Goal: Task Accomplishment & Management: Manage account settings

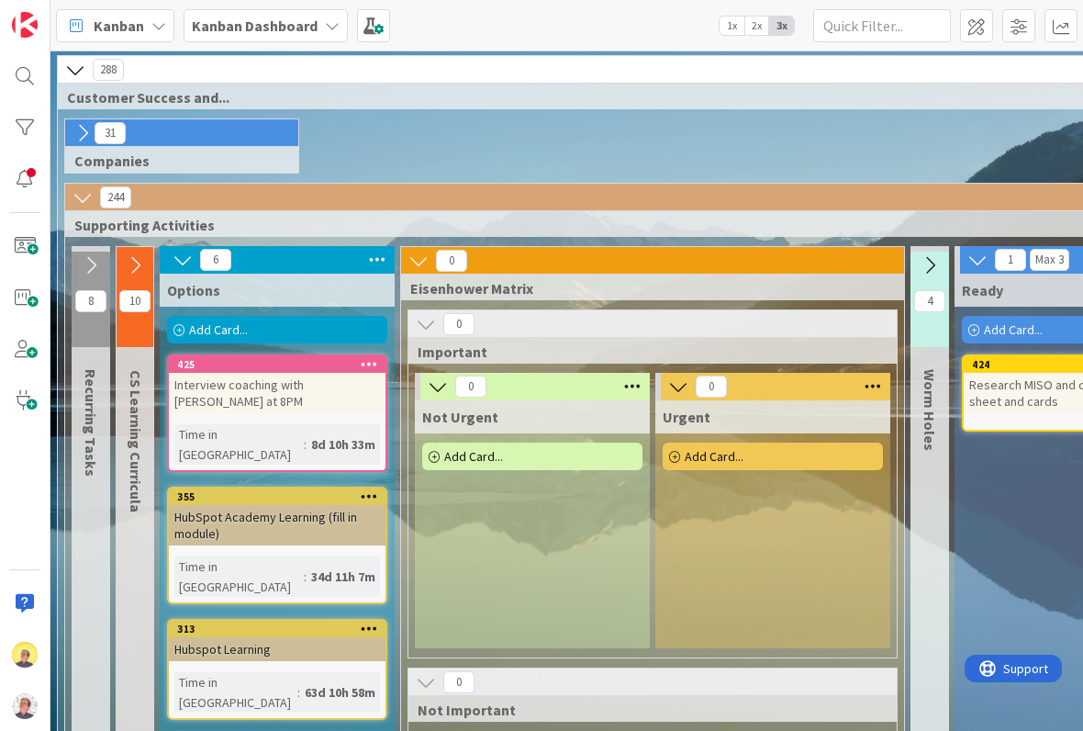
click at [325, 30] on icon at bounding box center [332, 25] width 15 height 15
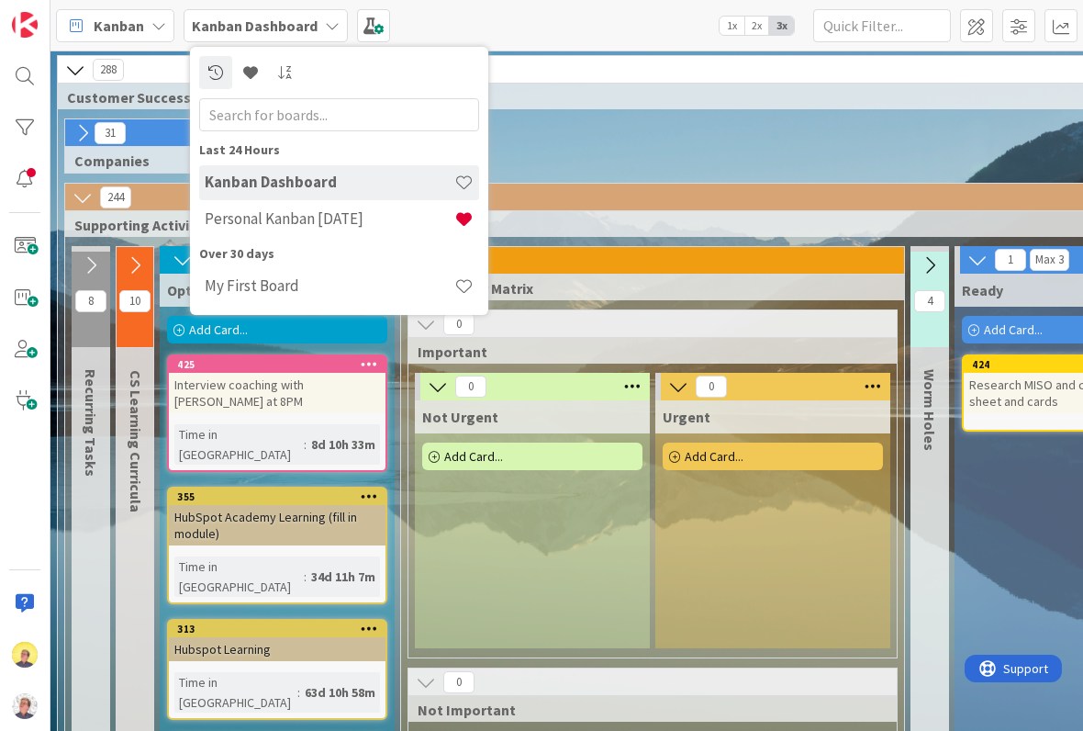
click at [309, 218] on h4 "Personal Kanban [DATE]" at bounding box center [330, 218] width 250 height 18
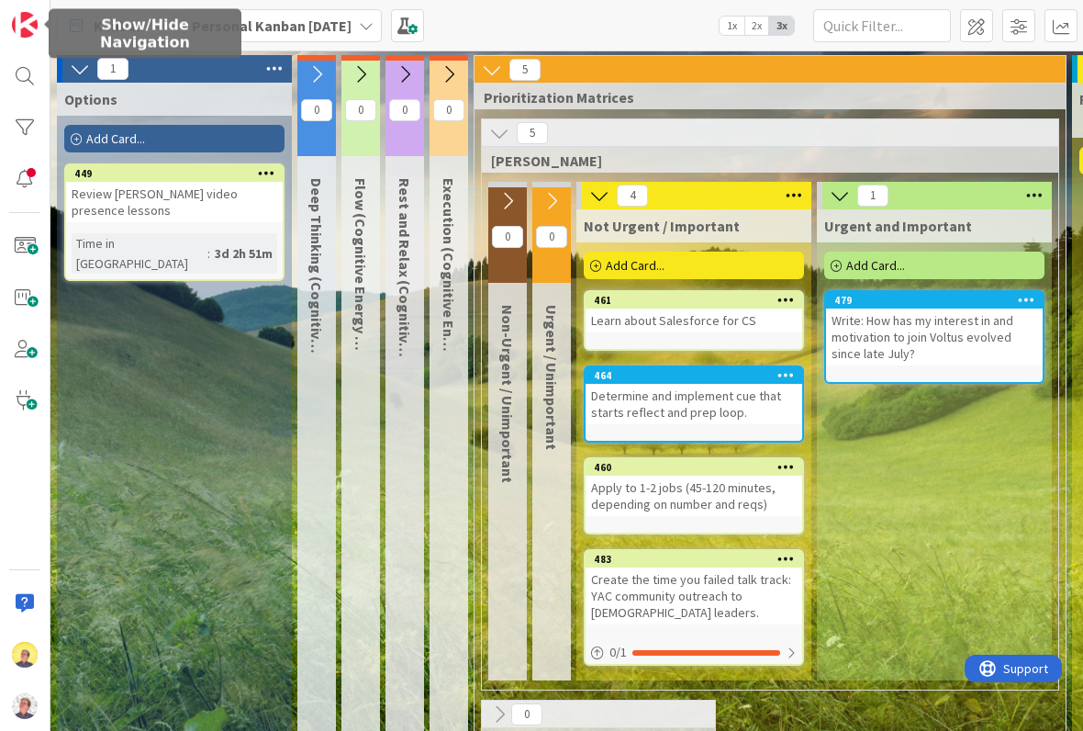
click at [29, 17] on img at bounding box center [25, 25] width 26 height 26
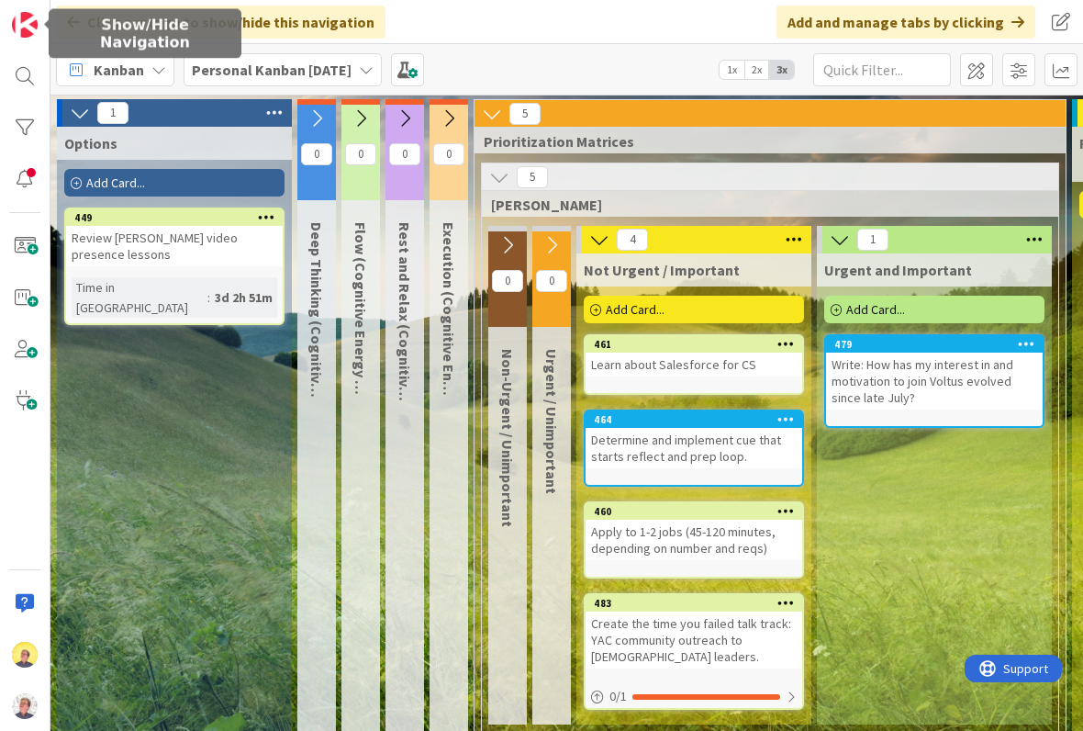
click at [36, 31] on img at bounding box center [25, 25] width 26 height 26
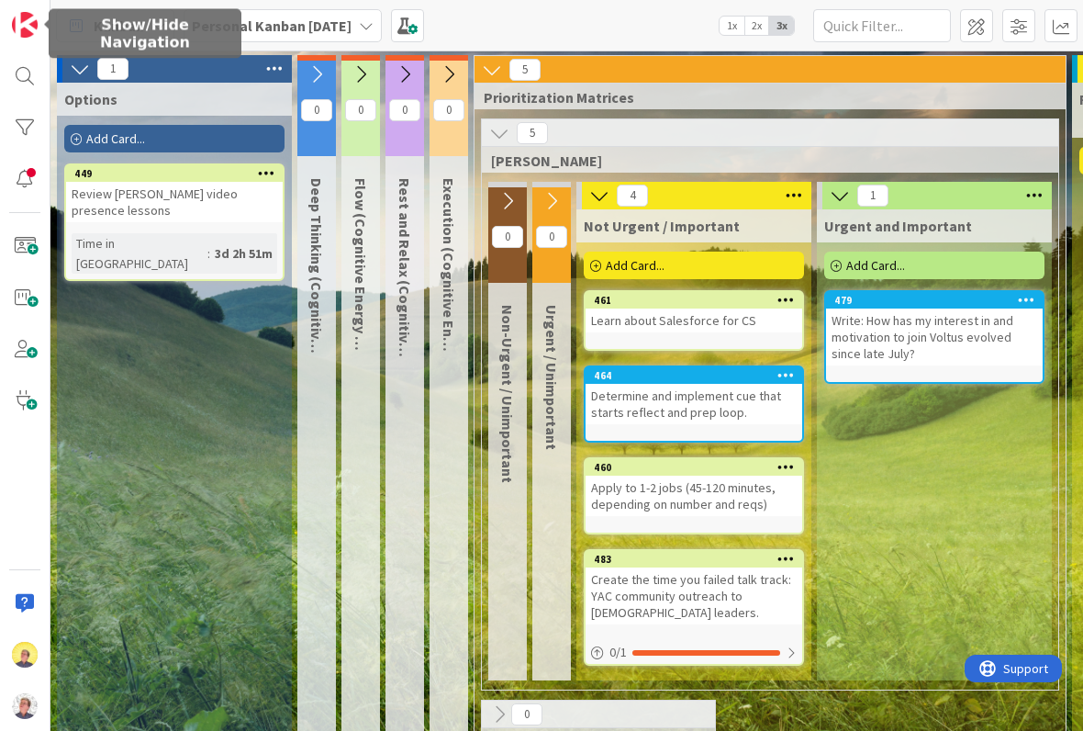
click at [424, 24] on span at bounding box center [407, 25] width 33 height 33
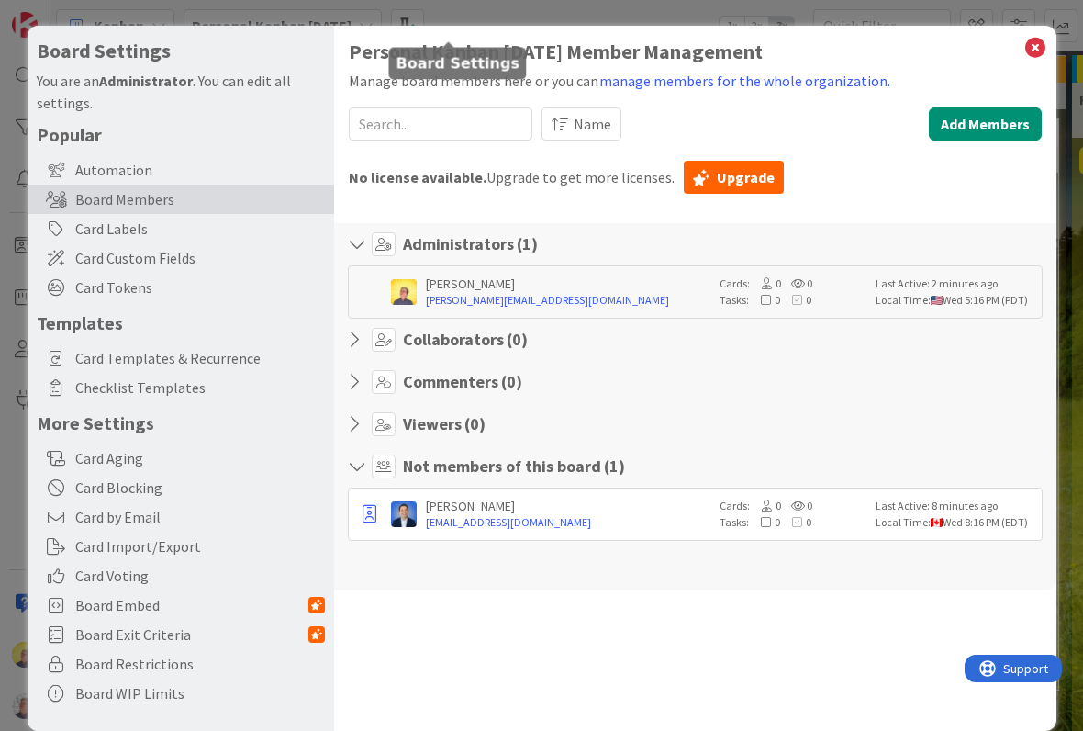
click at [1036, 38] on icon at bounding box center [1035, 48] width 24 height 26
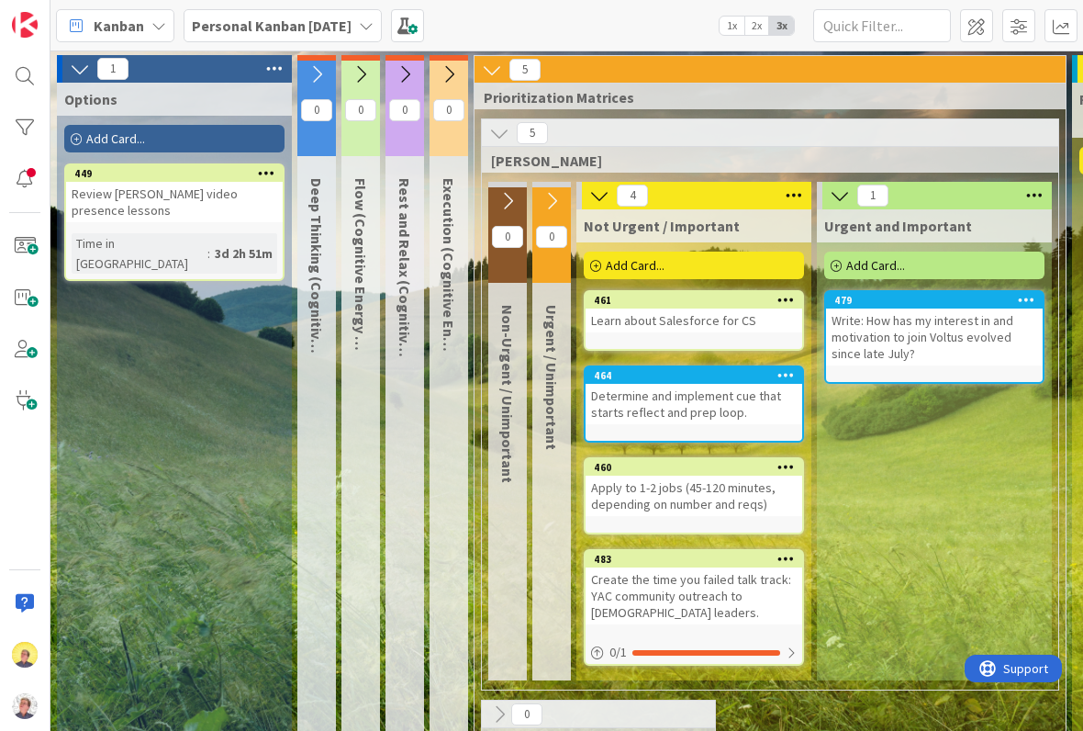
click at [167, 22] on div "Kanban" at bounding box center [115, 25] width 118 height 33
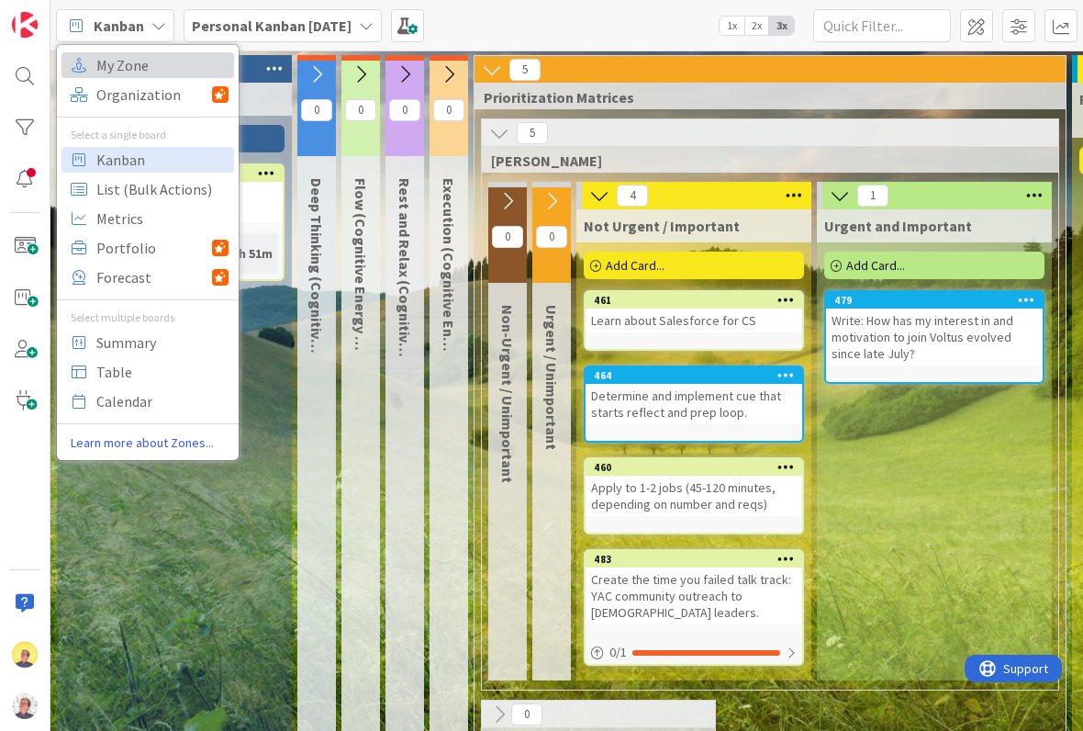
click at [150, 60] on span "My Zone" at bounding box center [162, 65] width 132 height 28
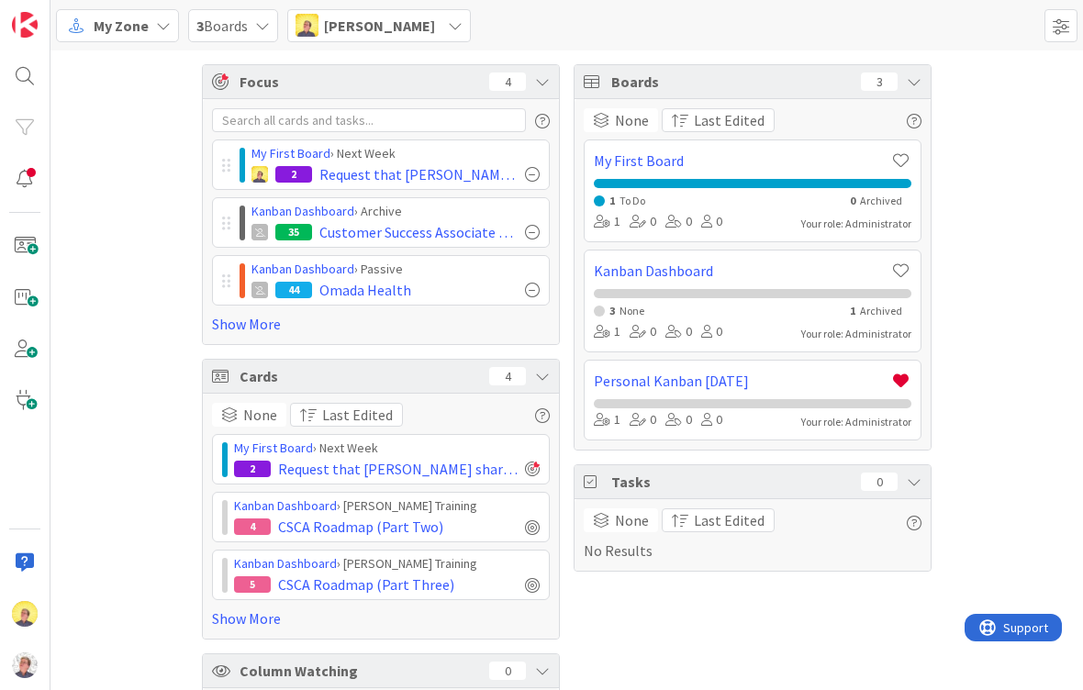
click at [235, 75] on div "Focus 4" at bounding box center [381, 82] width 356 height 34
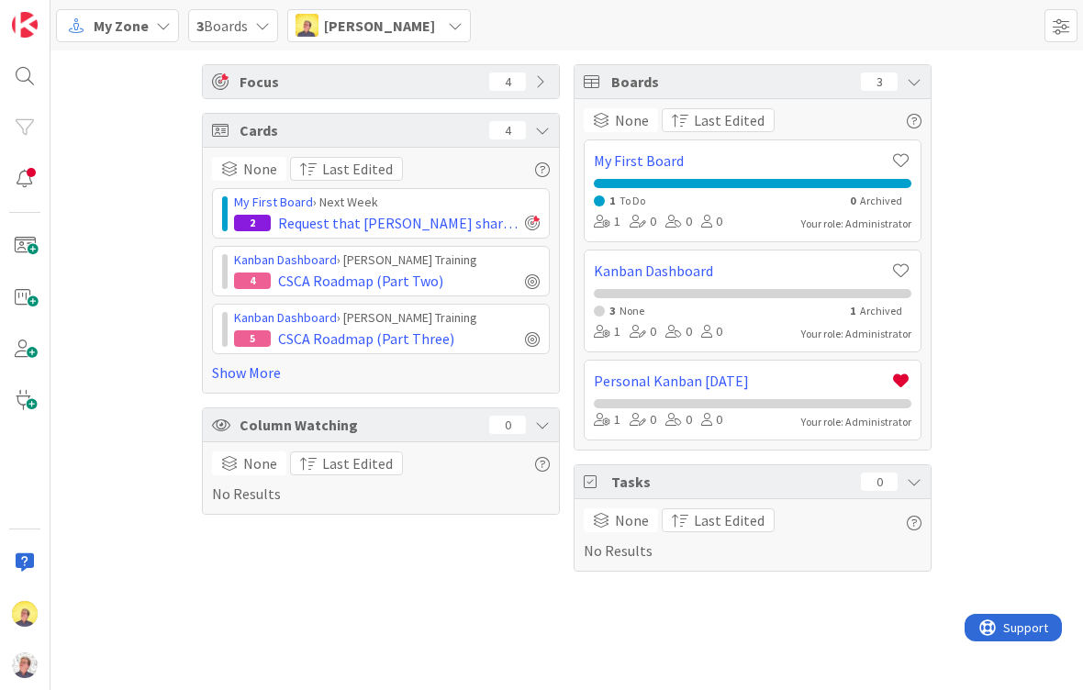
click at [237, 68] on div "Focus 4" at bounding box center [381, 81] width 356 height 33
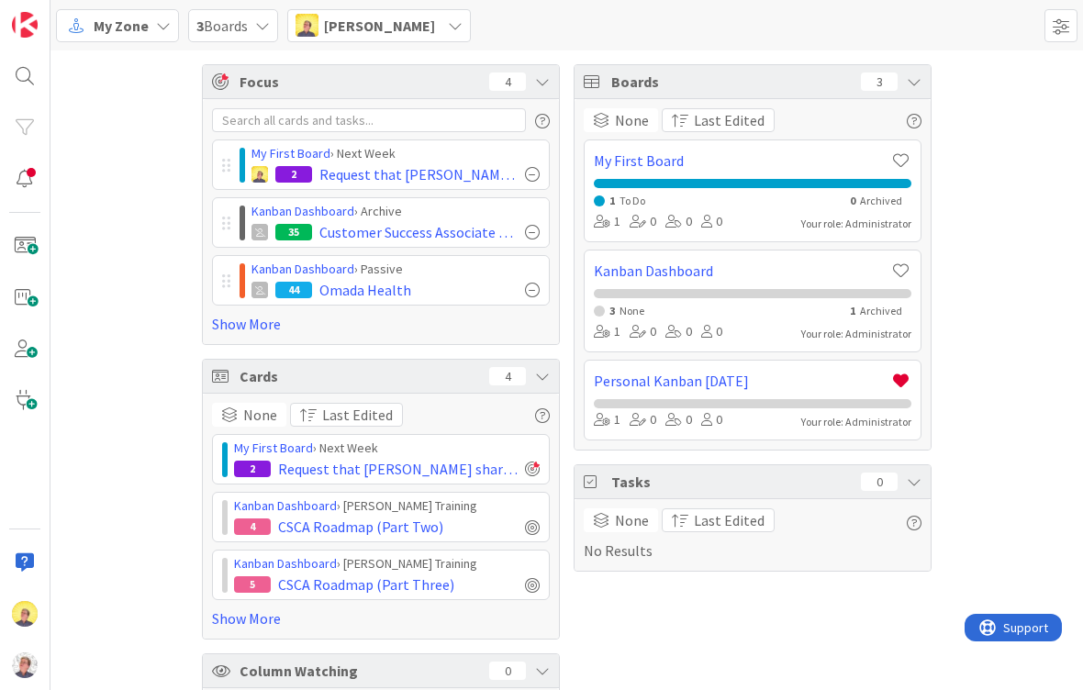
click at [749, 117] on span "Last Edited" at bounding box center [729, 120] width 71 height 22
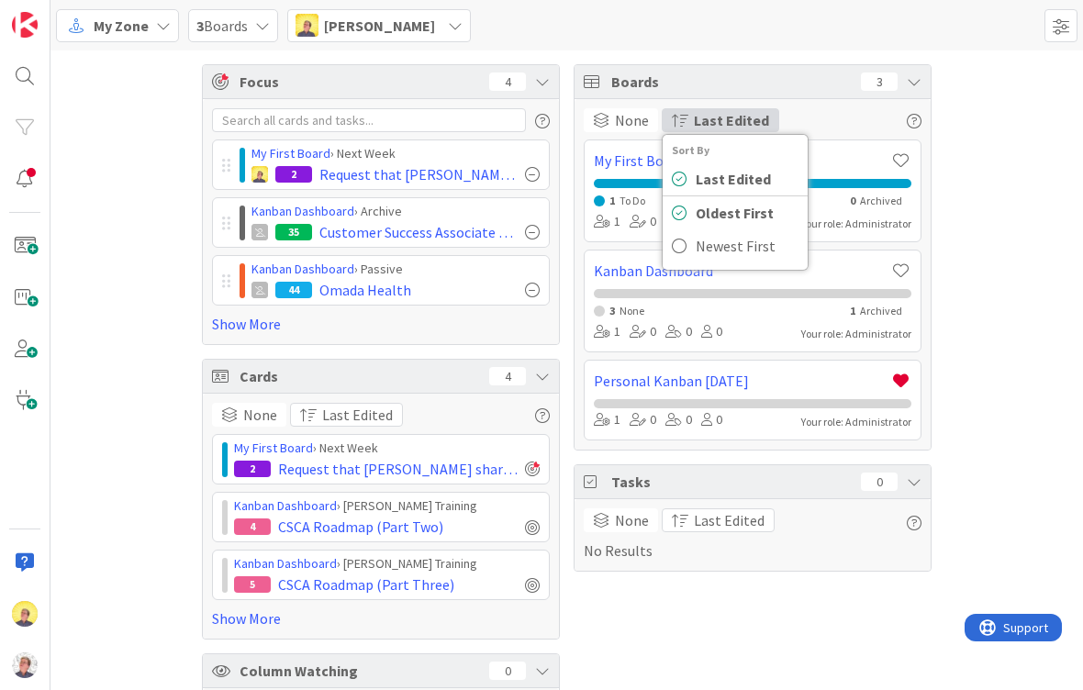
click at [766, 173] on span "Last Edited" at bounding box center [733, 179] width 75 height 22
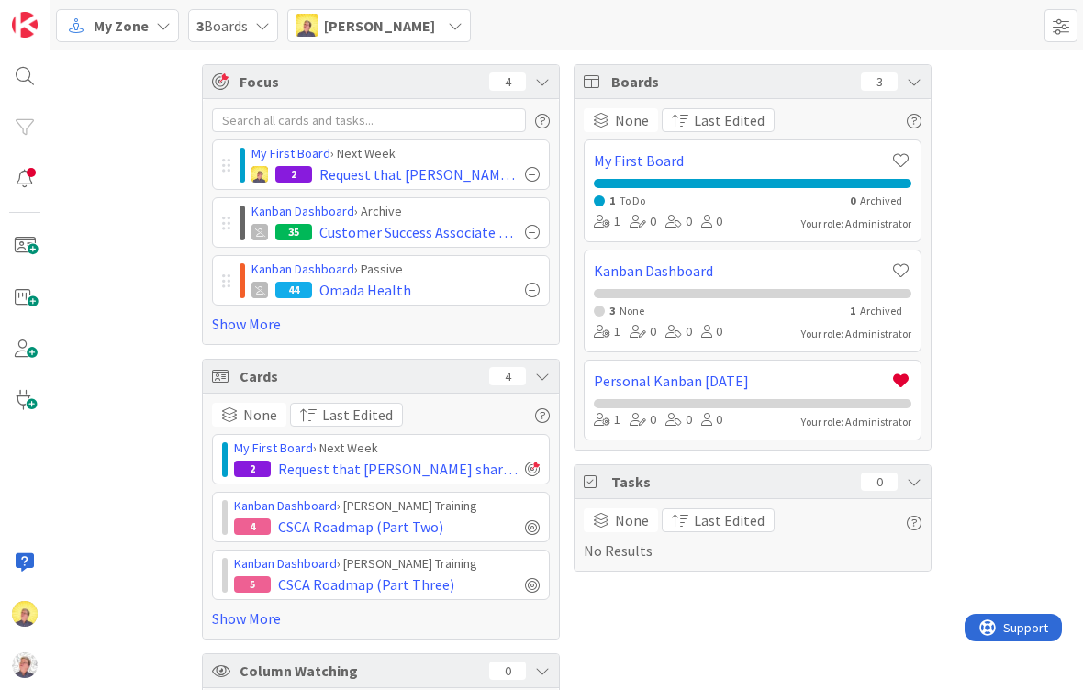
click at [916, 114] on icon "button" at bounding box center [914, 121] width 15 height 15
click at [852, 111] on div "None Last Edited Sort By Last Edited Oldest First Newest First Browse the board…" at bounding box center [753, 120] width 338 height 24
click at [1072, 22] on span at bounding box center [1061, 25] width 33 height 33
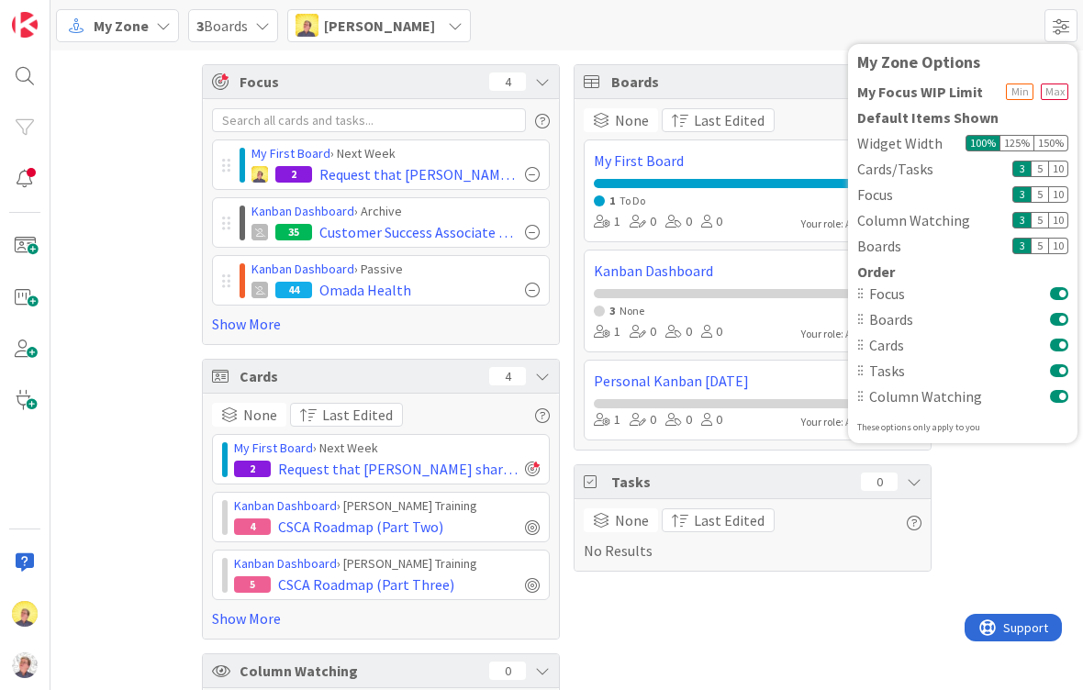
click at [1008, 520] on div "Focus 4 My First Board › Next Week 2 Request that Tonianne share how she uses K…" at bounding box center [566, 412] width 1033 height 724
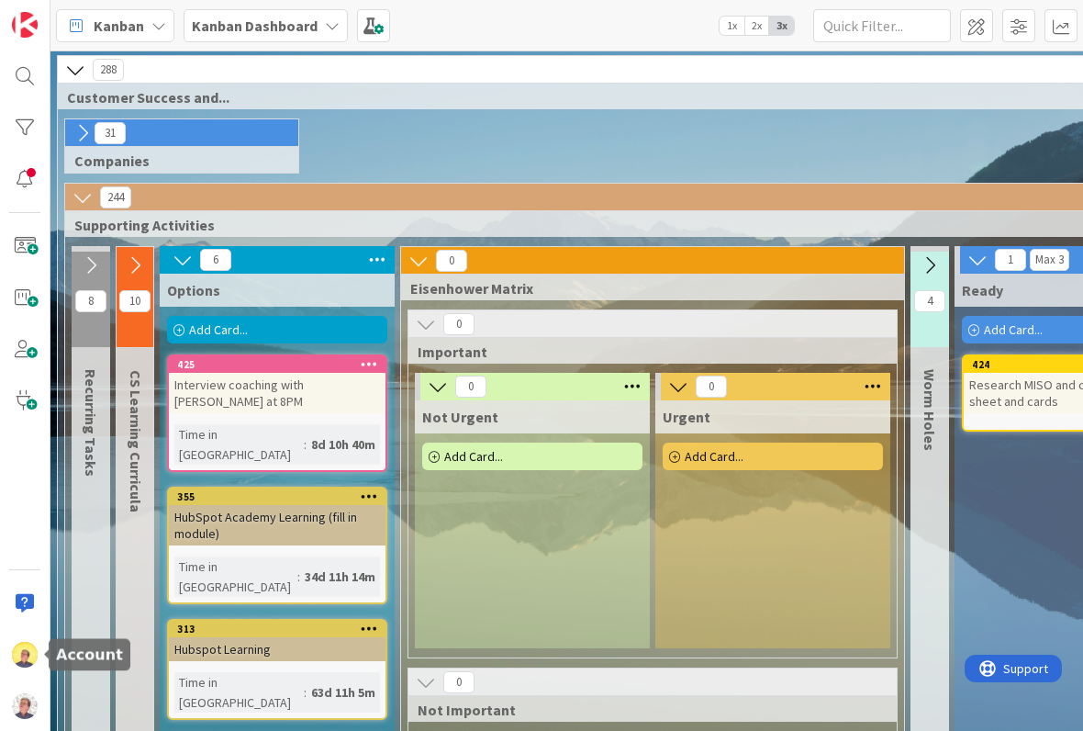
click at [8, 652] on div at bounding box center [24, 654] width 37 height 37
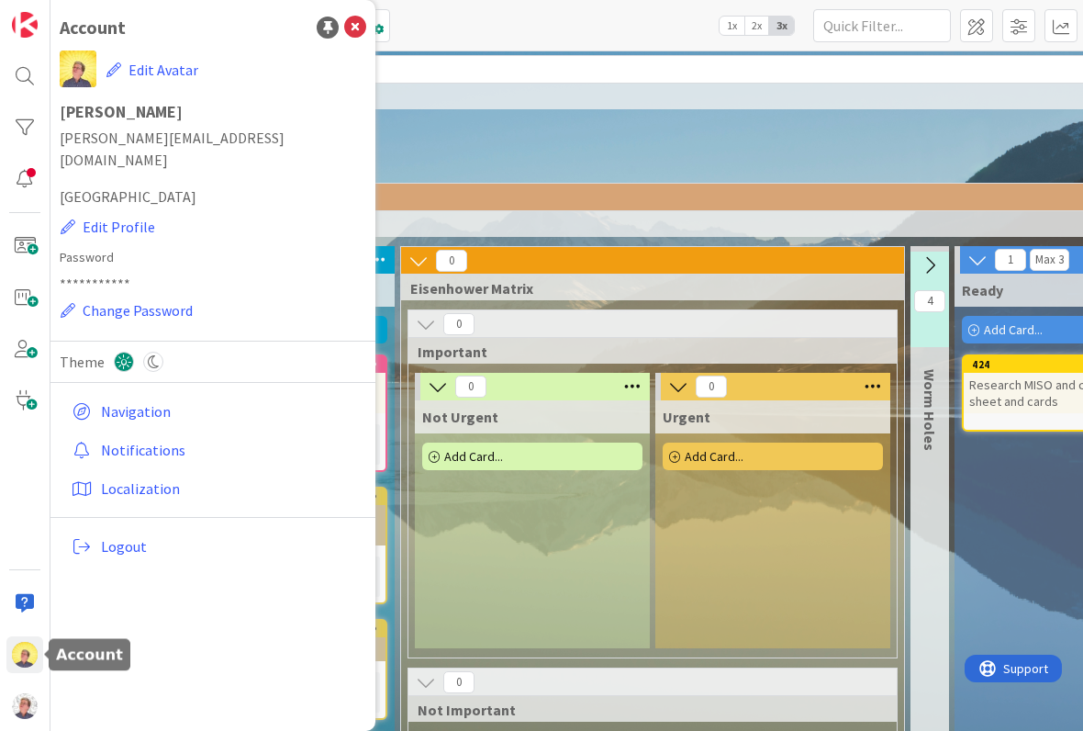
click at [143, 395] on link "Navigation" at bounding box center [215, 411] width 302 height 33
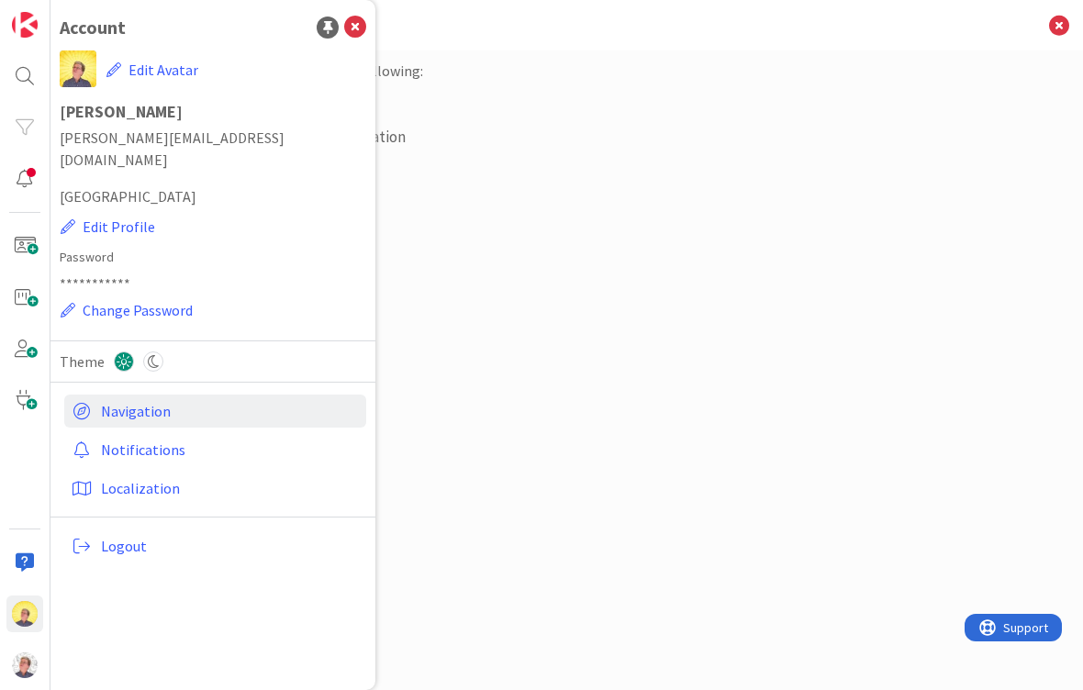
click at [162, 395] on link "Navigation" at bounding box center [215, 411] width 302 height 33
click at [377, 6] on h3 "Navigation" at bounding box center [566, 25] width 959 height 50
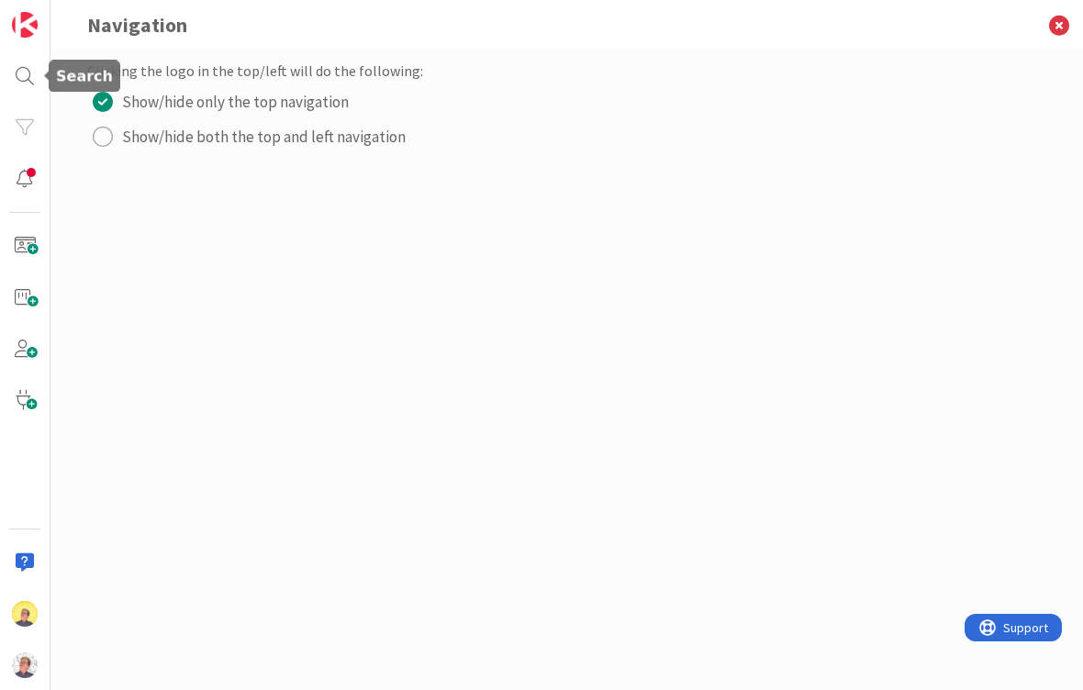
click at [29, 69] on div at bounding box center [24, 76] width 37 height 37
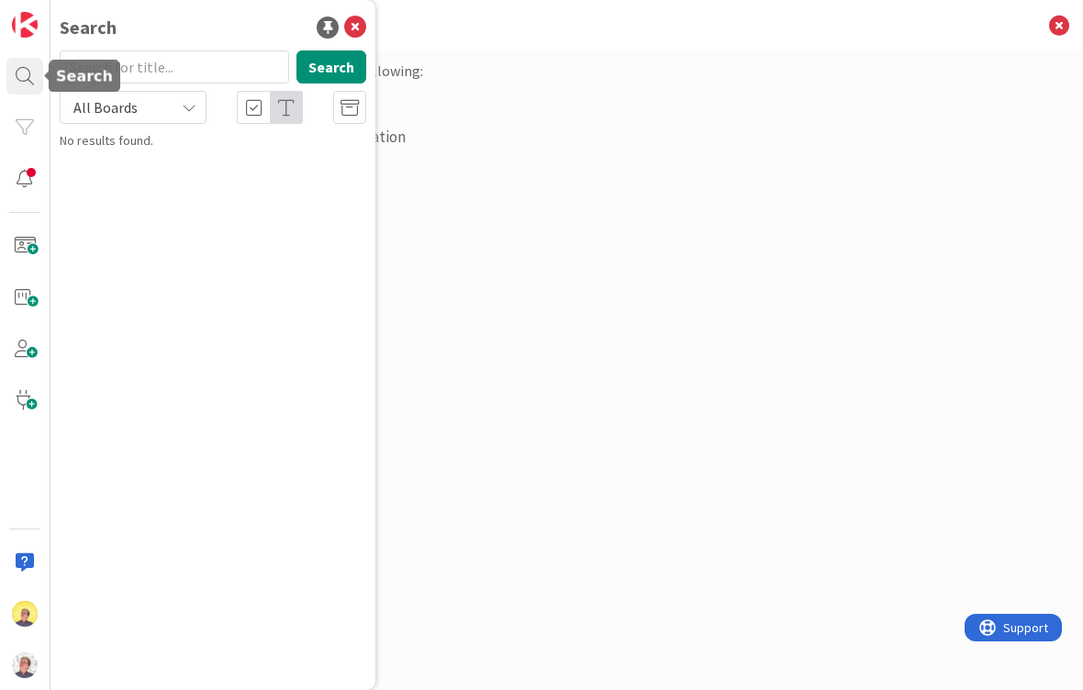
click at [496, 145] on button "Show/hide both the top and left navigation" at bounding box center [566, 136] width 959 height 29
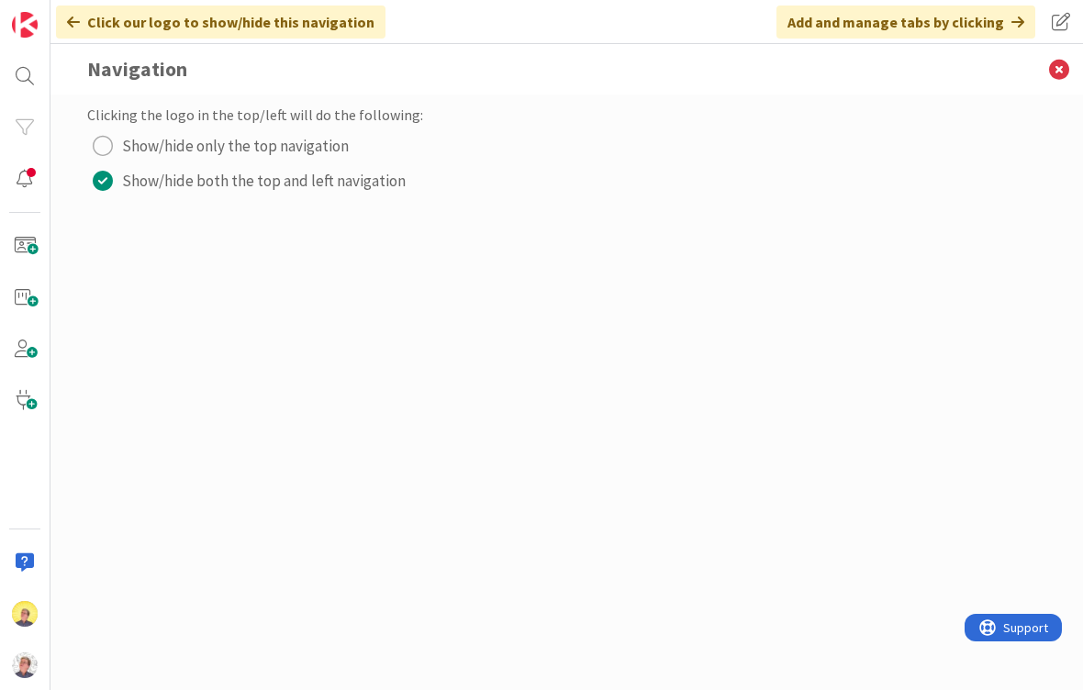
click at [1070, 52] on icon at bounding box center [1059, 69] width 48 height 50
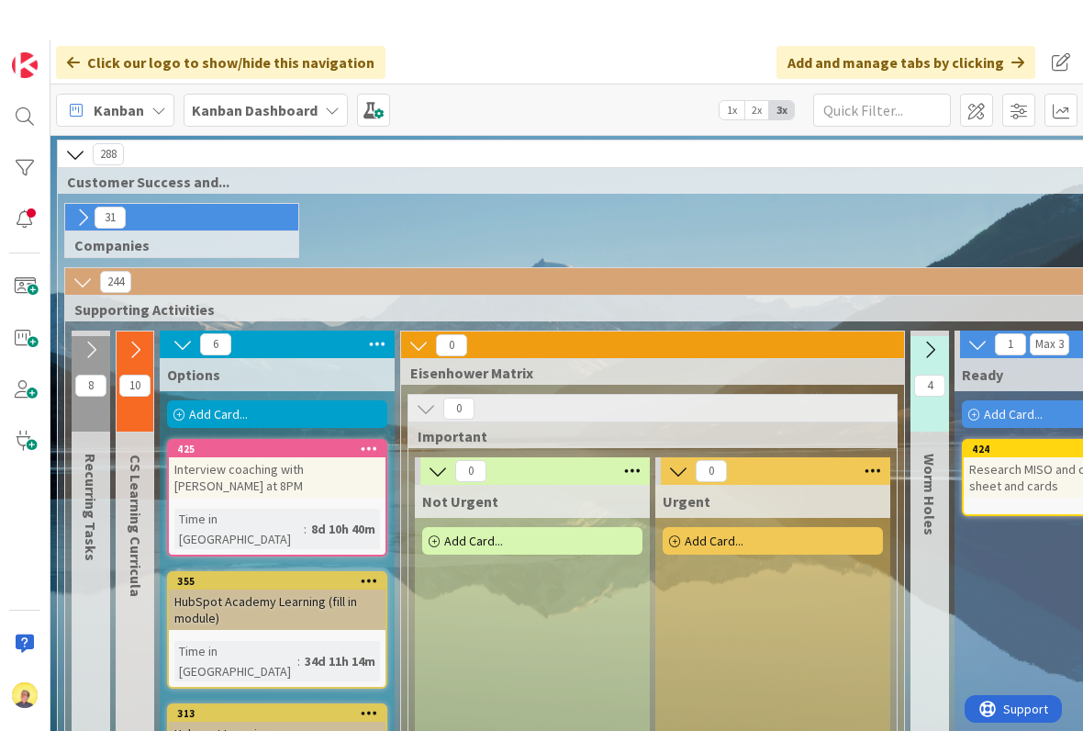
click at [325, 77] on icon at bounding box center [332, 69] width 15 height 15
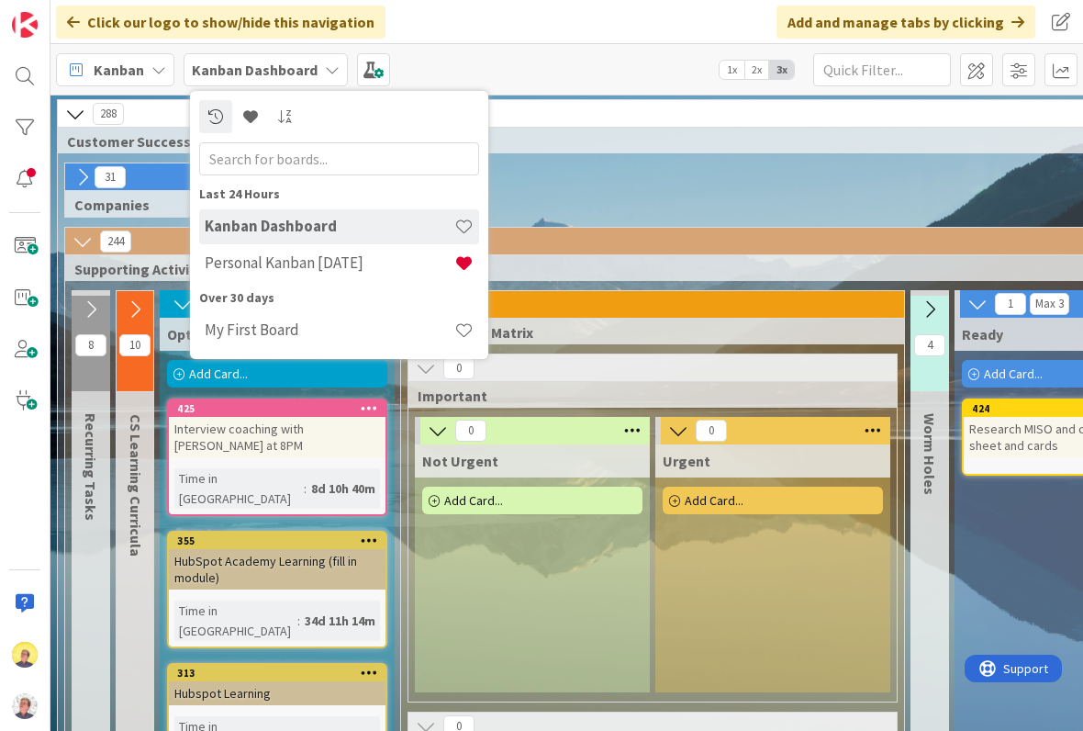
click at [373, 261] on h4 "Personal Kanban [DATE]" at bounding box center [330, 262] width 250 height 18
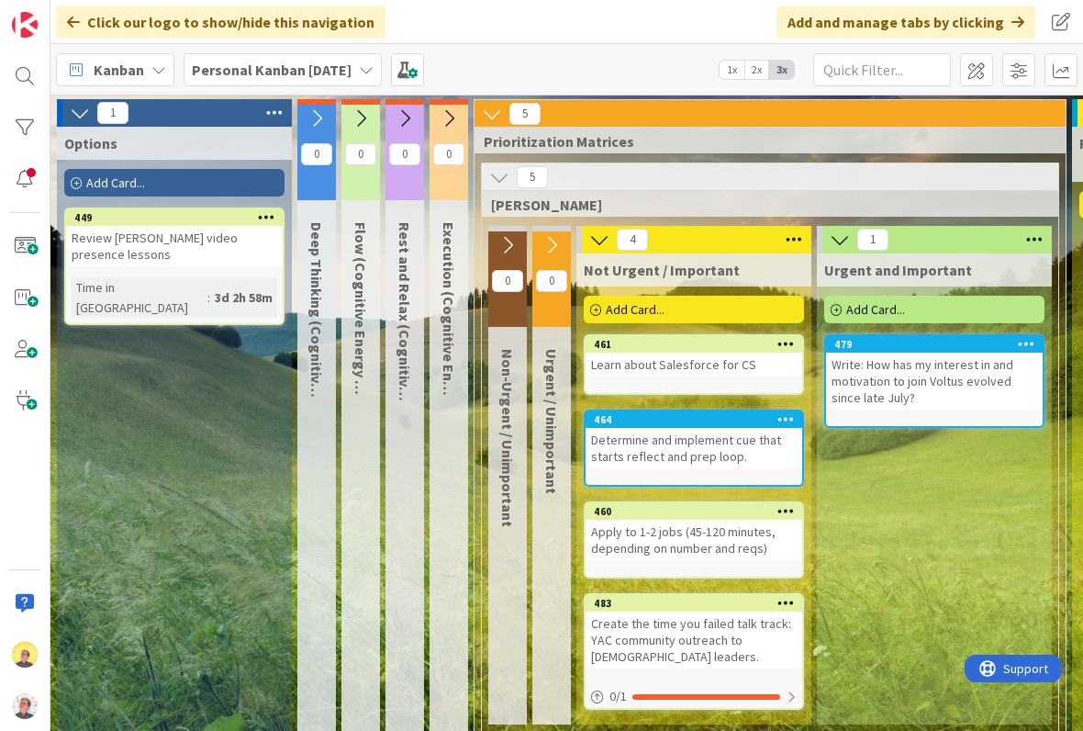
click at [341, 63] on b "Personal Kanban [DATE]" at bounding box center [272, 70] width 160 height 18
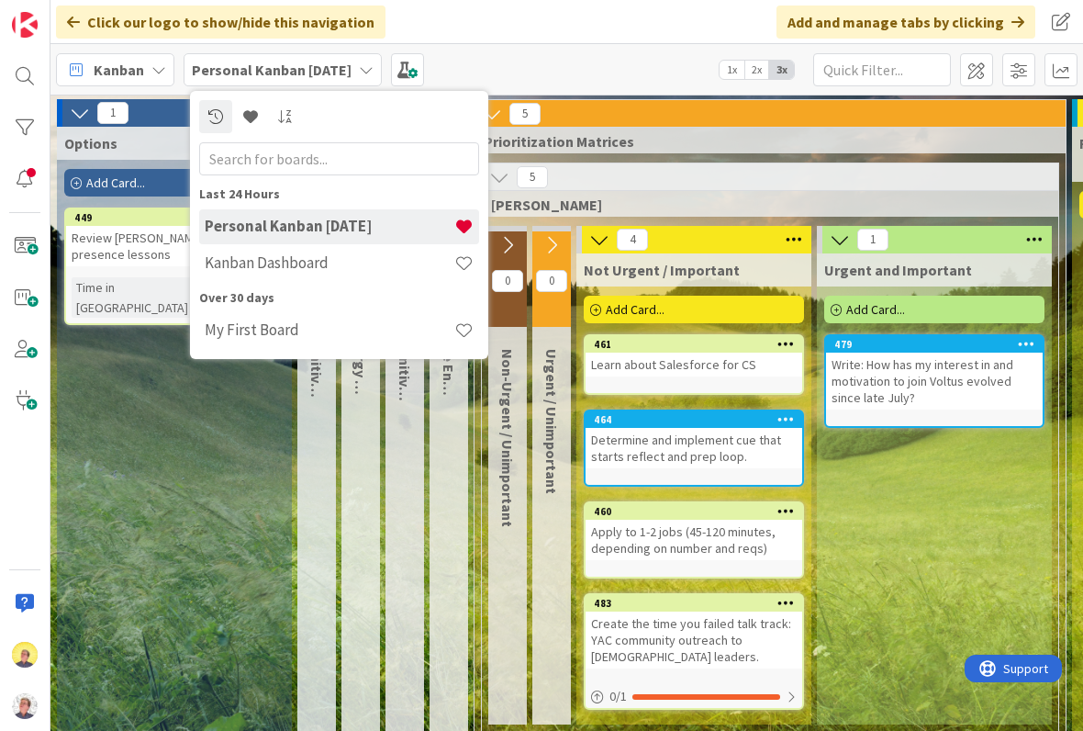
click at [374, 72] on icon at bounding box center [366, 69] width 15 height 15
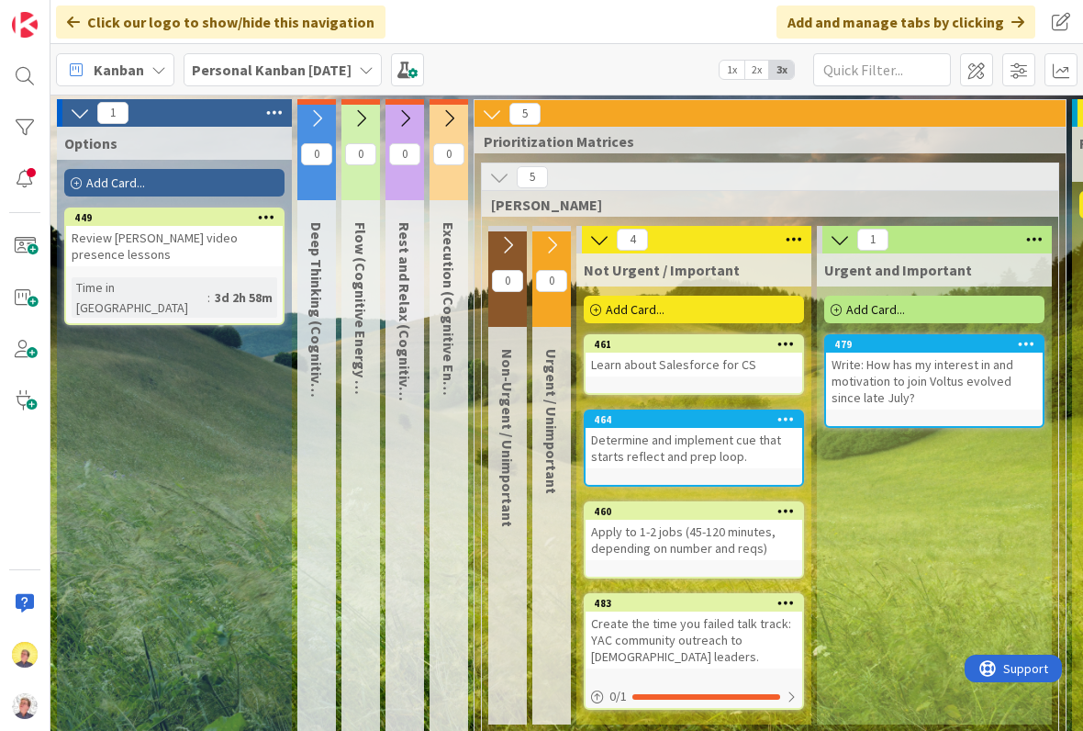
click at [382, 65] on div "Personal Kanban [DATE]" at bounding box center [283, 69] width 198 height 33
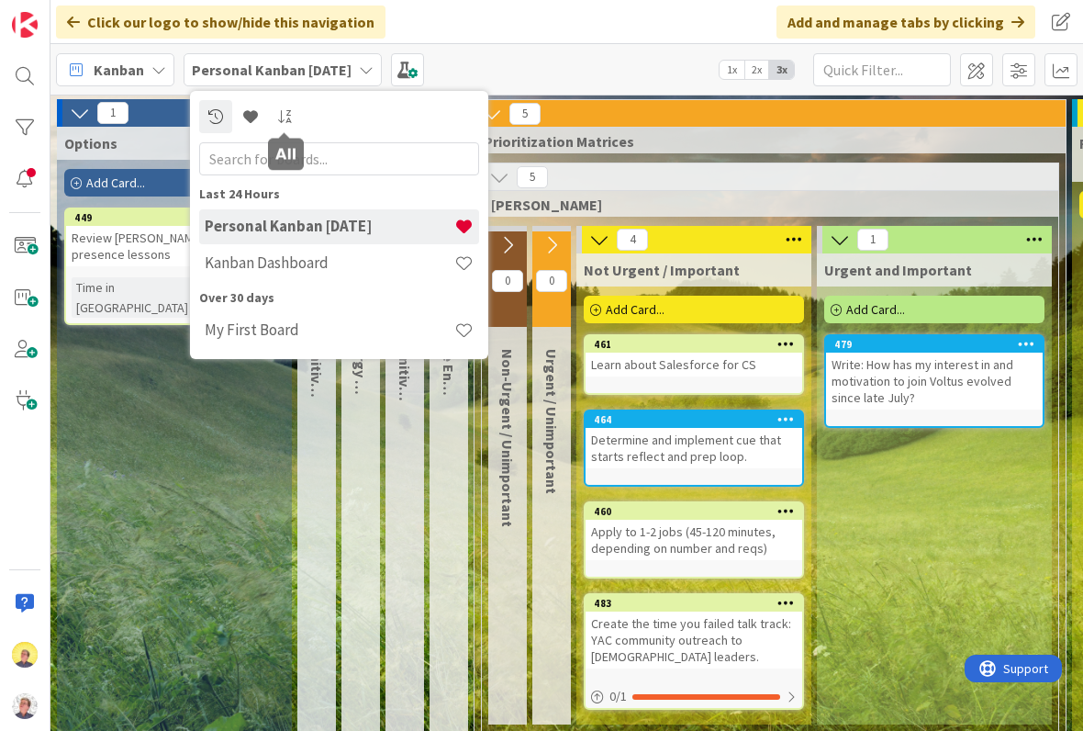
click at [272, 119] on link at bounding box center [285, 116] width 33 height 33
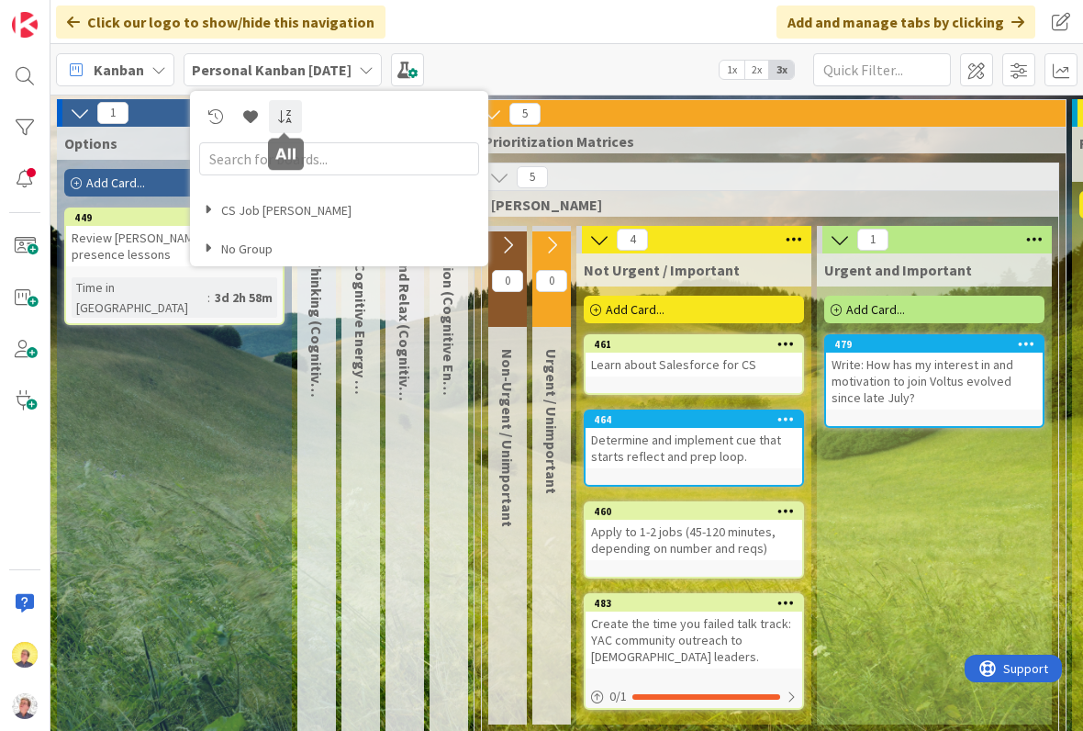
click at [291, 109] on icon at bounding box center [285, 116] width 17 height 15
click at [262, 213] on h4 "CS Job Hunt" at bounding box center [342, 211] width 274 height 16
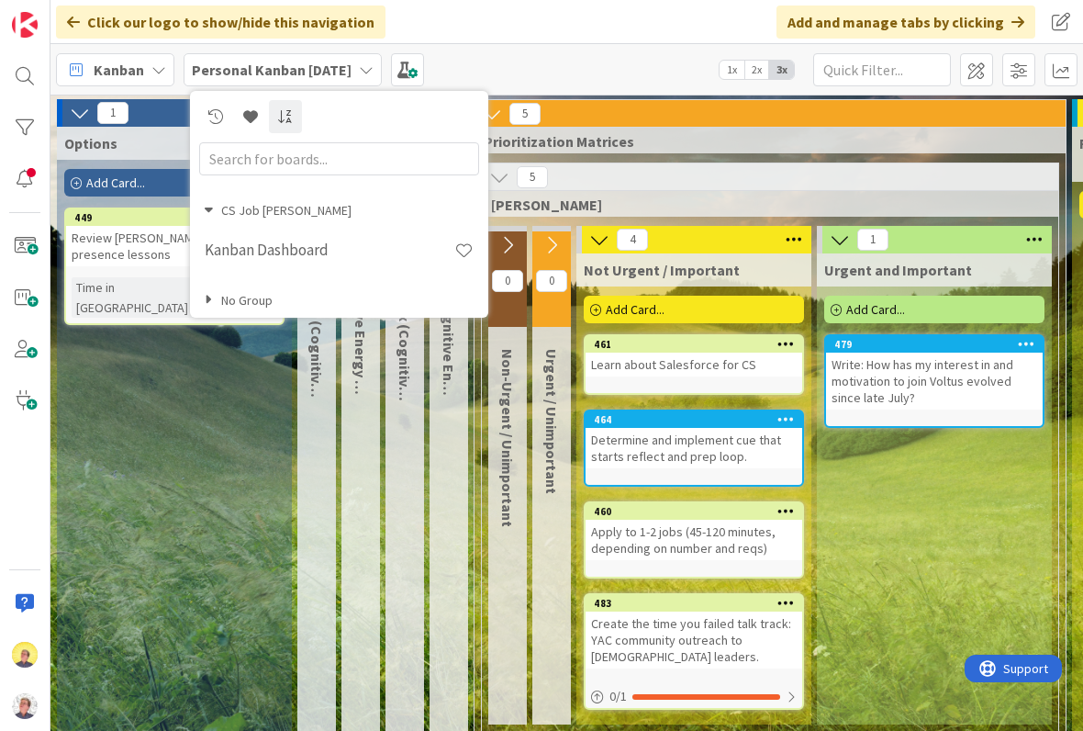
click at [243, 303] on h4 "No Group" at bounding box center [342, 301] width 274 height 16
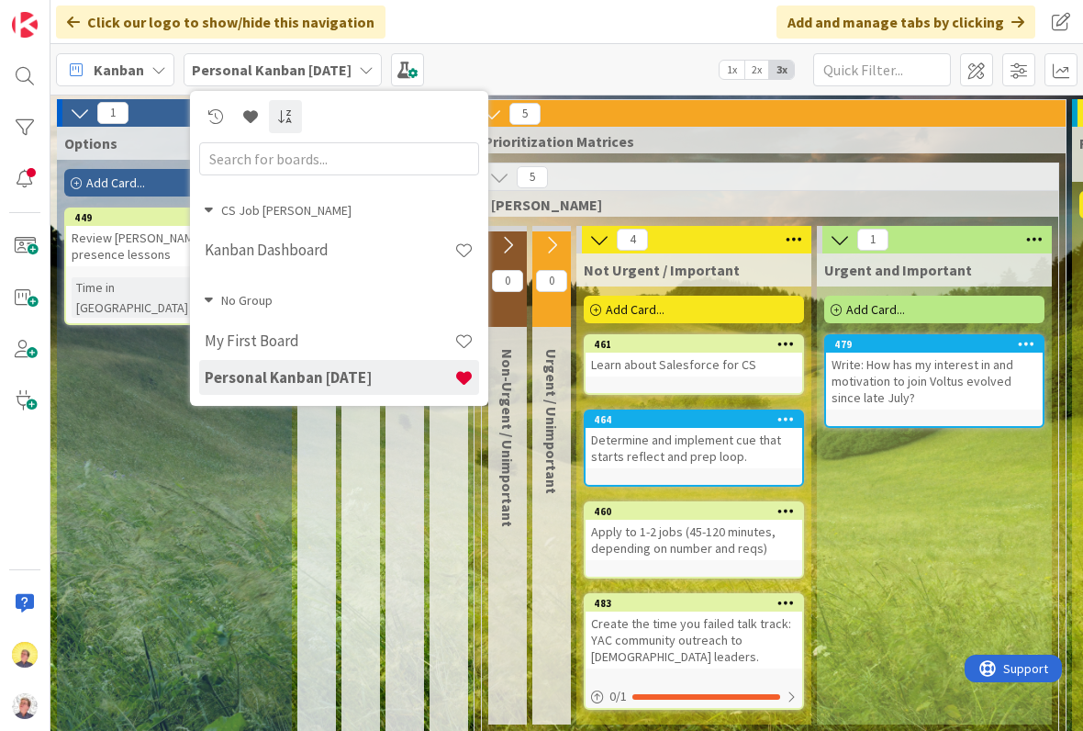
click at [678, 17] on div "Click our logo to show/hide this navigation Add and manage tabs by clicking" at bounding box center [566, 22] width 1033 height 44
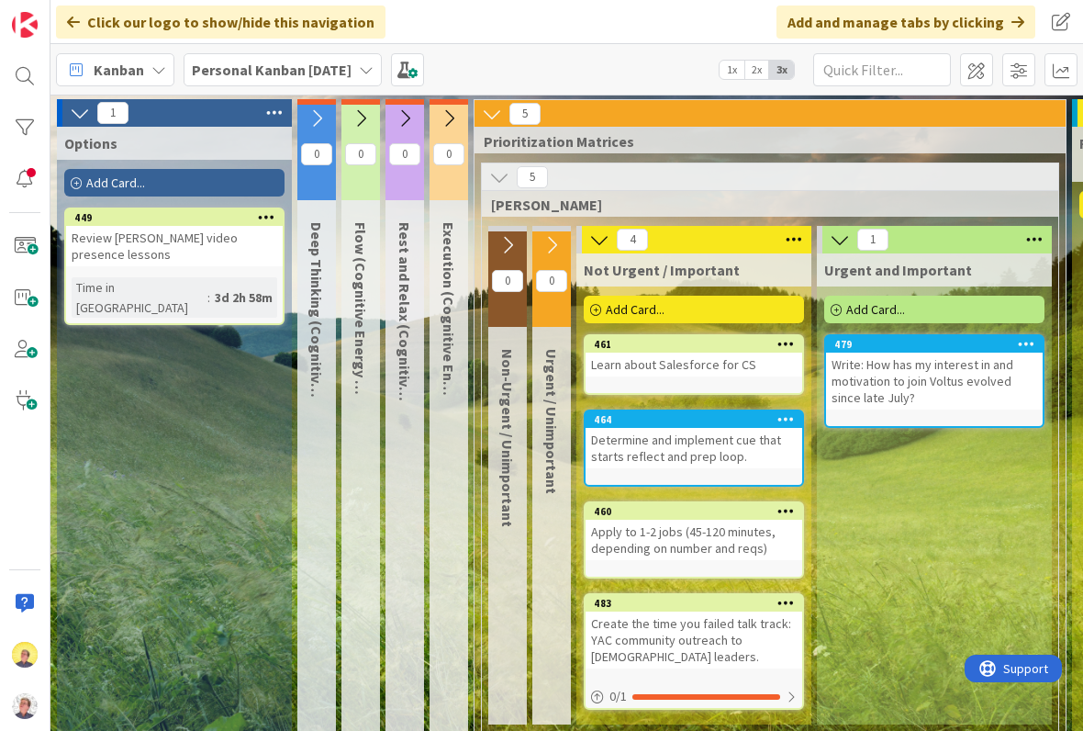
click at [39, 596] on div at bounding box center [24, 603] width 37 height 37
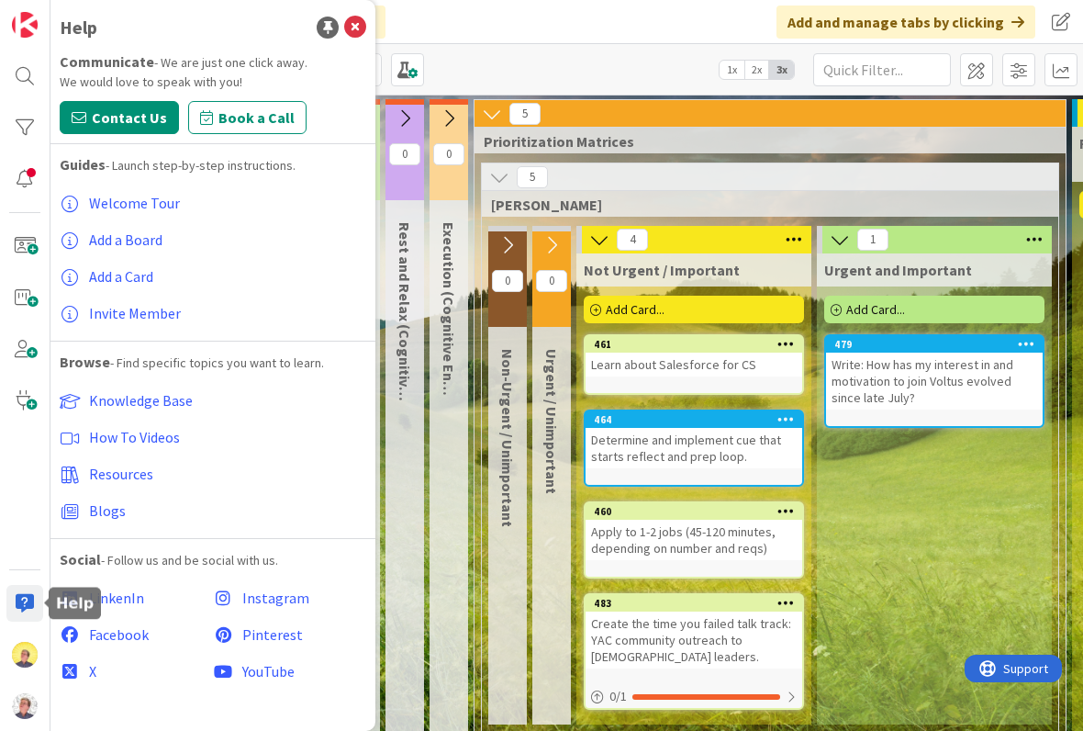
click at [1016, 61] on span at bounding box center [1018, 69] width 33 height 33
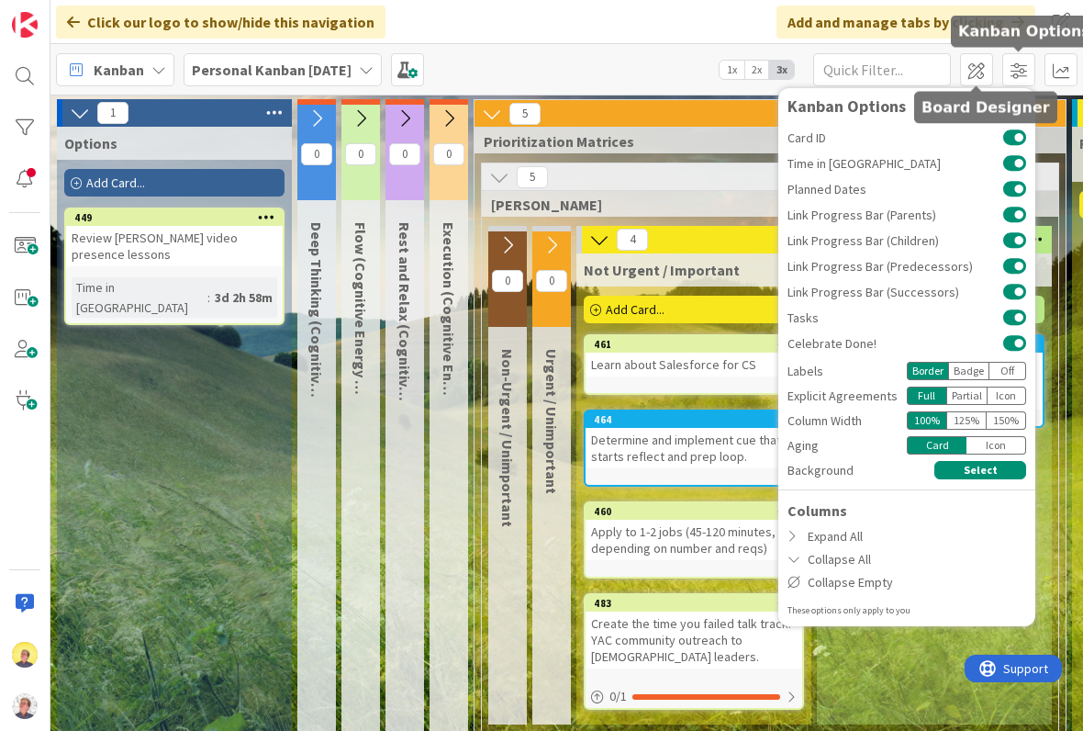
click at [970, 71] on span at bounding box center [976, 69] width 33 height 33
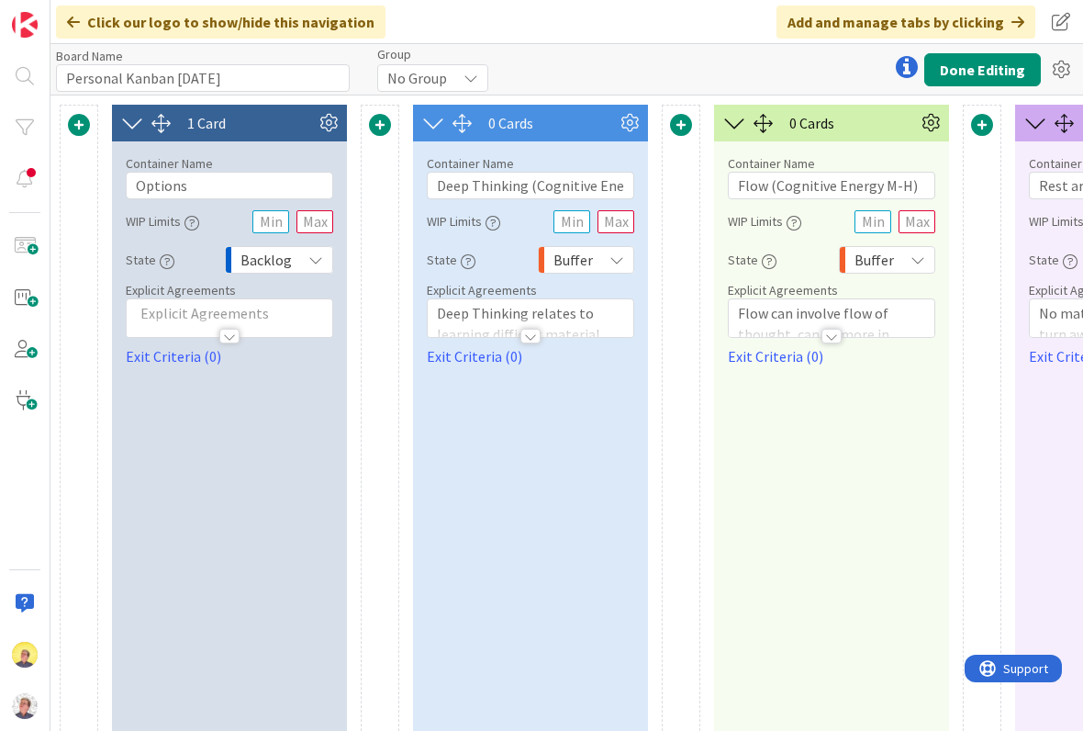
click at [1061, 63] on icon at bounding box center [1061, 69] width 33 height 33
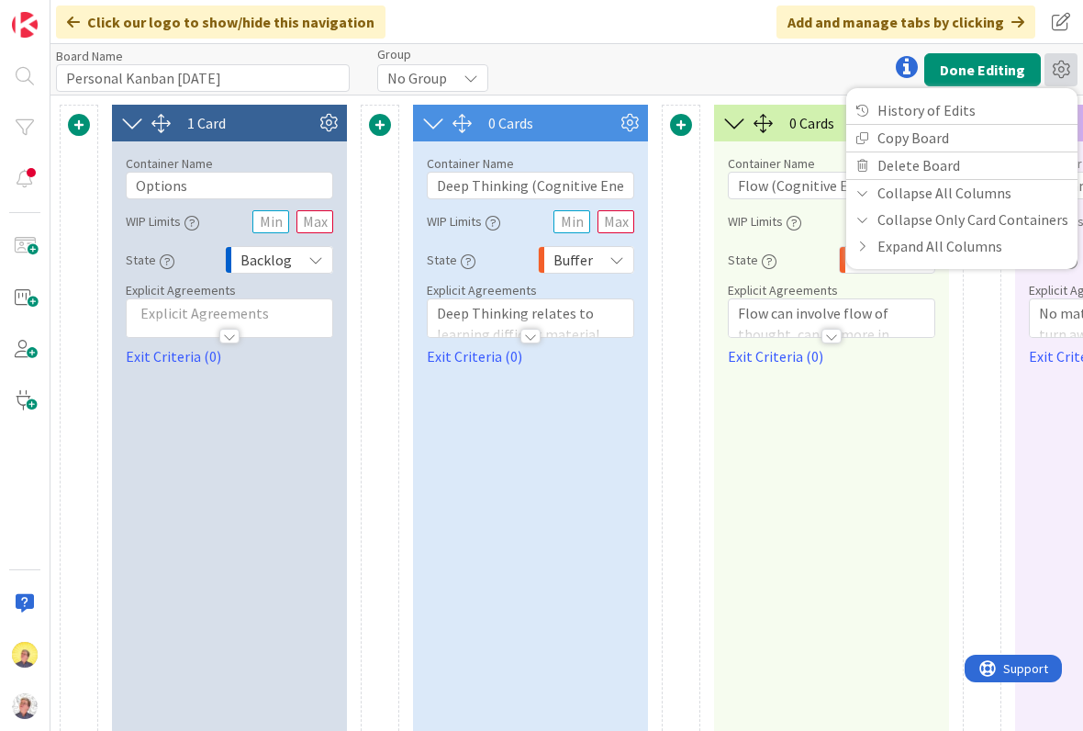
click at [710, 12] on div "Click our logo to show/hide this navigation Add and manage tabs by clicking" at bounding box center [566, 22] width 1033 height 44
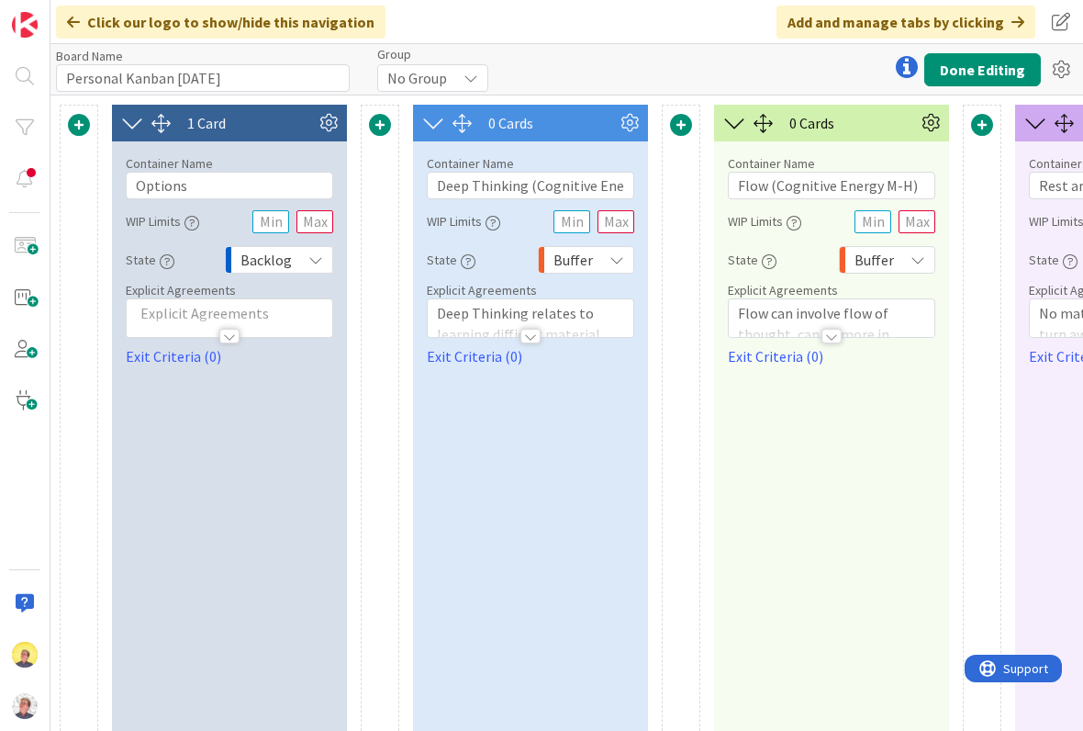
click at [987, 73] on button "Done Editing" at bounding box center [982, 69] width 117 height 33
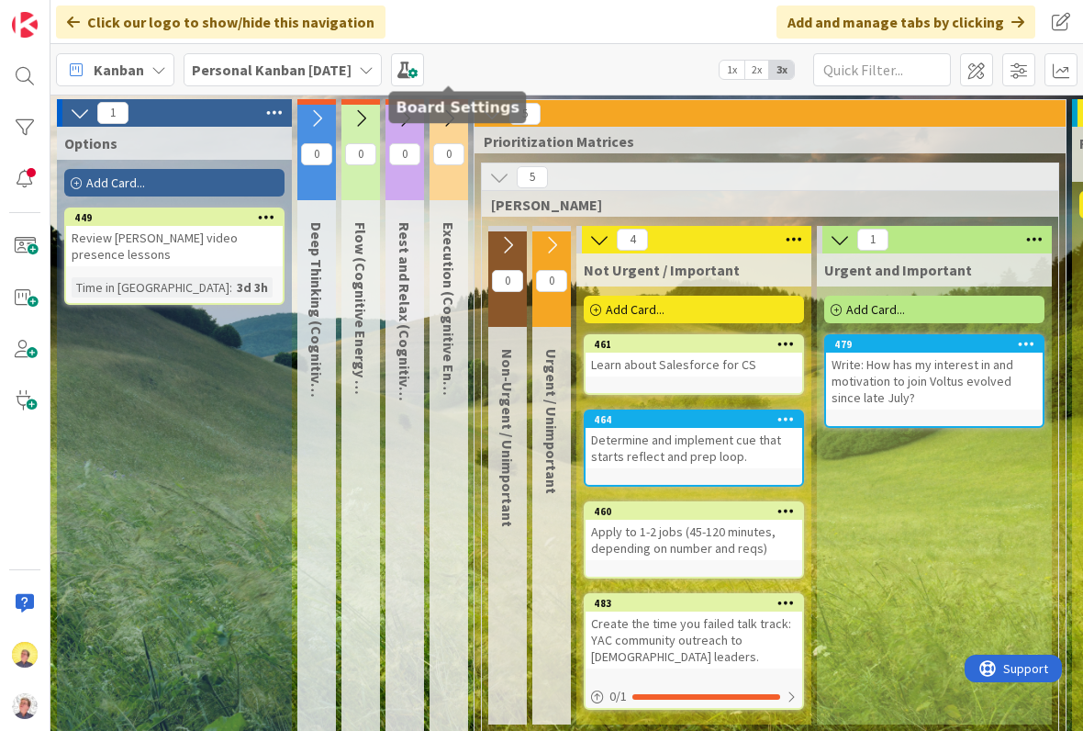
click at [424, 70] on span at bounding box center [407, 69] width 33 height 33
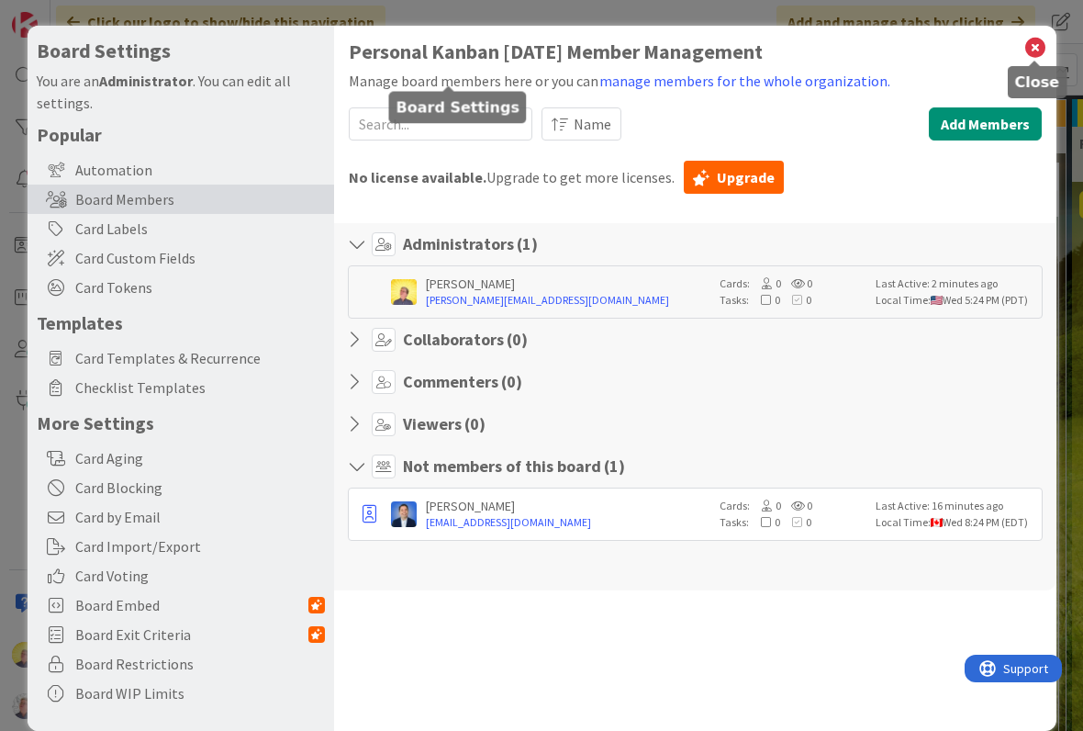
click at [1030, 48] on icon at bounding box center [1035, 48] width 24 height 26
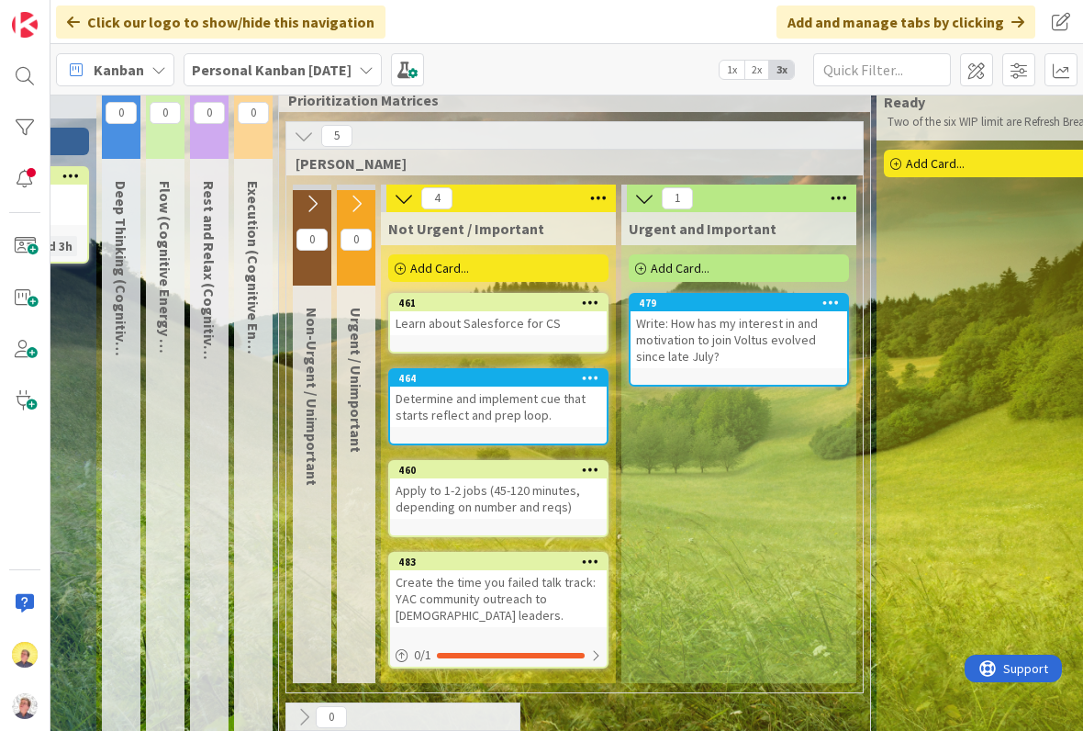
scroll to position [39, 196]
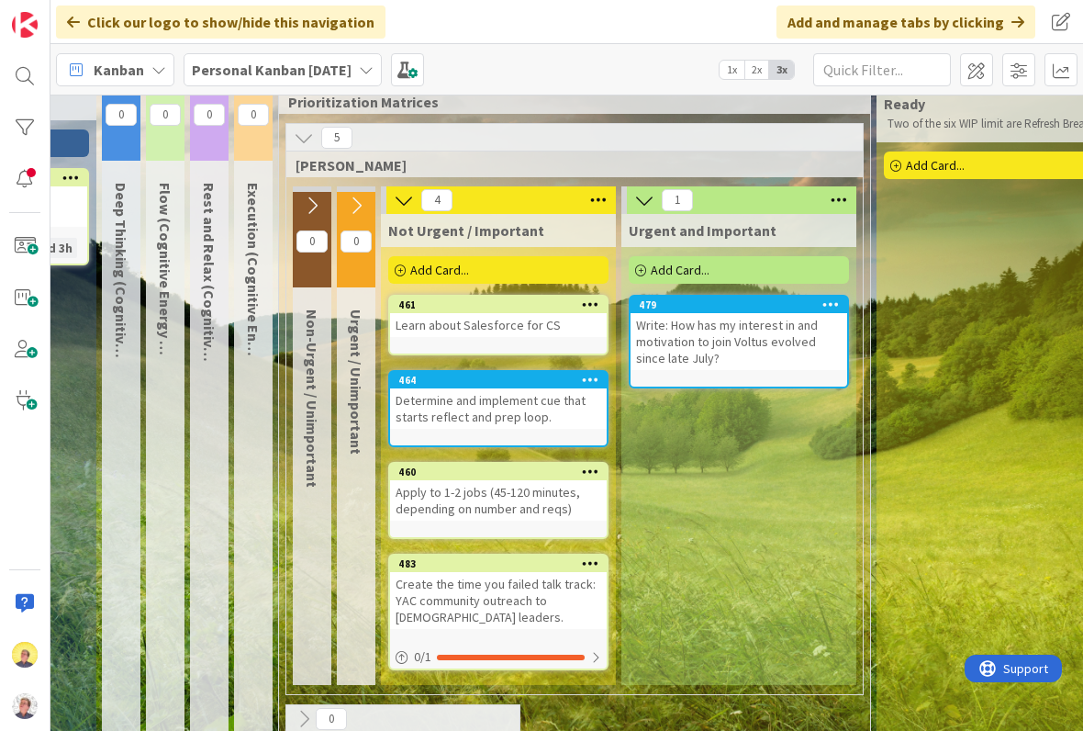
click at [838, 302] on icon at bounding box center [830, 303] width 17 height 13
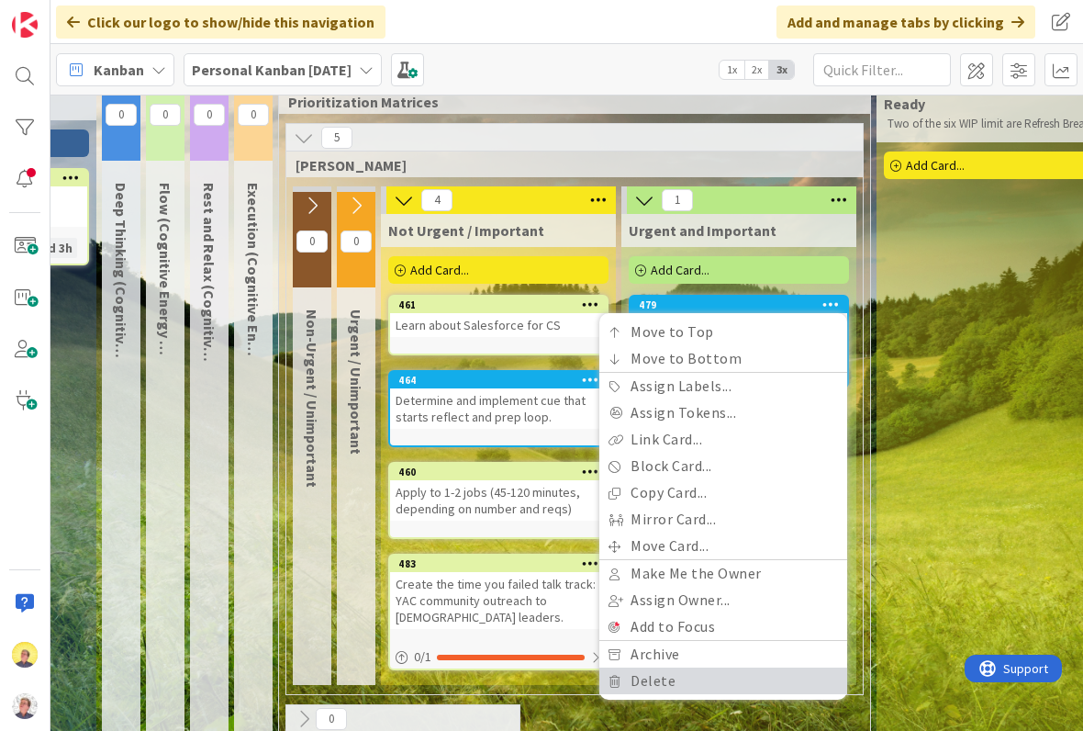
click at [678, 679] on link "Delete" at bounding box center [723, 680] width 248 height 27
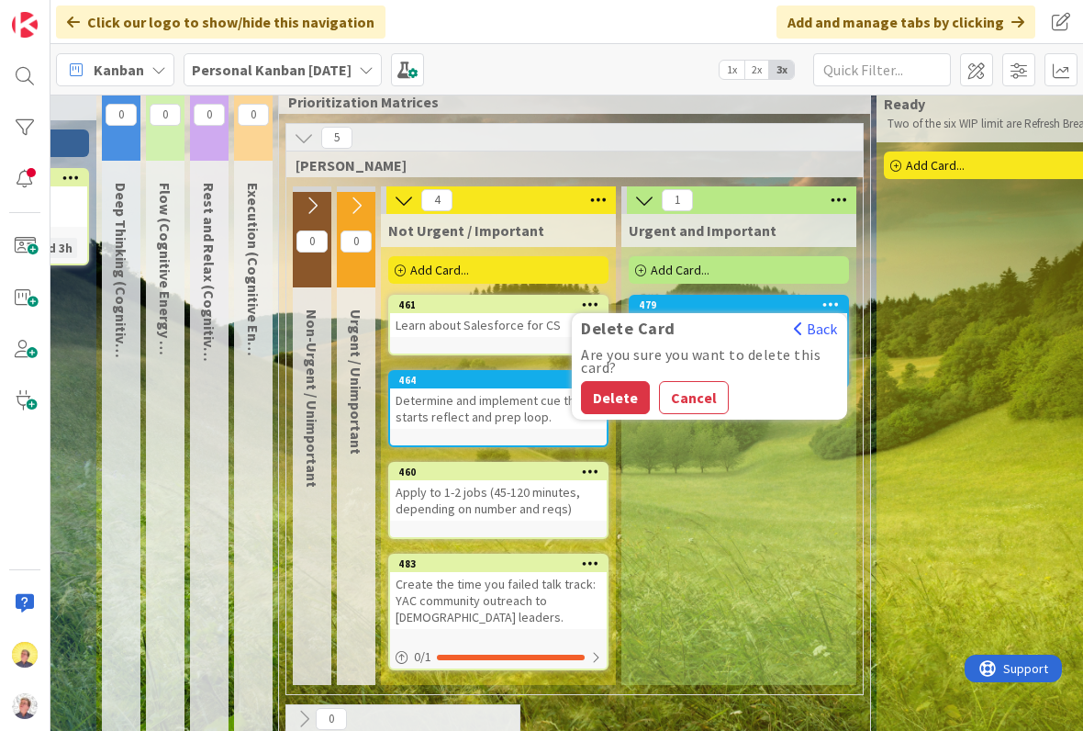
click at [728, 506] on div "Urgent and Important Add Card... 479 Delete Card Back Are you sure you want to …" at bounding box center [738, 449] width 235 height 471
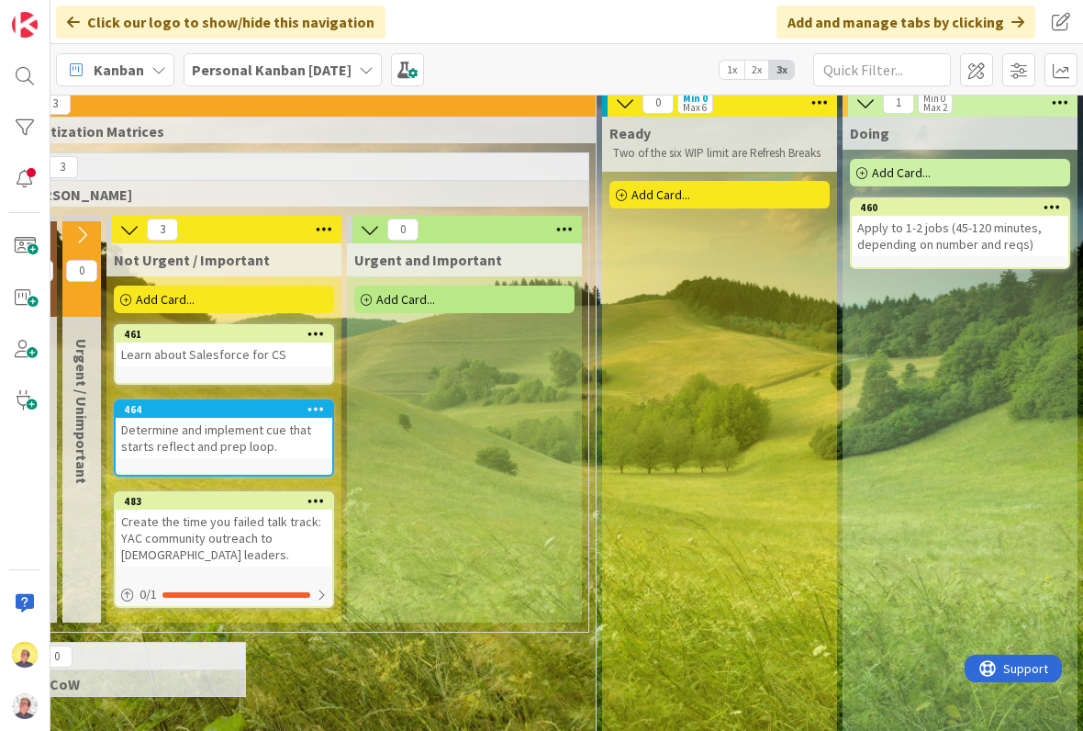
scroll to position [10, 449]
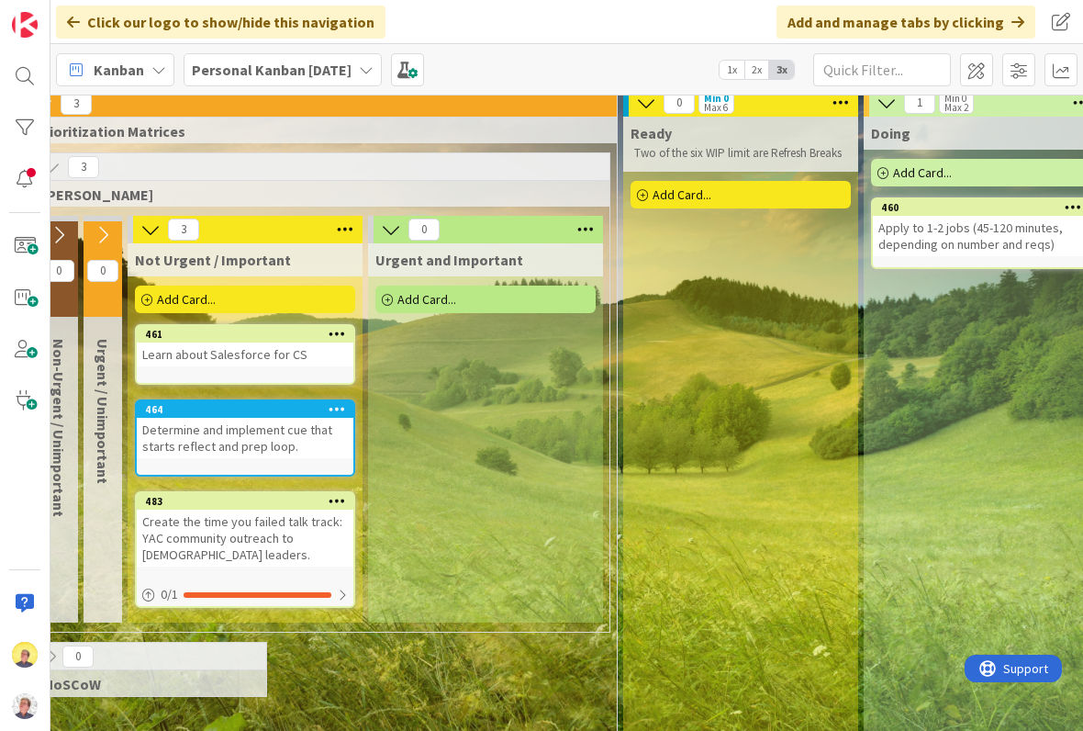
click at [732, 189] on div "Add Card..." at bounding box center [741, 195] width 220 height 28
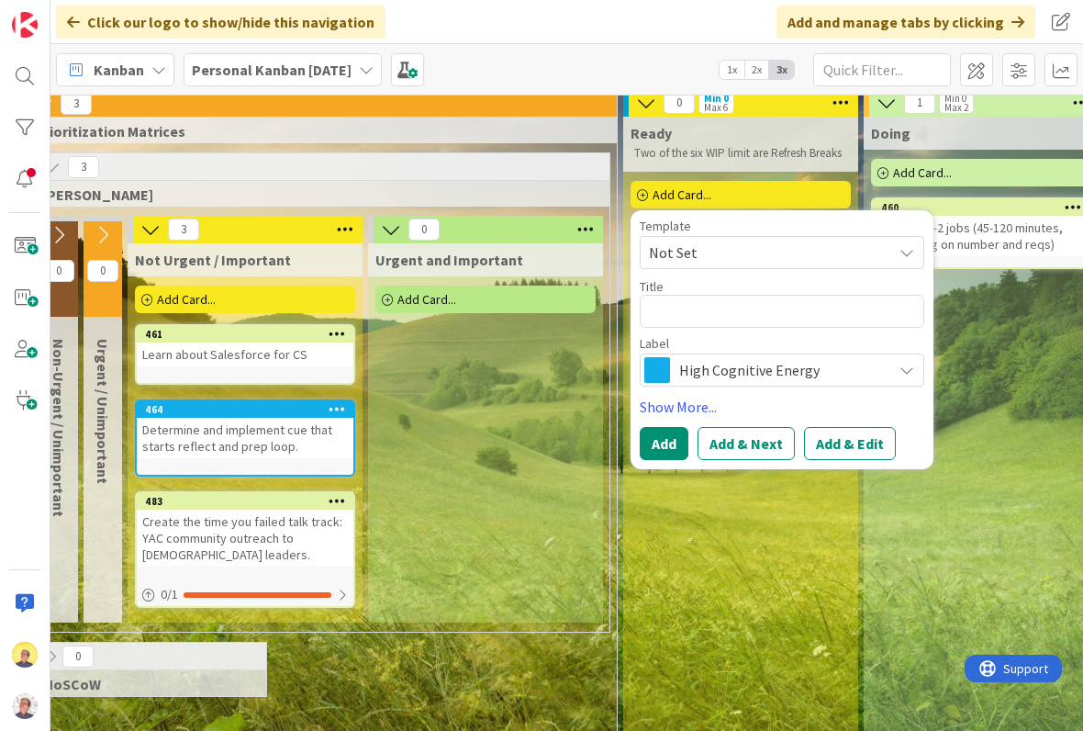
type textarea "x"
type textarea "S"
type textarea "x"
type textarea "Sc"
type textarea "x"
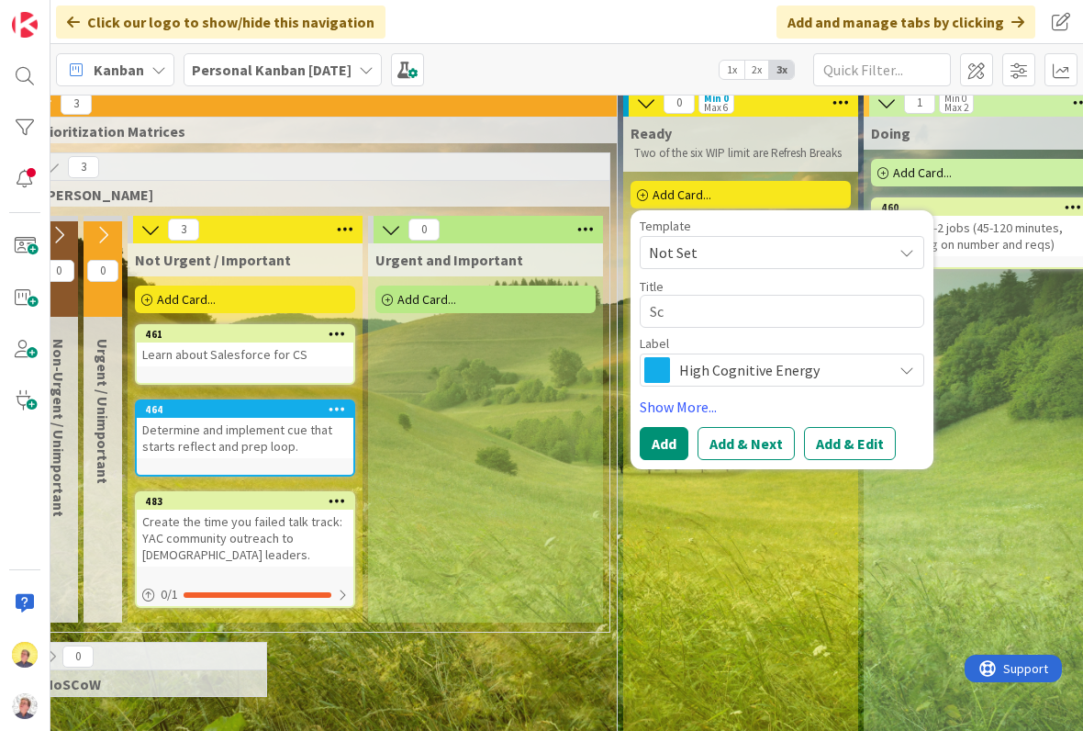
type textarea "Sch"
type textarea "x"
type textarea "Sche"
type textarea "x"
type textarea "Schec"
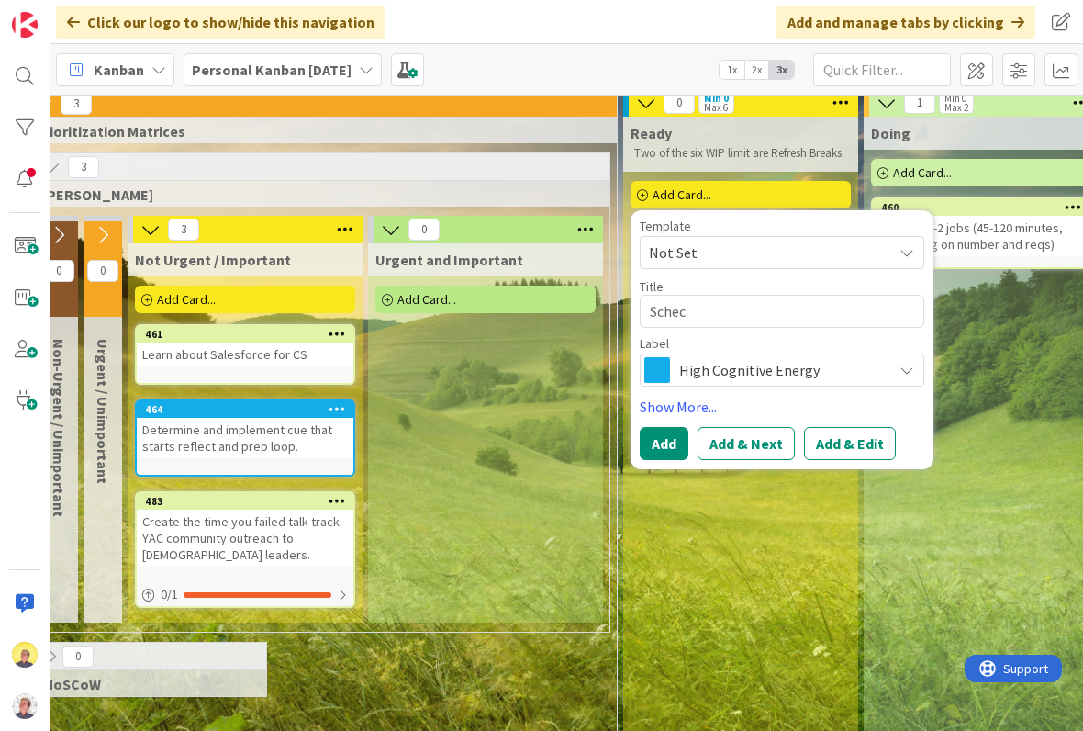
type textarea "x"
type textarea "Sche"
type textarea "x"
type textarea "Sched"
type textarea "x"
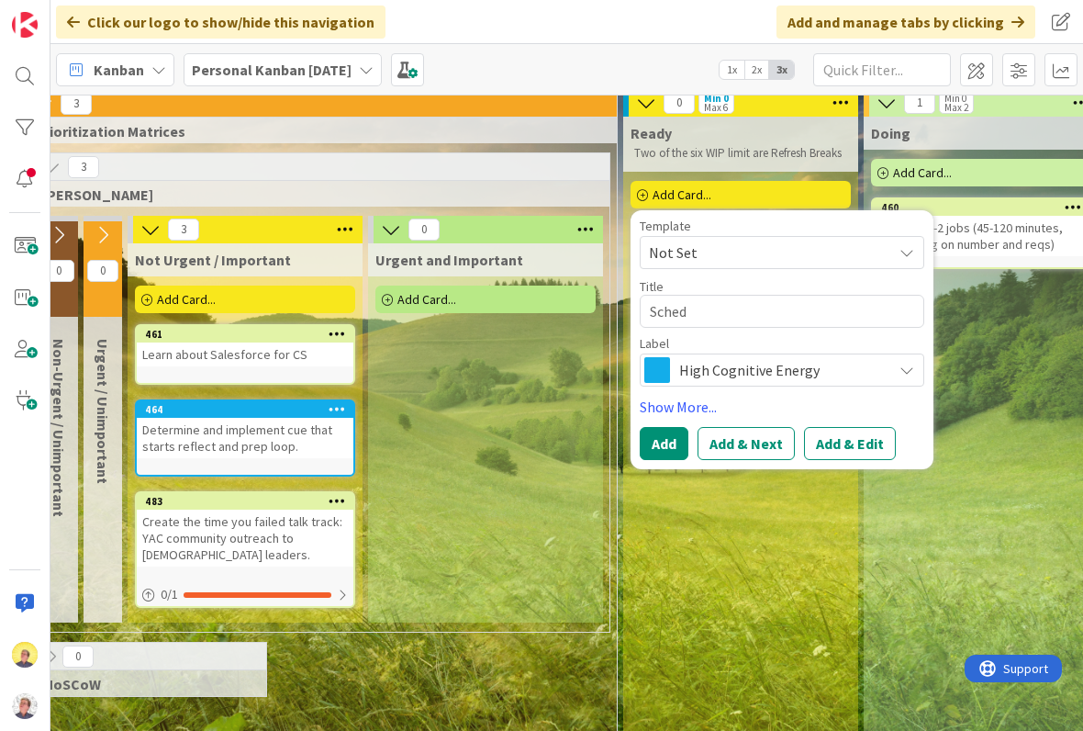
type textarea "Schedu"
type textarea "x"
type textarea "Schedue"
type textarea "x"
type textarea "Schedu"
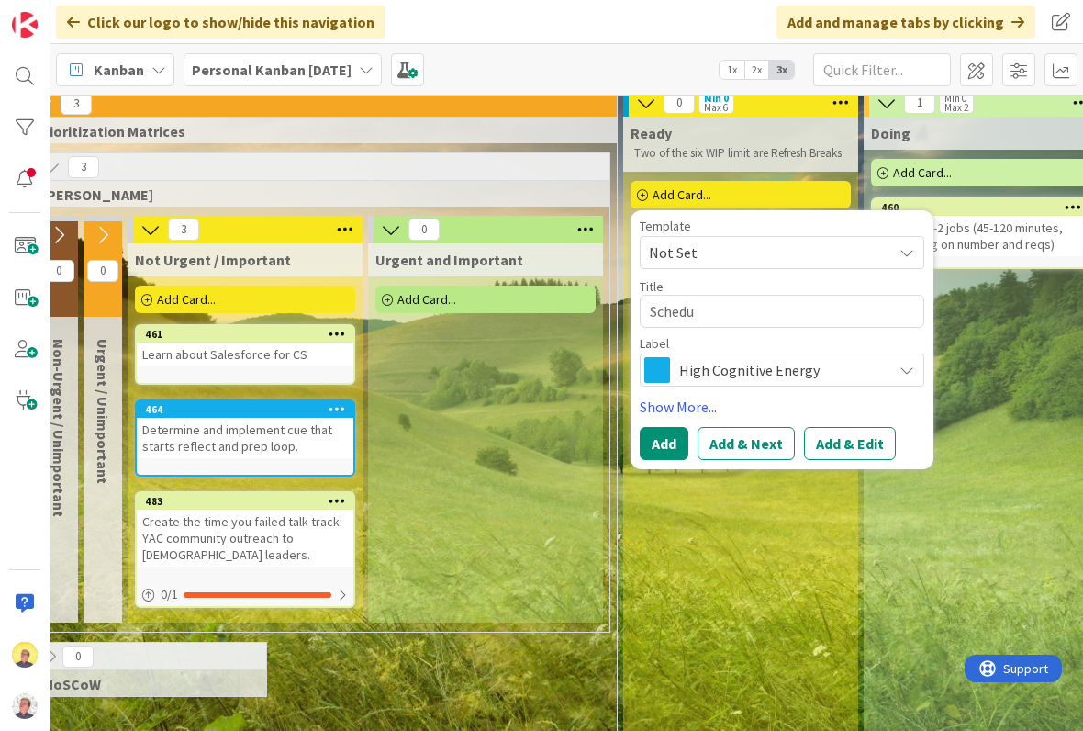
type textarea "x"
type textarea "Schedul"
type textarea "x"
type textarea "Schedule"
type textarea "x"
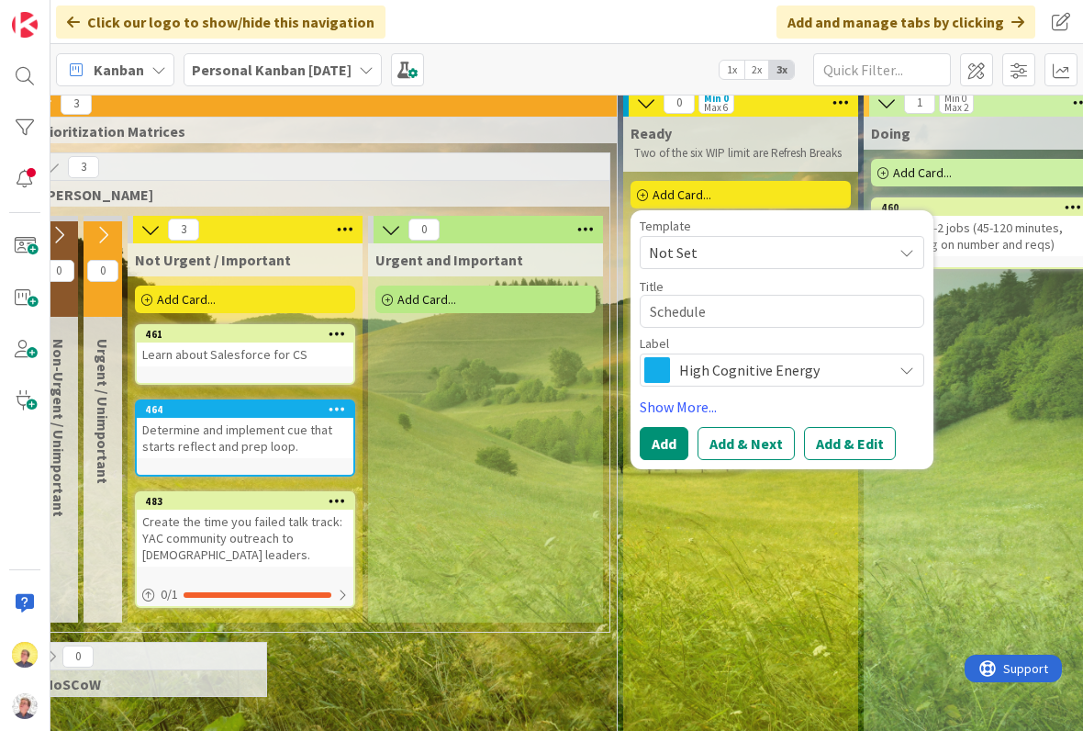
type textarea "Schedule"
type textarea "x"
type textarea "Schedule a"
type textarea "x"
type textarea "Schedule at"
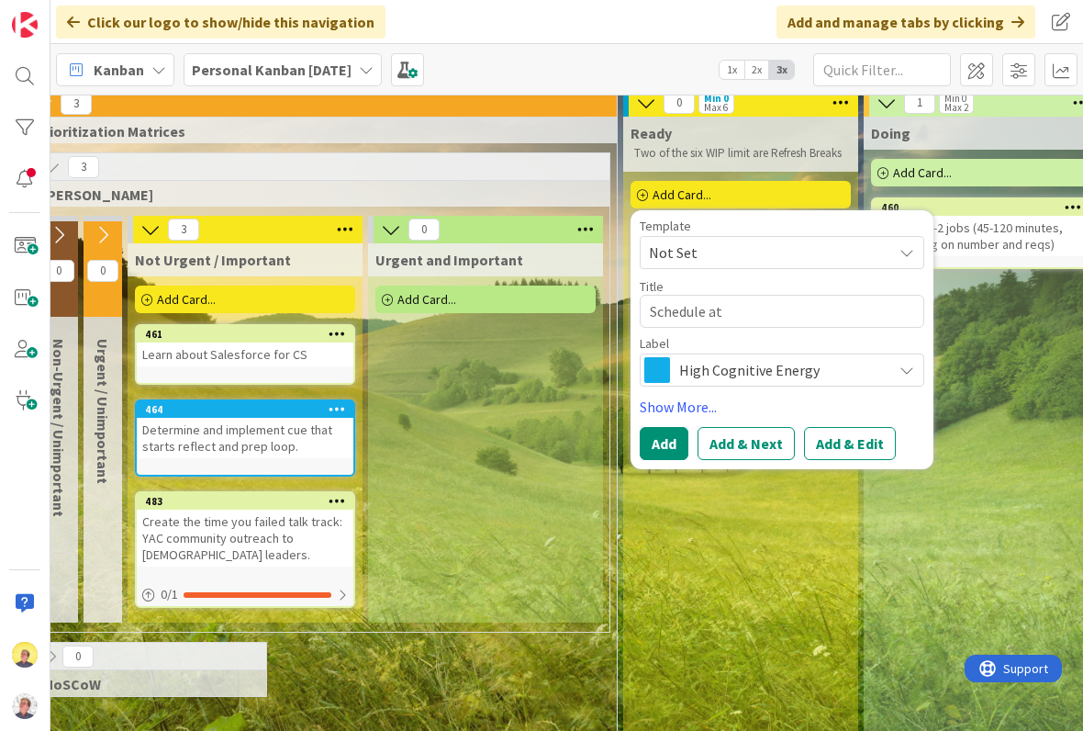
type textarea "x"
type textarea "Schedule att"
type textarea "x"
type textarea "Schedule atte"
type textarea "x"
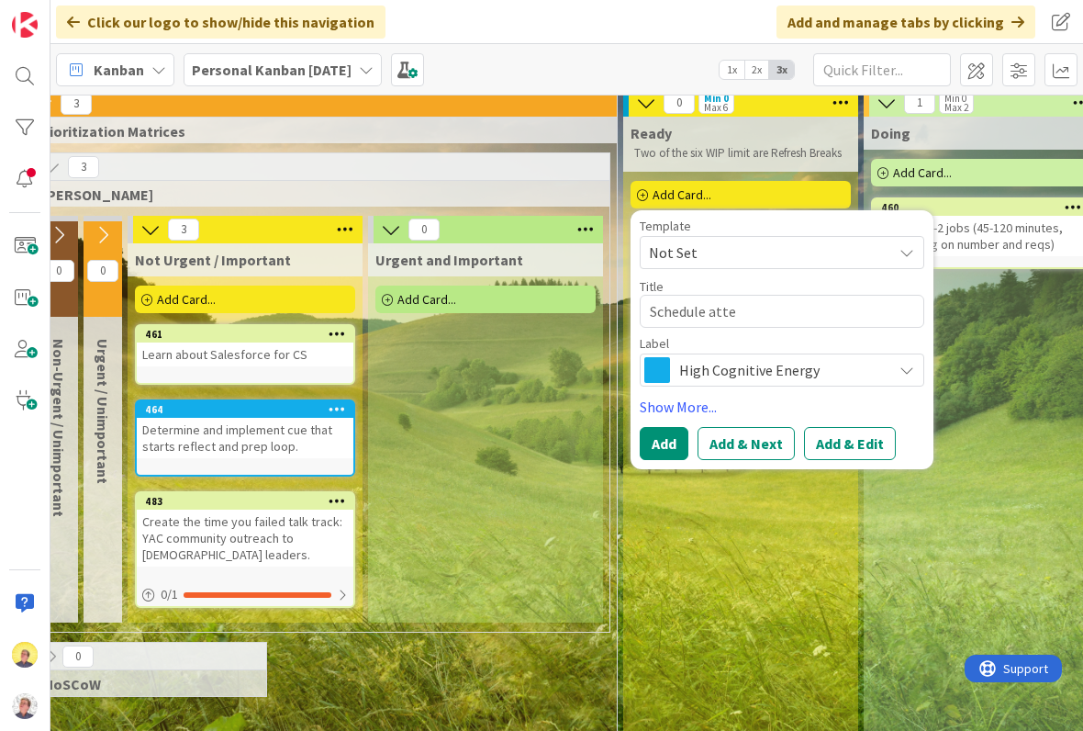
type textarea "Schedule atten"
type textarea "x"
type textarea "Schedule attend"
type textarea "x"
type textarea "Schedule attenda"
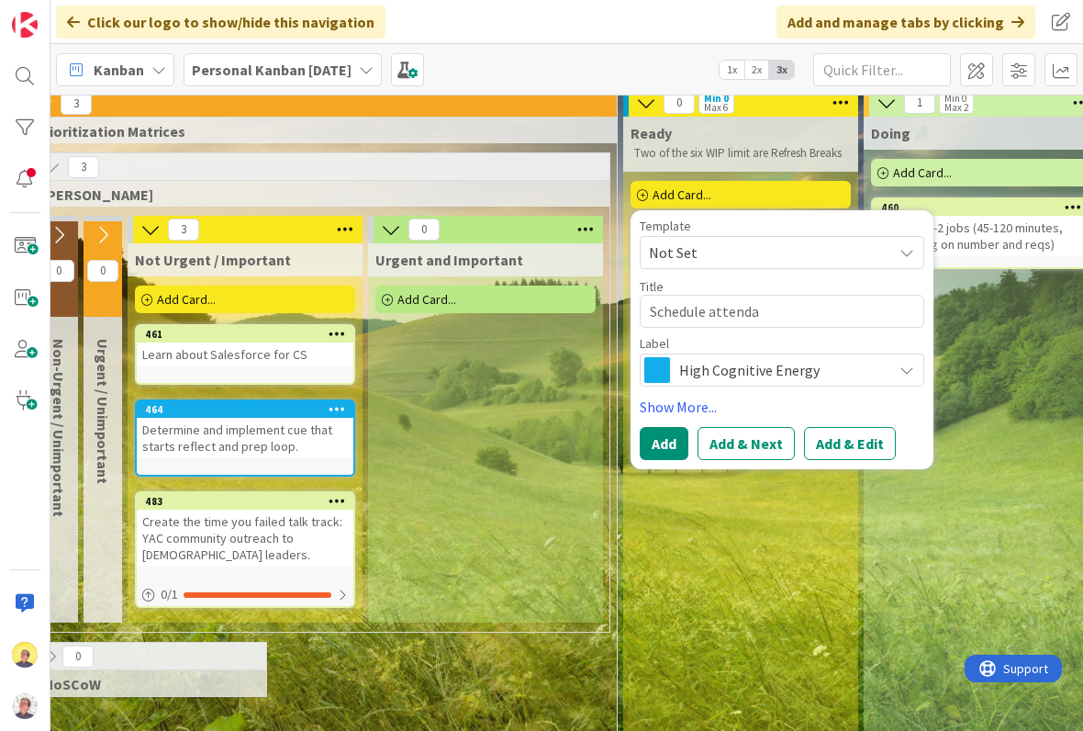
type textarea "x"
type textarea "Schedule attendan"
type textarea "x"
type textarea "Schedule attendanc"
type textarea "x"
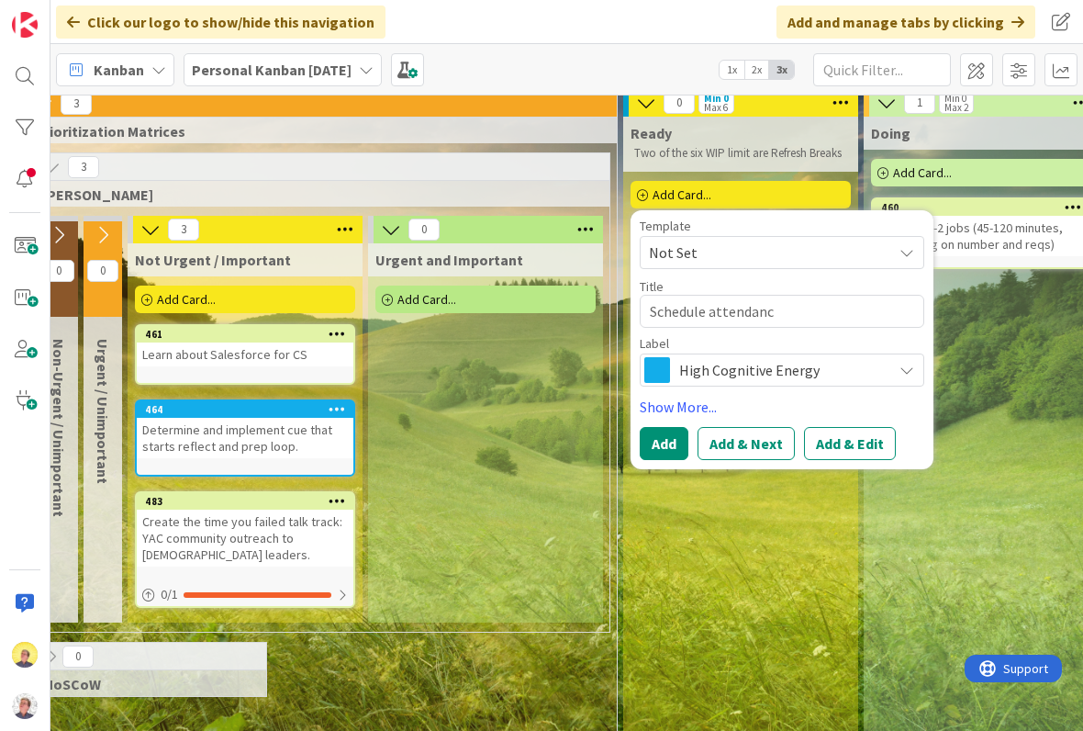
type textarea "Schedule attendance"
type textarea "x"
type textarea "Schedule attendance"
type textarea "x"
type textarea "Schedule attendance a"
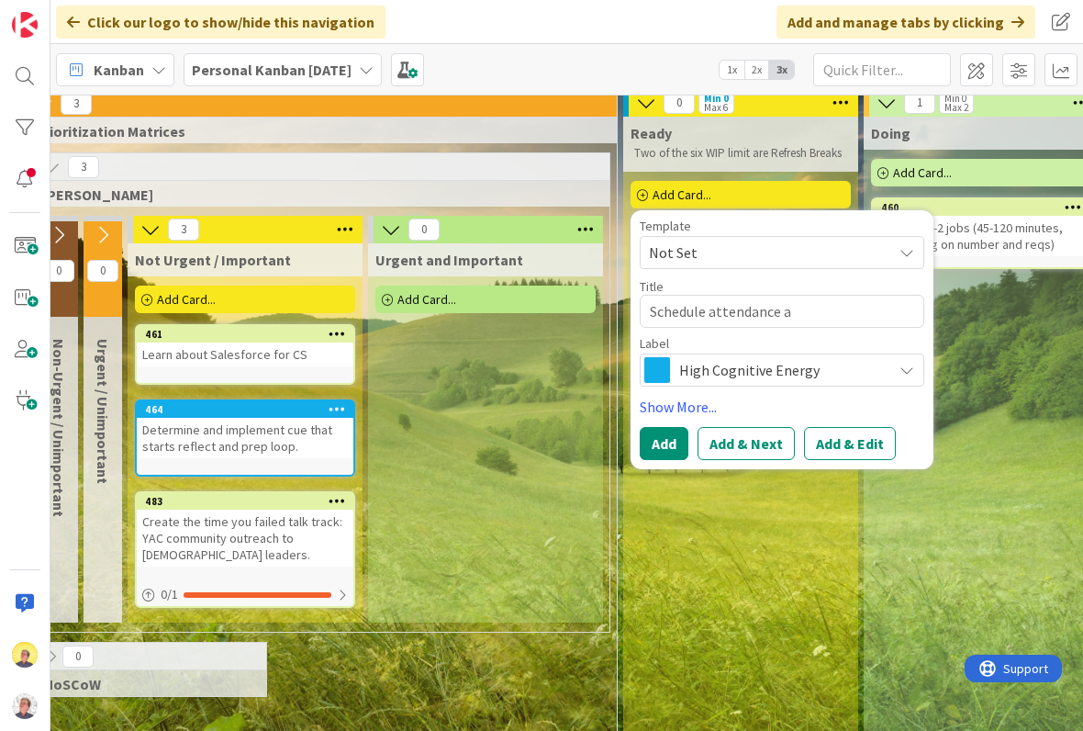
type textarea "x"
type textarea "Schedule attendance at"
type textarea "x"
type textarea "Schedule attendance at"
type textarea "x"
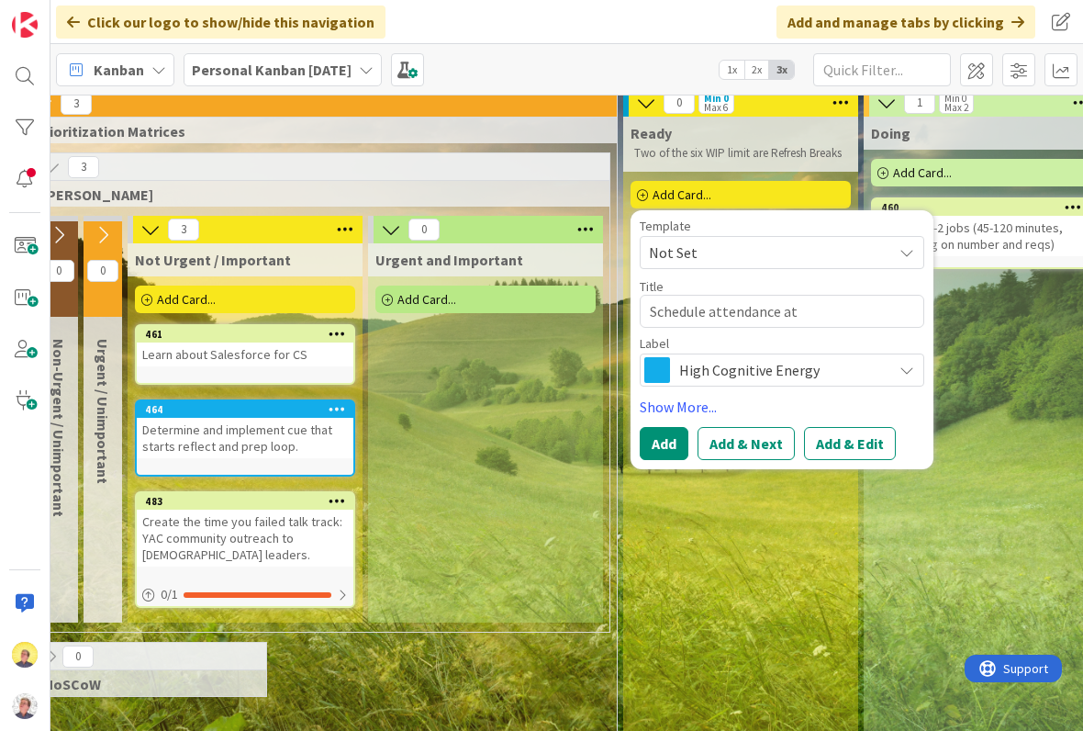
type textarea "Schedule attendance at O"
type textarea "x"
type textarea "Schedule attendance at"
type textarea "x"
type textarea "Schedule attendance at f"
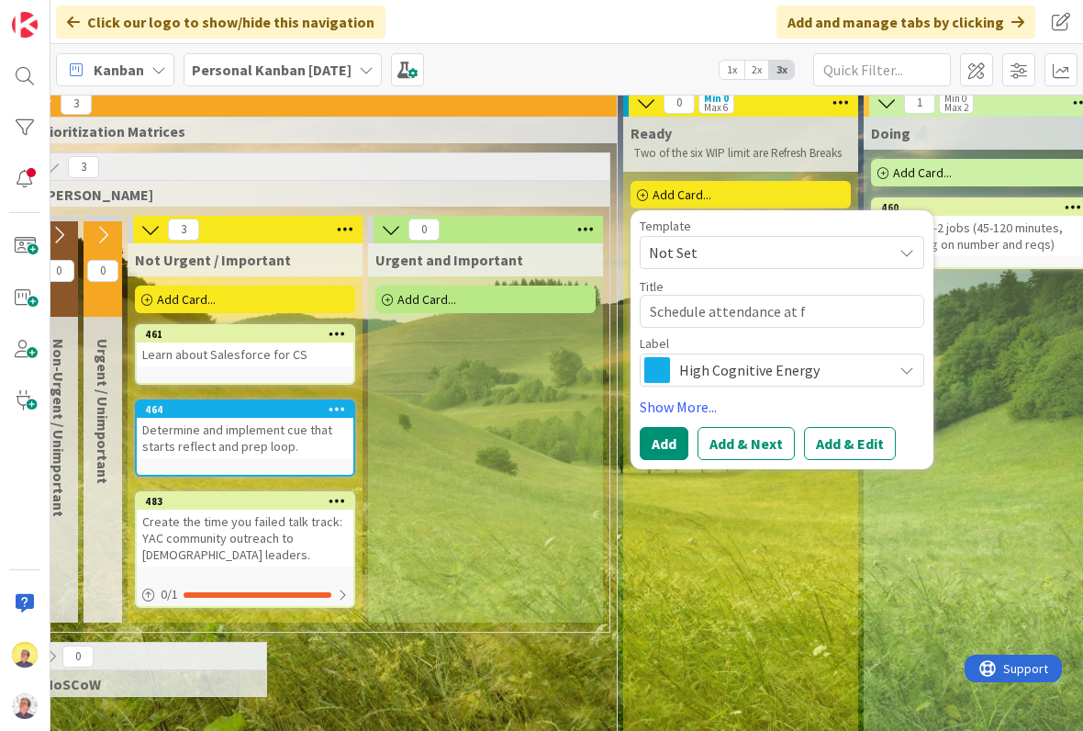
type textarea "x"
type textarea "Schedule attendance at ff"
type textarea "x"
type textarea "Schedule attendance at ffi"
type textarea "x"
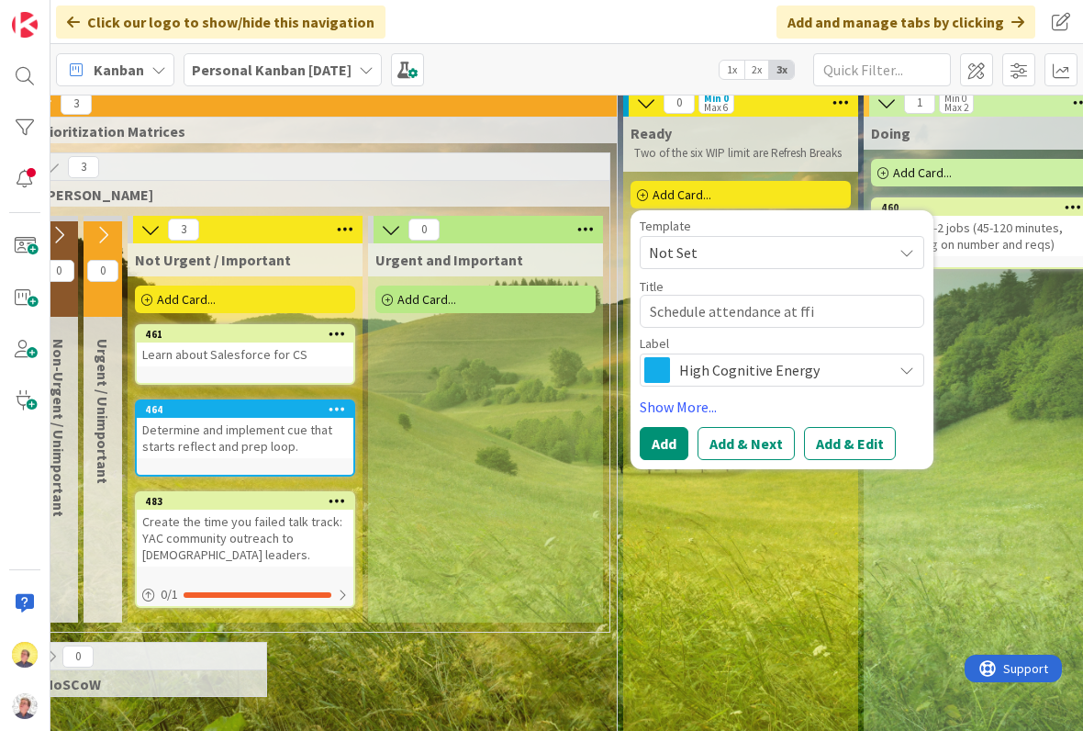
type textarea "Schedule attendance at ffic"
type textarea "x"
type textarea "Schedule attendance at ffi"
type textarea "x"
type textarea "Schedule attendance at ff"
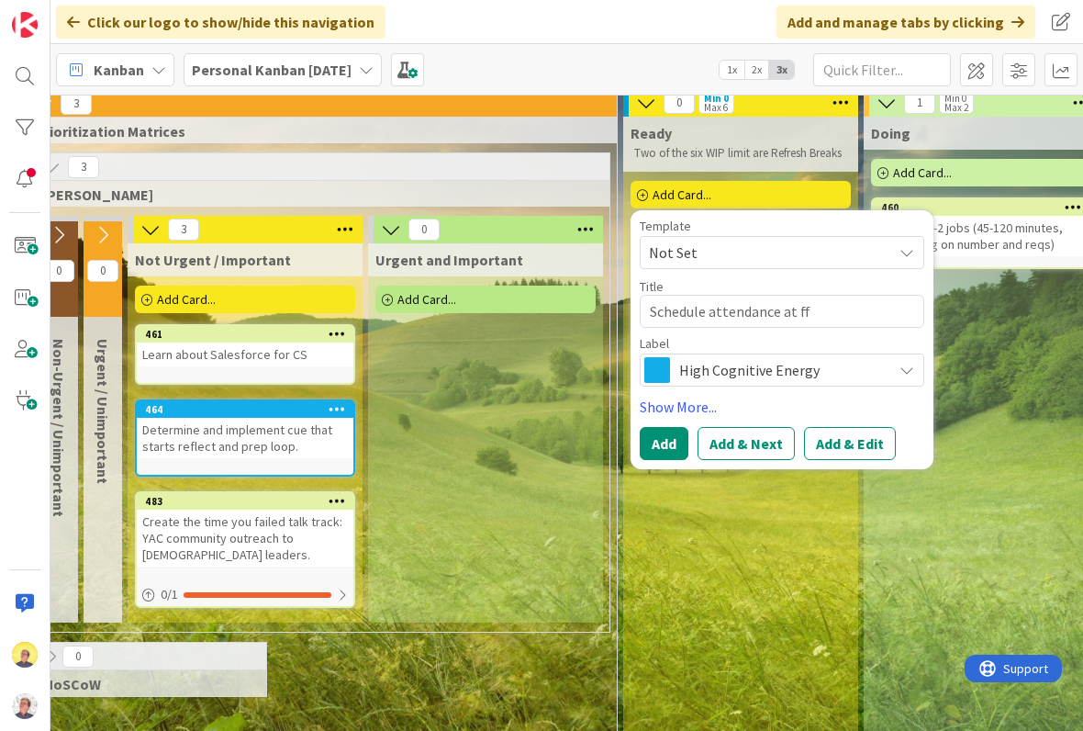
type textarea "x"
type textarea "Schedule attendance at f"
type textarea "x"
type textarea "Schedule attendance at"
type textarea "x"
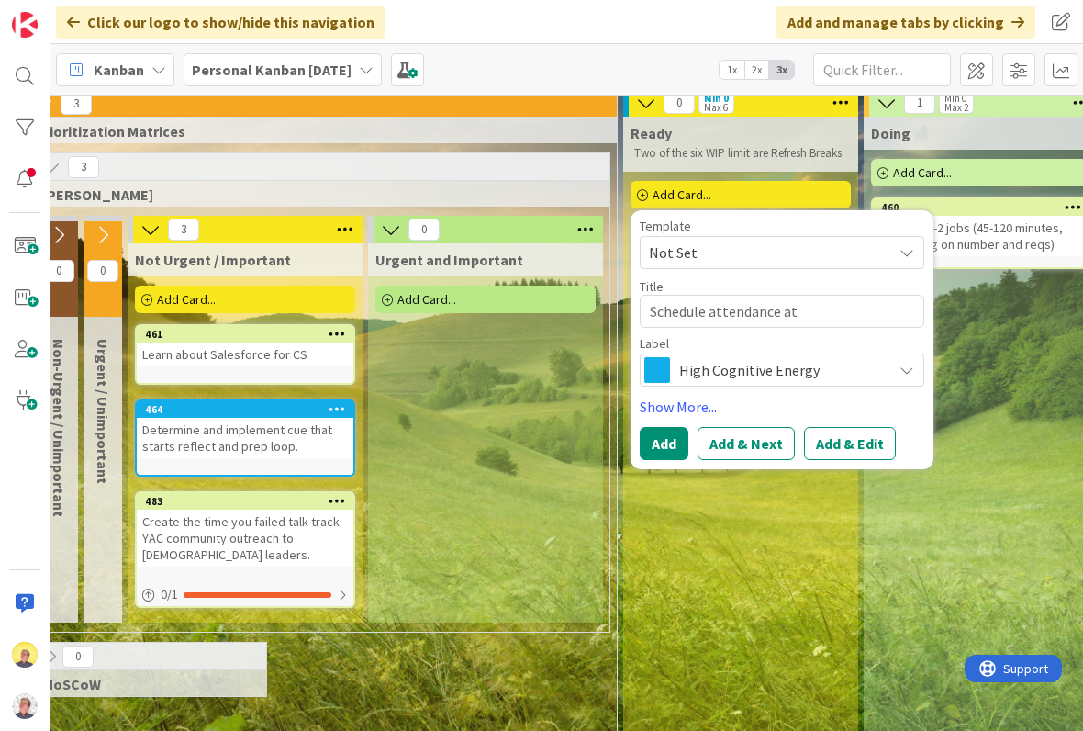
type textarea "Schedule attendance at O"
type textarea "x"
type textarea "Schedule attendance at Of"
type textarea "x"
type textarea "Schedule attendance at Off"
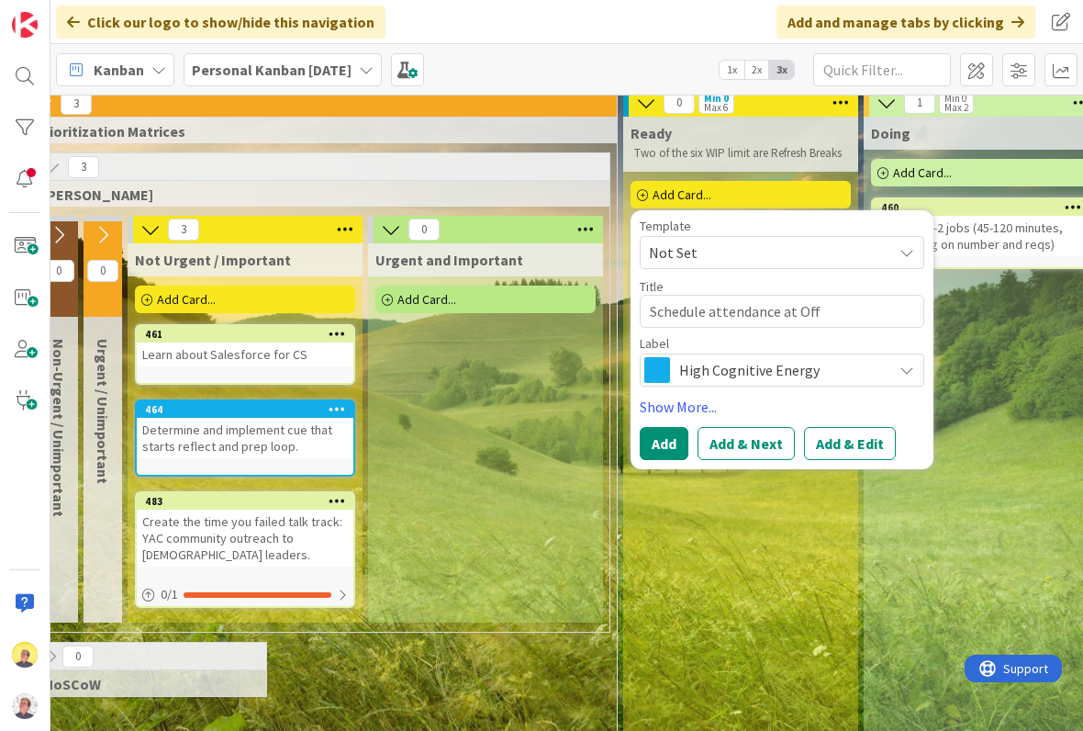
type textarea "x"
type textarea "Schedule attendance at Offi"
type textarea "x"
type textarea "Schedule attendance at Offic"
type textarea "x"
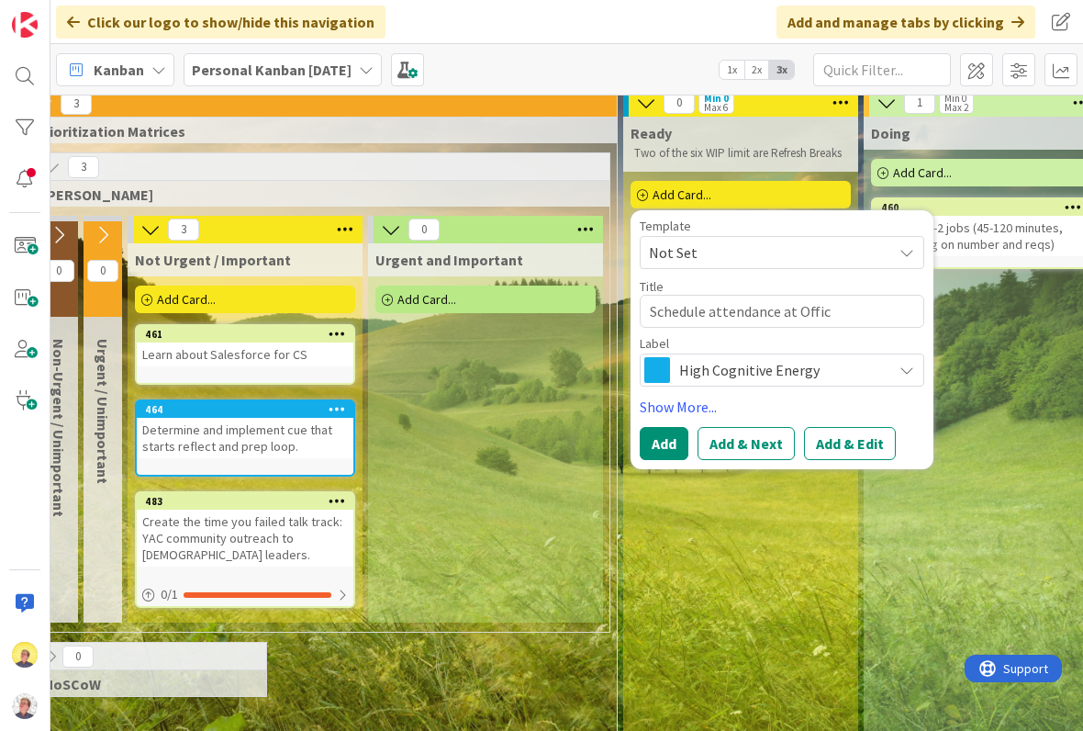
type textarea "Schedule attendance at Office"
type textarea "x"
type textarea "Schedule attendance at Office"
type textarea "x"
type textarea "Schedule attendance at Office H"
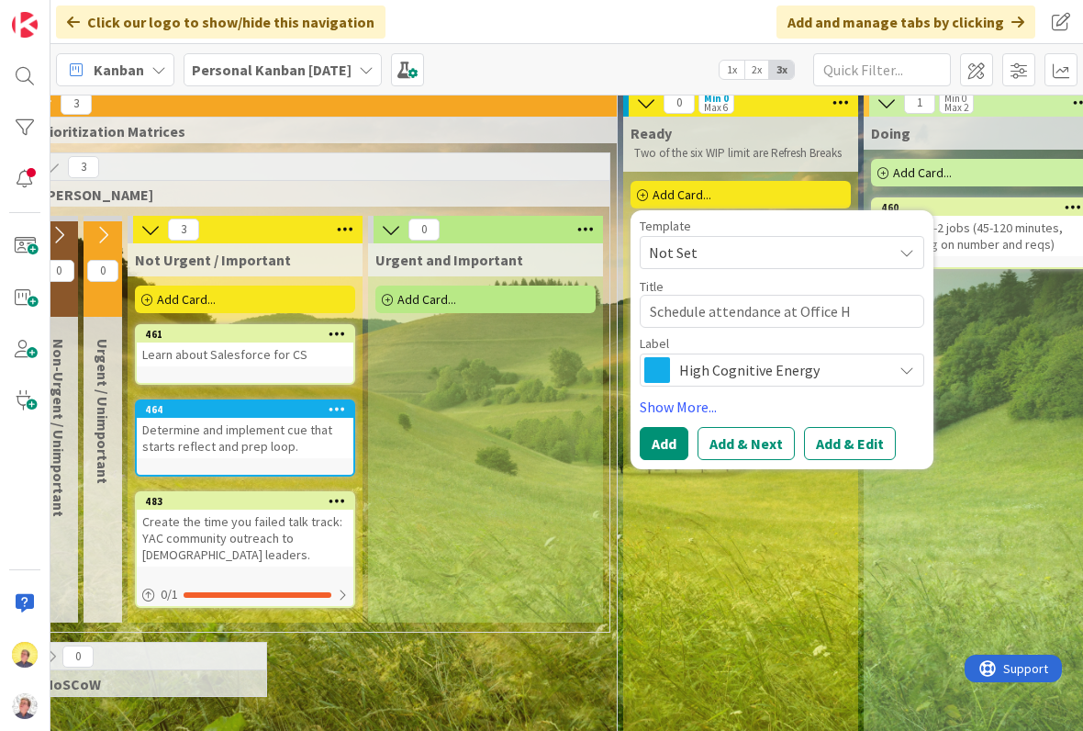
type textarea "x"
type textarea "Schedule attendance at Office Ho"
type textarea "x"
type textarea "Schedule attendance at Office Hou"
type textarea "x"
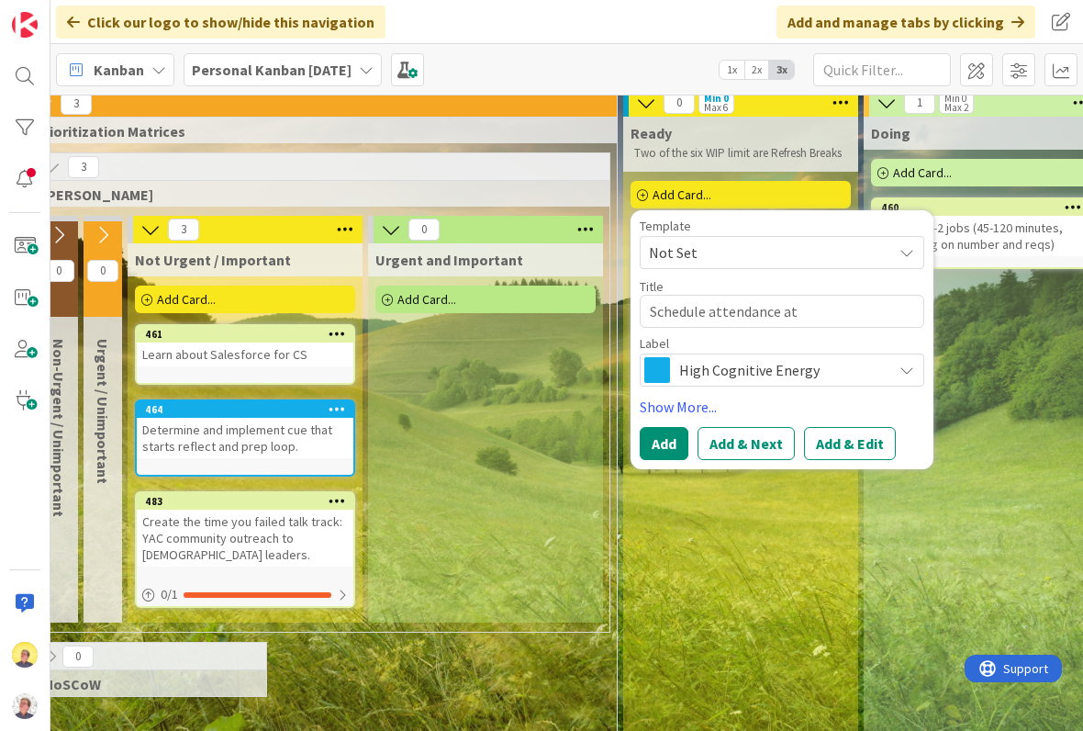
type textarea "Schedule attendance at Office Hour"
click at [671, 450] on button "Add" at bounding box center [664, 443] width 49 height 33
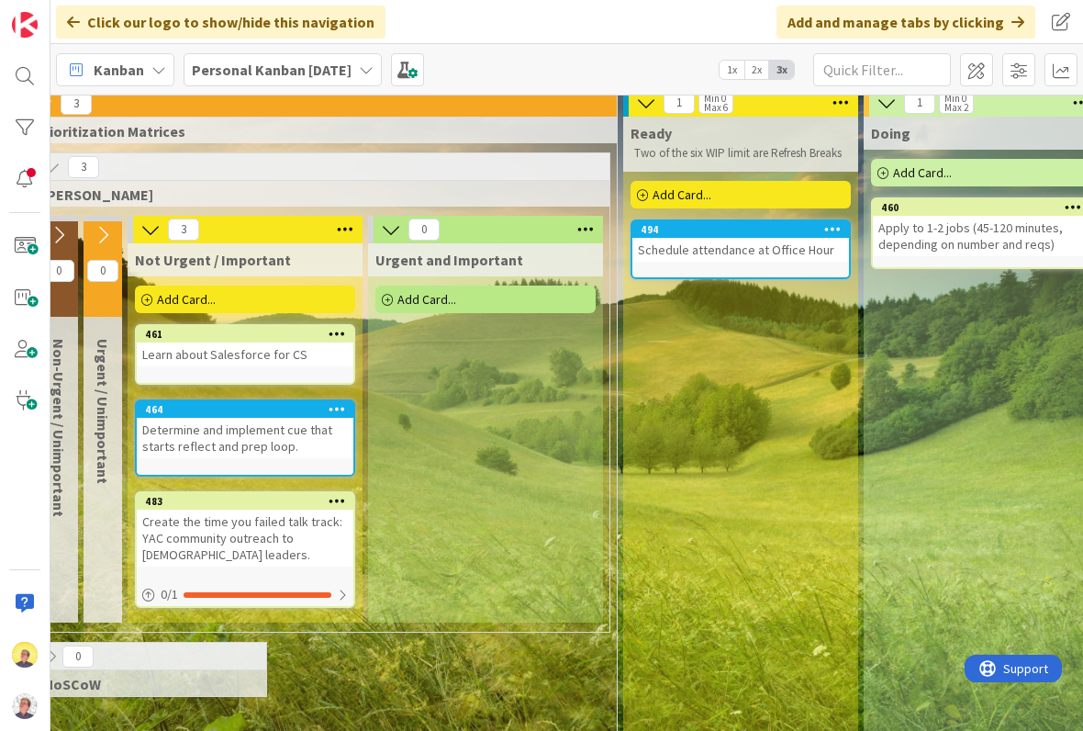
click at [757, 232] on div "494" at bounding box center [745, 229] width 208 height 13
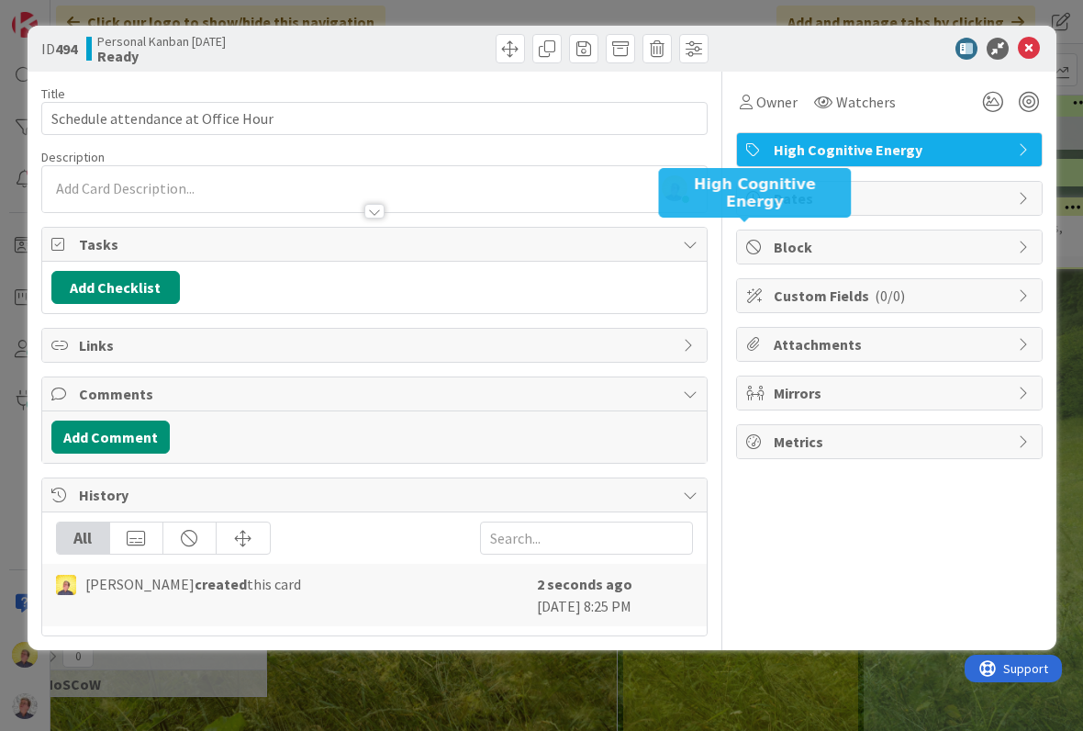
click at [1015, 150] on div "High Cognitive Energy" at bounding box center [889, 149] width 305 height 33
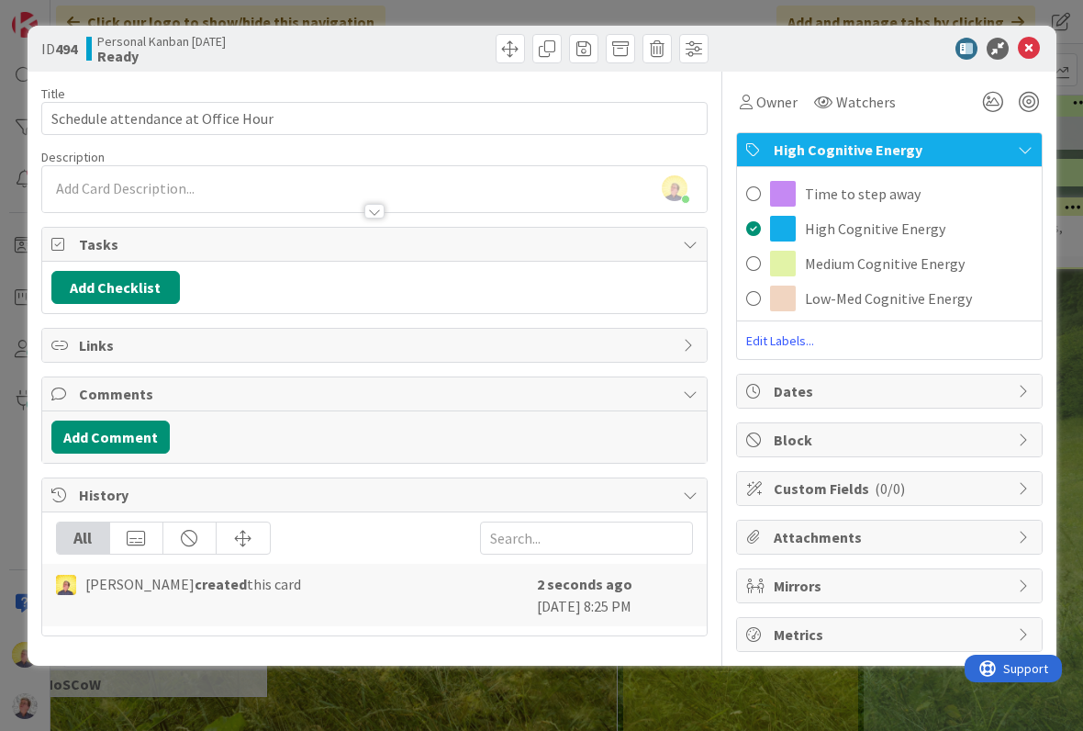
click at [900, 297] on span "Low-Med Cognitive Energy" at bounding box center [888, 298] width 167 height 22
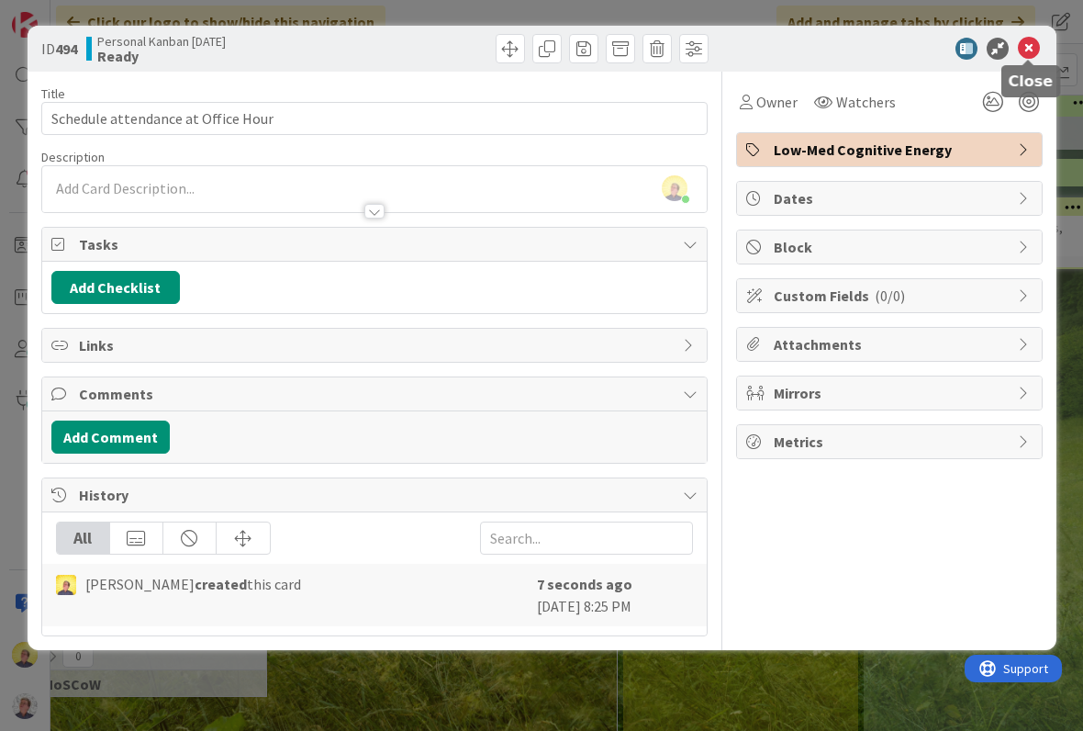
click at [1039, 38] on icon at bounding box center [1029, 49] width 22 height 22
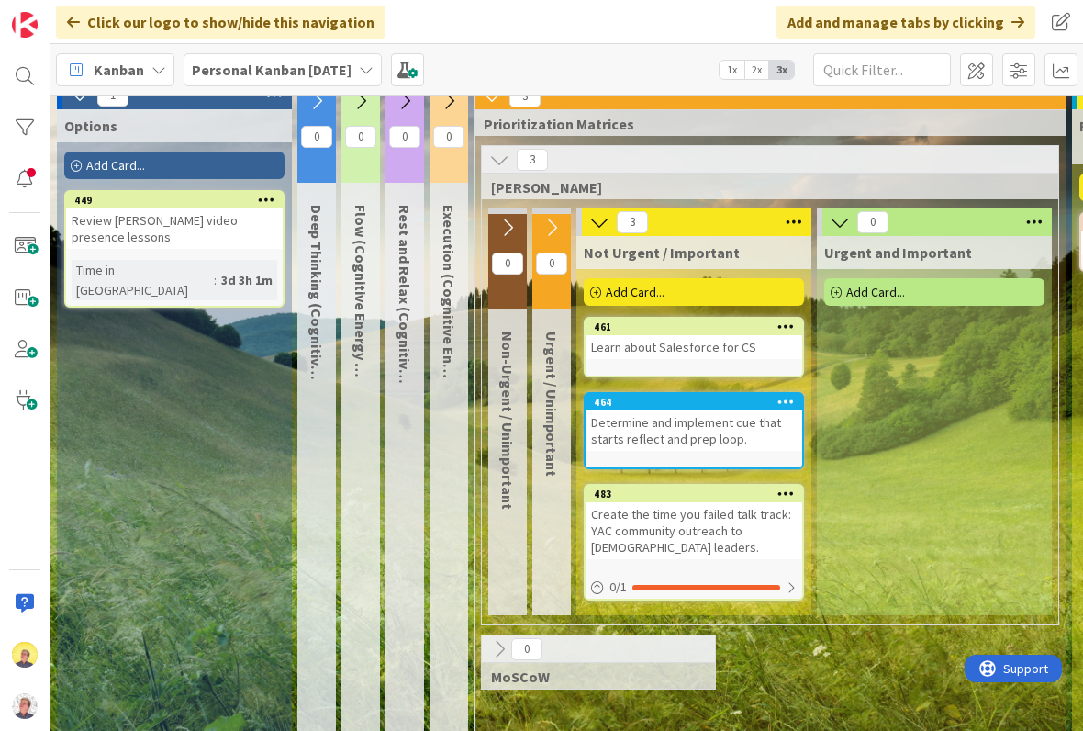
scroll to position [18, 0]
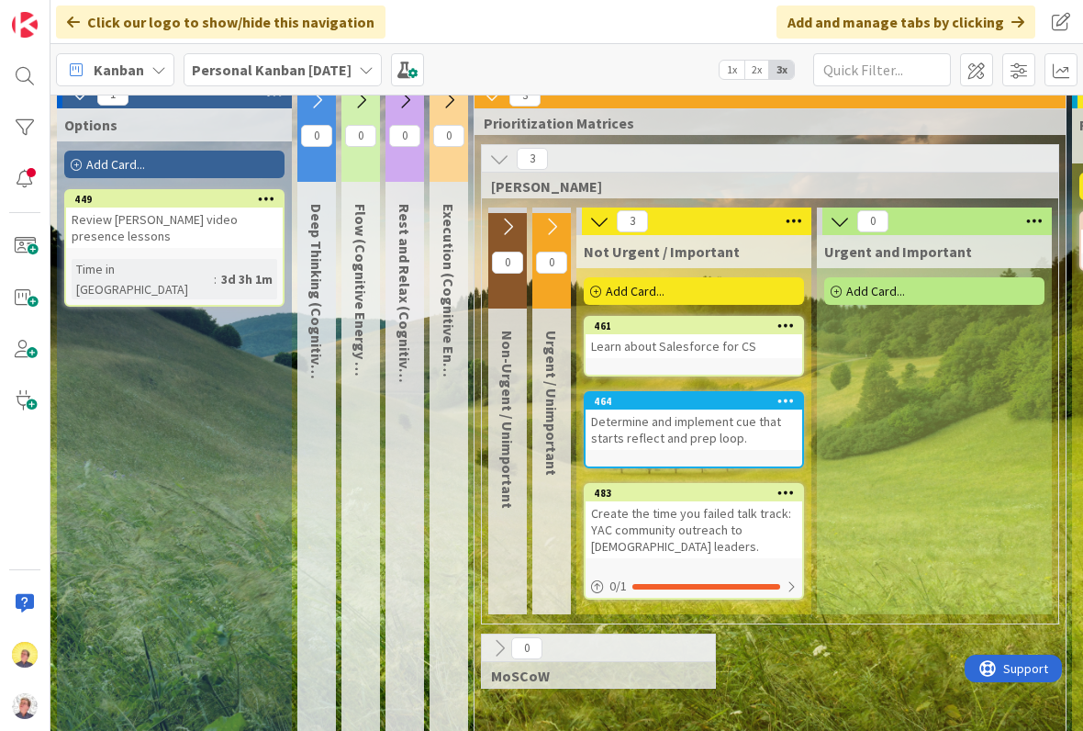
click at [220, 158] on div "Add Card..." at bounding box center [174, 165] width 220 height 28
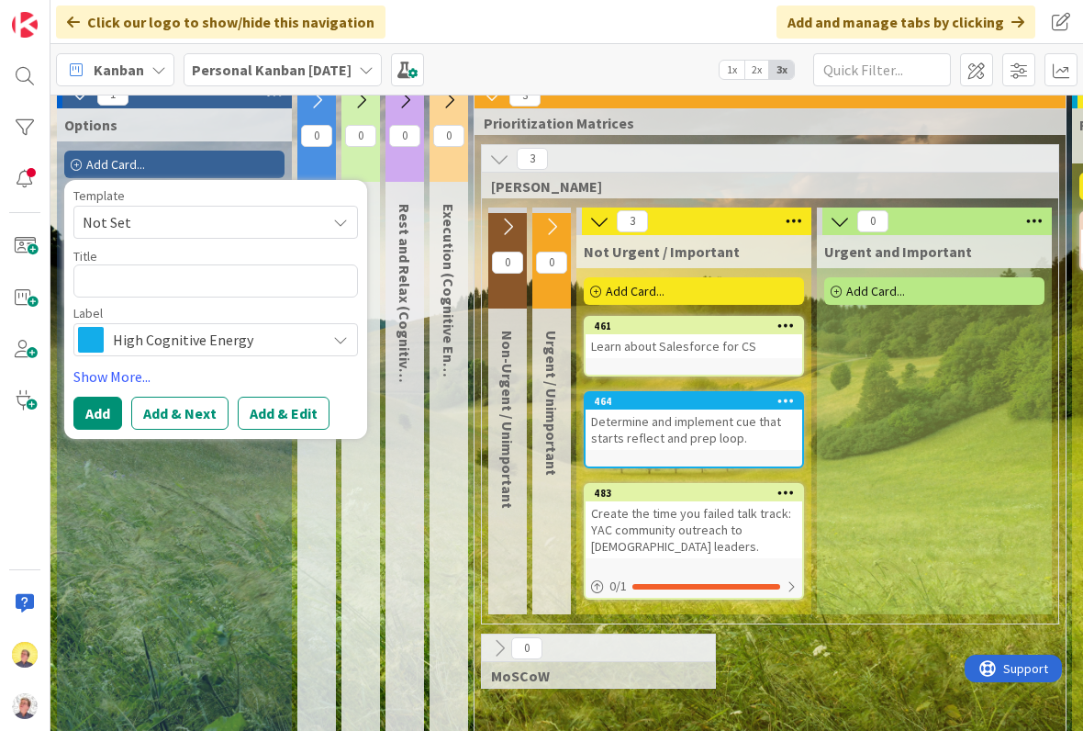
type textarea "x"
type textarea "W"
type textarea "x"
type textarea "Wo"
type textarea "x"
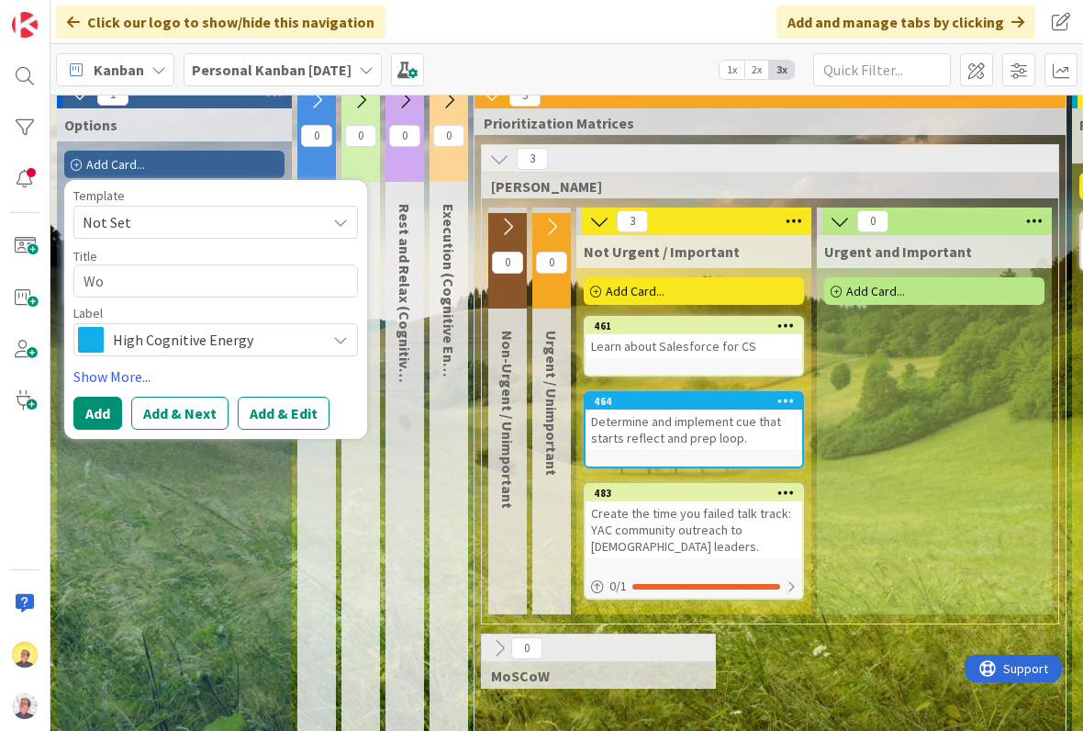
type textarea "Wor"
type textarea "x"
type textarea "Work"
type textarea "x"
type textarea "Work"
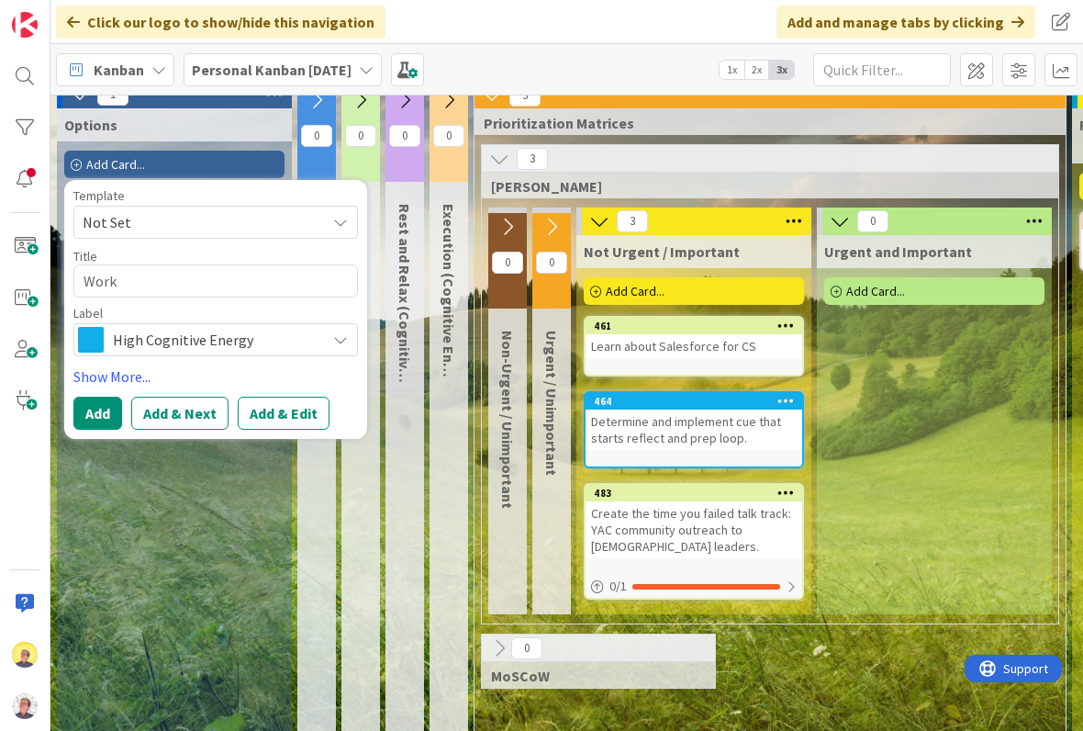
type textarea "x"
type textarea "Work t"
type textarea "x"
type textarea "Work th"
type textarea "x"
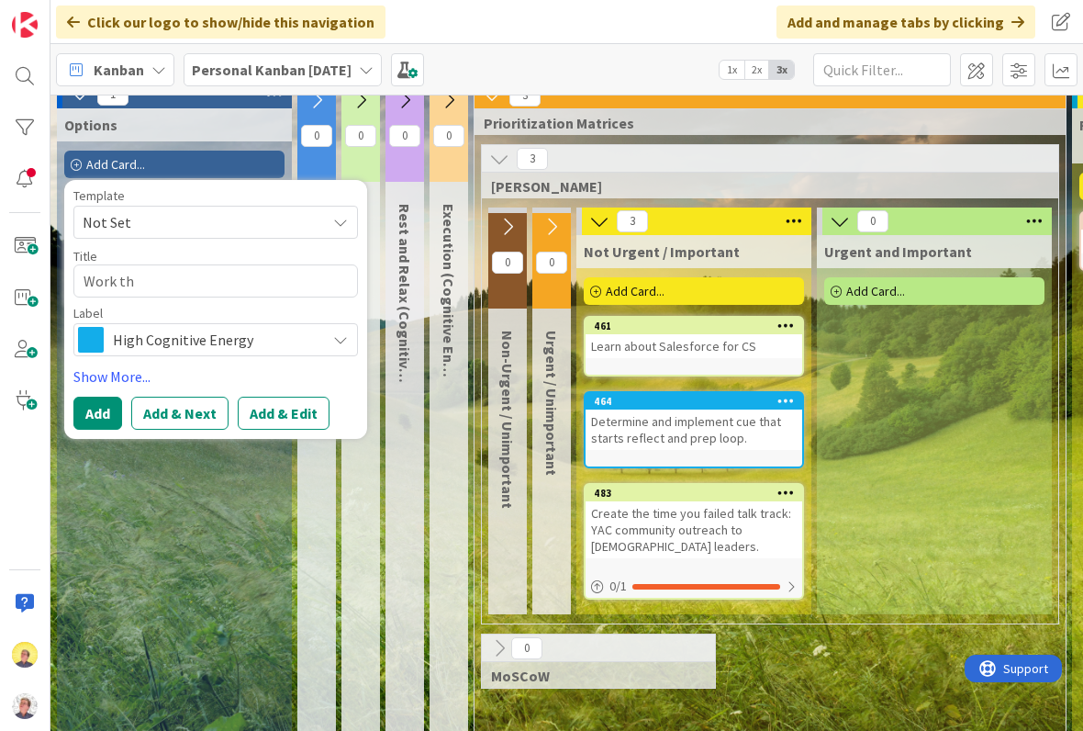
type textarea "Work thr"
type textarea "x"
type textarea "Work thro"
type textarea "x"
type textarea "Work thr"
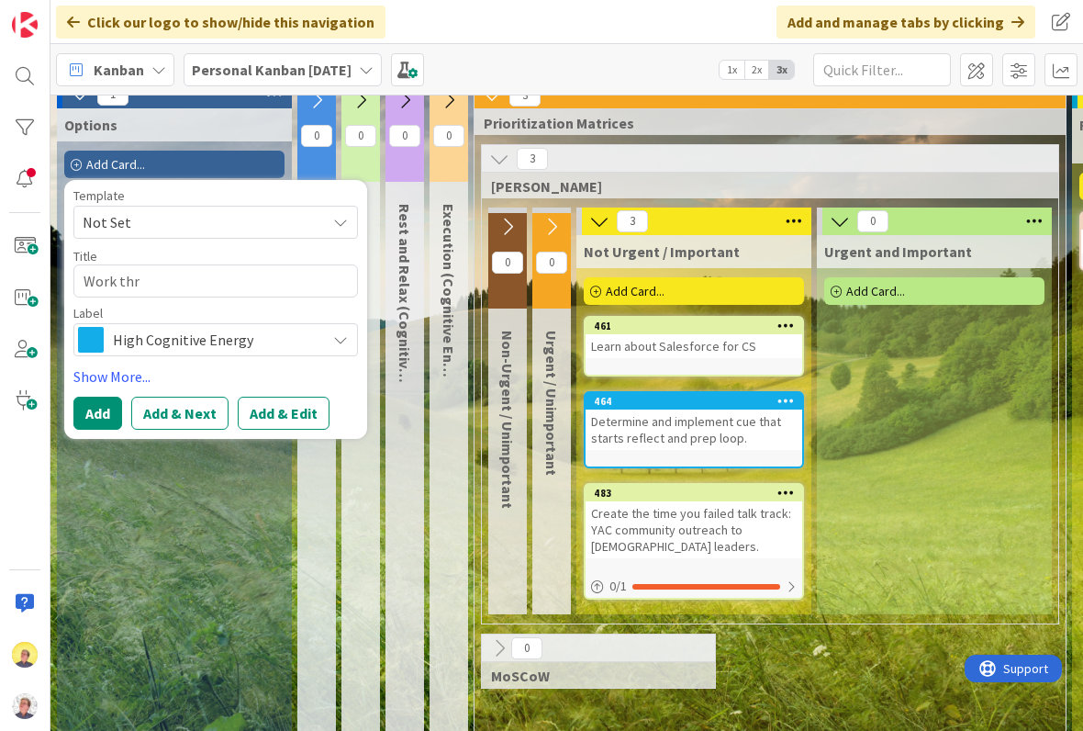
type textarea "x"
type textarea "Work thro"
type textarea "x"
type textarea "Work throu"
type textarea "x"
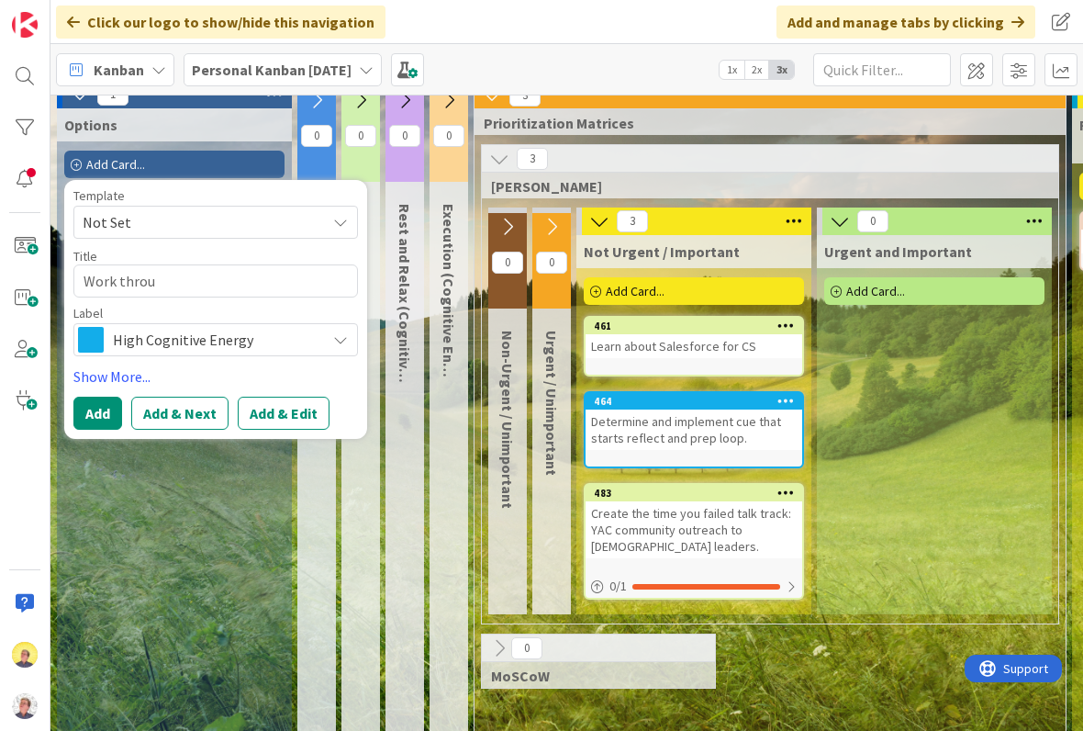
type textarea "Work throug"
type textarea "x"
type textarea "Work through"
type textarea "x"
type textarea "Work through"
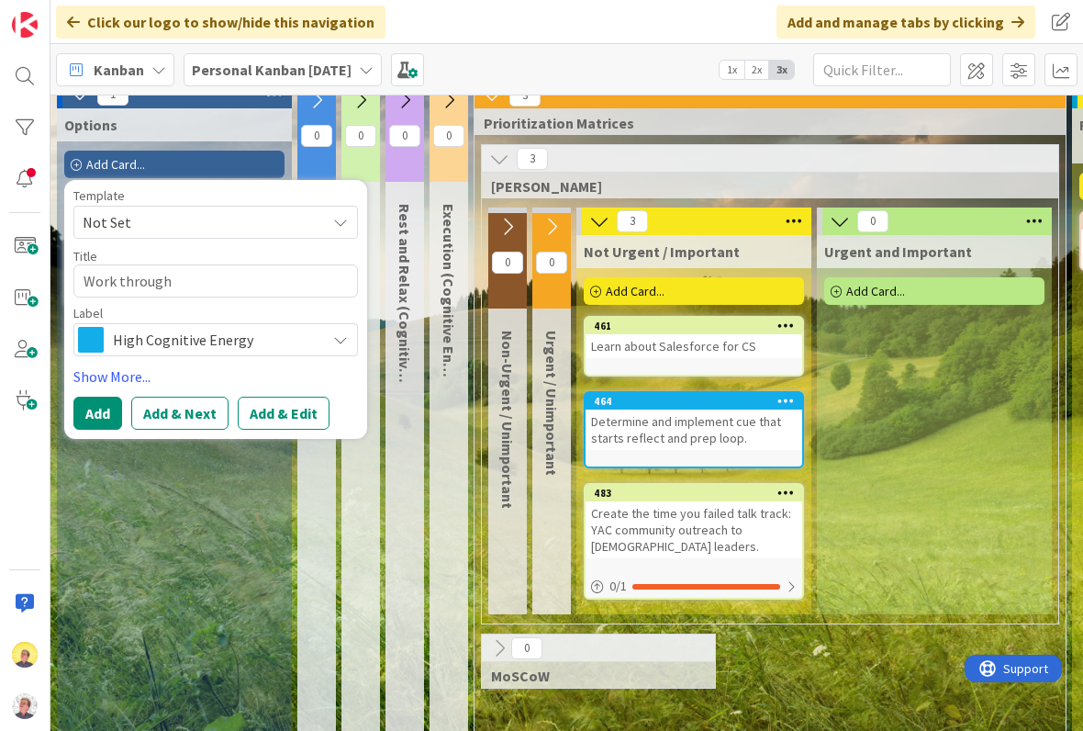
type textarea "x"
type textarea "Work through P"
type textarea "x"
type textarea "Work through Po"
type textarea "x"
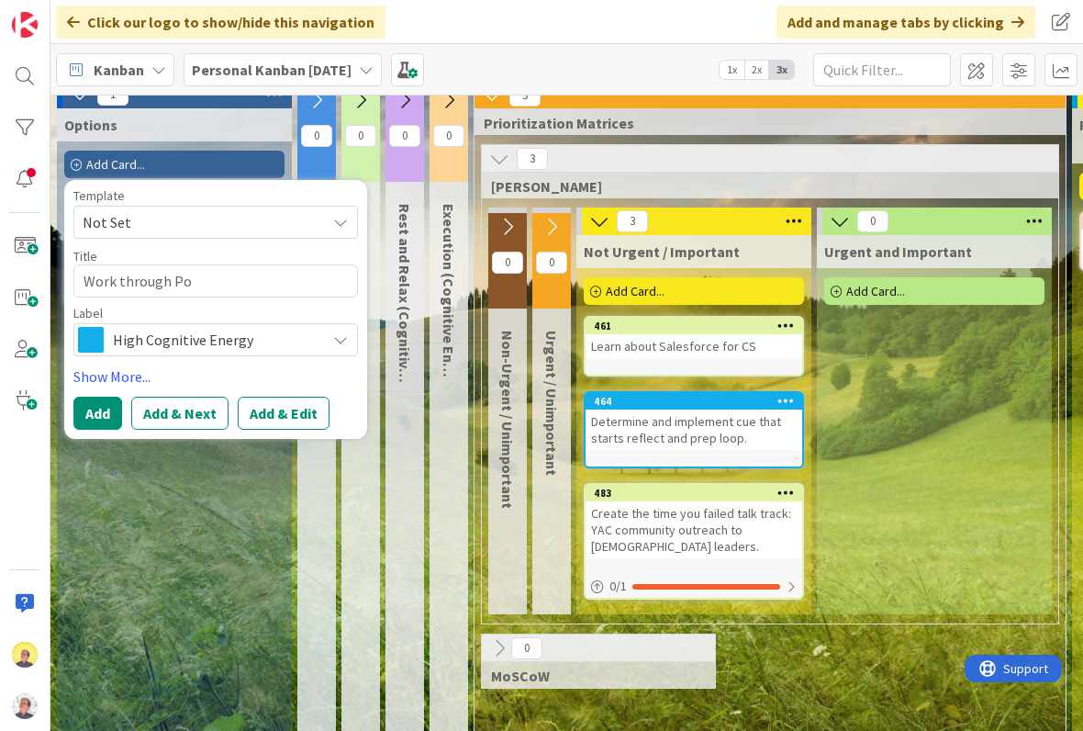
type textarea "Work through Por"
type textarea "x"
type textarea "Work through Po"
type textarea "x"
type textarea "Work through P"
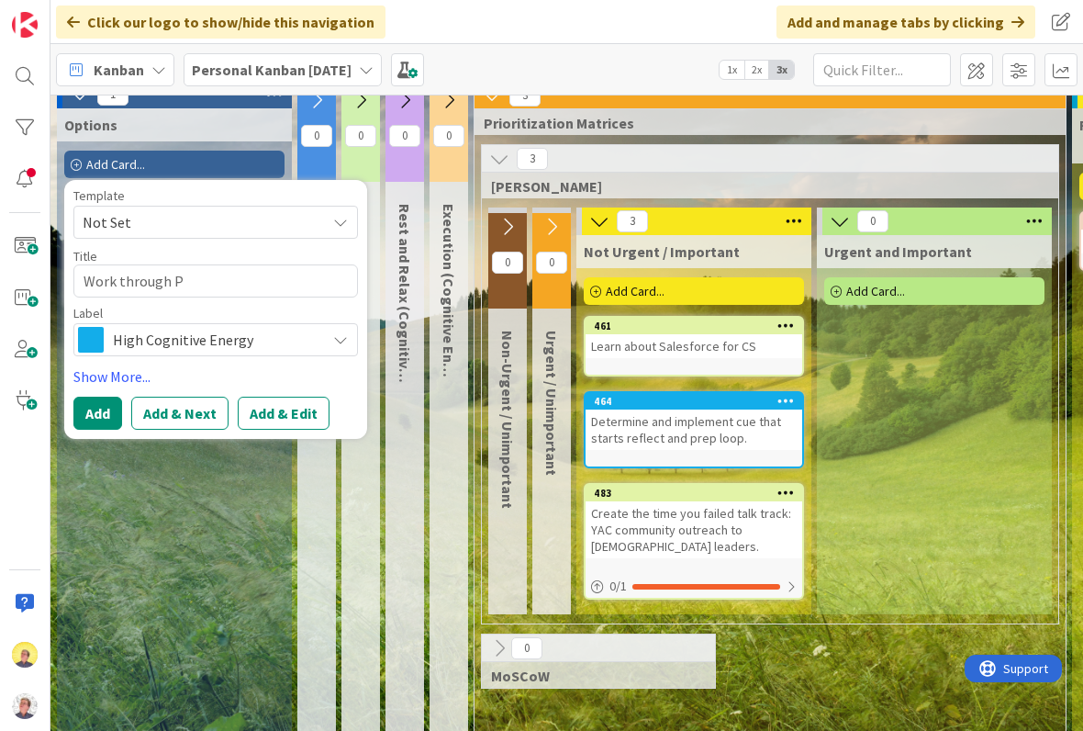
type textarea "x"
type textarea "Work through Pr"
type textarea "x"
type textarea "Work through Pro"
type textarea "x"
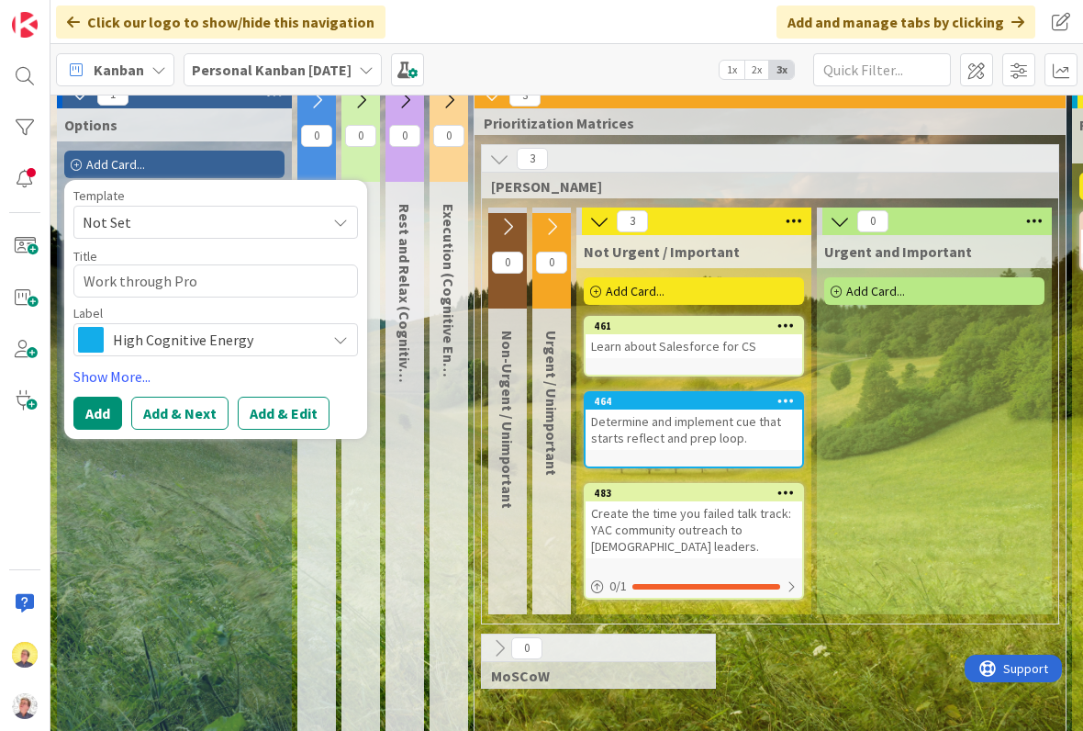
type textarea "Work through Proc"
type textarea "x"
type textarea "Work through Pro"
type textarea "x"
type textarea "Work through Proa"
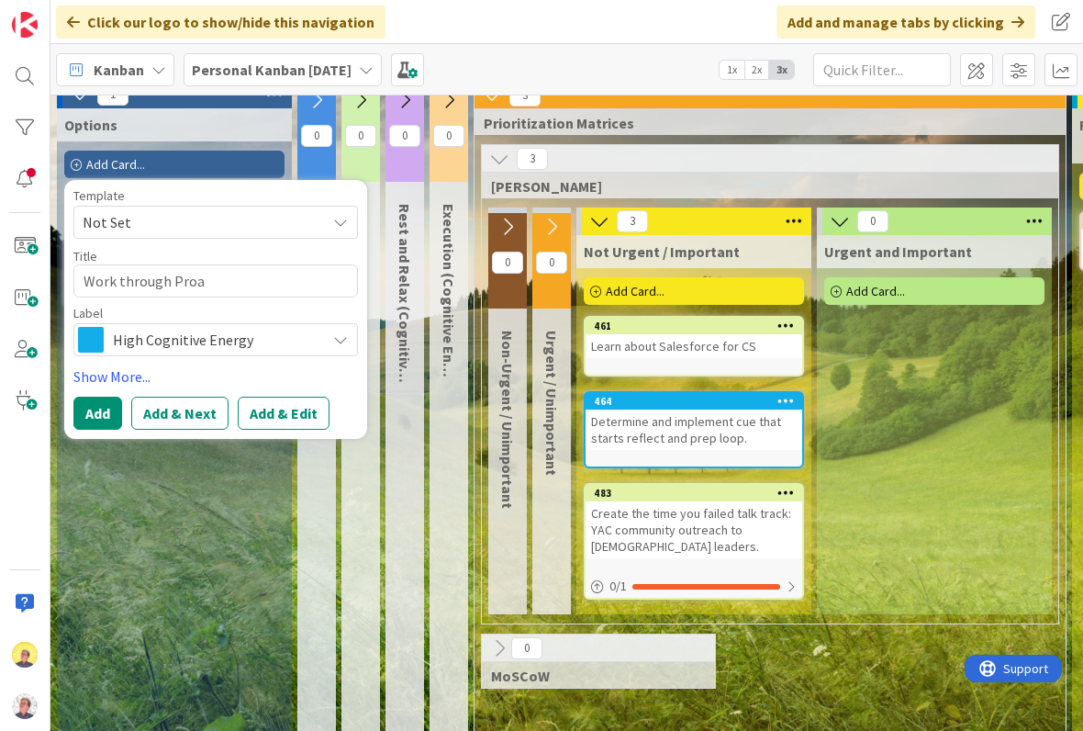
type textarea "x"
type textarea "Work through Proac"
type textarea "x"
type textarea "Work through Proact"
type textarea "x"
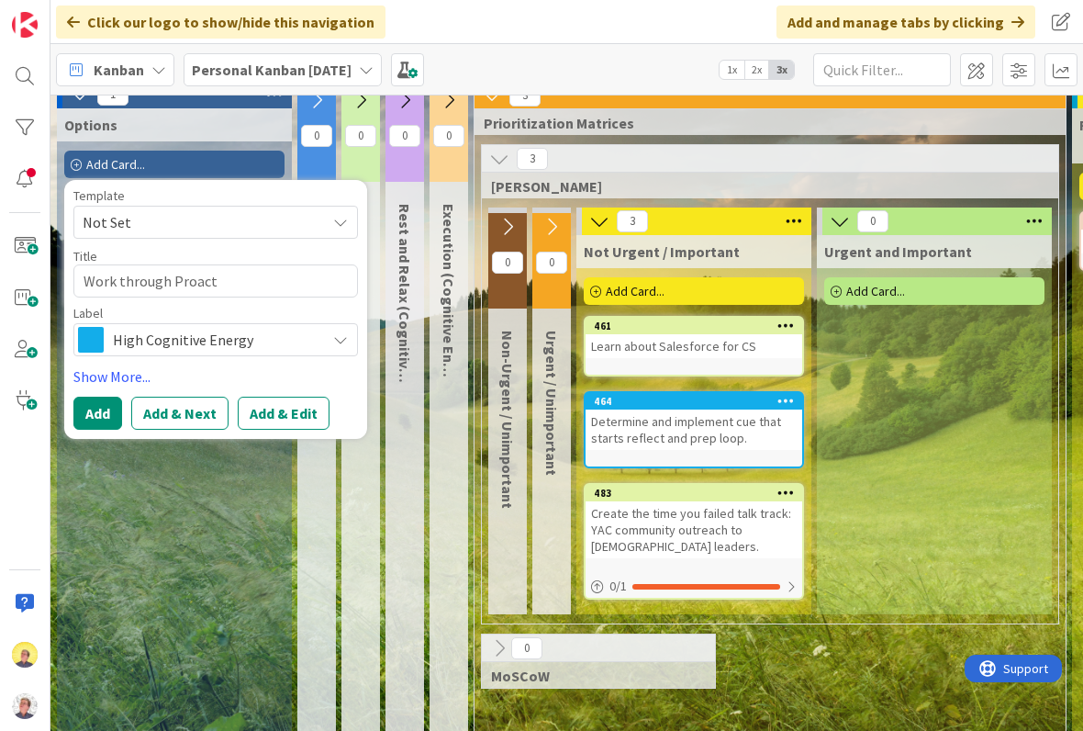
type textarea "Work through Proacti"
type textarea "x"
type textarea "Work through Proactive"
type textarea "x"
type textarea "Work through Proactive"
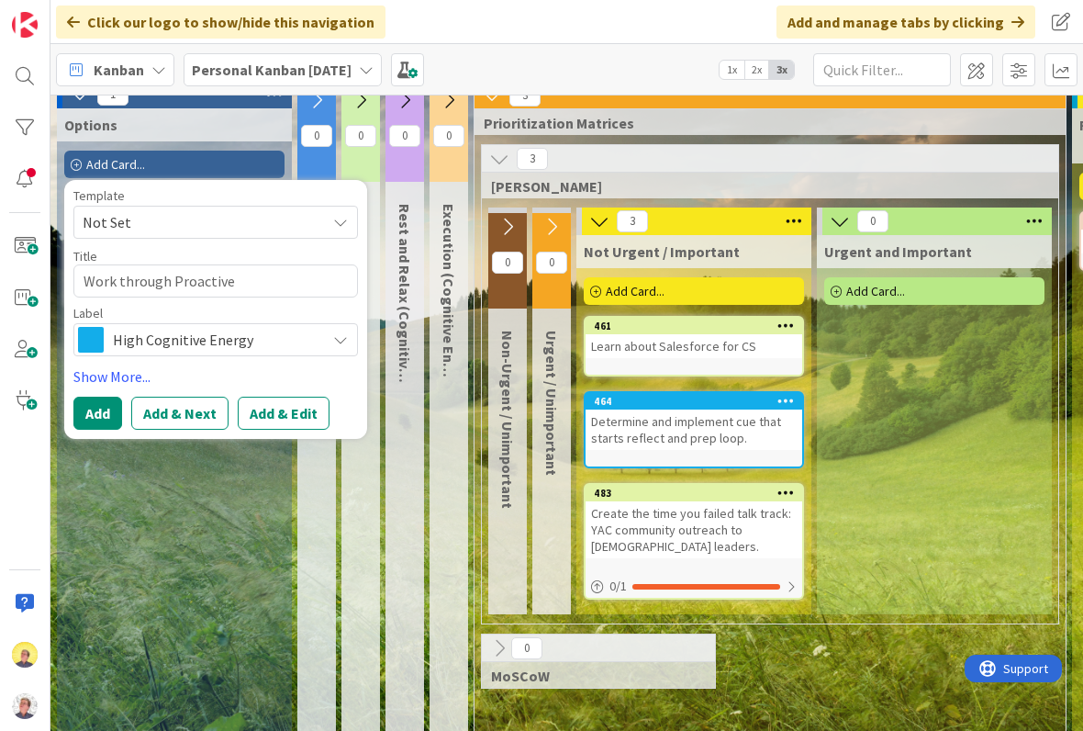
type textarea "x"
type textarea "Work through Proactive W"
type textarea "x"
type textarea "Work through Proactive"
type textarea "x"
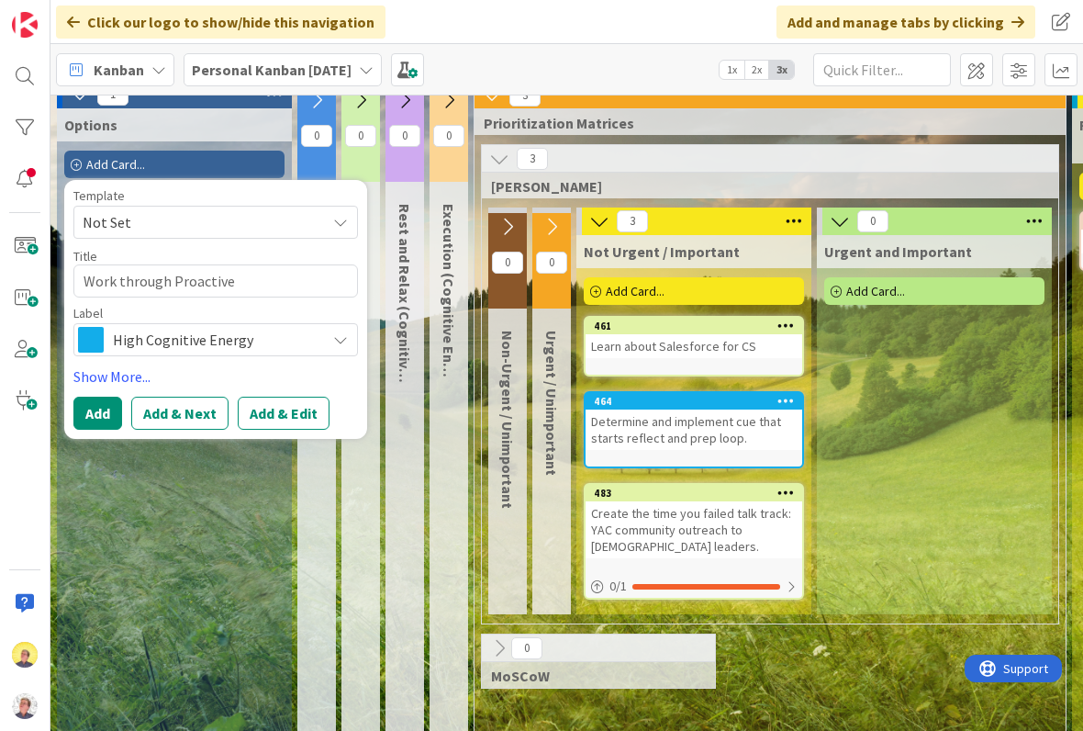
type textarea "Work through Proactive I"
type textarea "x"
type textarea "Work through Proactive In"
type textarea "x"
type textarea "Work through Proactive Int"
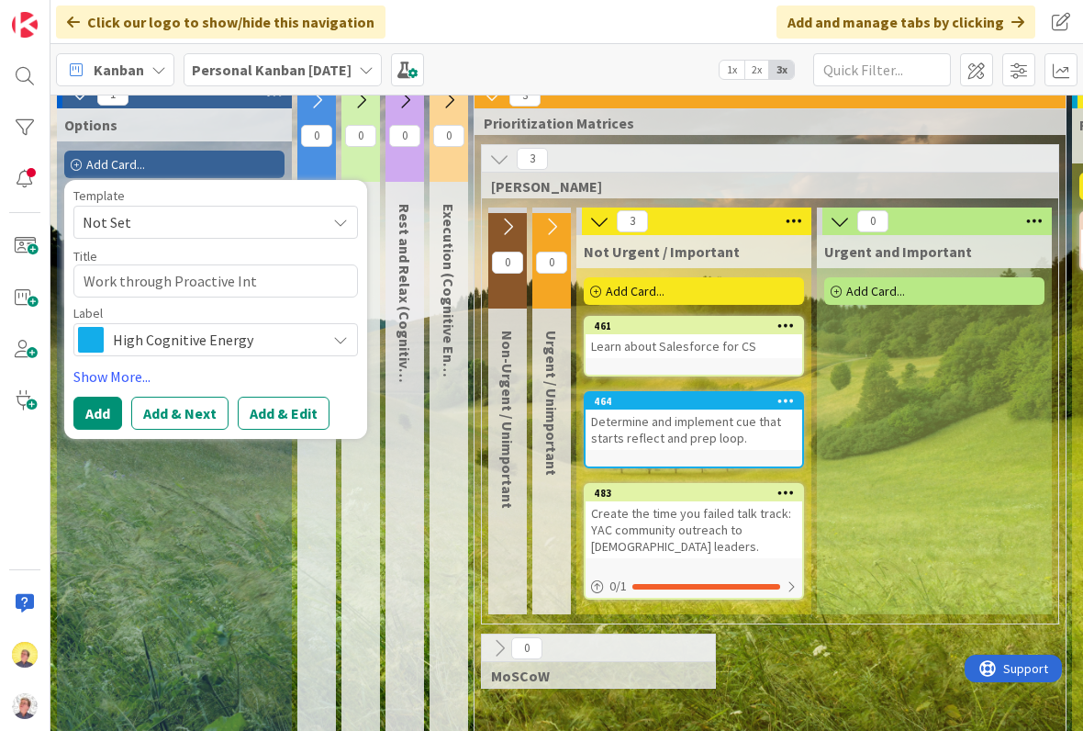
type textarea "x"
type textarea "Work through Proactive Inte"
type textarea "x"
type textarea "Work through Proactive Inter"
type textarea "x"
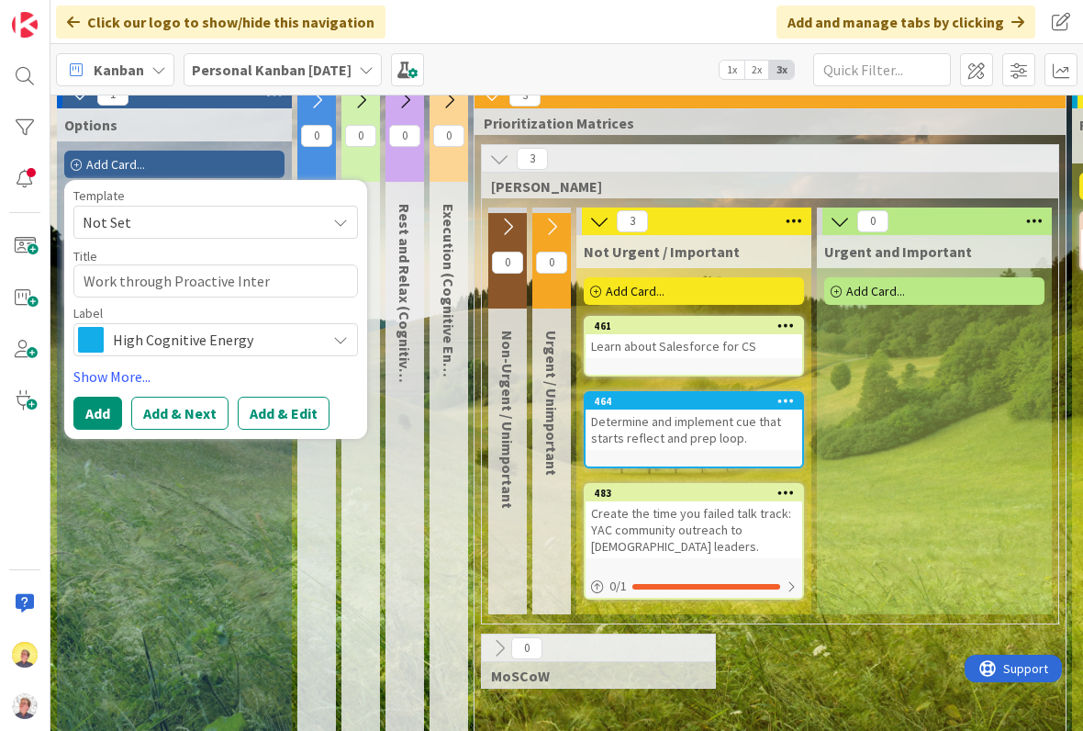
type textarea "Work through Proactive Interv"
type textarea "x"
type textarea "Work through Proactive Intervi"
type textarea "x"
type textarea "Work through Proactive Intervie"
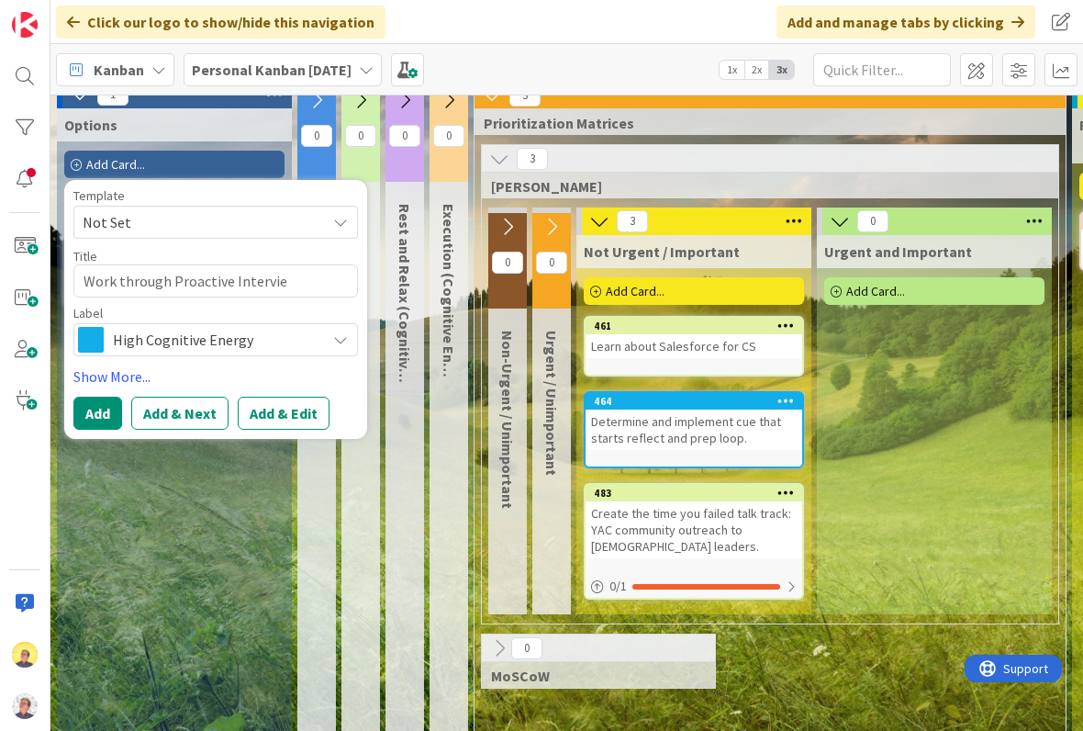
type textarea "x"
type textarea "Work through Proactive Interview"
type textarea "x"
type textarea "Work through Proactive Interview"
type textarea "x"
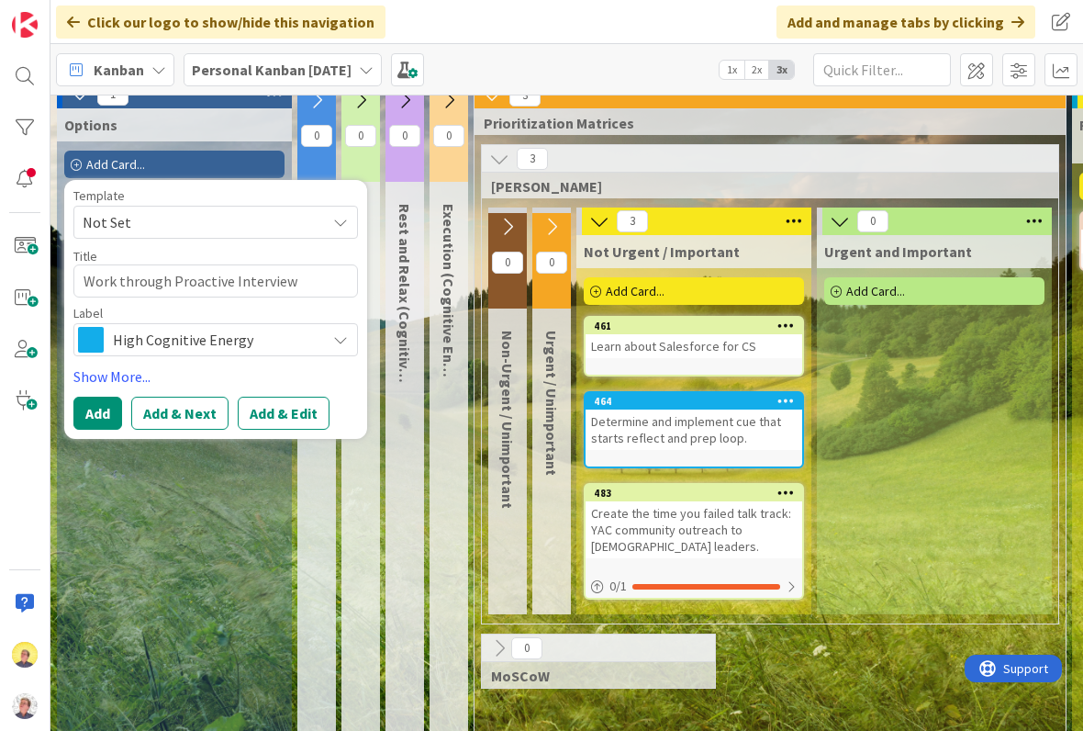
type textarea "Work through Proactive Interview W"
type textarea "x"
type textarea "Work through Proactive Interview Wo"
type textarea "x"
type textarea "Work through Proactive Interview Wor"
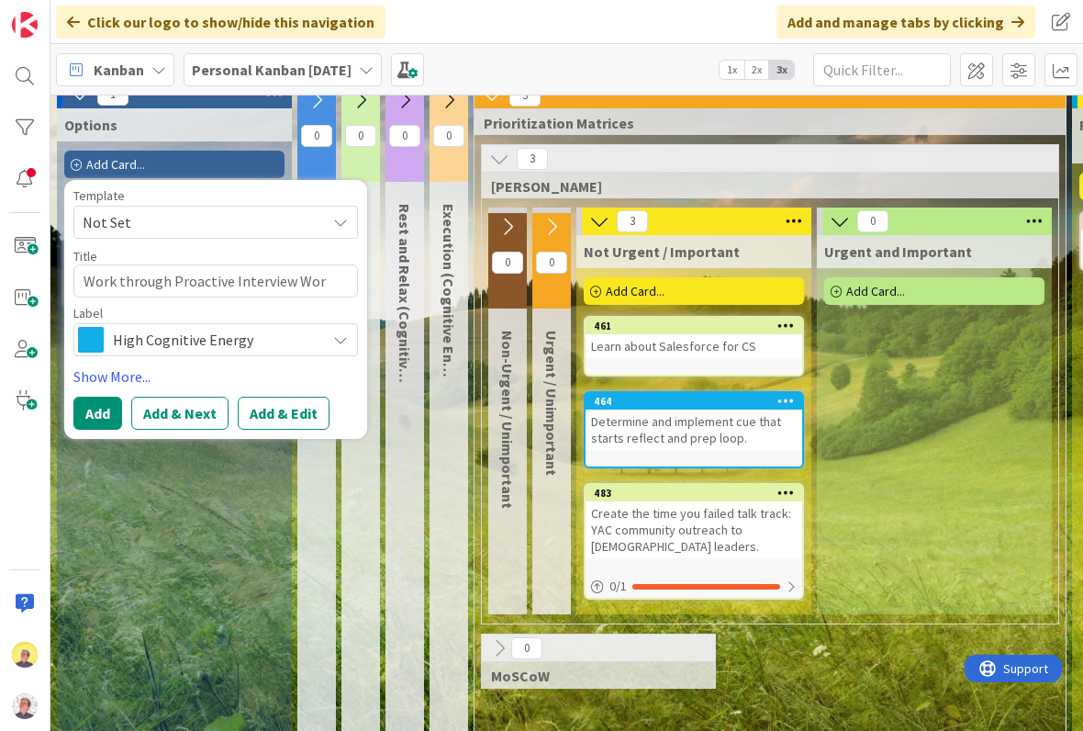
type textarea "x"
type textarea "Work through Proactive Interview Work"
type textarea "x"
type textarea "Work through Proactive Interview Workb"
type textarea "x"
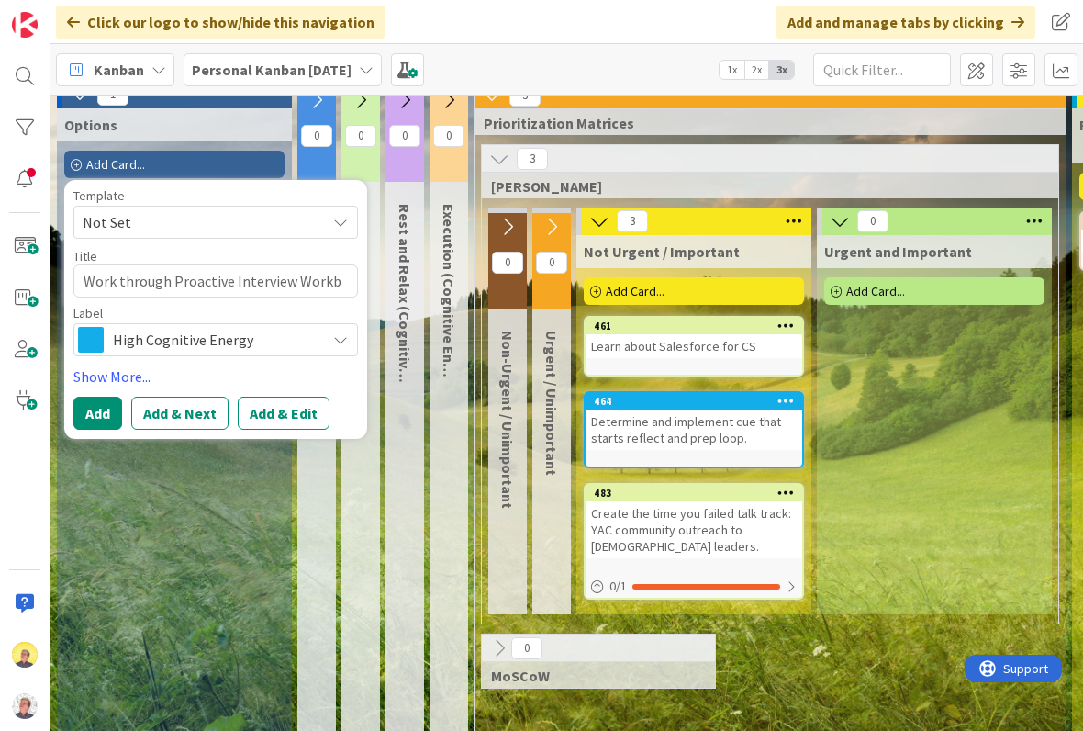
type textarea "Work through Proactive Interview Workbo"
type textarea "x"
type textarea "Work through Proactive Interview Workboo"
type textarea "x"
type textarea "Work through Proactive Interview Workbook"
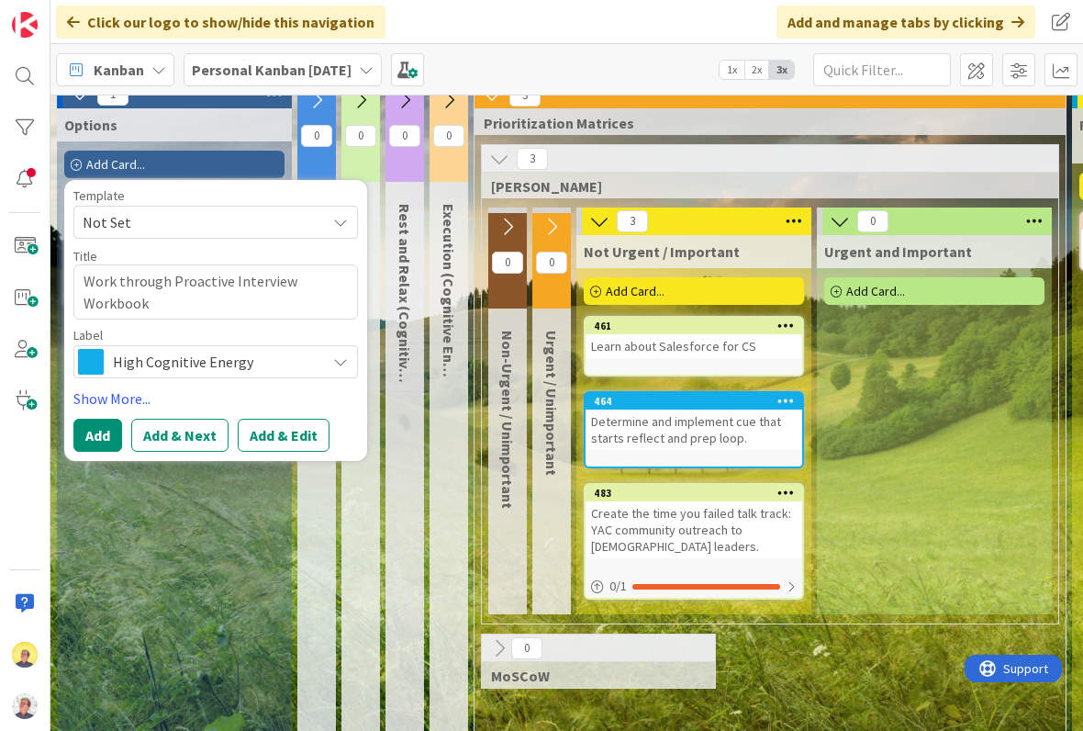
click at [104, 439] on button "Add" at bounding box center [97, 435] width 49 height 33
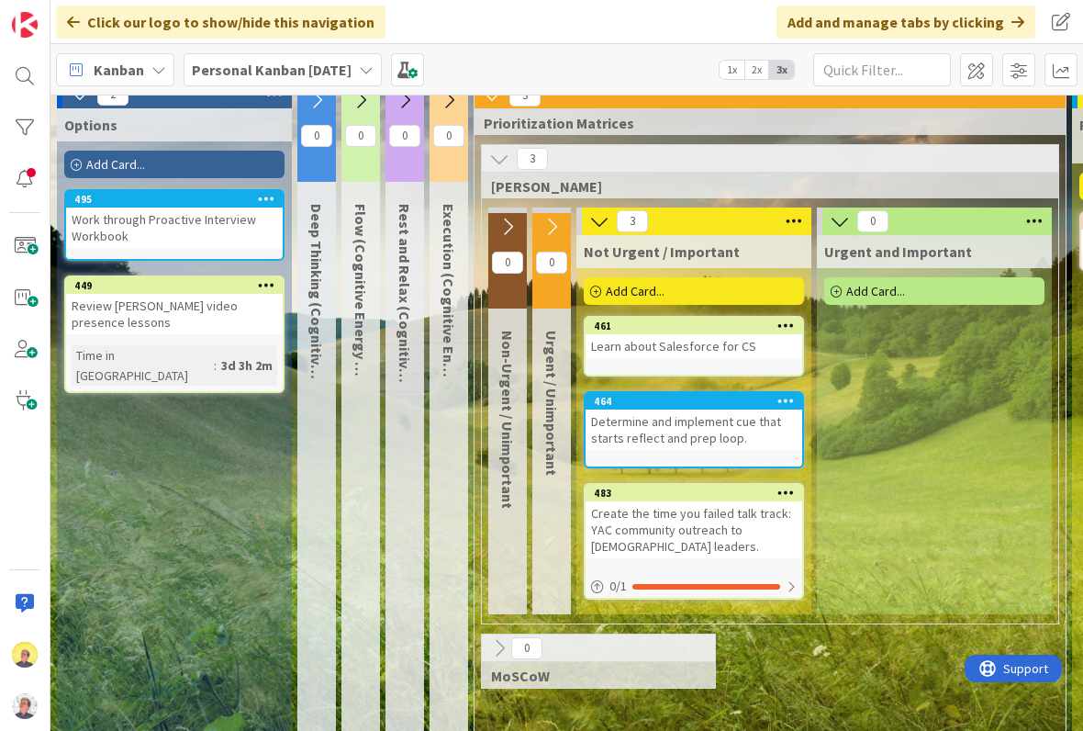
click at [211, 171] on div "Add Card..." at bounding box center [174, 165] width 220 height 28
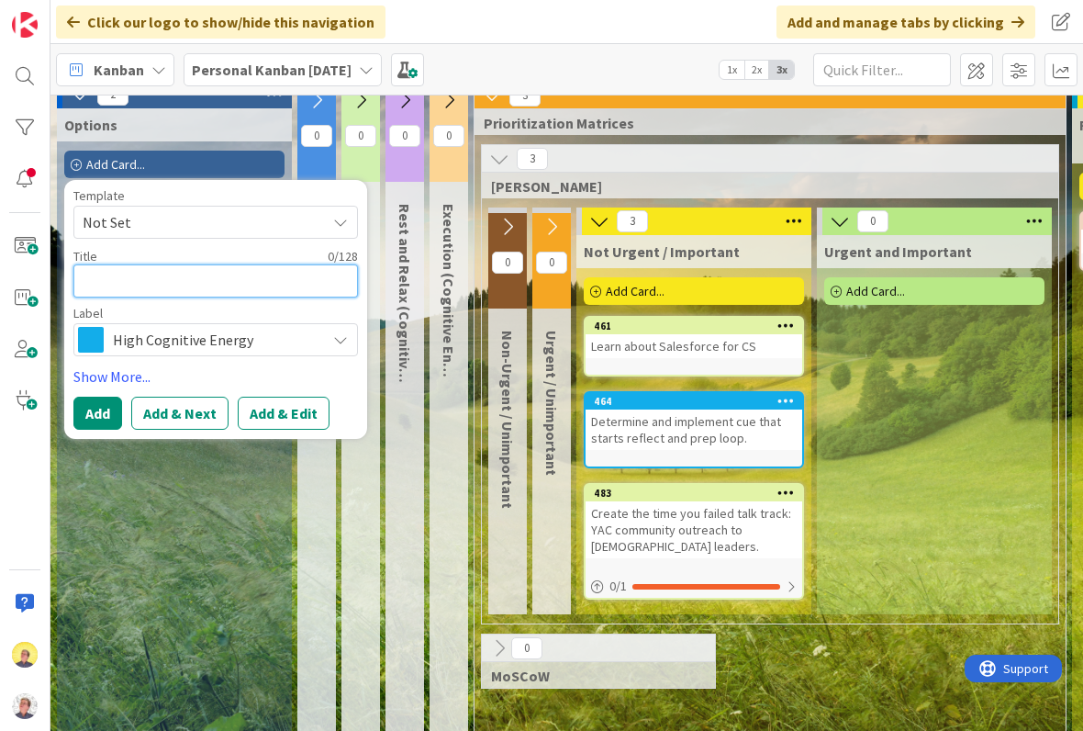
type textarea "x"
type textarea "R"
type textarea "x"
type textarea "Re"
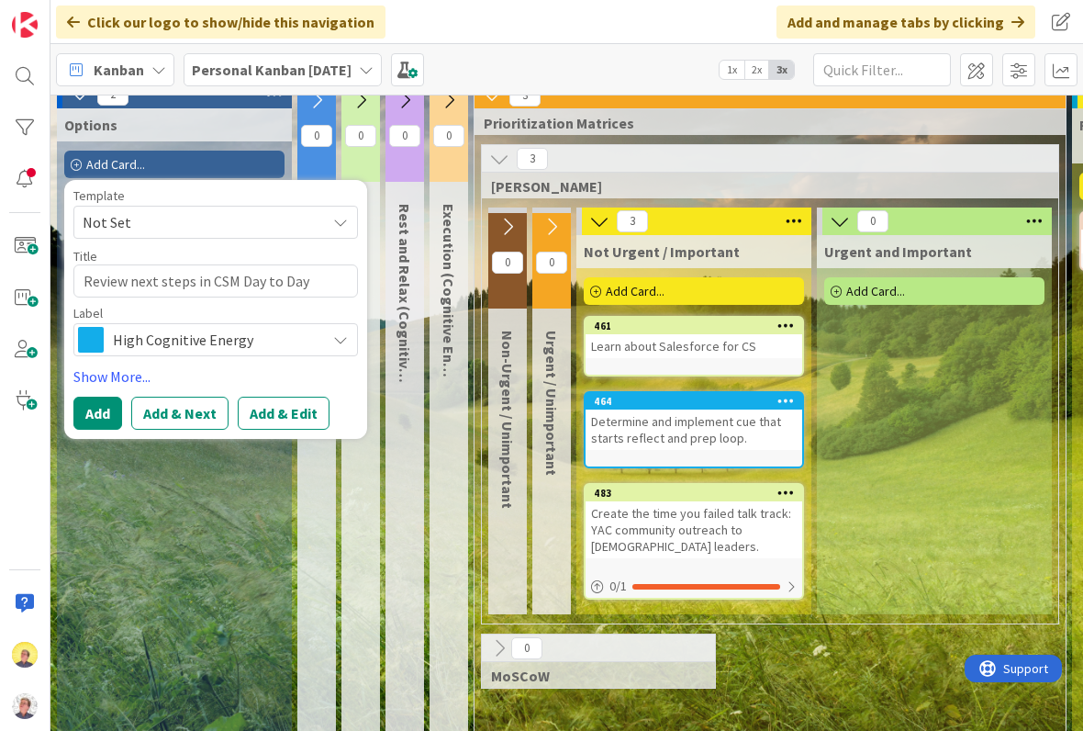
click at [330, 335] on div "High Cognitive Energy" at bounding box center [215, 339] width 285 height 33
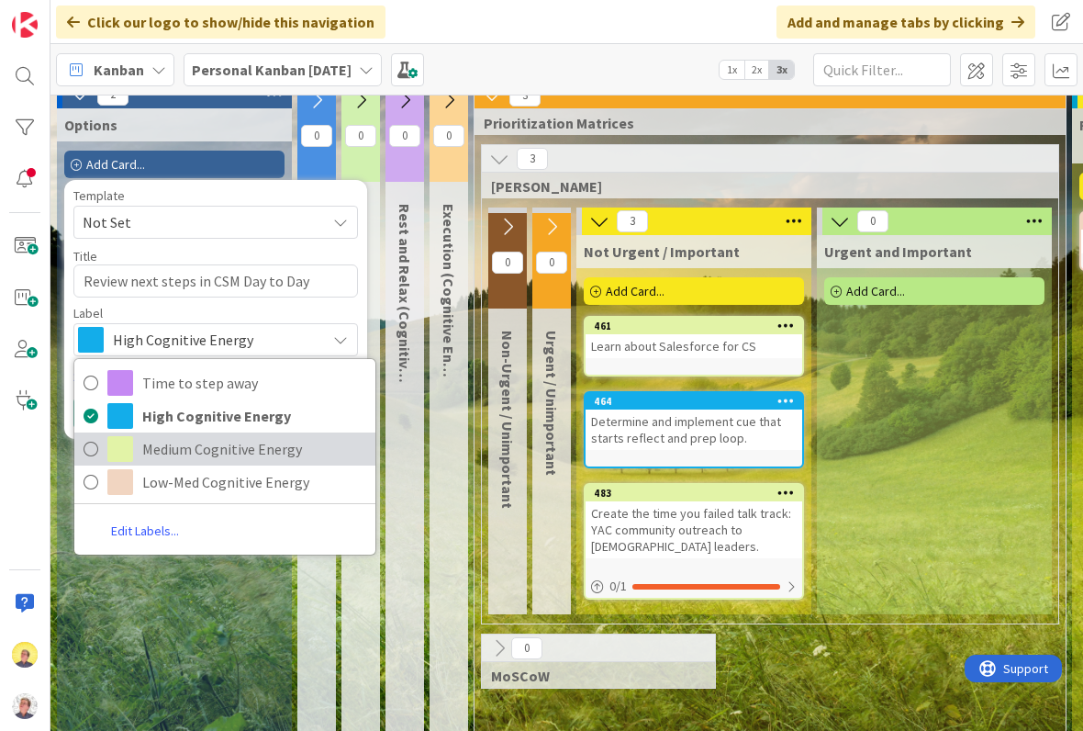
click at [155, 440] on span "Medium Cognitive Energy" at bounding box center [254, 449] width 224 height 28
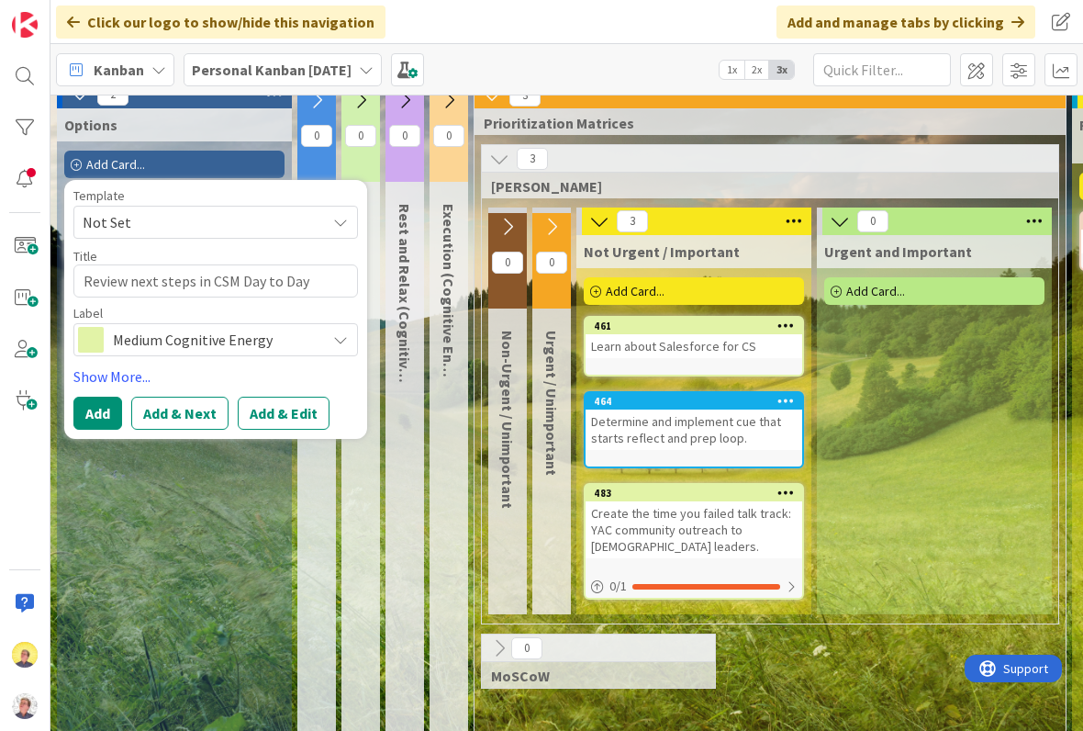
click at [195, 404] on button "Add & Next" at bounding box center [179, 413] width 97 height 33
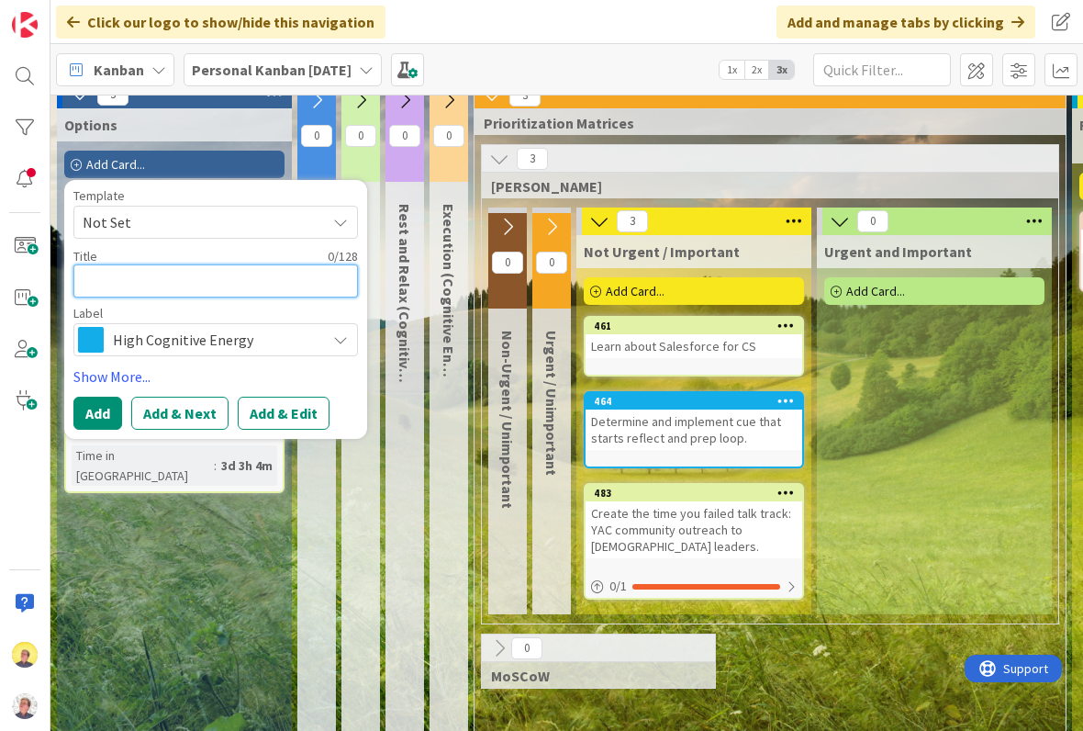
click at [142, 272] on textarea at bounding box center [215, 280] width 285 height 33
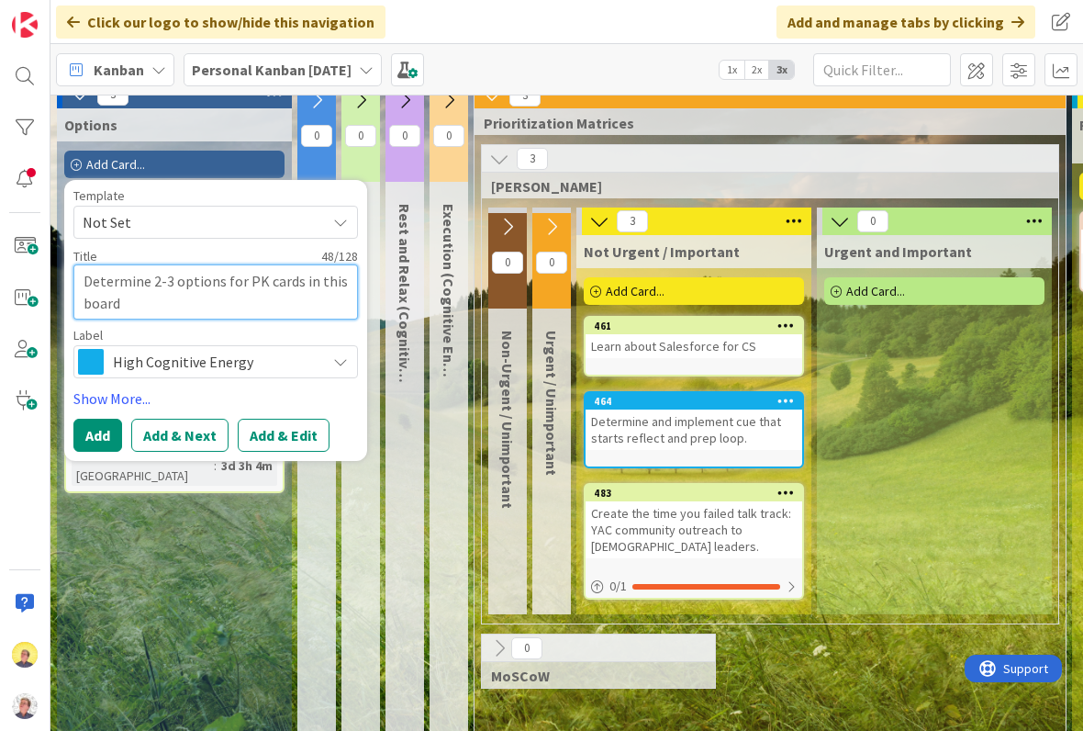
click at [278, 280] on textarea "Determine 2-3 options for PK cards in this board" at bounding box center [215, 291] width 285 height 55
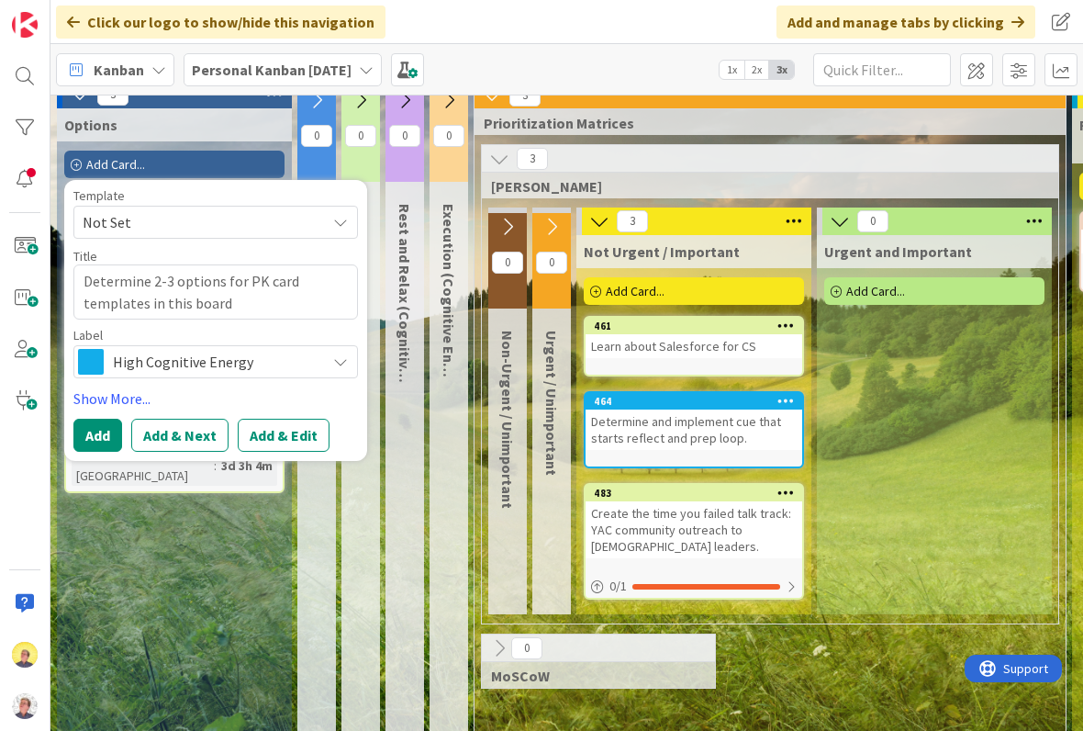
click at [195, 428] on button "Add & Next" at bounding box center [179, 435] width 97 height 33
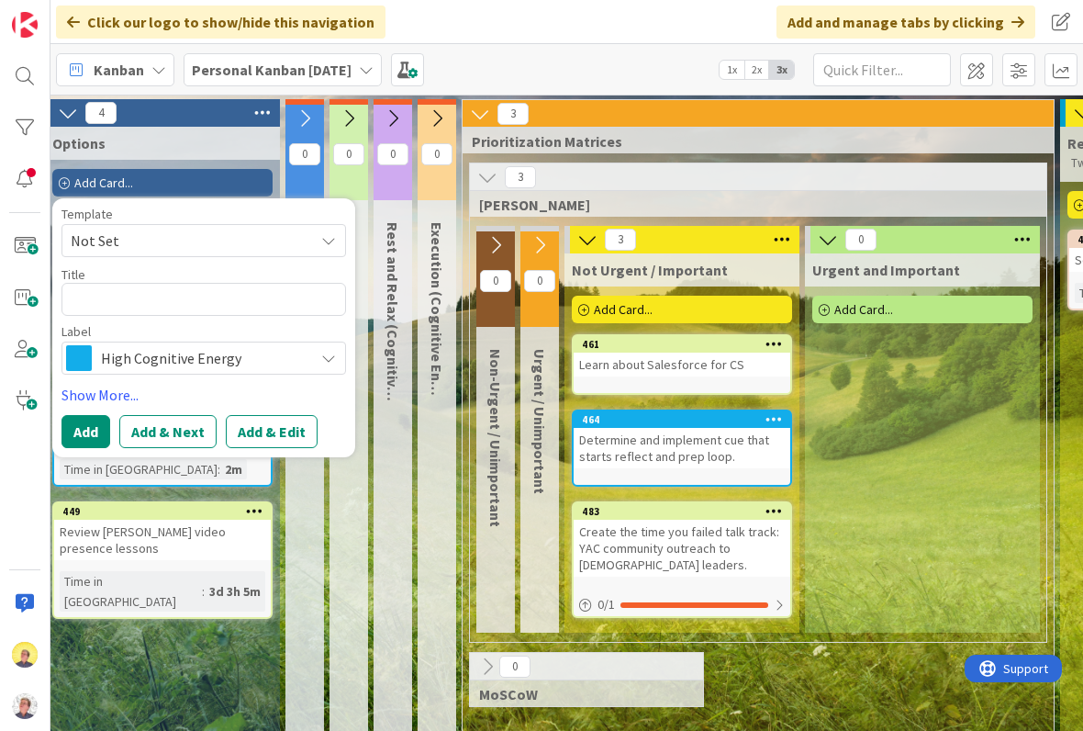
scroll to position [0, 12]
click at [214, 630] on div "Options Add Card... Template Not Set Title 0 / 128 Label High Cognitive Energy …" at bounding box center [162, 727] width 235 height 1200
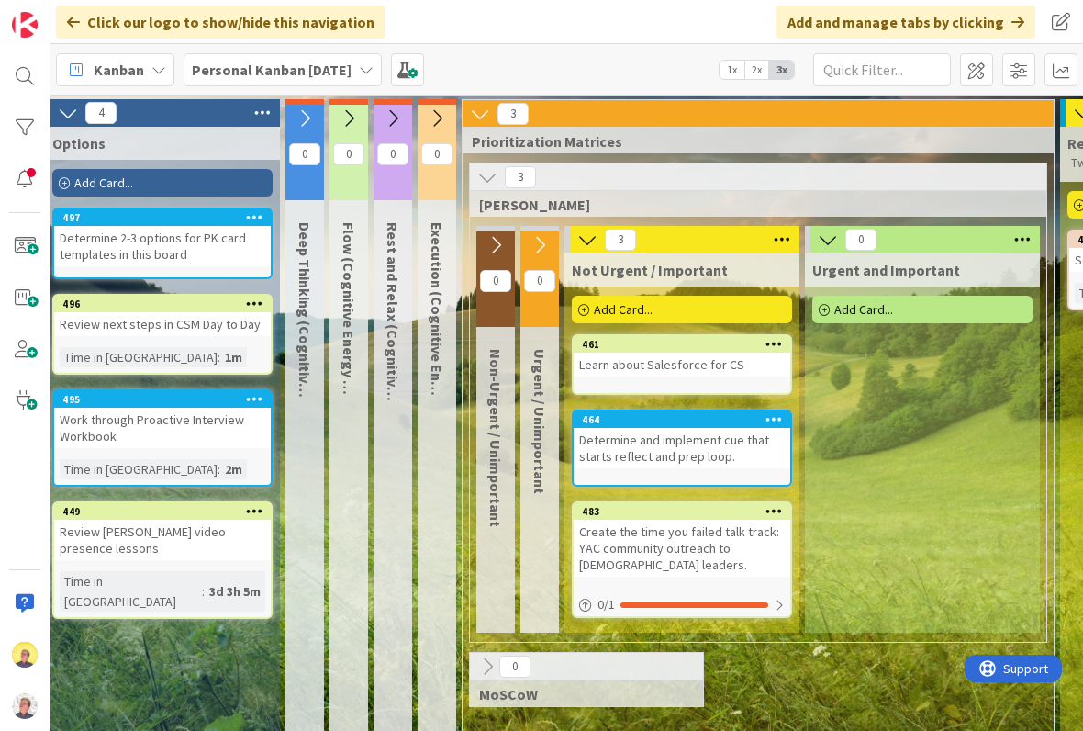
click at [209, 245] on div "Determine 2-3 options for PK card templates in this board" at bounding box center [162, 246] width 217 height 40
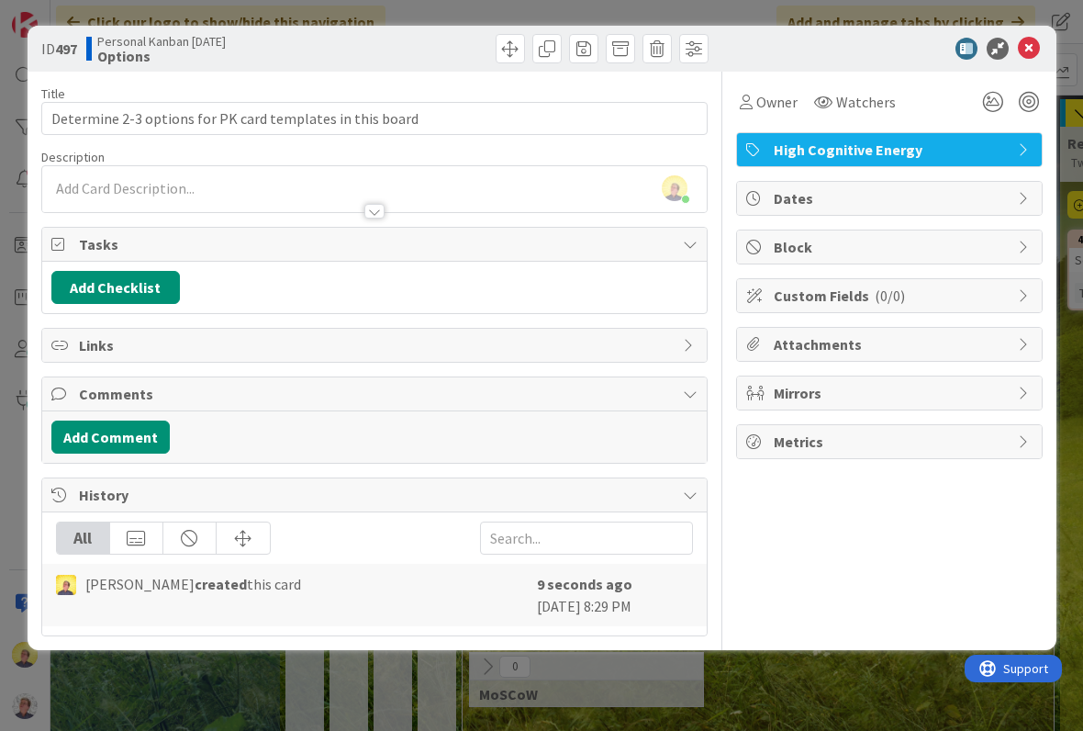
click at [790, 139] on span "High Cognitive Energy" at bounding box center [891, 150] width 235 height 22
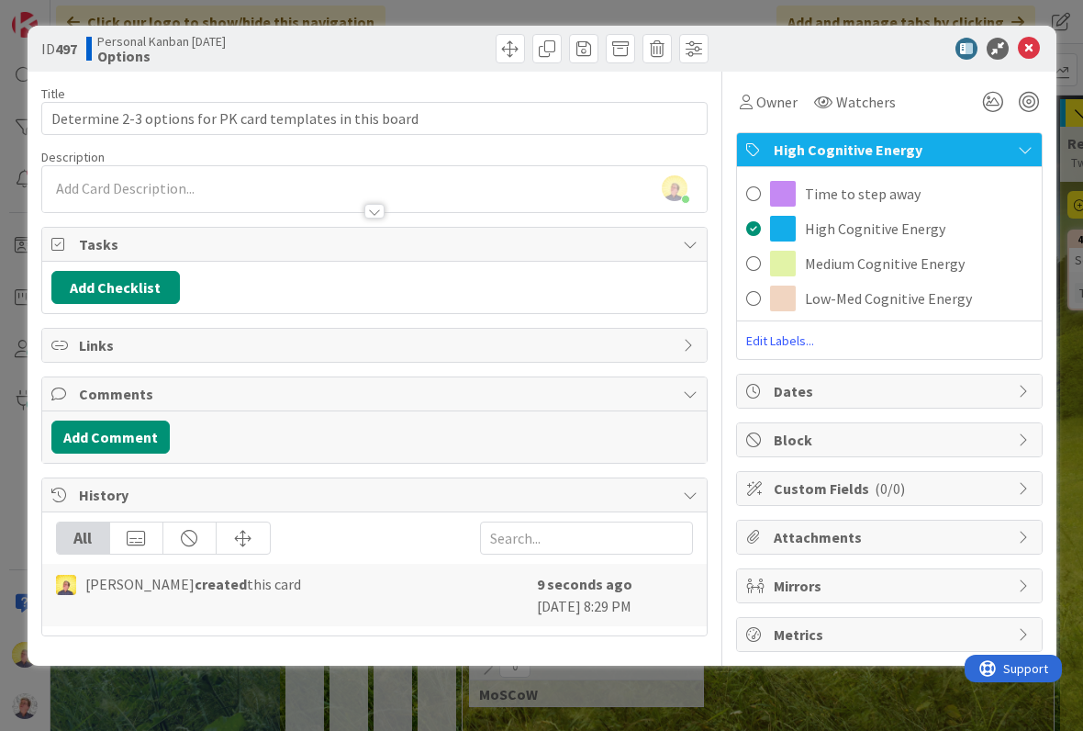
click at [851, 260] on span "Medium Cognitive Energy" at bounding box center [885, 263] width 160 height 22
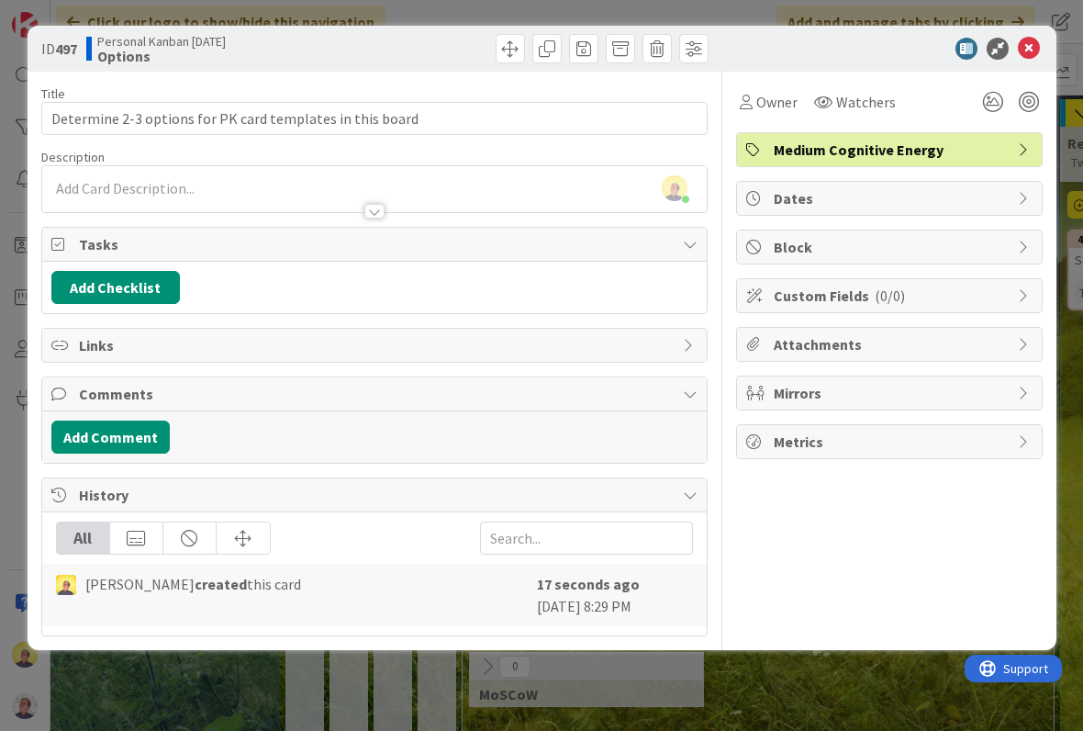
click at [1033, 49] on icon at bounding box center [1029, 49] width 22 height 22
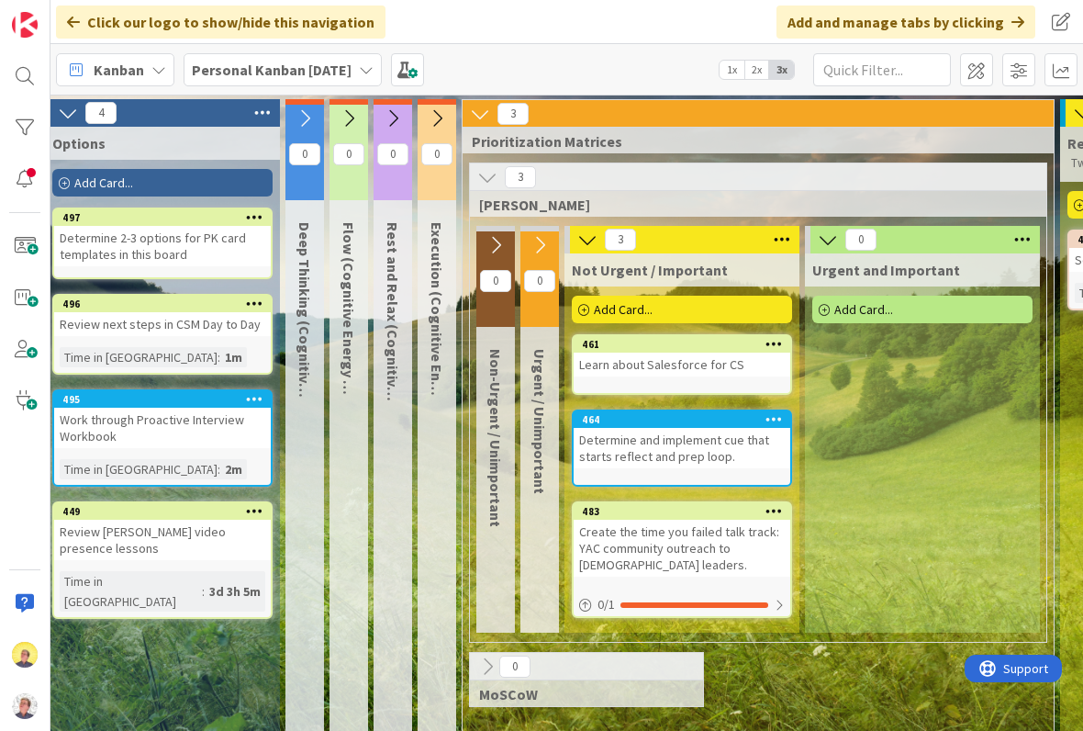
click at [744, 724] on div "3 Eisenhower 0 Non-Urgent / Unimportant 0 Urgent / Unimportant 3 Not Urgent / I…" at bounding box center [758, 743] width 584 height 1163
click at [179, 176] on div "Add Card..." at bounding box center [162, 183] width 220 height 28
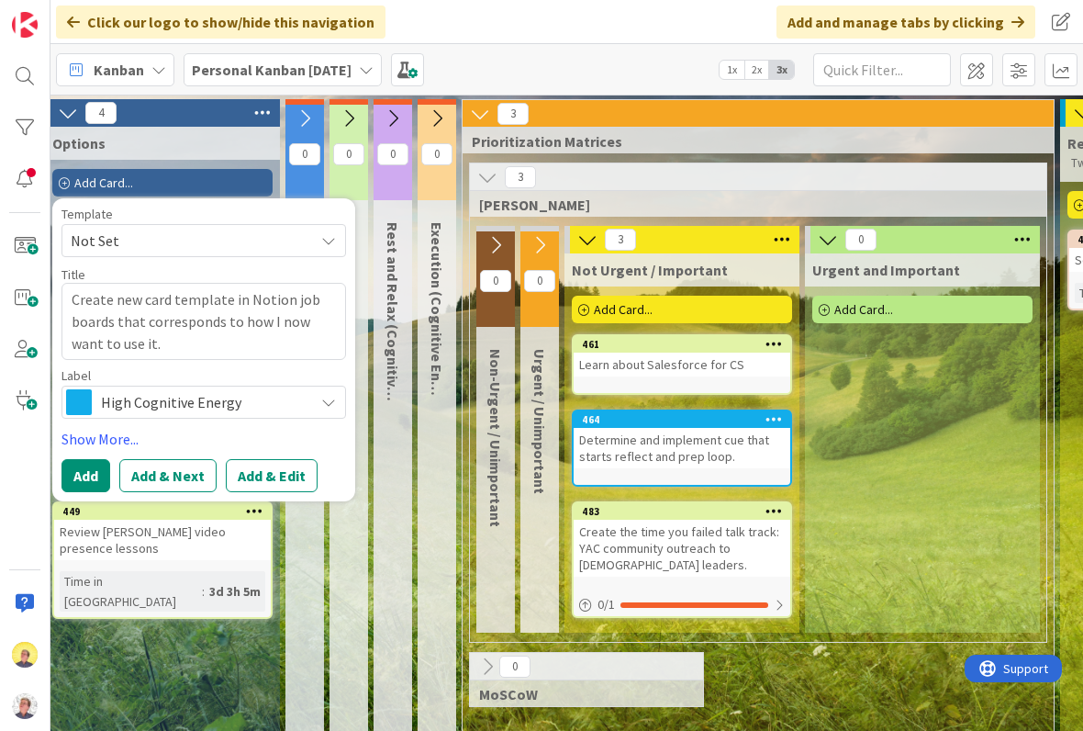
click at [324, 397] on icon at bounding box center [328, 402] width 15 height 15
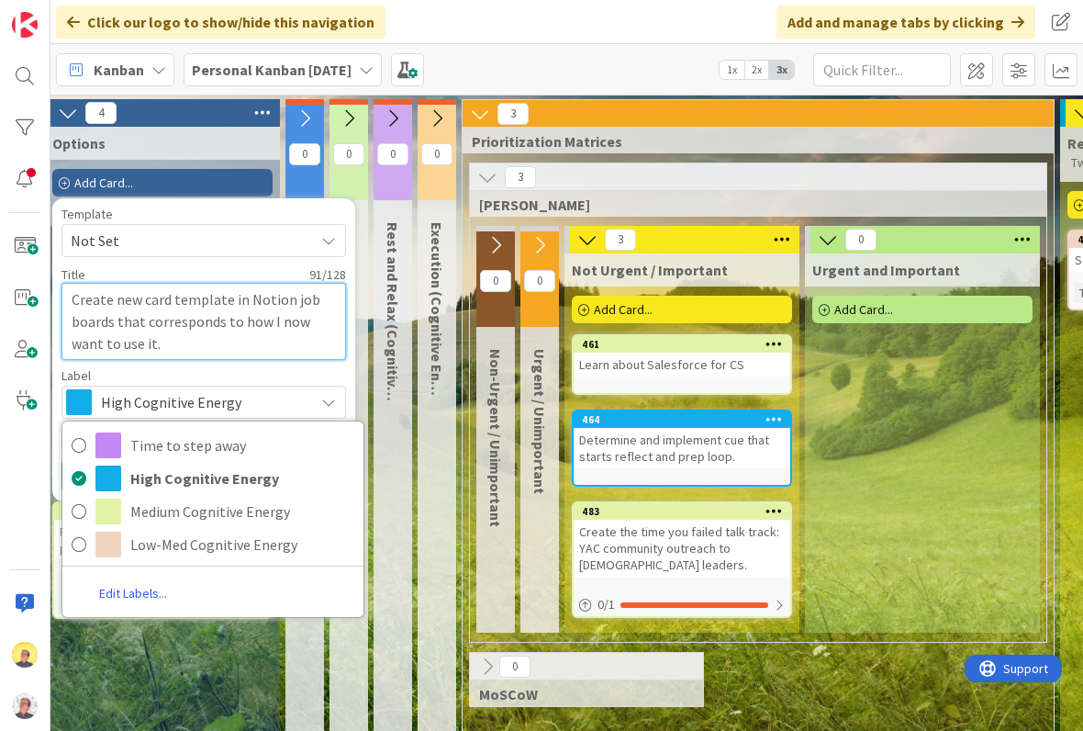
click at [313, 320] on textarea "Create new card template in Notion job boards that corresponds to how I now wan…" at bounding box center [203, 321] width 285 height 77
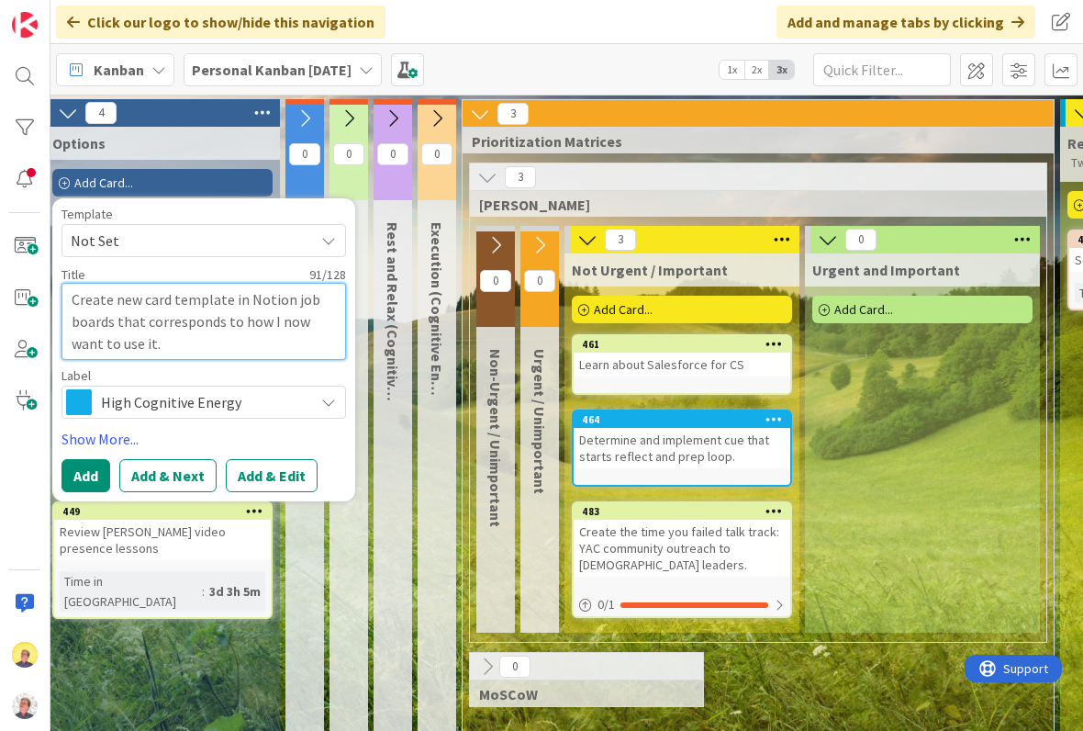
click at [227, 343] on textarea "Create new card template in Notion job boards that corresponds to how I now wan…" at bounding box center [203, 321] width 285 height 77
click at [290, 482] on button "Add & Edit" at bounding box center [272, 475] width 92 height 33
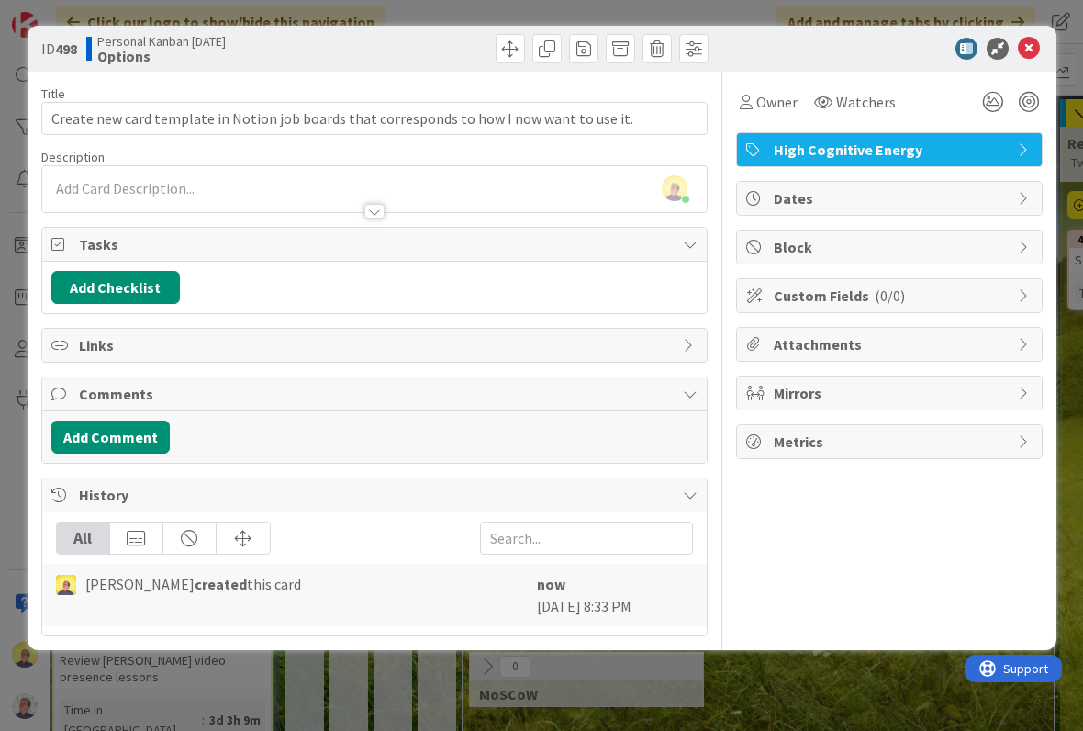
click at [142, 448] on button "Add Comment" at bounding box center [110, 436] width 118 height 33
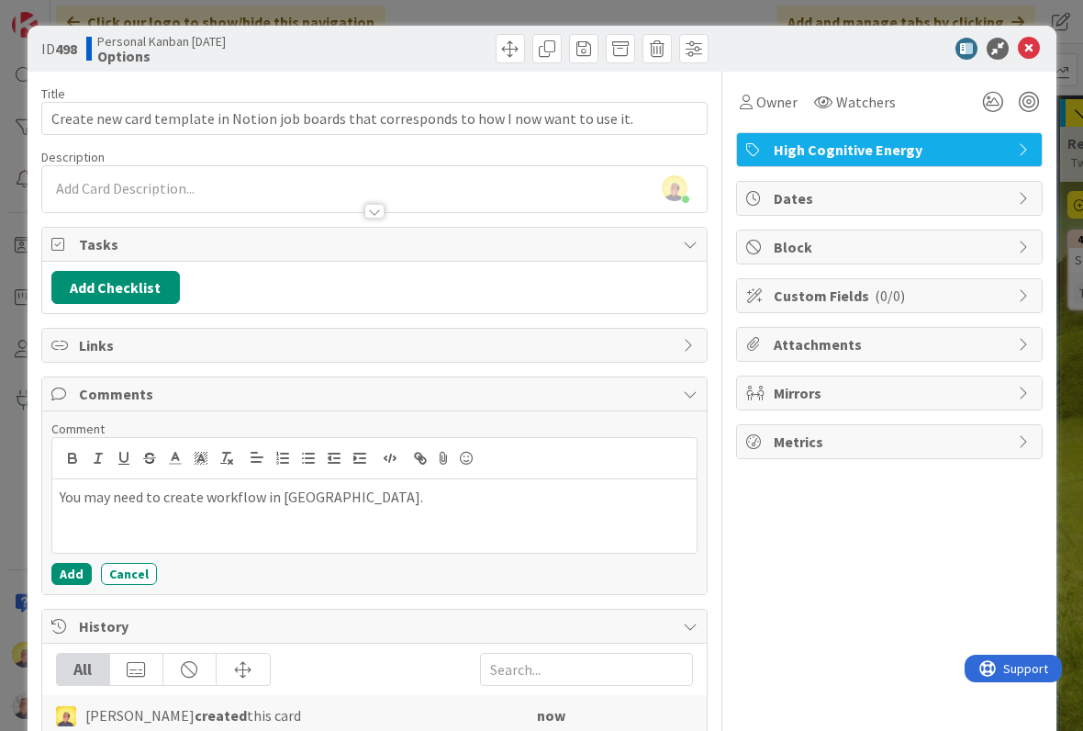
click at [66, 551] on div "You may need to create workflow in Miro." at bounding box center [374, 515] width 644 height 73
click at [74, 568] on button "Add" at bounding box center [71, 574] width 40 height 22
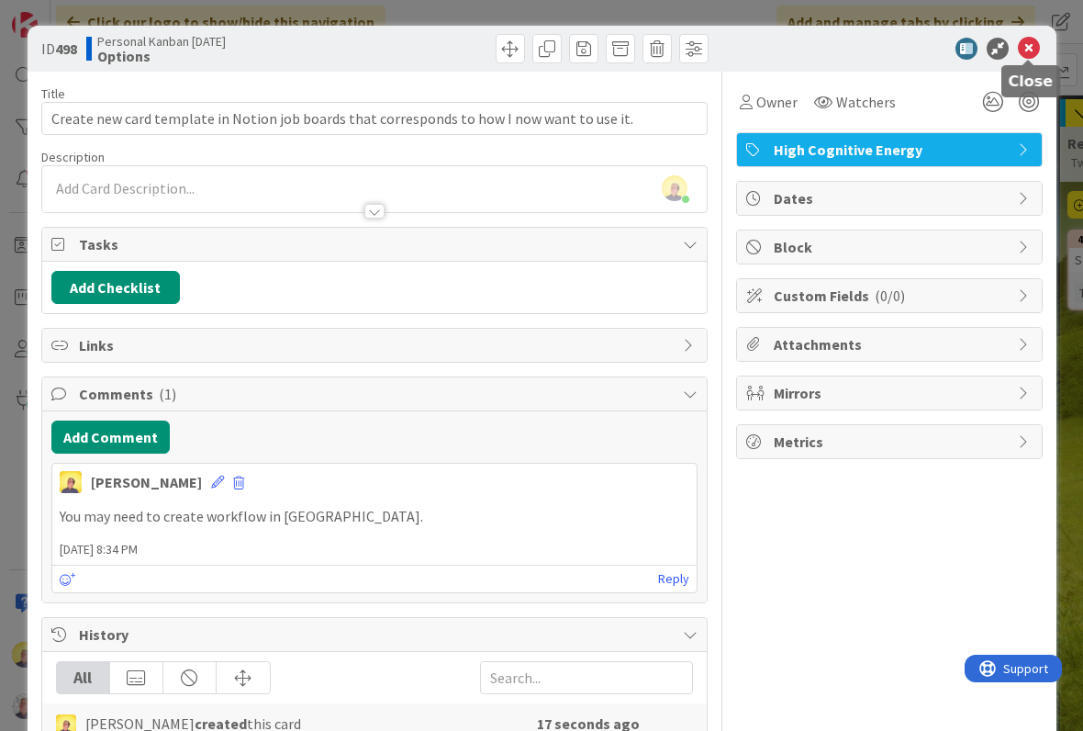
click at [1030, 43] on icon at bounding box center [1029, 49] width 22 height 22
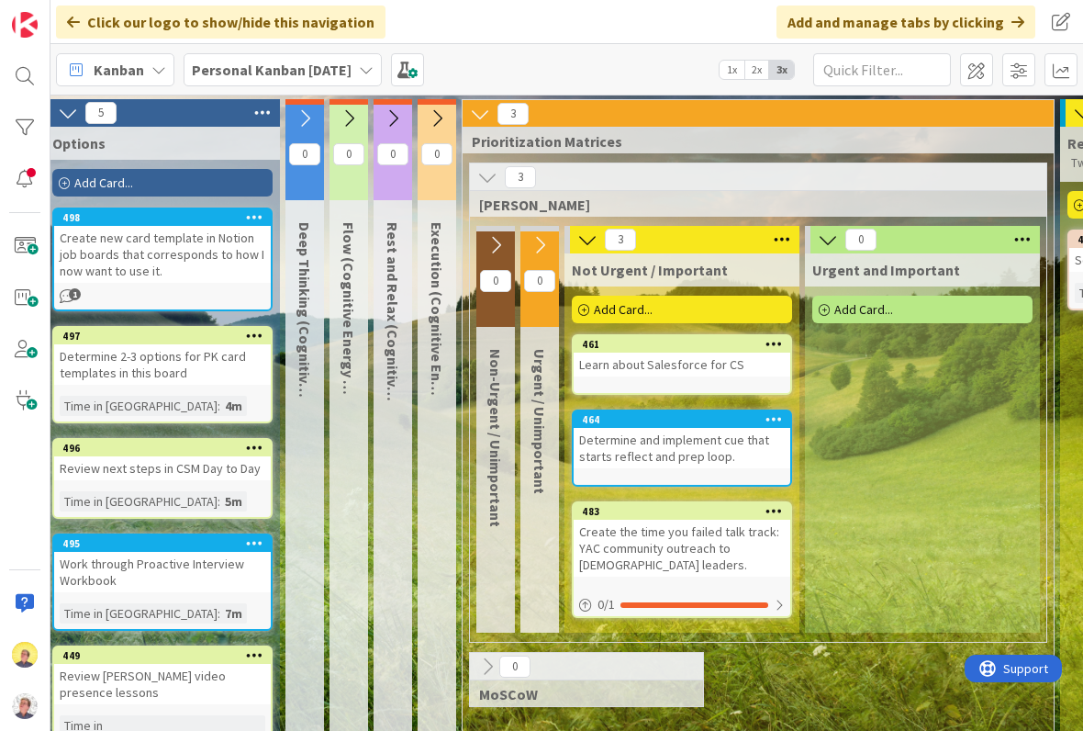
click at [169, 181] on div "Add Card..." at bounding box center [162, 183] width 220 height 28
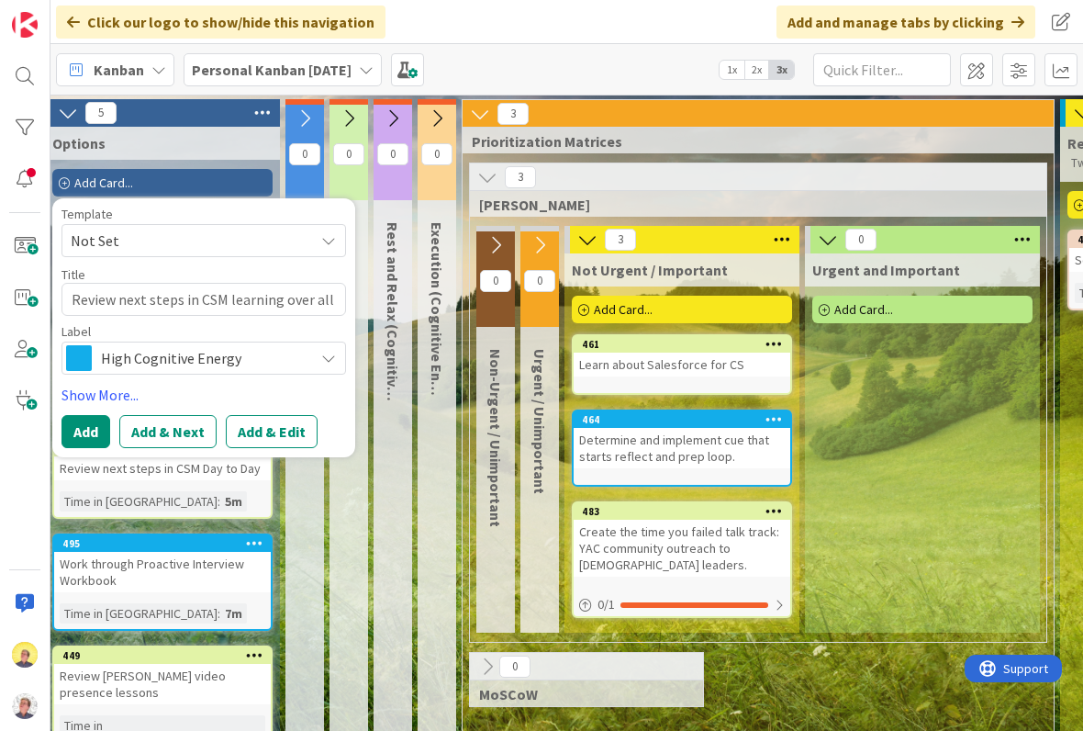
click at [285, 435] on button "Add & Edit" at bounding box center [272, 431] width 92 height 33
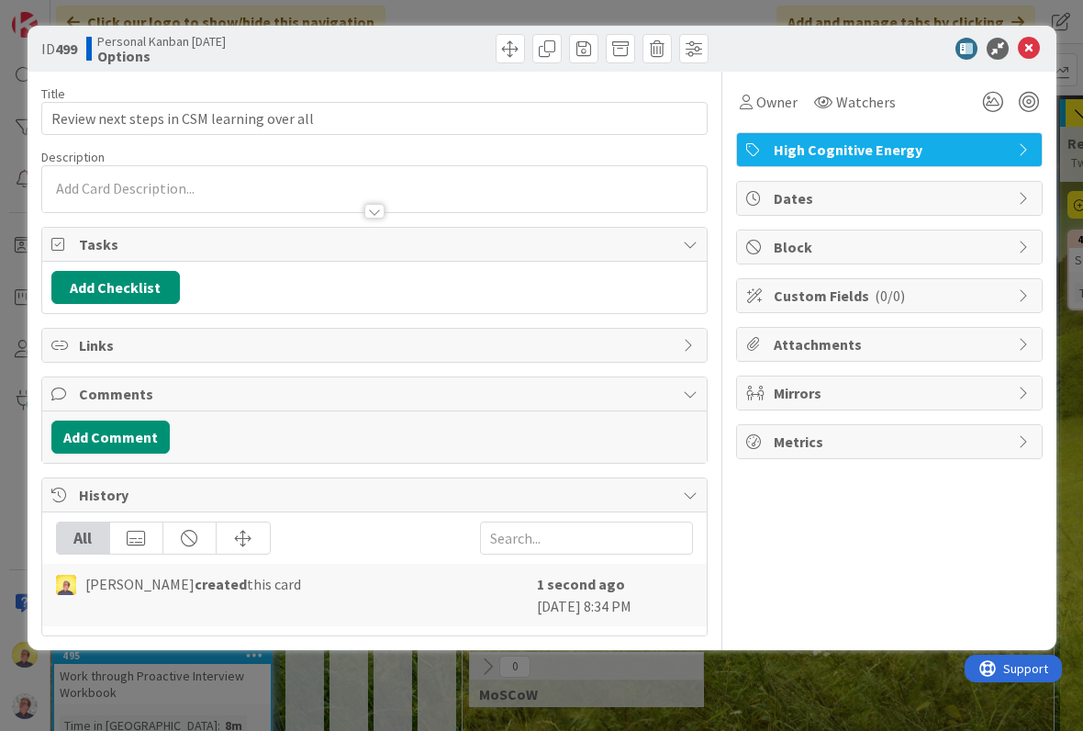
click at [156, 428] on button "Add Comment" at bounding box center [110, 436] width 118 height 33
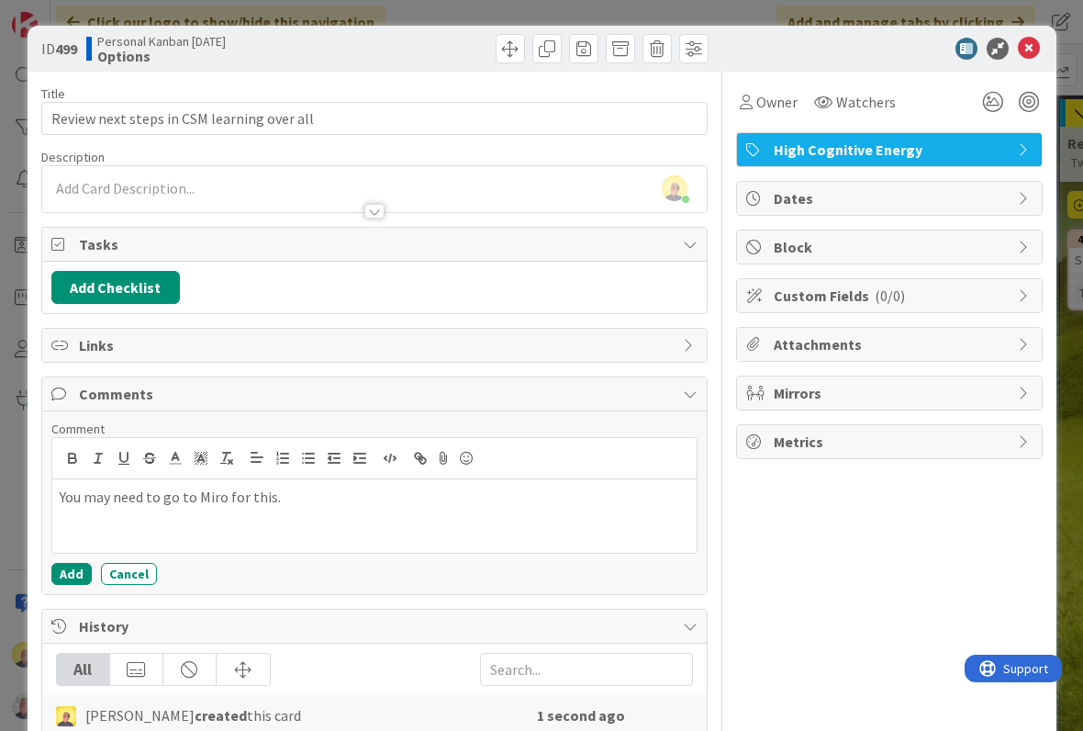
click at [79, 572] on button "Add" at bounding box center [71, 574] width 40 height 22
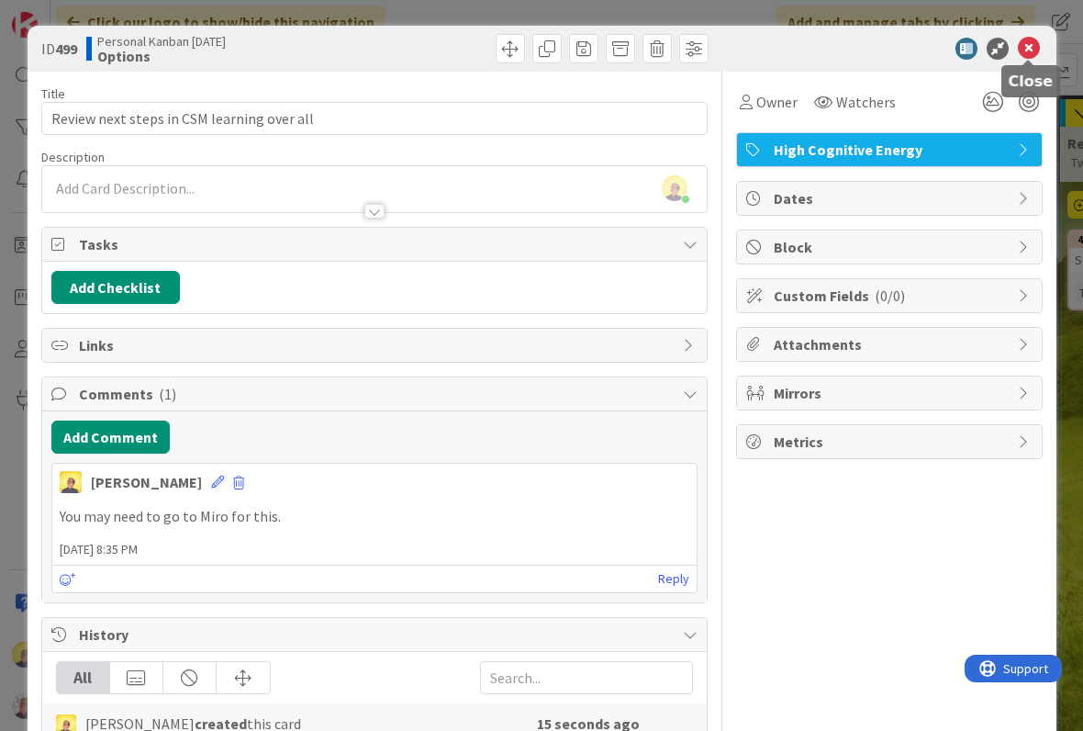
click at [1021, 46] on icon at bounding box center [1029, 49] width 22 height 22
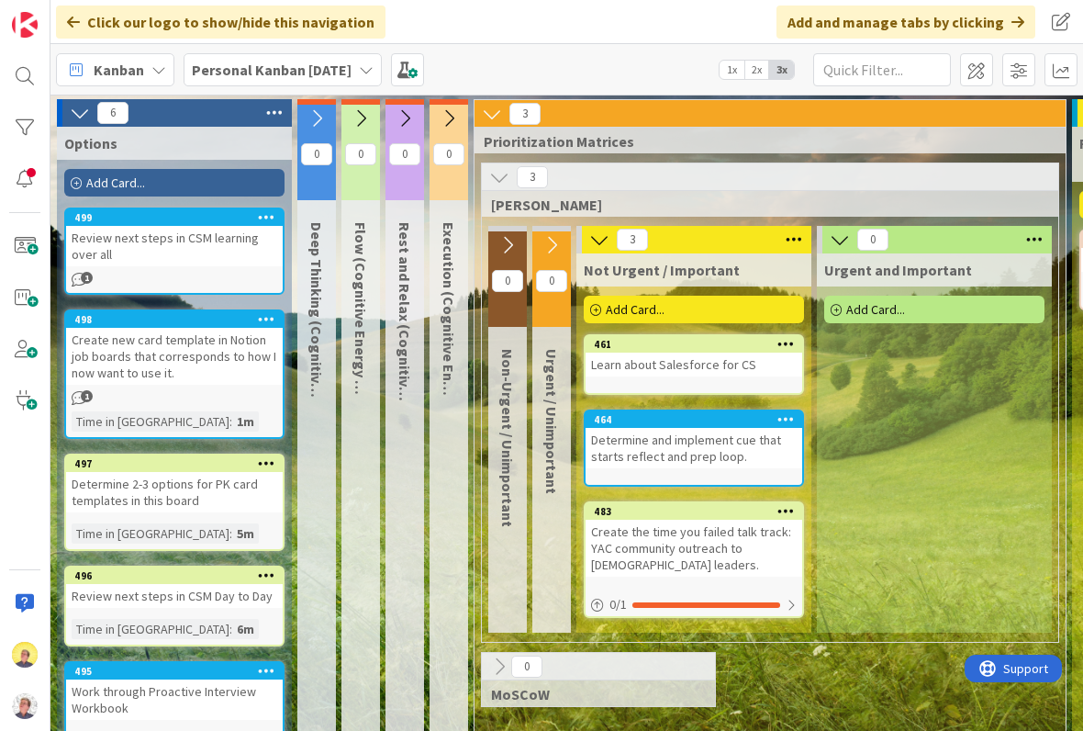
click at [312, 116] on icon at bounding box center [317, 118] width 20 height 20
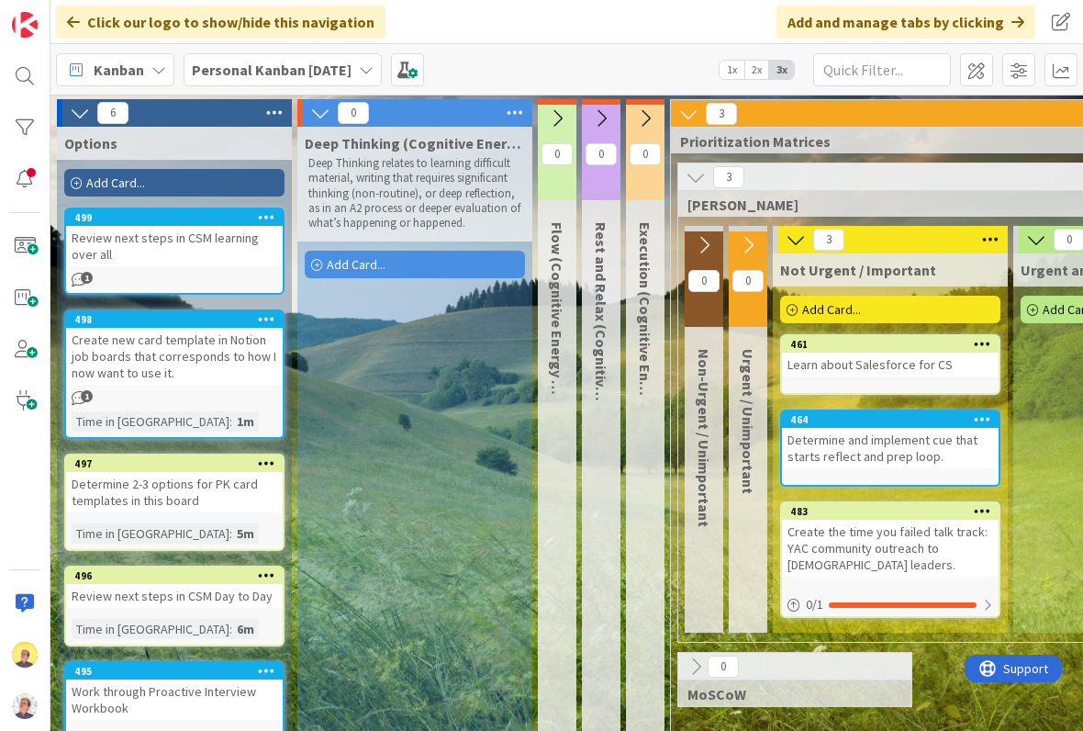
click at [554, 120] on icon at bounding box center [557, 118] width 20 height 20
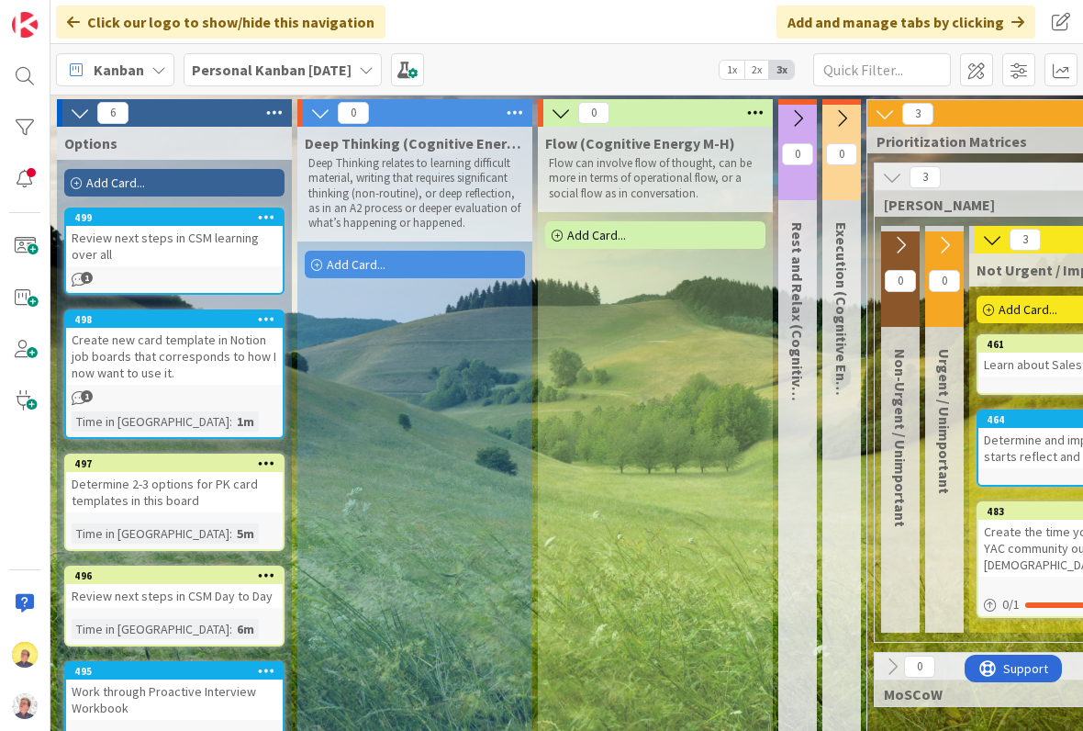
click at [795, 121] on icon at bounding box center [798, 118] width 20 height 20
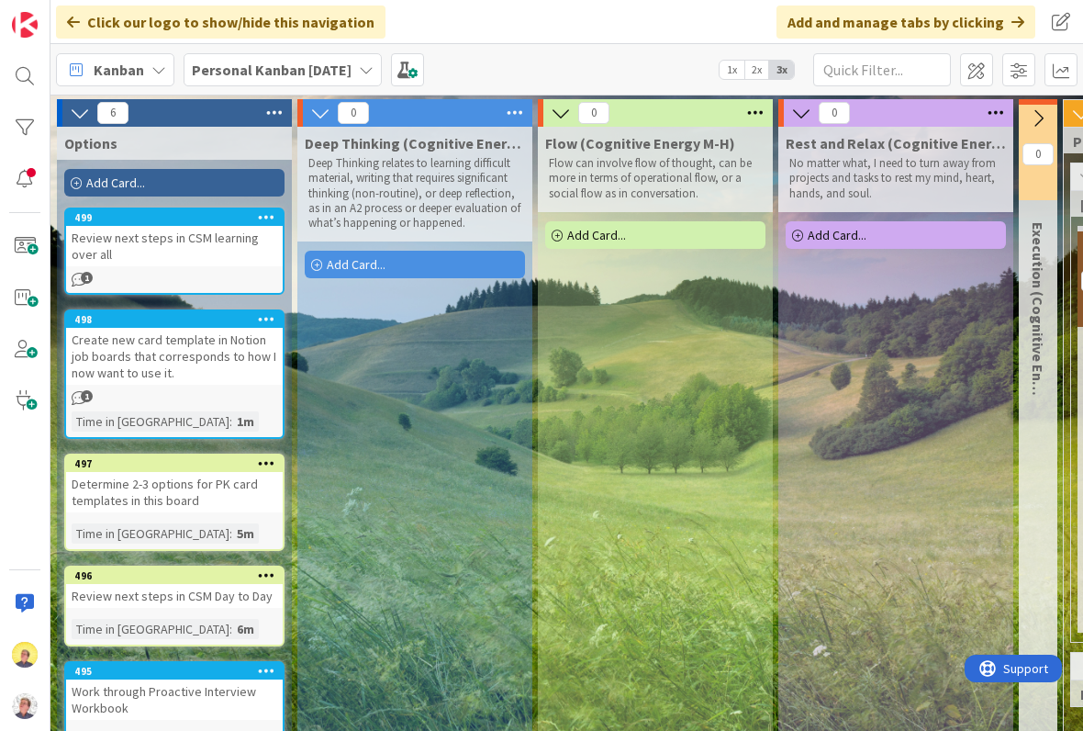
click at [1042, 124] on icon at bounding box center [1038, 118] width 20 height 20
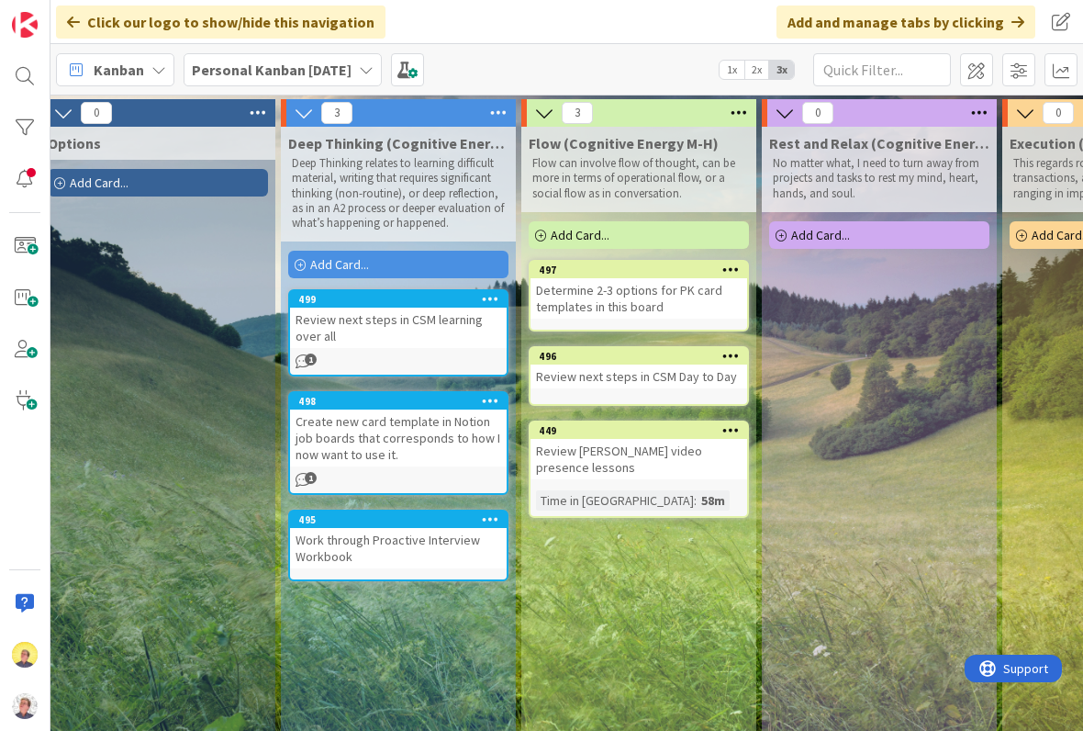
scroll to position [0, 18]
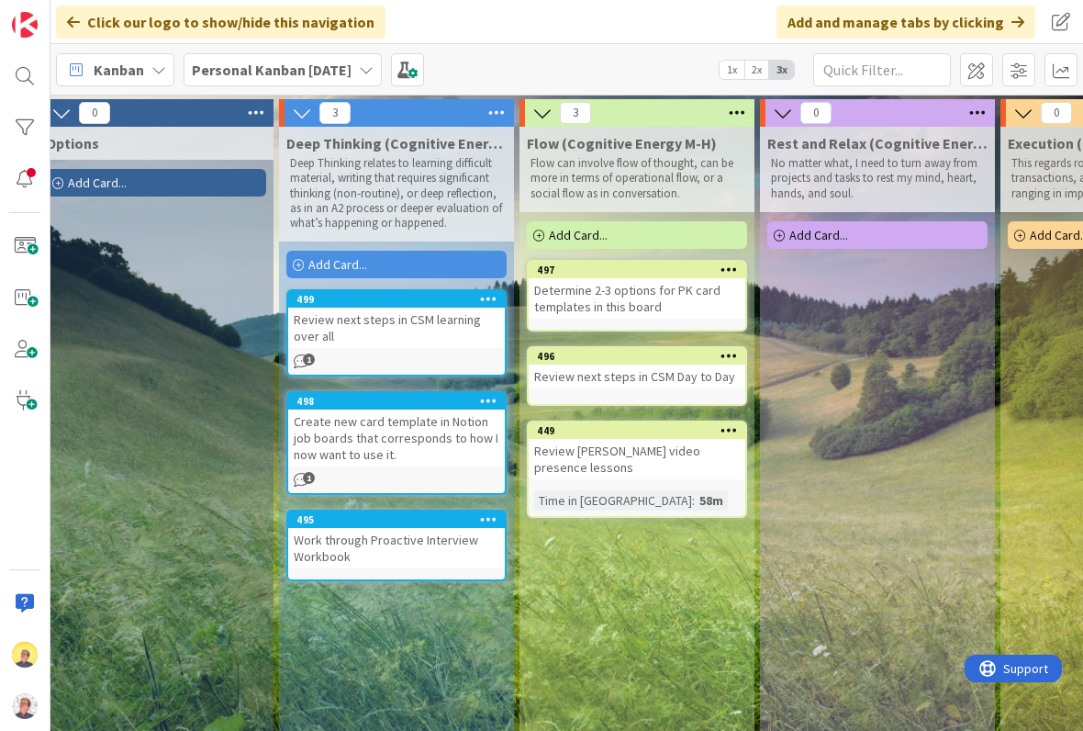
click at [437, 254] on div "Add Card..." at bounding box center [396, 265] width 220 height 28
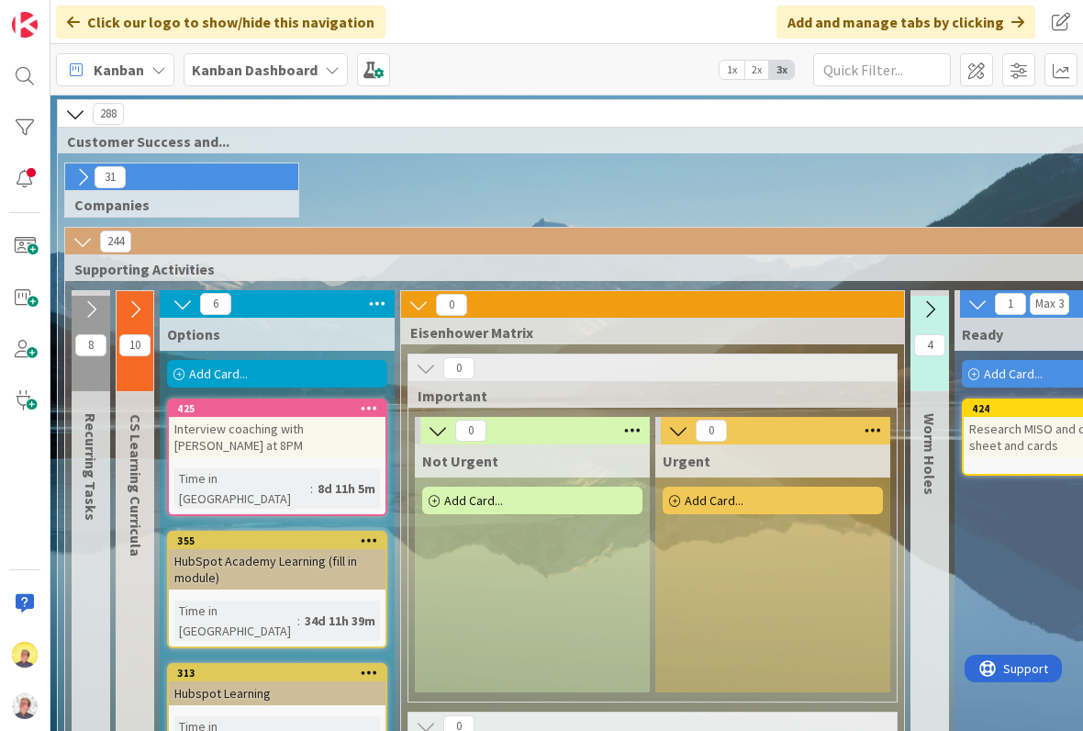
click at [307, 61] on b "Kanban Dashboard" at bounding box center [255, 70] width 126 height 18
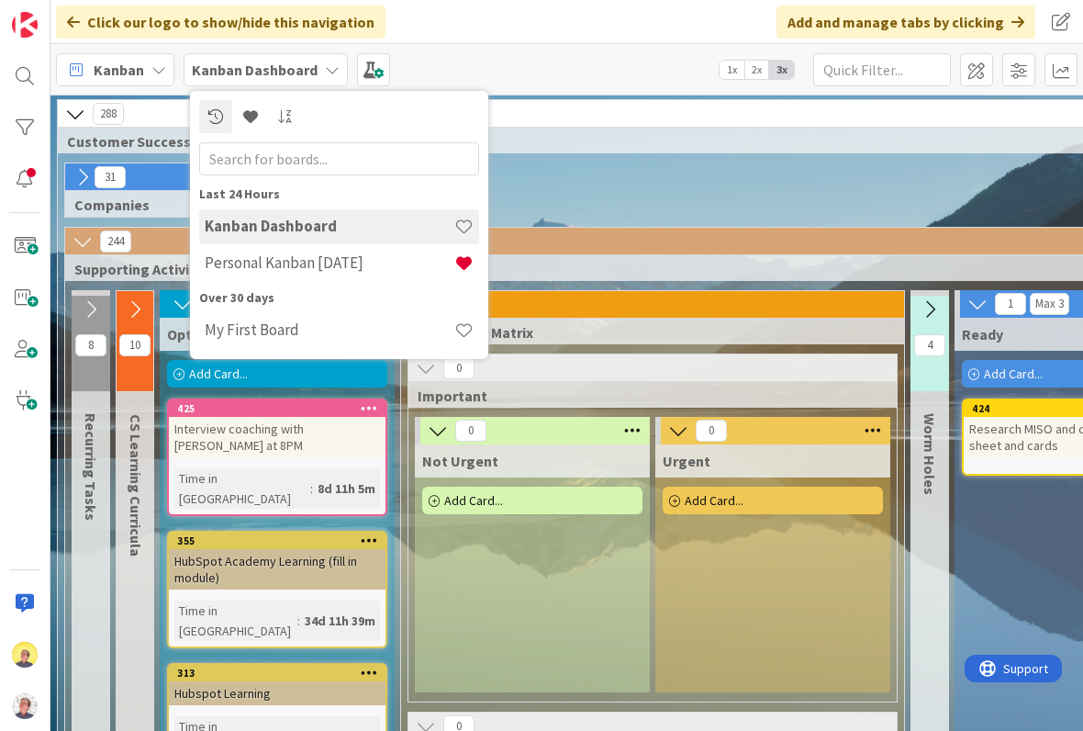
click at [320, 263] on h4 "Personal Kanban [DATE]" at bounding box center [330, 262] width 250 height 18
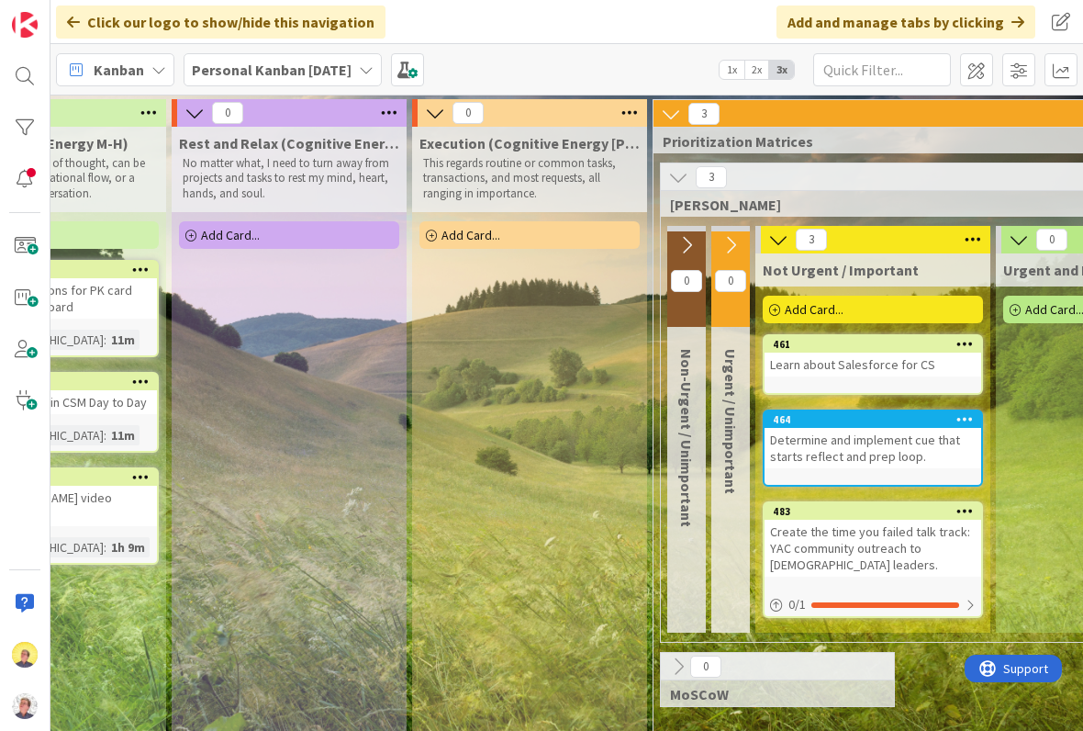
scroll to position [0, 607]
click at [686, 237] on icon at bounding box center [686, 245] width 20 height 20
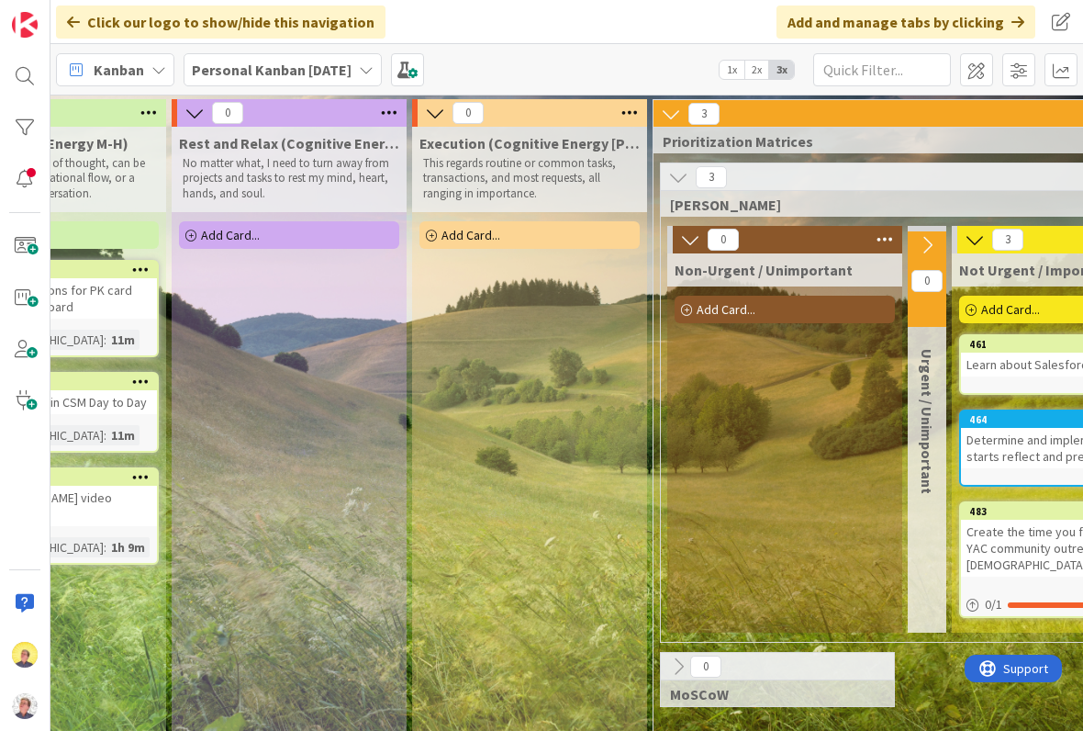
click at [929, 243] on icon at bounding box center [927, 245] width 20 height 20
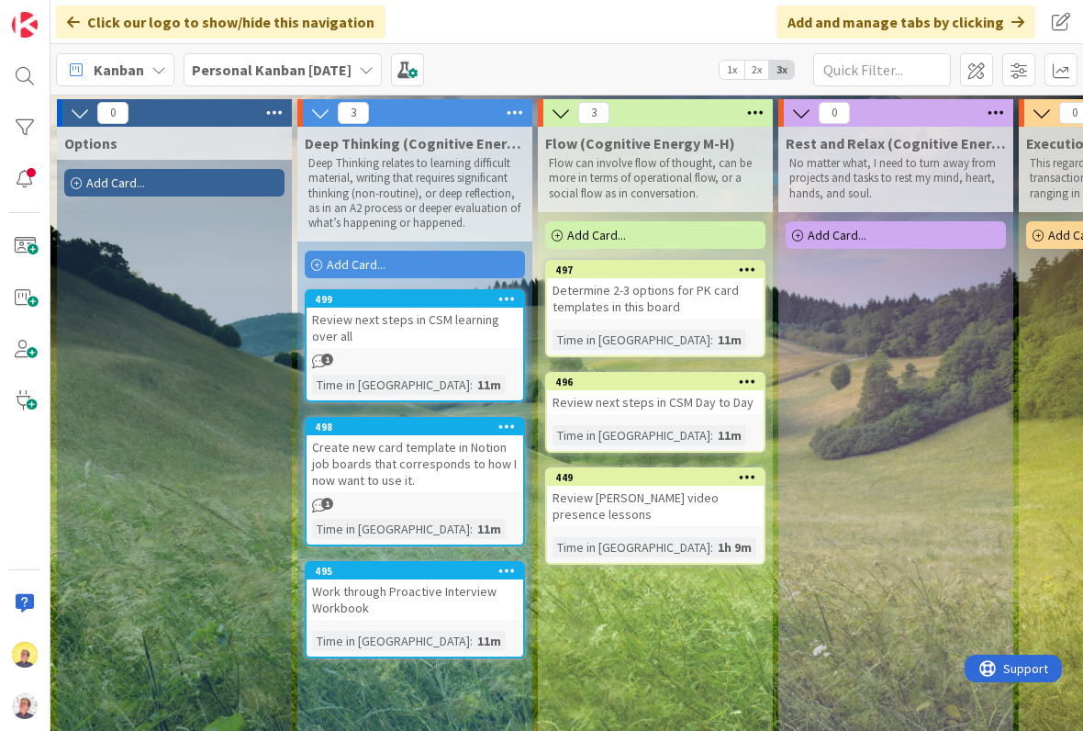
scroll to position [0, 0]
click at [424, 73] on span at bounding box center [407, 69] width 33 height 33
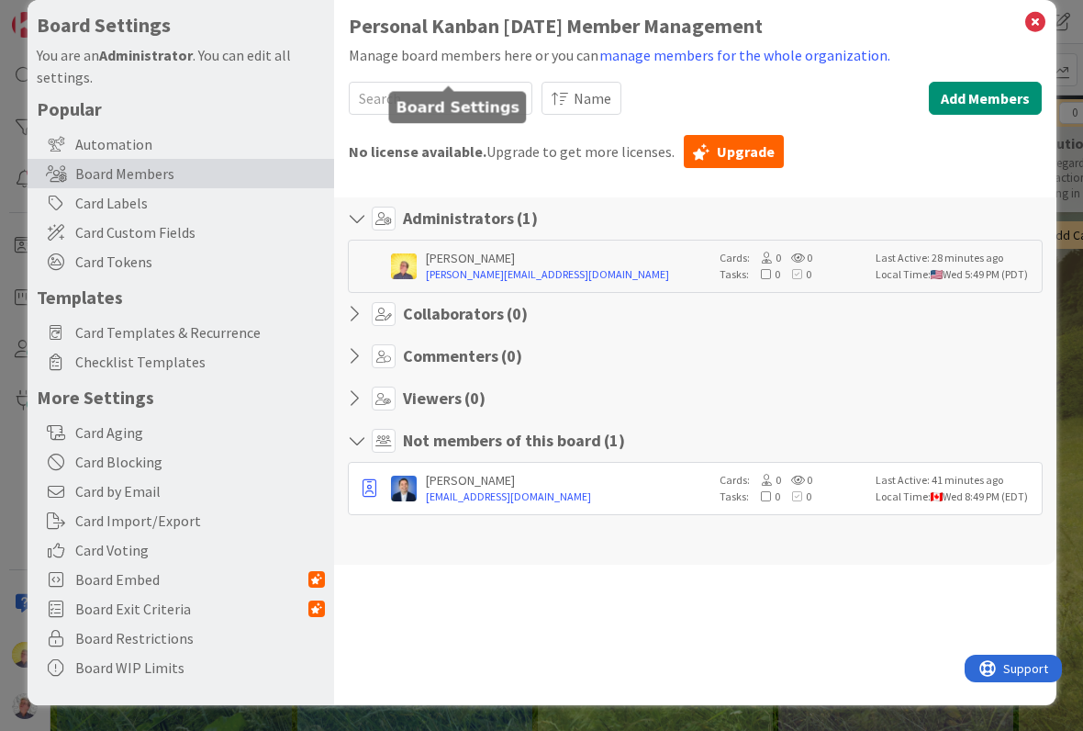
scroll to position [26, 0]
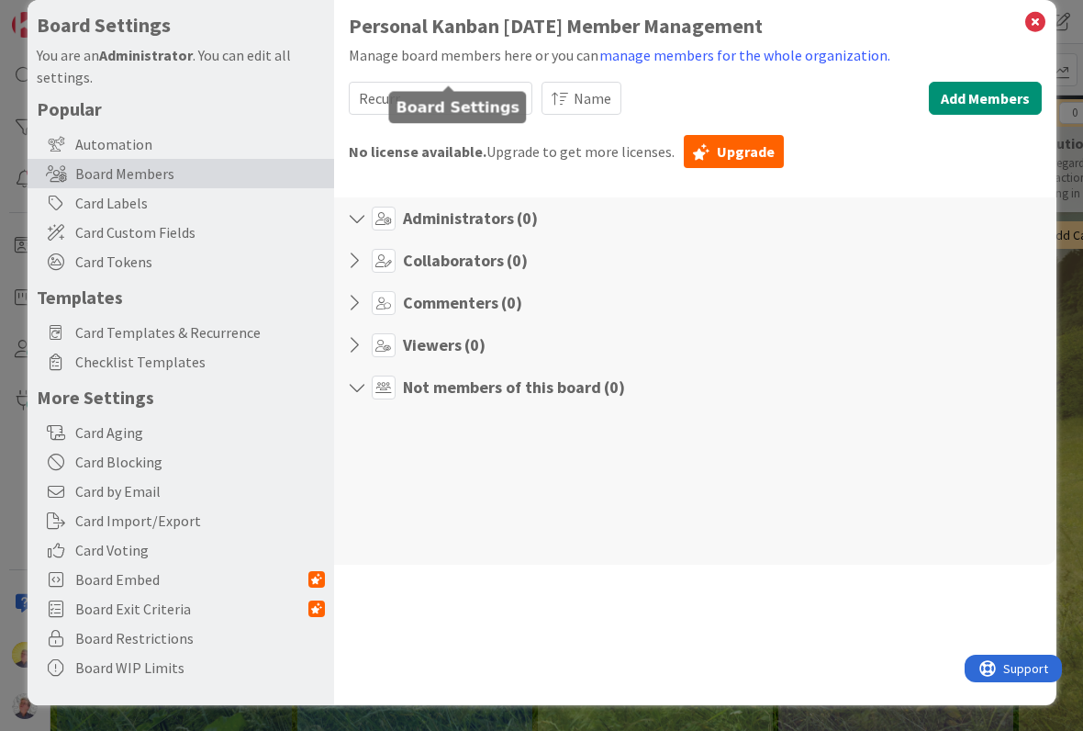
type input "Recurr"
click at [665, 91] on div "Name" at bounding box center [731, 98] width 378 height 33
click at [142, 134] on div "Automation" at bounding box center [181, 143] width 307 height 29
click at [141, 133] on div "Automation" at bounding box center [181, 143] width 307 height 29
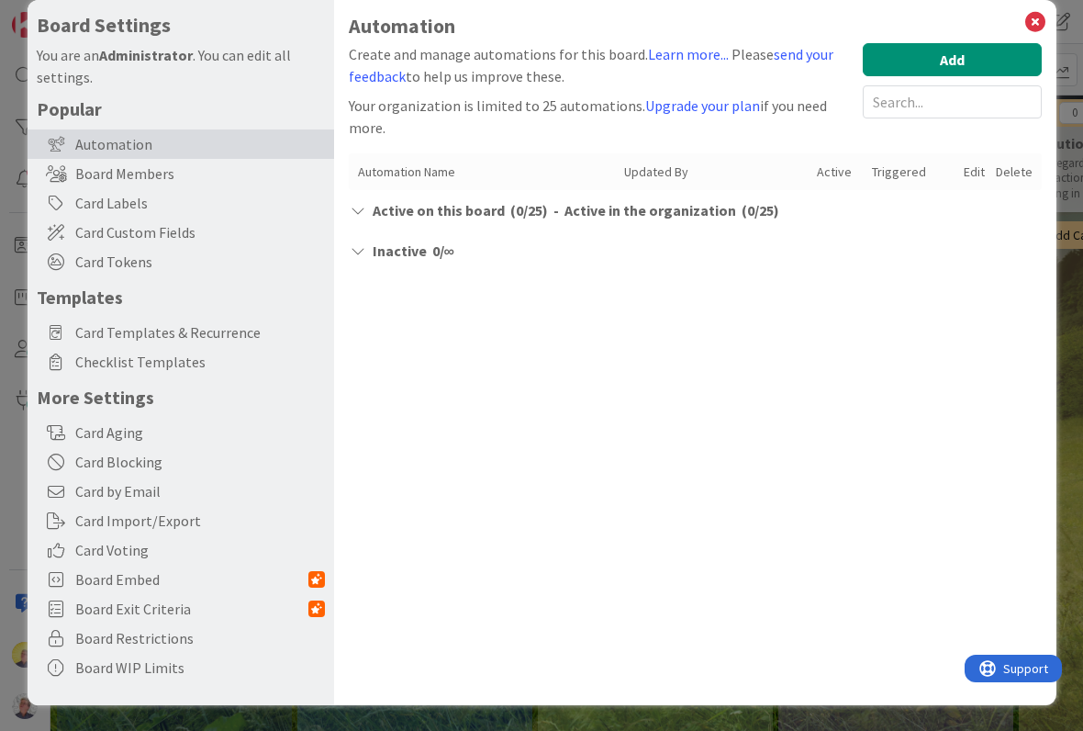
click at [987, 58] on button "Add" at bounding box center [952, 59] width 179 height 33
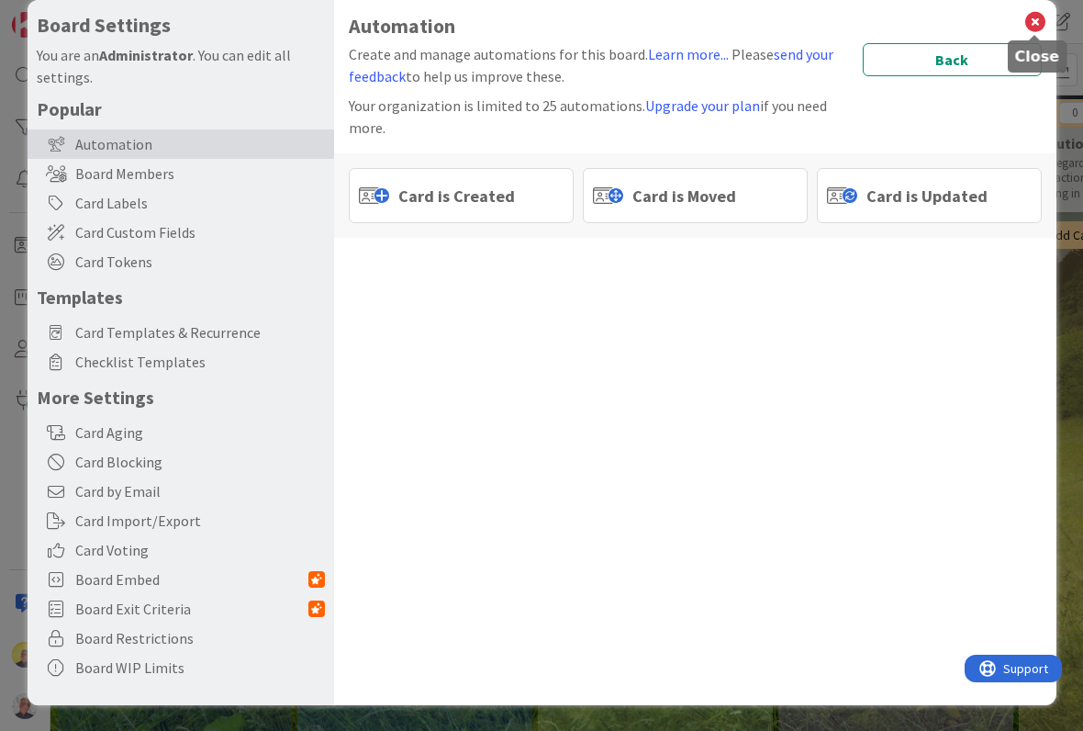
click at [1023, 27] on icon at bounding box center [1035, 22] width 24 height 26
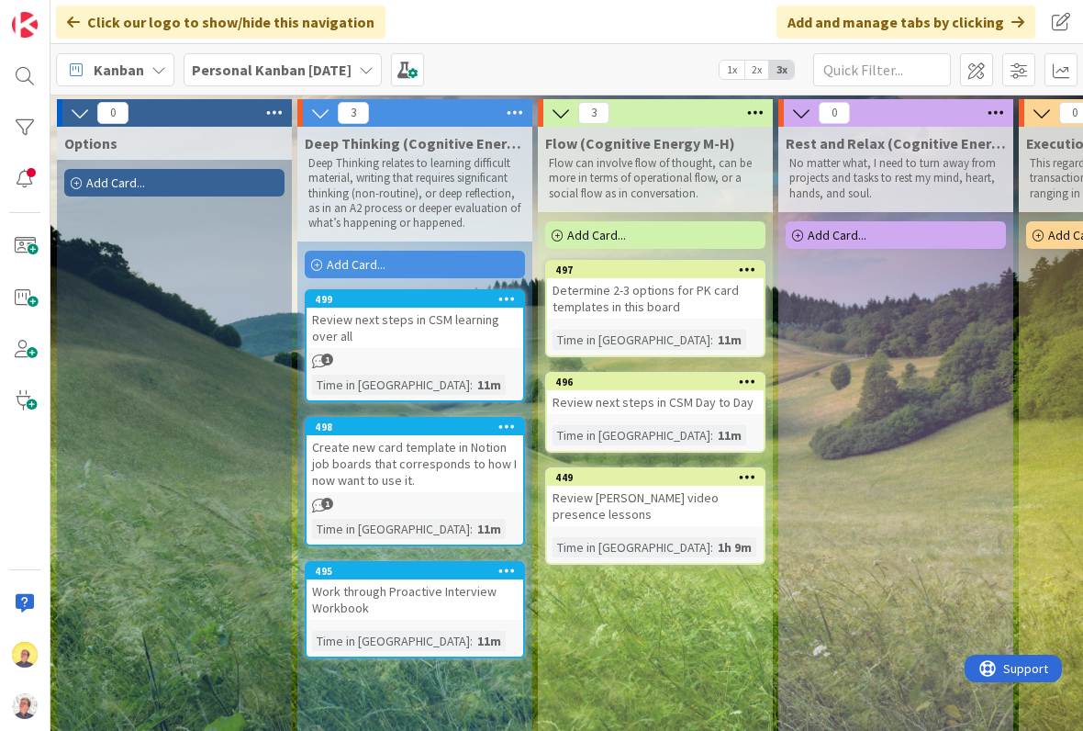
click at [424, 69] on span at bounding box center [407, 69] width 33 height 33
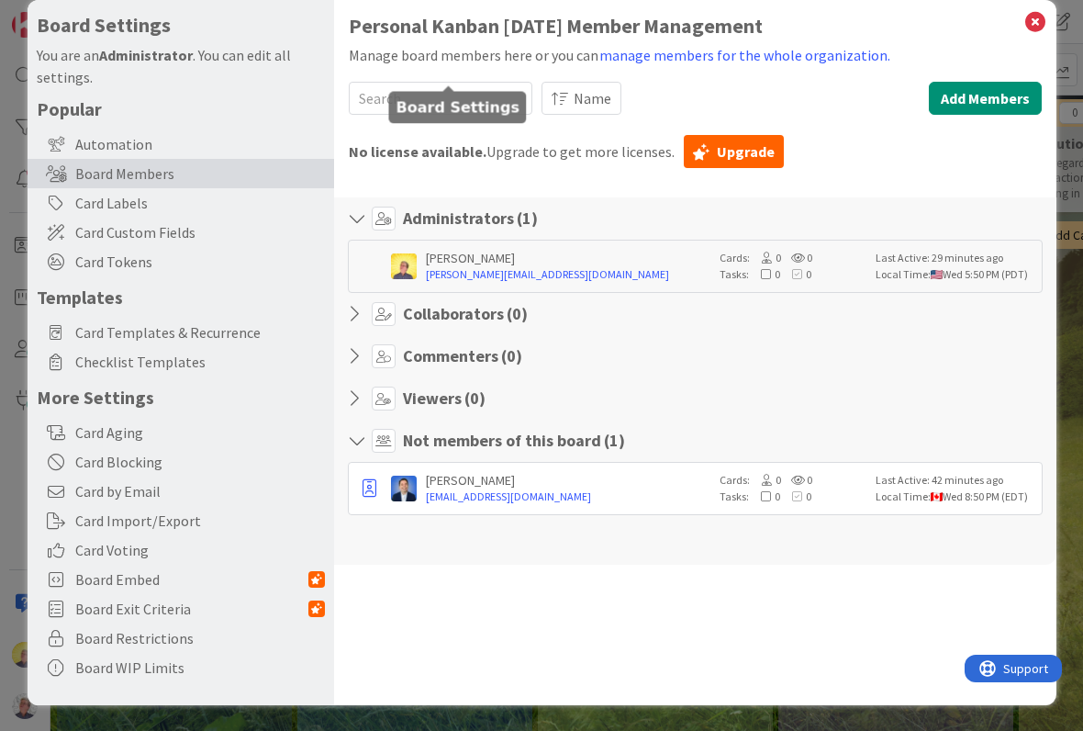
click at [233, 333] on span "Card Templates & Recurrence" at bounding box center [200, 332] width 250 height 22
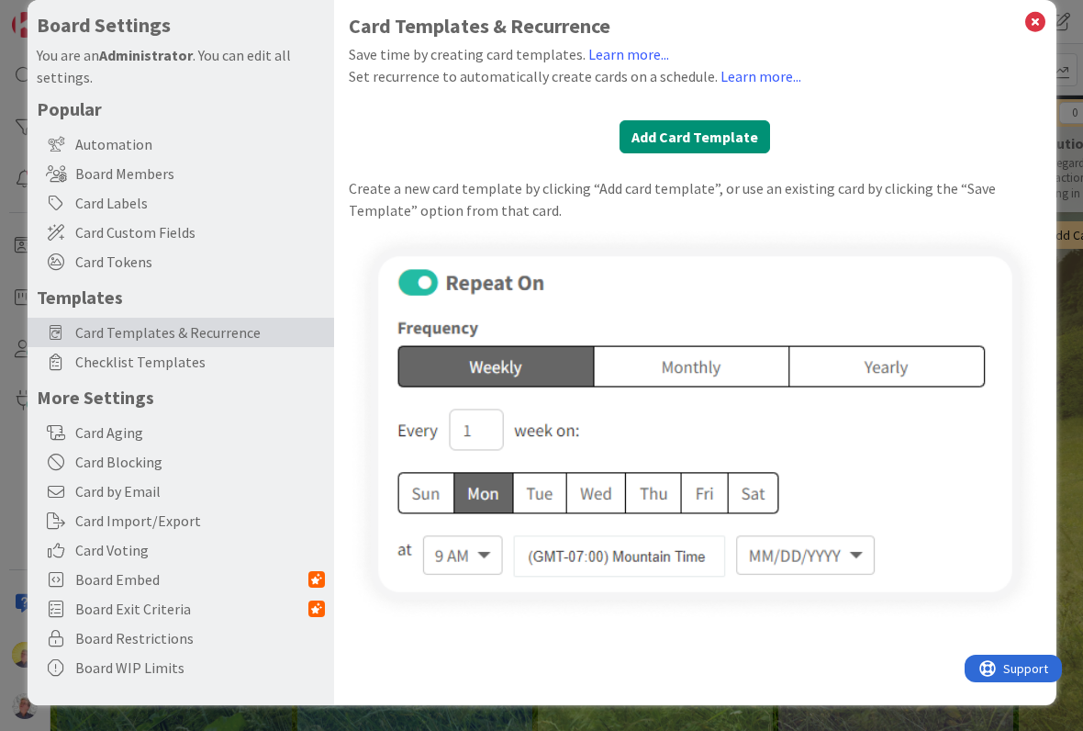
click at [721, 132] on button "Add Card Template" at bounding box center [695, 136] width 151 height 33
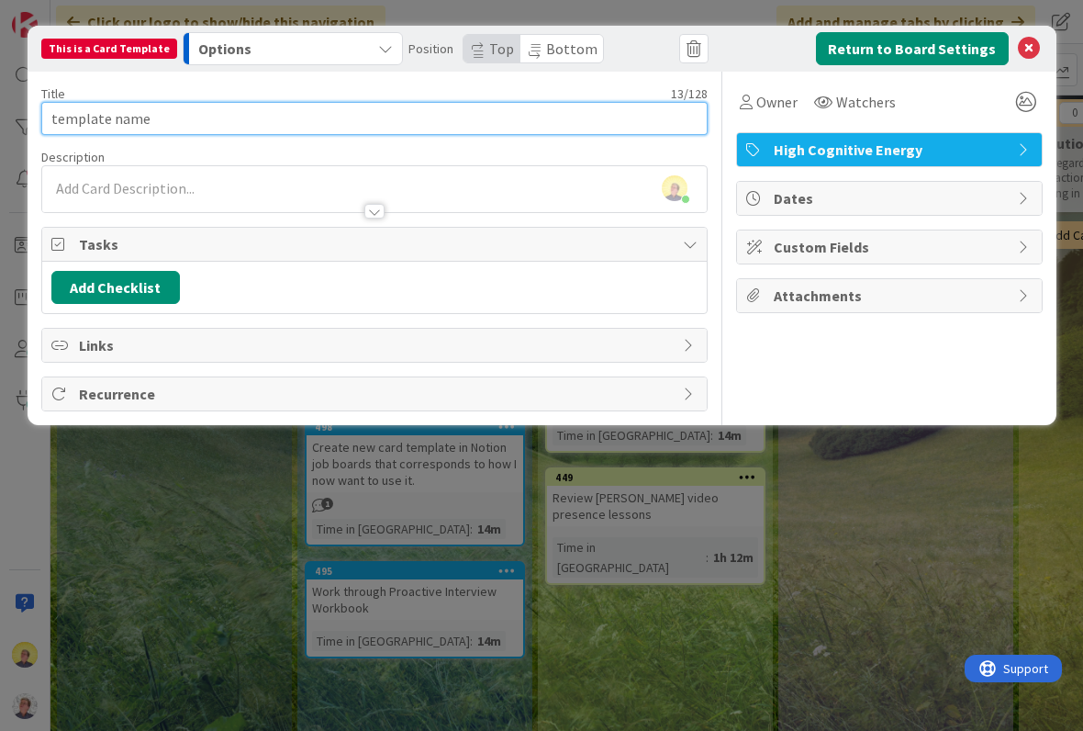
click at [202, 106] on input "template name" at bounding box center [374, 118] width 666 height 33
type input "R"
type input "Daily Refresh Breaks"
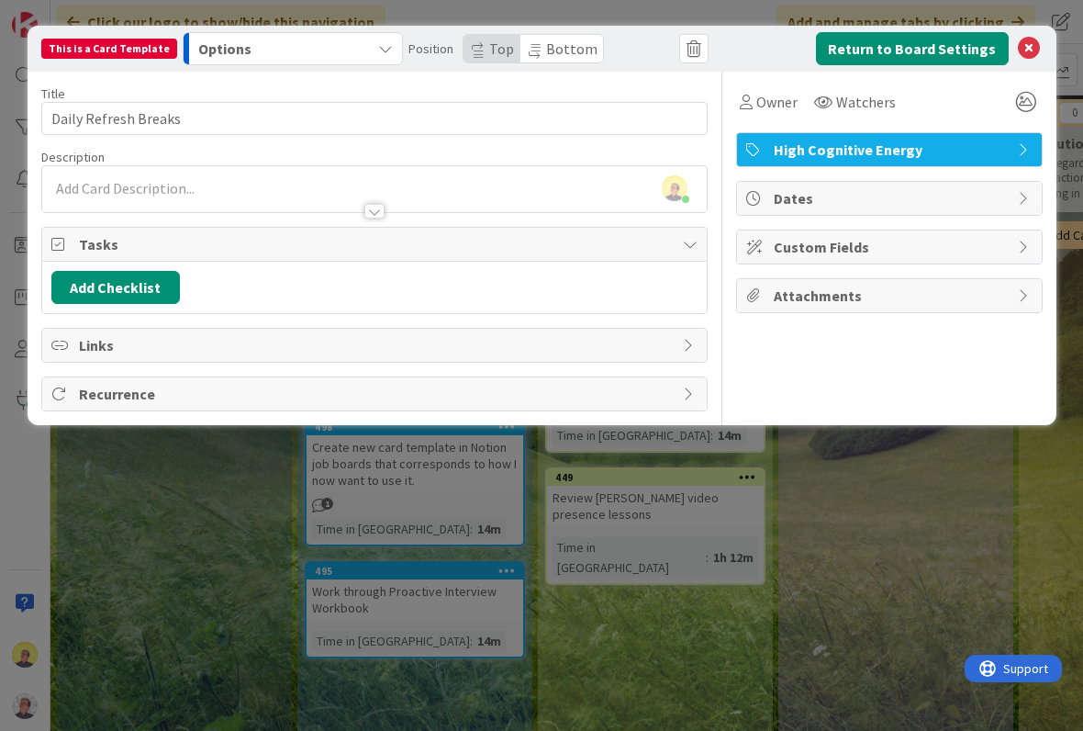
click at [344, 399] on span "Recurrence" at bounding box center [376, 394] width 595 height 22
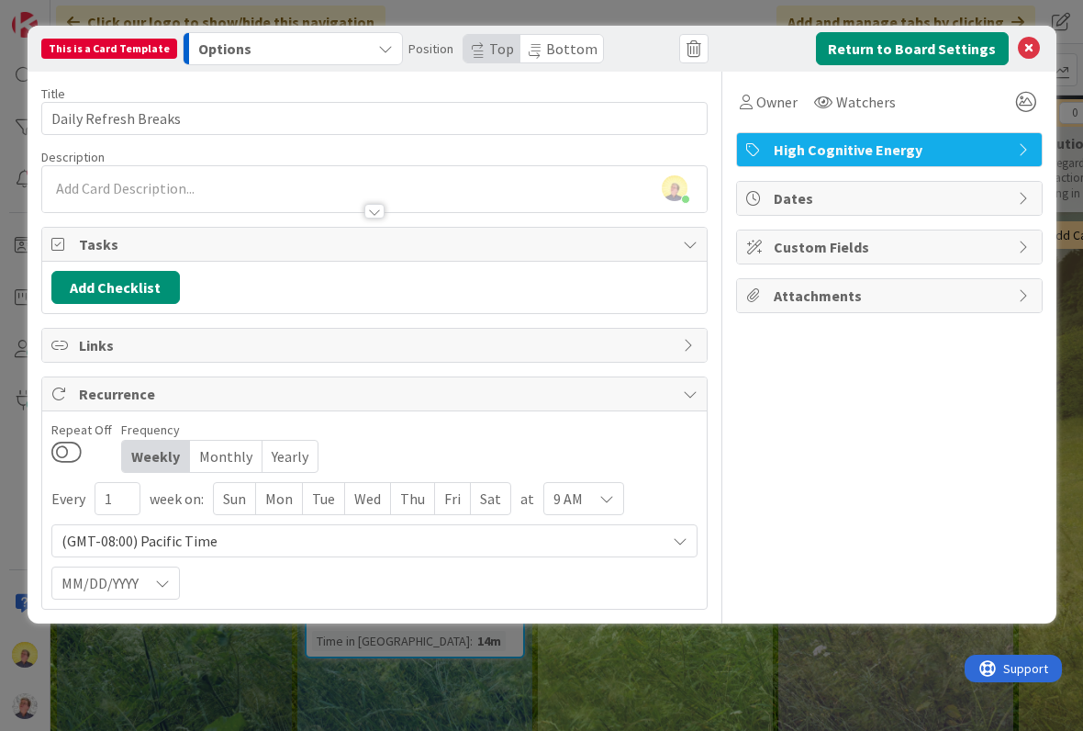
click at [66, 447] on button at bounding box center [66, 452] width 30 height 24
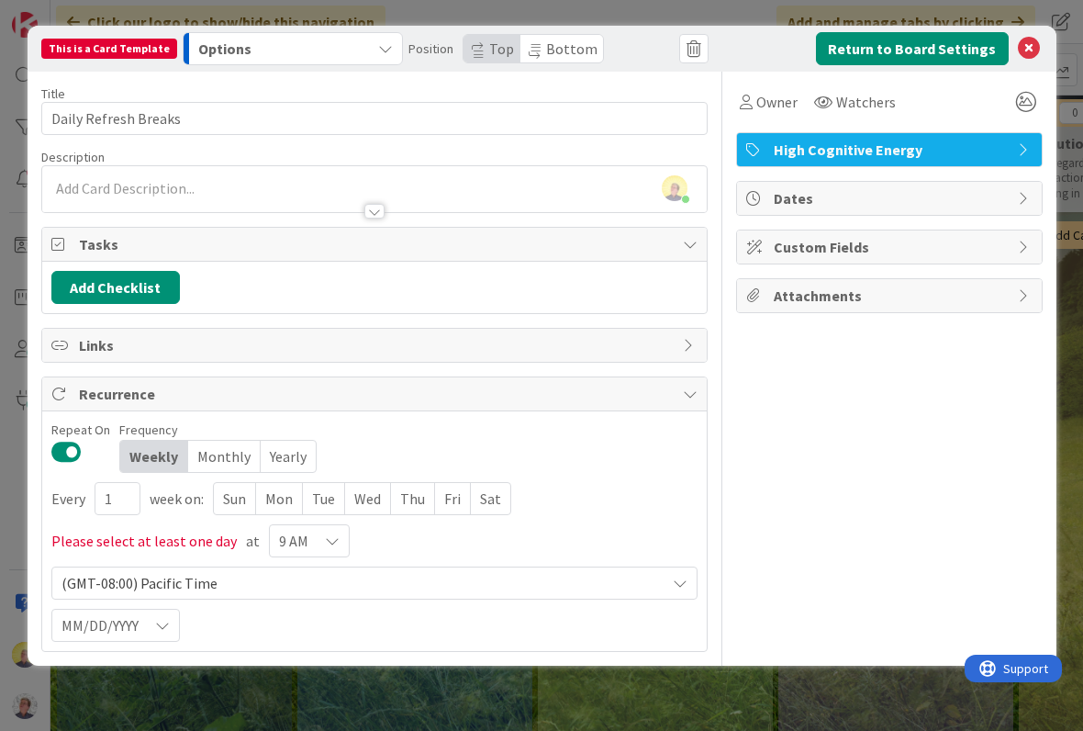
click at [287, 499] on div "Mon" at bounding box center [279, 498] width 47 height 31
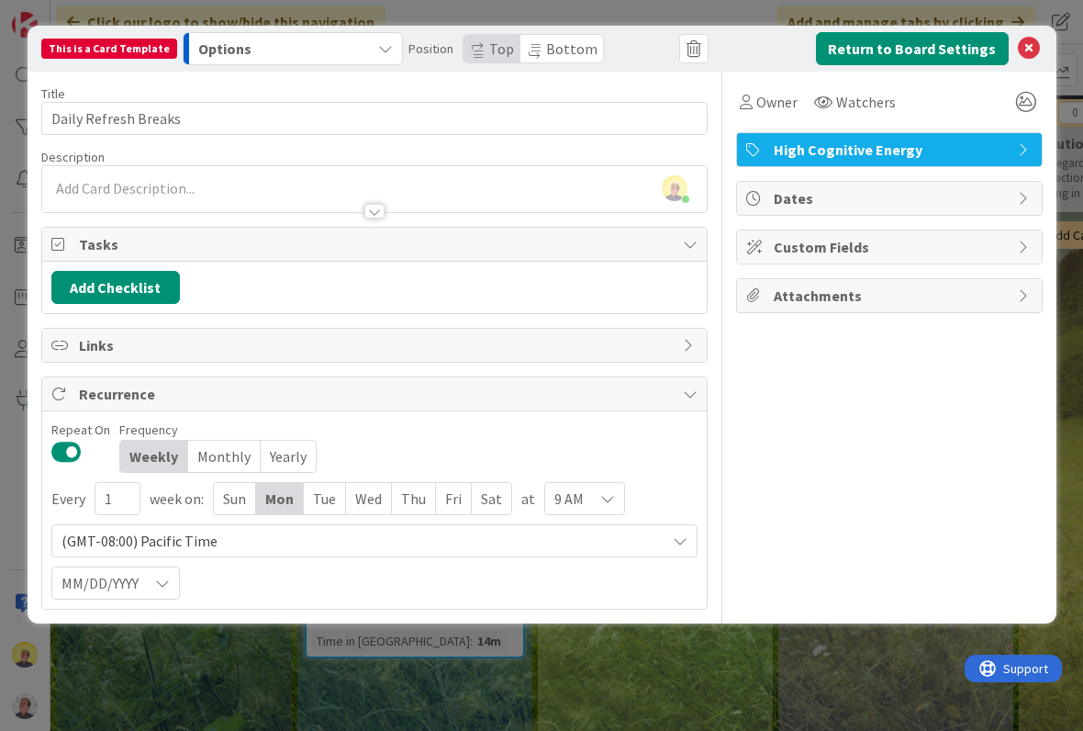
click at [338, 501] on div "Tue" at bounding box center [325, 498] width 42 height 31
click at [376, 502] on div "Wed" at bounding box center [371, 498] width 46 height 31
click at [418, 505] on div "Thu" at bounding box center [418, 498] width 44 height 31
click at [463, 508] on div "Fri" at bounding box center [459, 498] width 36 height 31
click at [614, 499] on icon at bounding box center [612, 498] width 15 height 15
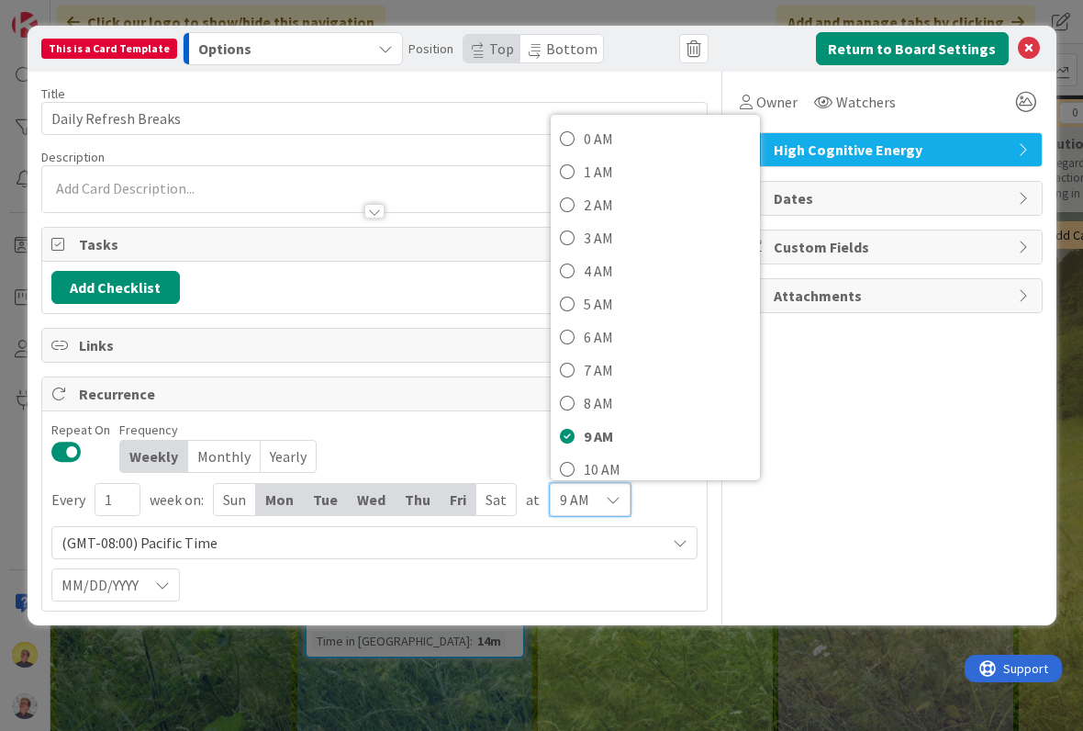
click at [608, 403] on span "8 AM" at bounding box center [667, 403] width 167 height 28
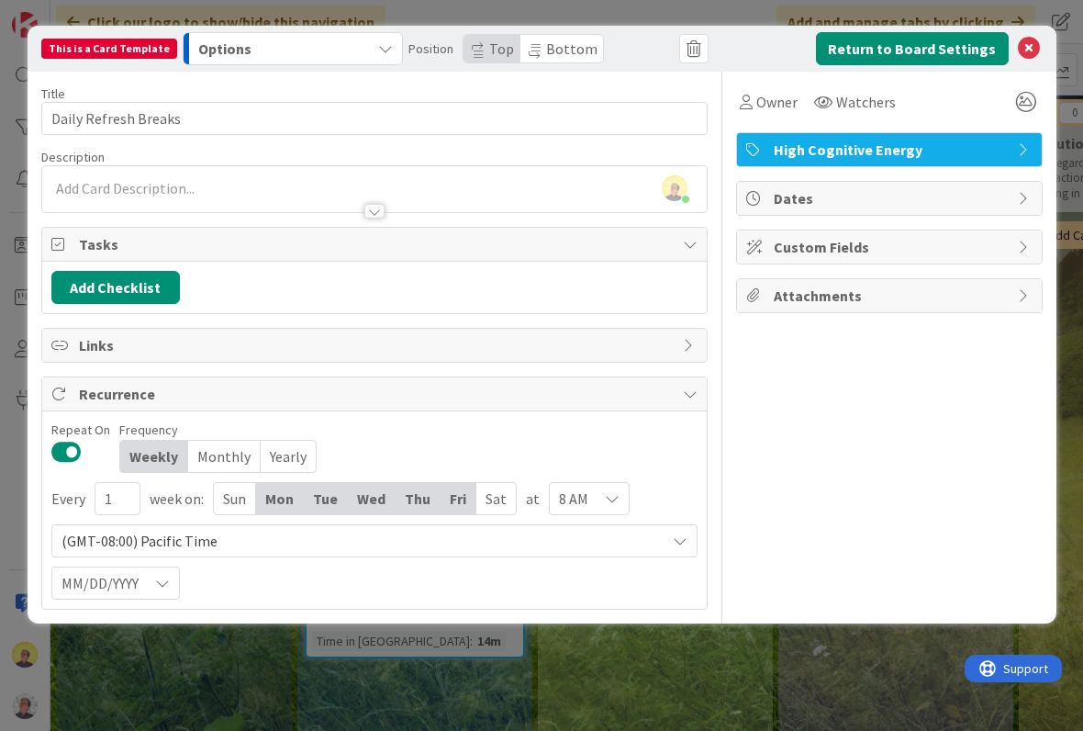
click at [204, 541] on span "(GMT-08:00) Pacific Time" at bounding box center [358, 541] width 595 height 26
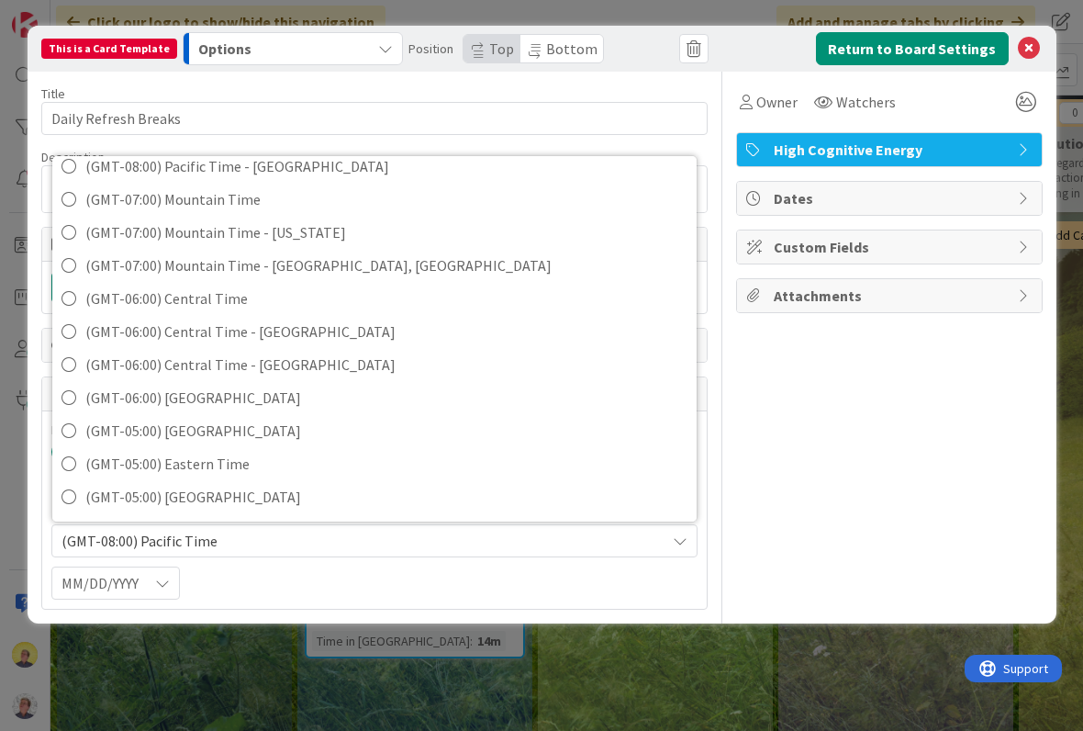
scroll to position [169, 0]
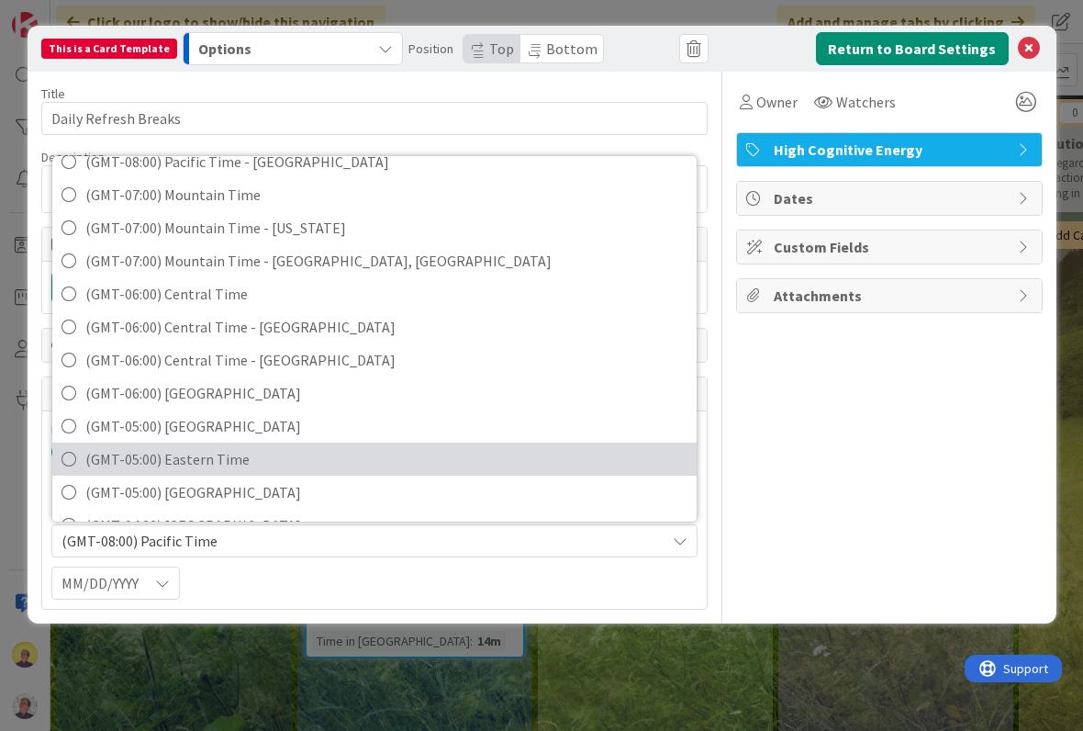
click at [234, 461] on span "(GMT-05:00) Eastern Time" at bounding box center [386, 459] width 602 height 28
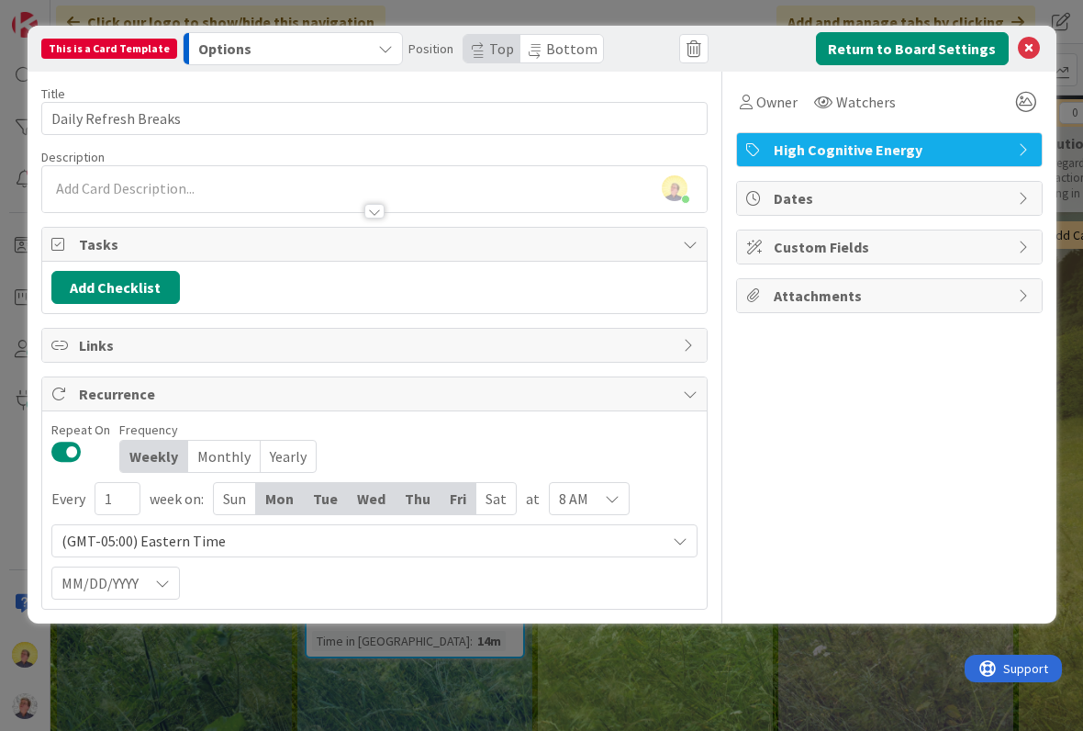
click at [615, 501] on icon at bounding box center [612, 498] width 15 height 15
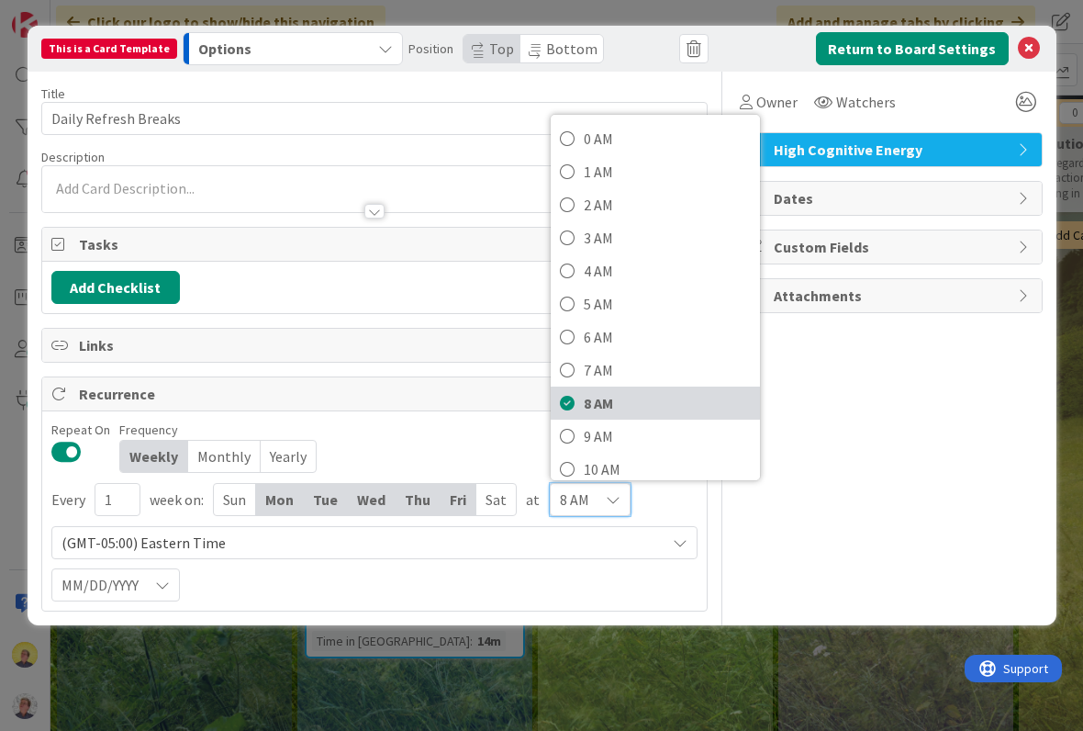
click at [598, 405] on span "8 AM" at bounding box center [667, 403] width 167 height 28
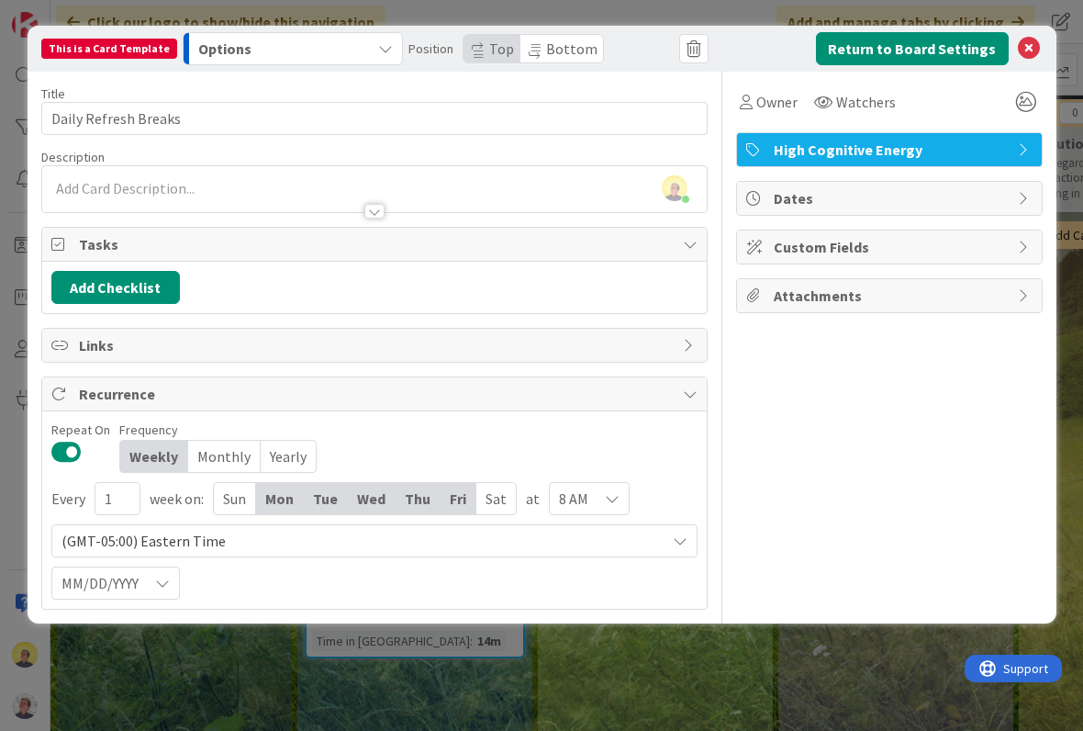
click at [613, 497] on icon at bounding box center [612, 498] width 15 height 15
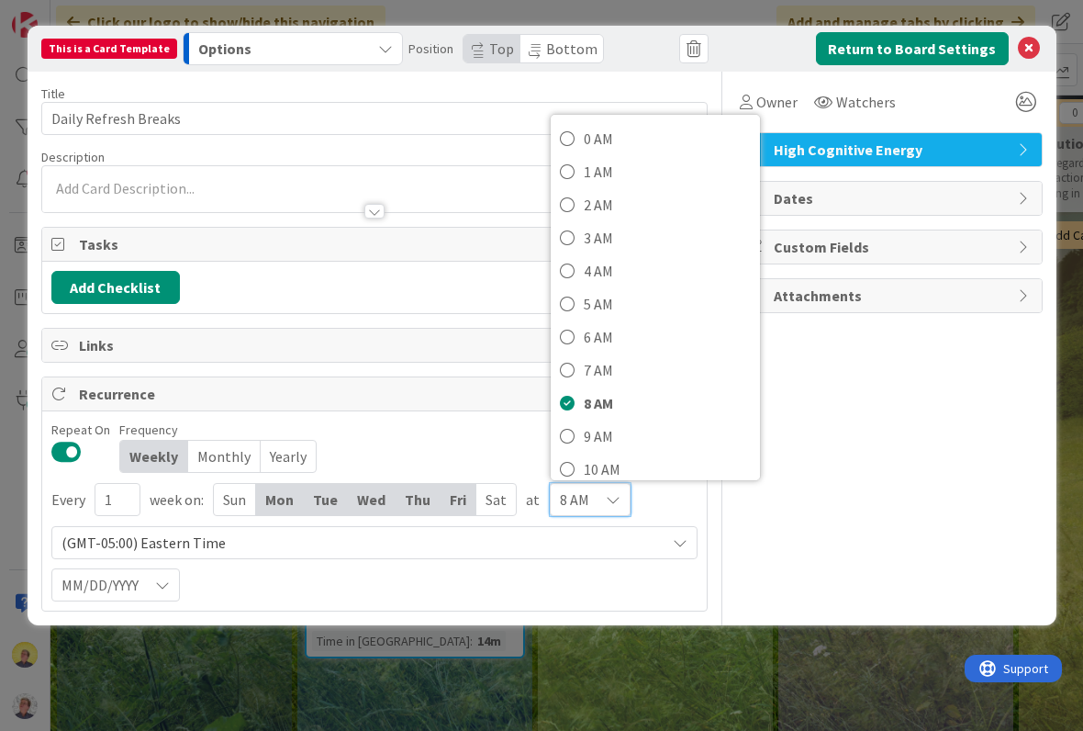
click at [466, 550] on span "(GMT-05:00) Eastern Time" at bounding box center [358, 543] width 595 height 26
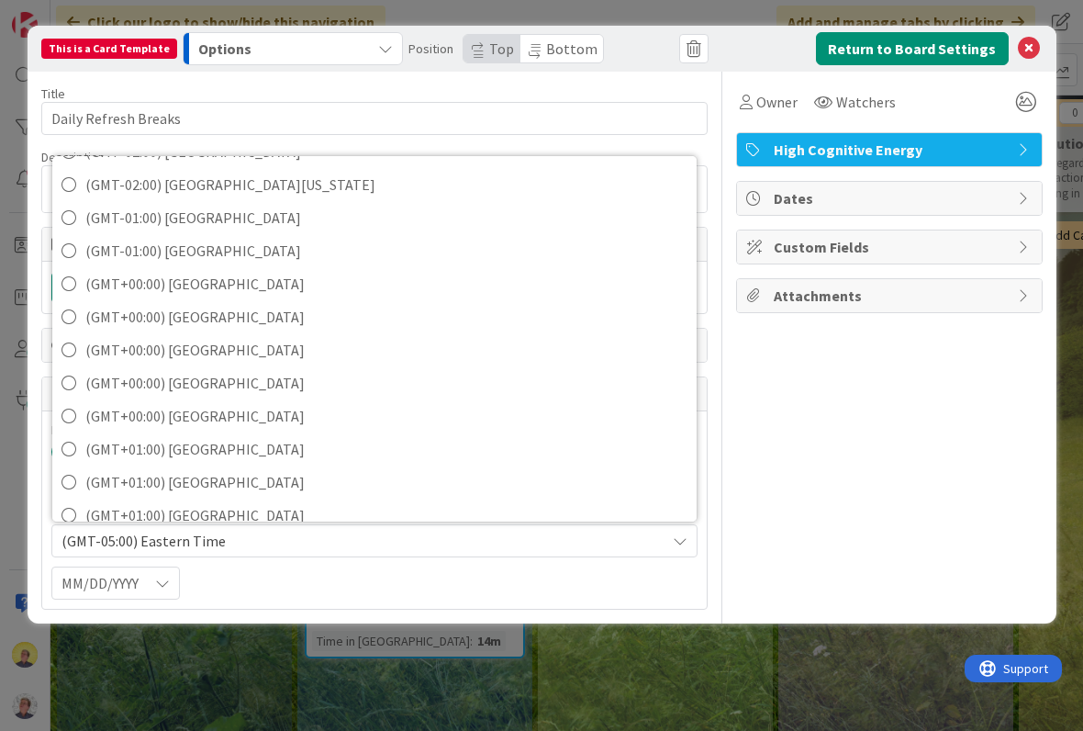
scroll to position [839, 0]
click at [801, 393] on div "Owner Watchers High Cognitive Energy Dates Custom Fields Attachments" at bounding box center [889, 341] width 307 height 538
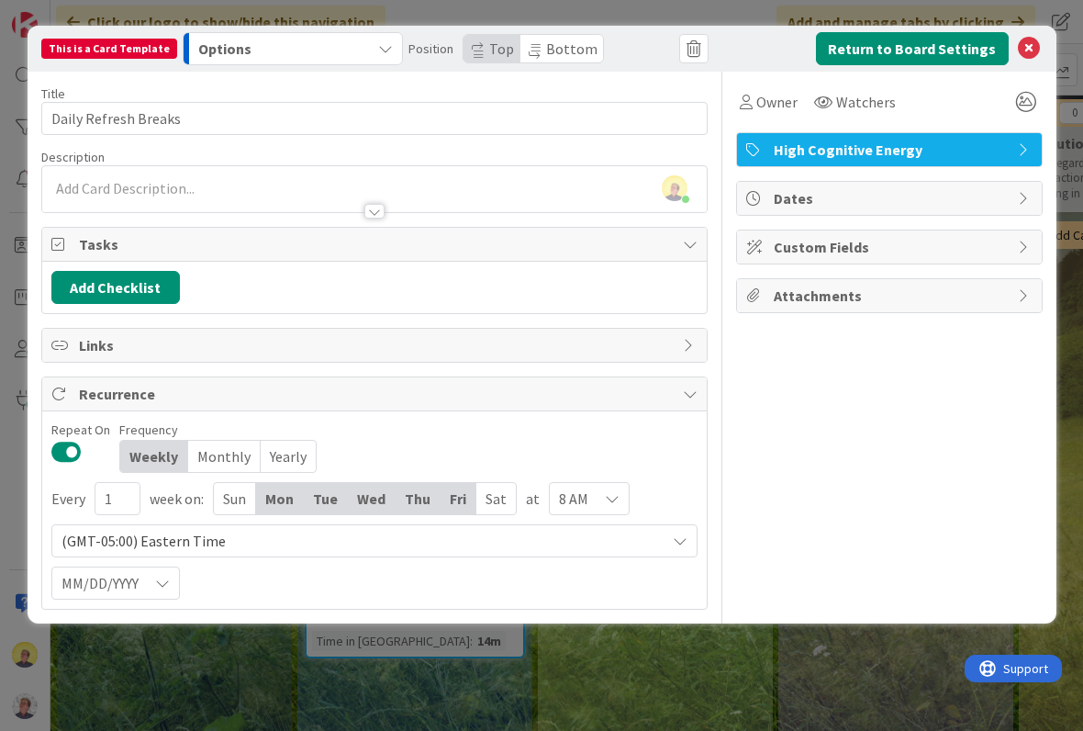
click at [167, 580] on icon at bounding box center [162, 583] width 15 height 15
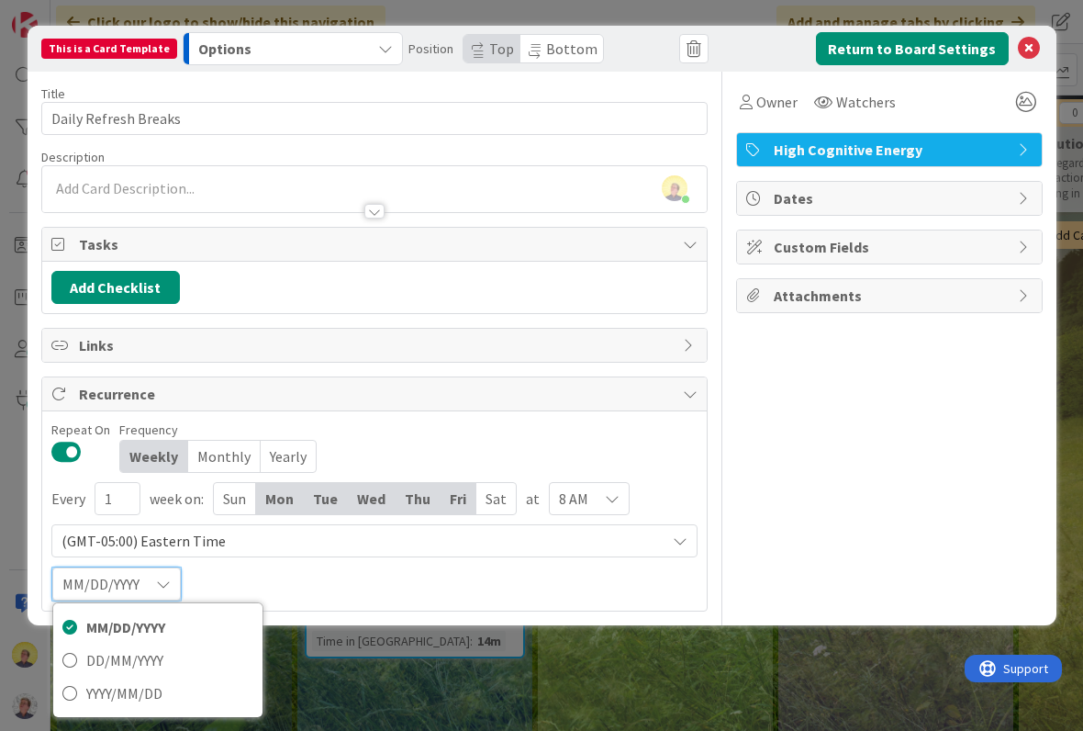
click at [350, 588] on div "Every 1 week on: Sun Mon Tue Wed Thu Fri Sat at 8 AM 0 AM 1 AM 2 AM 3 AM 4 AM 5…" at bounding box center [374, 541] width 646 height 119
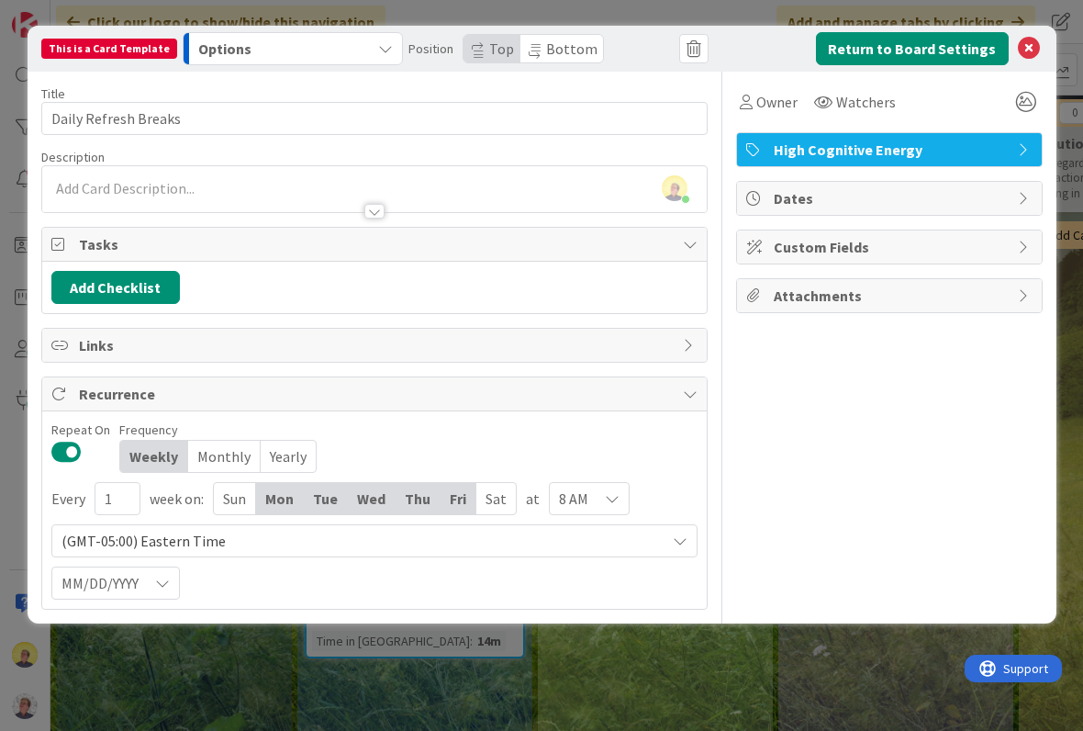
click at [573, 196] on div at bounding box center [374, 202] width 665 height 19
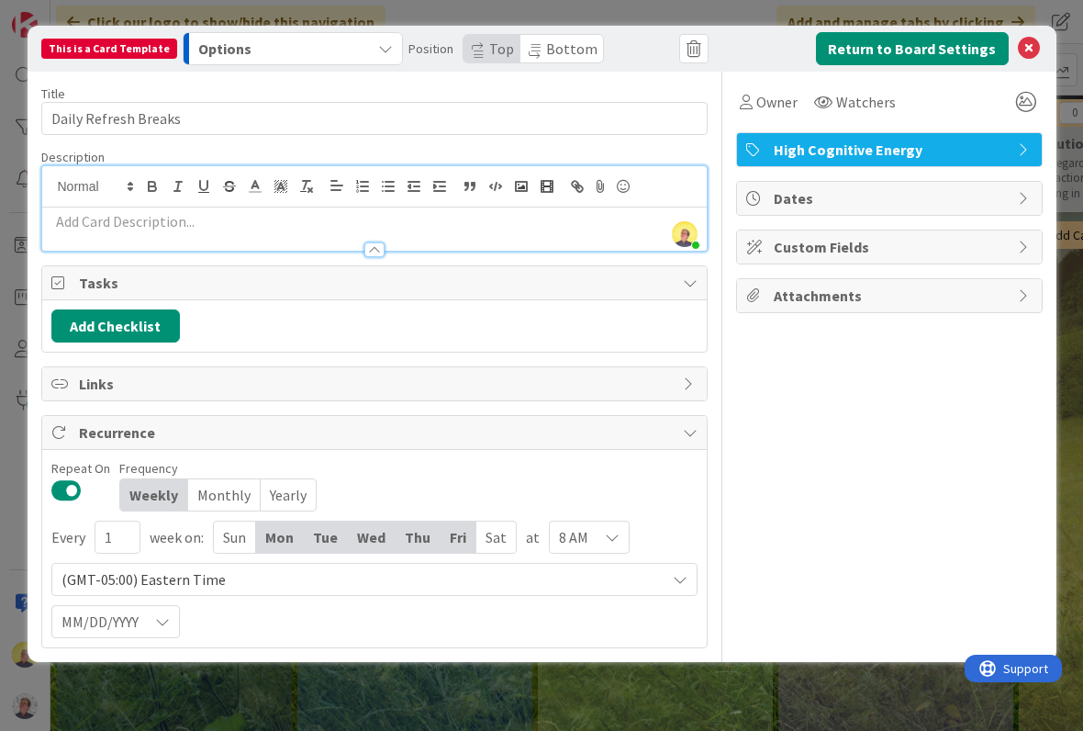
click at [960, 49] on button "Return to Board Settings" at bounding box center [912, 48] width 193 height 33
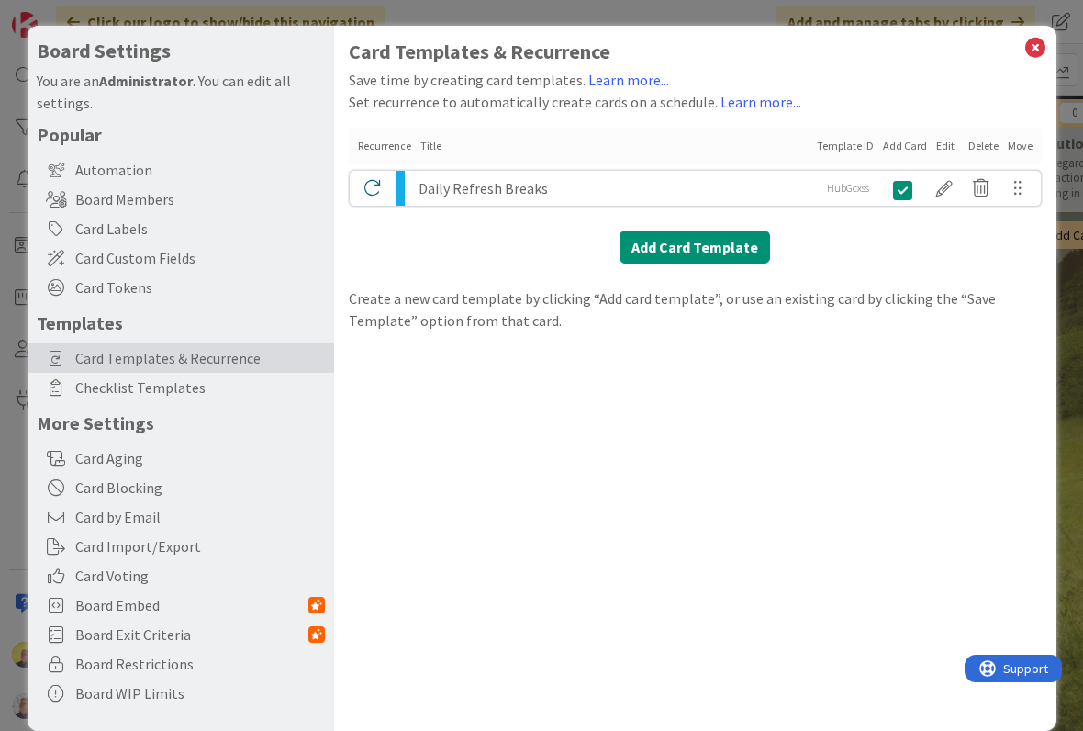
click at [940, 189] on div at bounding box center [944, 188] width 37 height 31
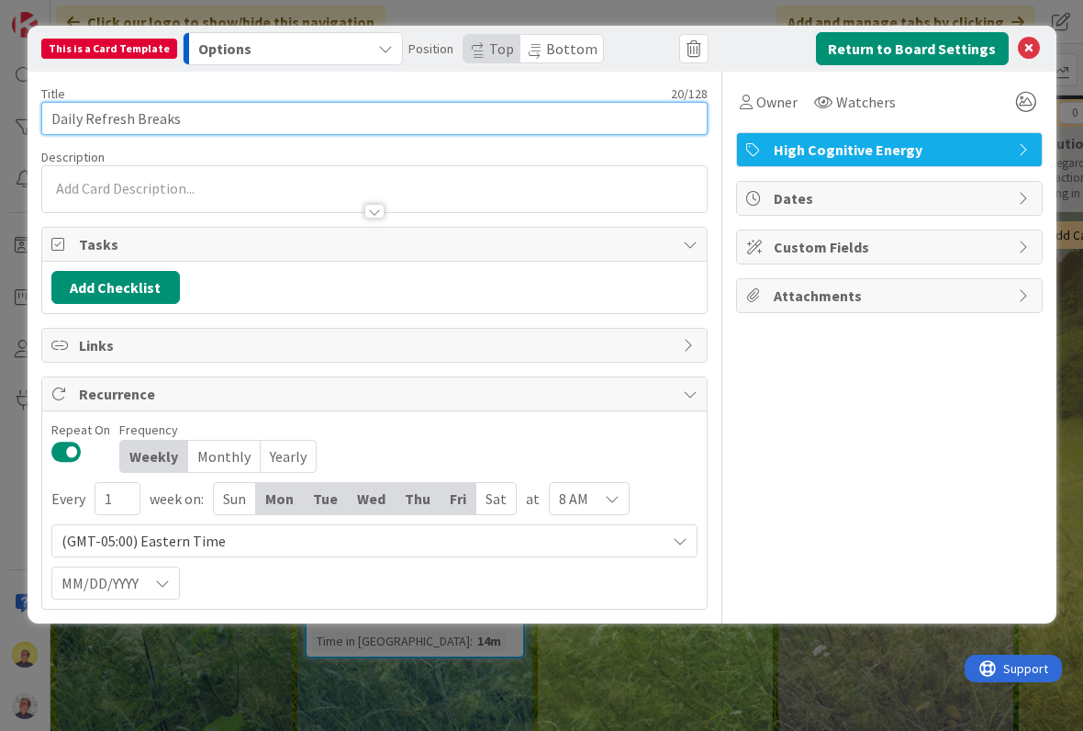
click at [239, 103] on input "Daily Refresh Breaks" at bounding box center [374, 118] width 666 height 33
click at [274, 117] on input "Daily Refresh Breaks" at bounding box center [374, 118] width 666 height 33
type input "D"
type input "W"
type input "Recurring every work day"
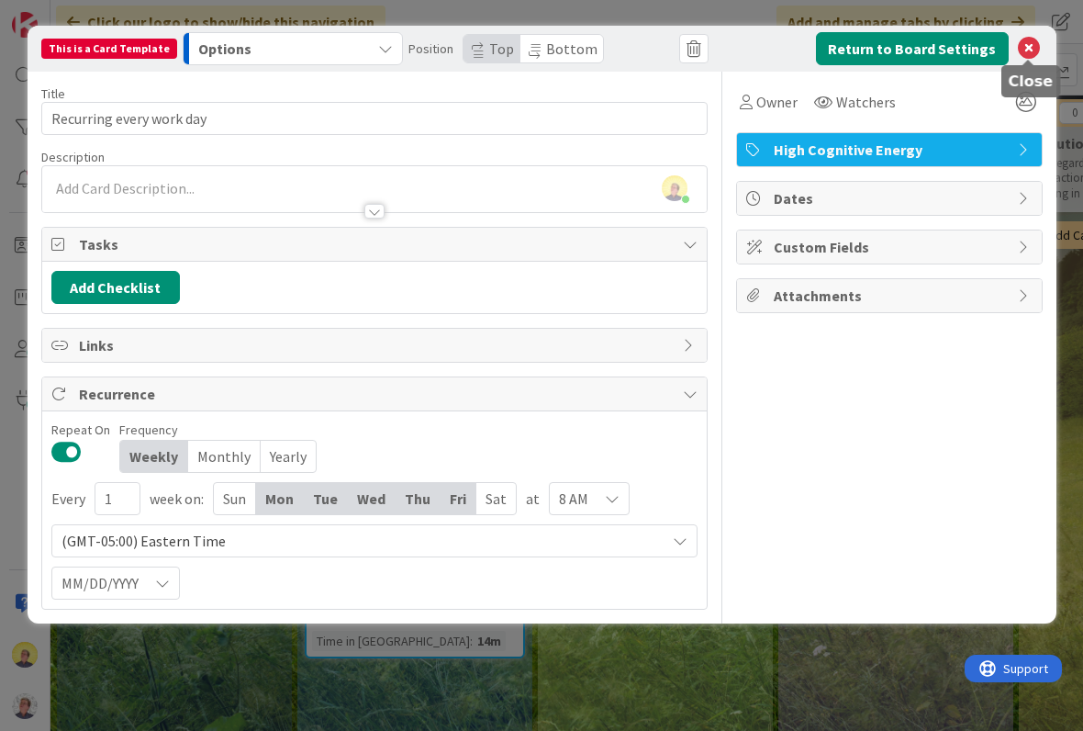
click at [1024, 49] on icon at bounding box center [1029, 49] width 22 height 22
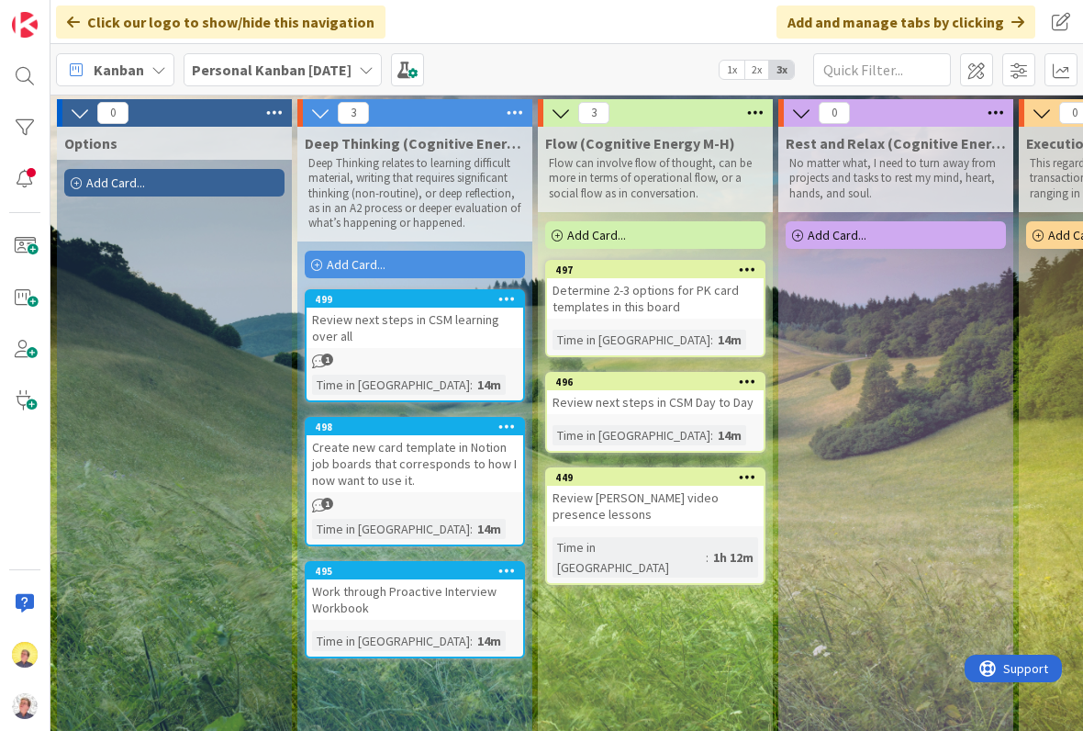
click at [897, 233] on div "Add Card..." at bounding box center [896, 235] width 220 height 28
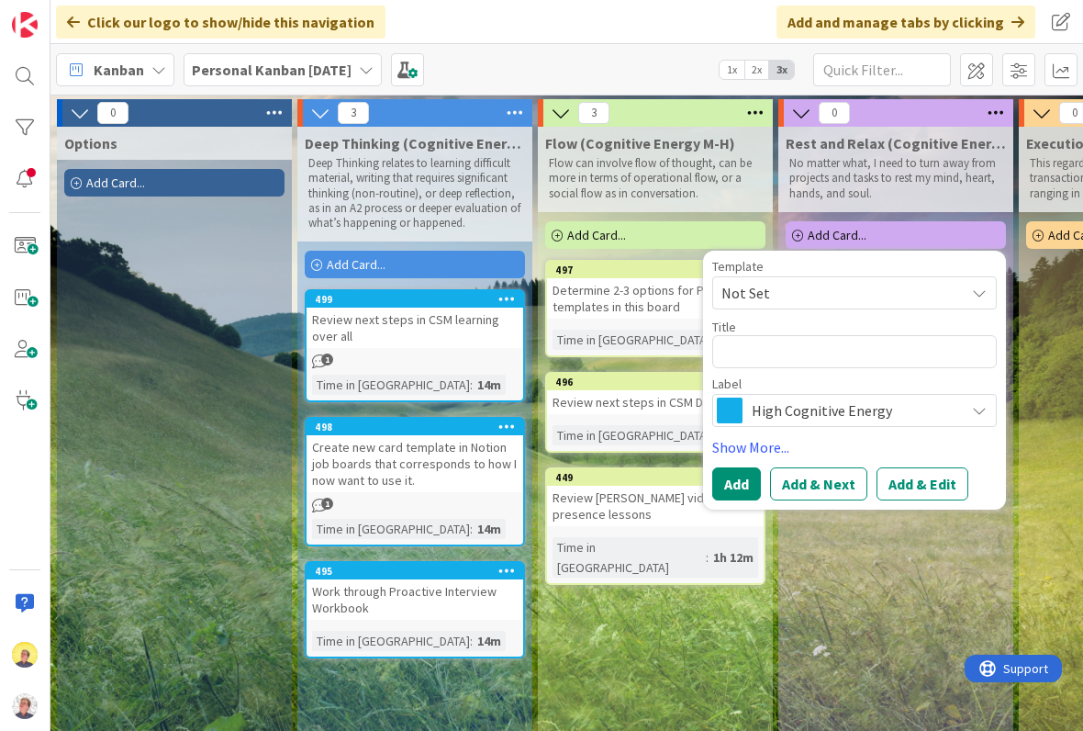
click at [792, 343] on textarea at bounding box center [854, 351] width 285 height 33
click at [858, 296] on span "Not Set" at bounding box center [835, 293] width 229 height 24
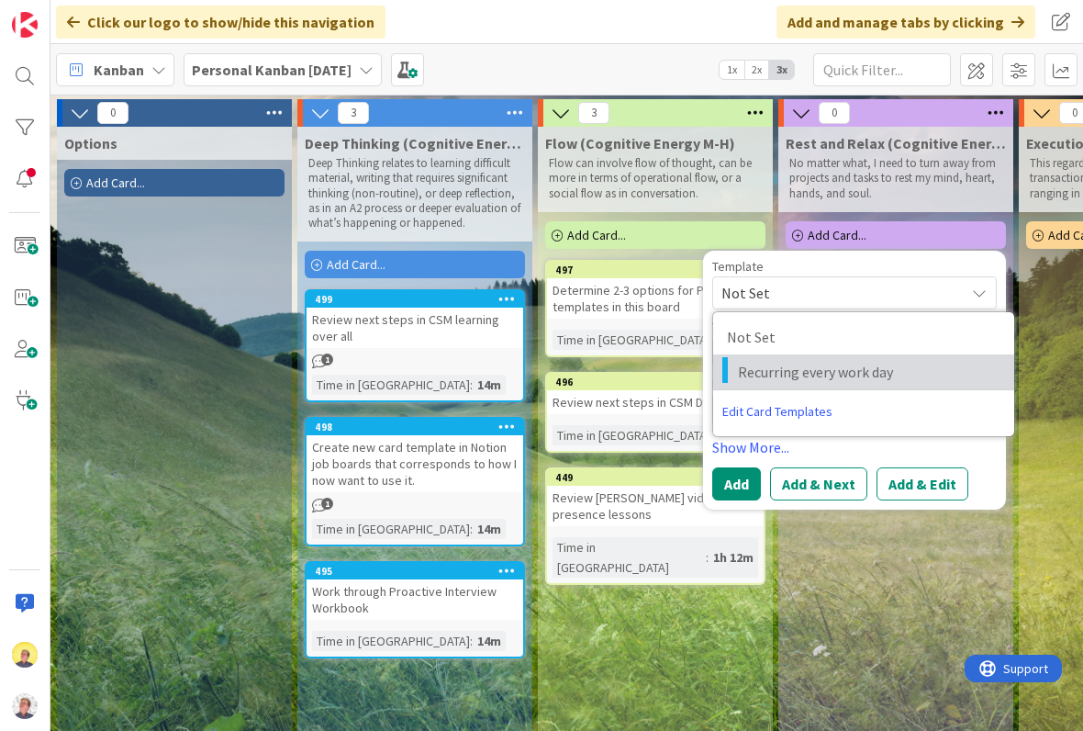
click at [832, 380] on span "Recurring every work day" at bounding box center [869, 372] width 263 height 24
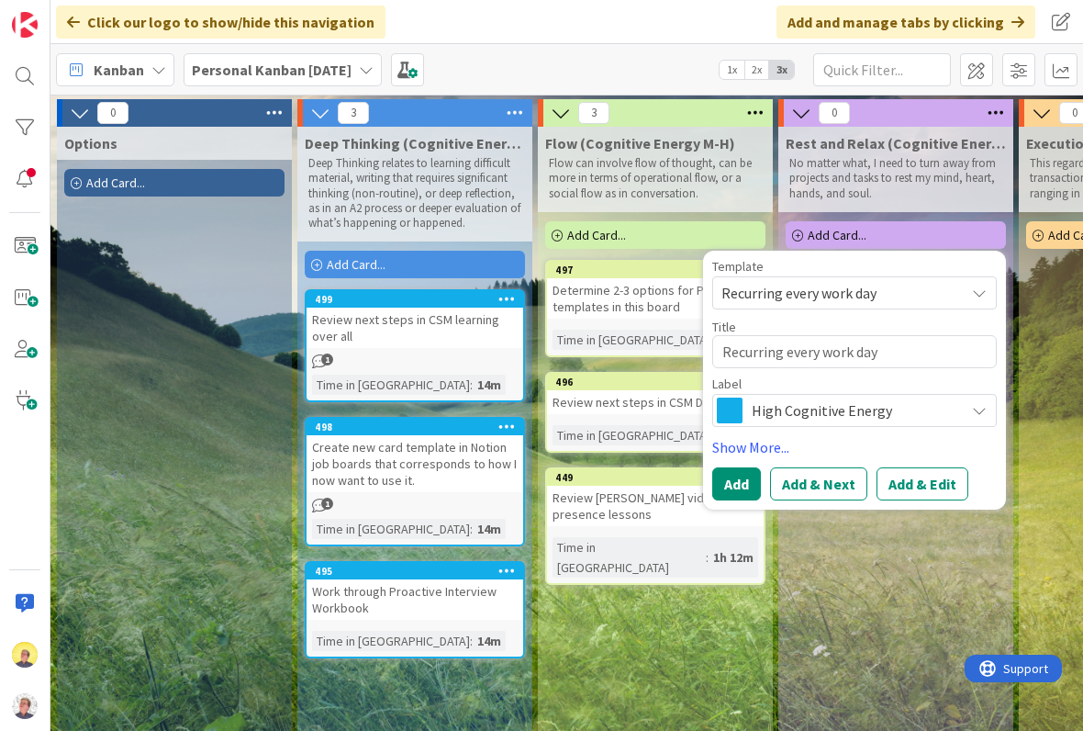
type textarea "x"
type textarea "Recurring every work day"
click at [914, 355] on textarea "Recurring every work day" at bounding box center [854, 351] width 285 height 33
type textarea "x"
type textarea "Recurring every work da"
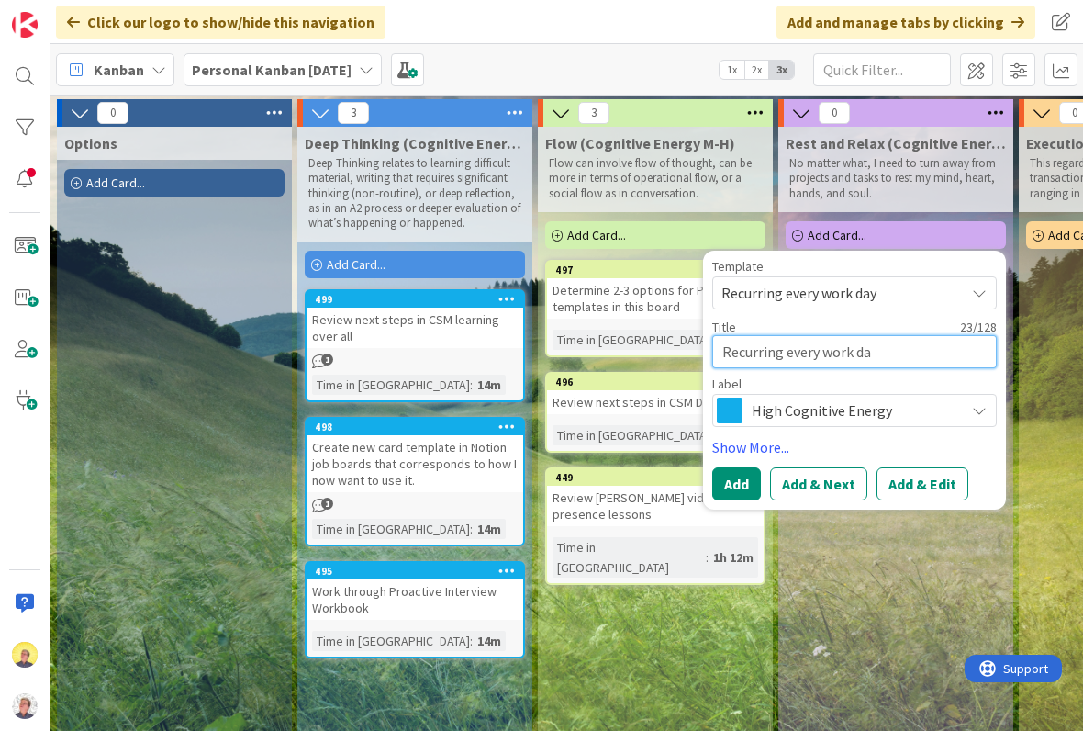
type textarea "x"
type textarea "Recurring every work d"
type textarea "x"
type textarea "Recurring every work"
type textarea "x"
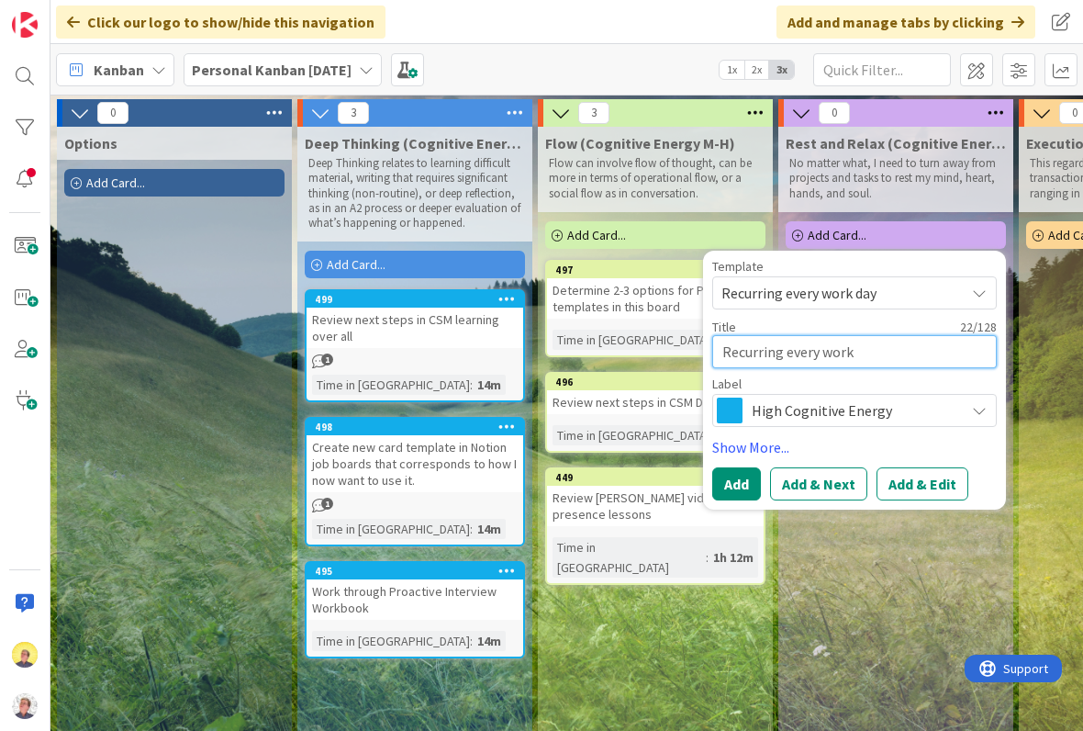
type textarea "Recurring every work"
type textarea "x"
type textarea "Recurring every wor"
type textarea "x"
type textarea "Recurring every wo"
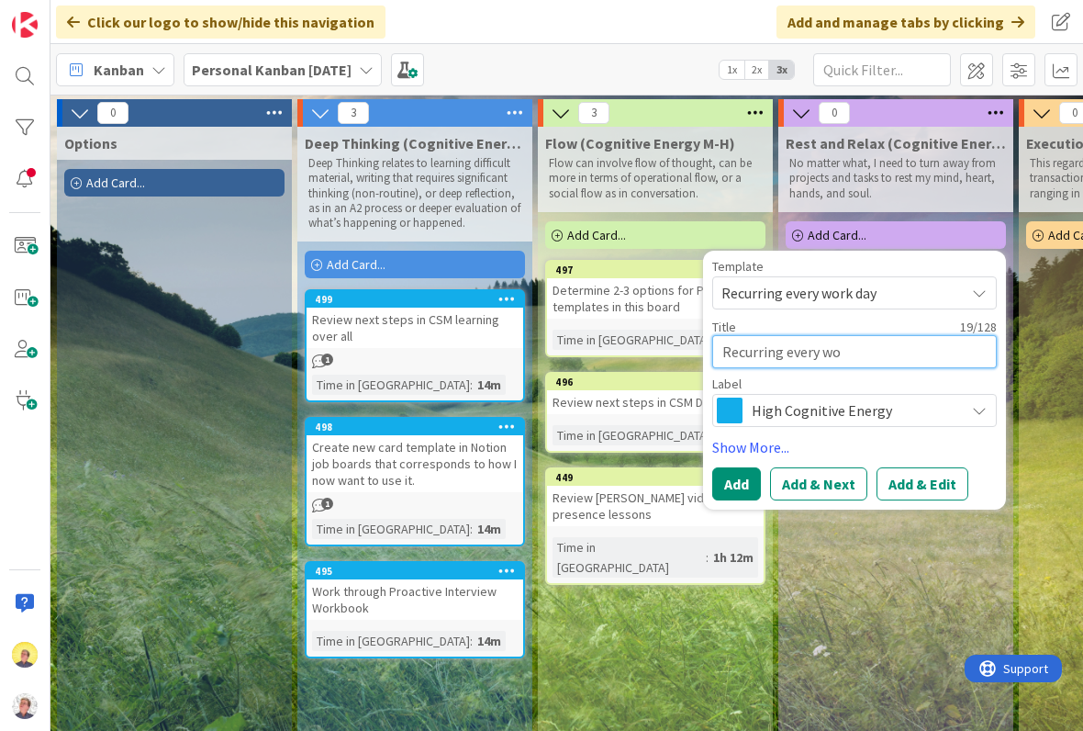
type textarea "x"
type textarea "Recurring every w"
type textarea "x"
type textarea "Recurring every"
type textarea "x"
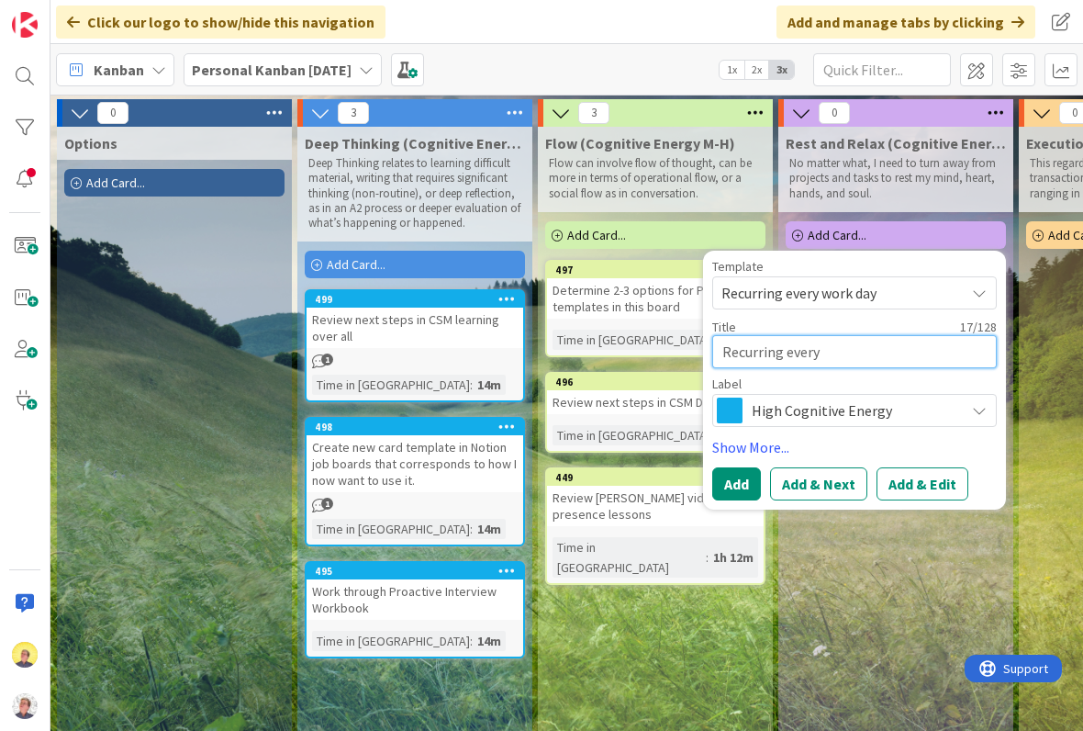
type textarea "Recurring every"
type textarea "x"
type textarea "Recurring ever"
type textarea "x"
type textarea "Recurring eve"
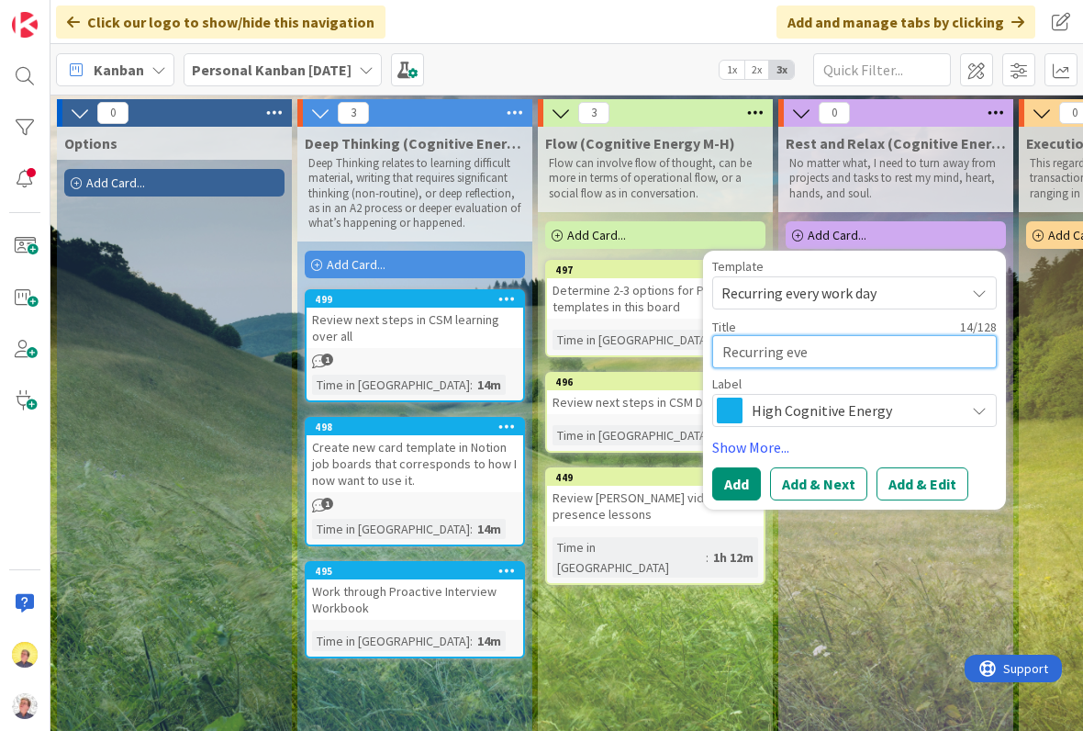
type textarea "x"
type textarea "Recurring ev"
type textarea "x"
type textarea "Recurring e"
type textarea "x"
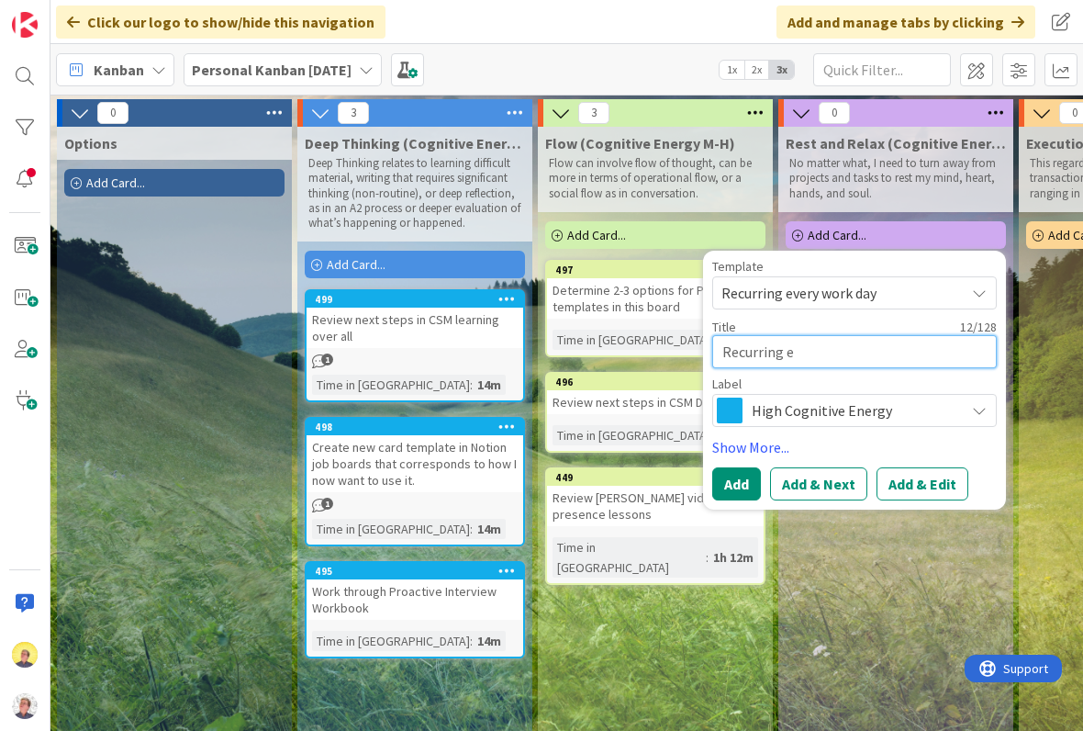
type textarea "Recurring"
type textarea "x"
type textarea "Recurring"
type textarea "x"
type textarea "Recurrin"
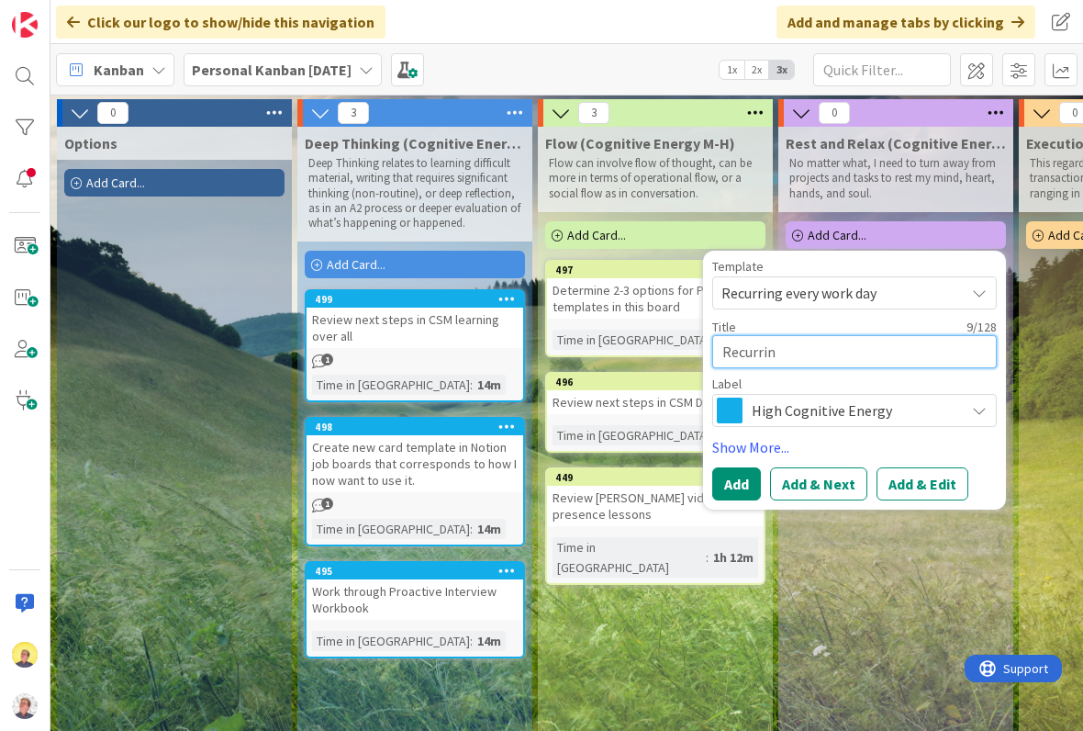
type textarea "x"
type textarea "Recurri"
type textarea "x"
type textarea "Recurr"
type textarea "x"
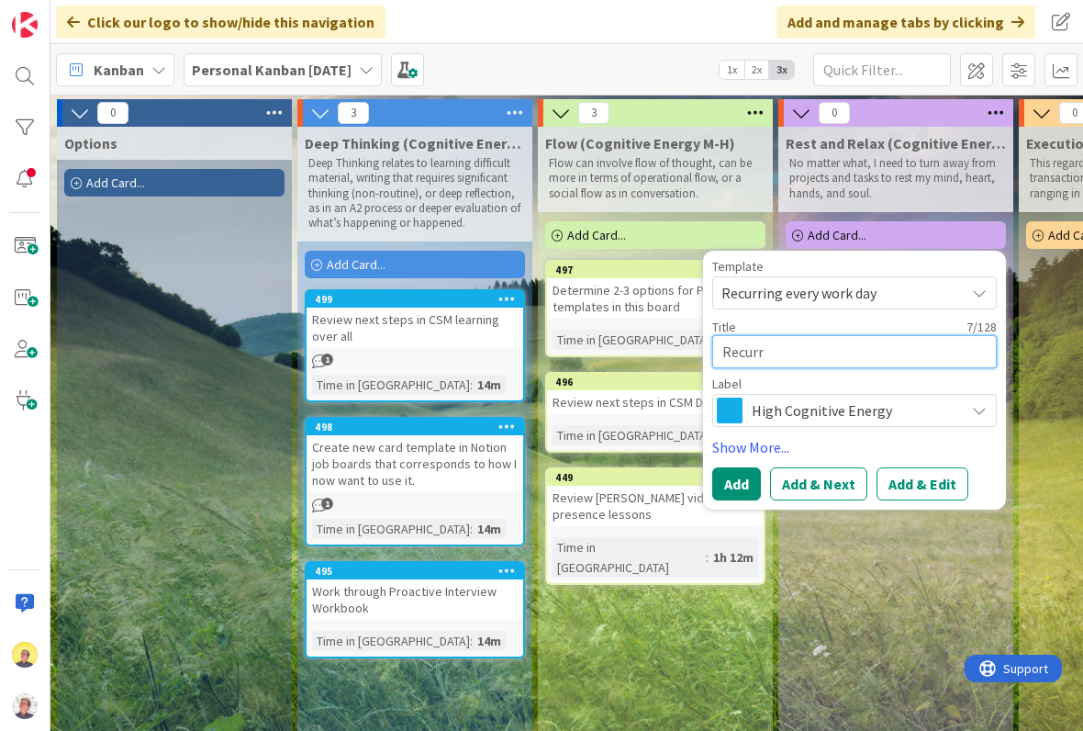
type textarea "Recur"
type textarea "x"
type textarea "Recu"
type textarea "x"
type textarea "Rec"
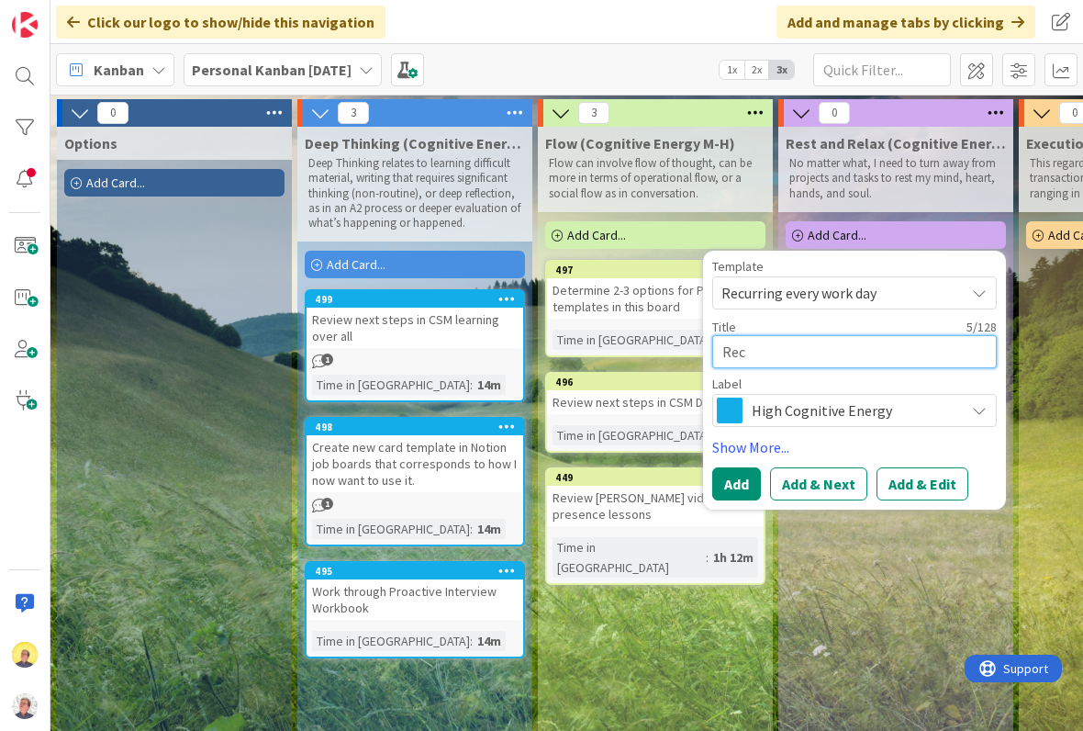
type textarea "x"
type textarea "Re"
type textarea "x"
type textarea "R"
click at [916, 554] on div "Rest and Relax (Cognitive Energy L) No matter what, I need to turn away from pr…" at bounding box center [895, 727] width 235 height 1200
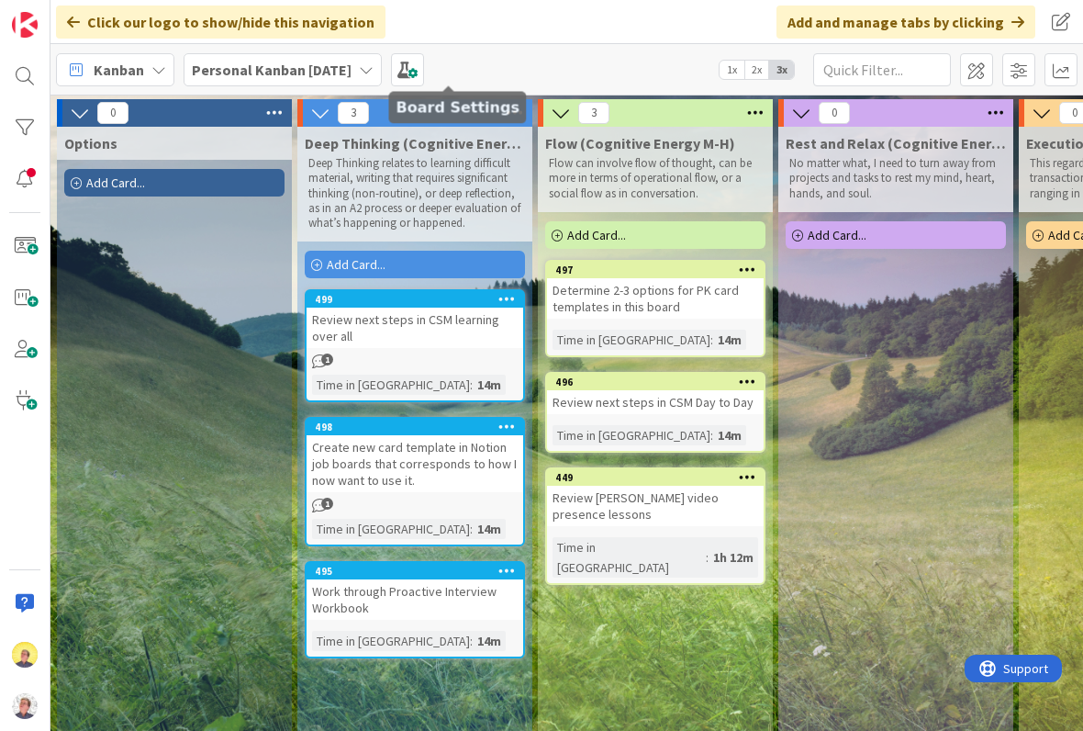
click at [424, 74] on span at bounding box center [407, 69] width 33 height 33
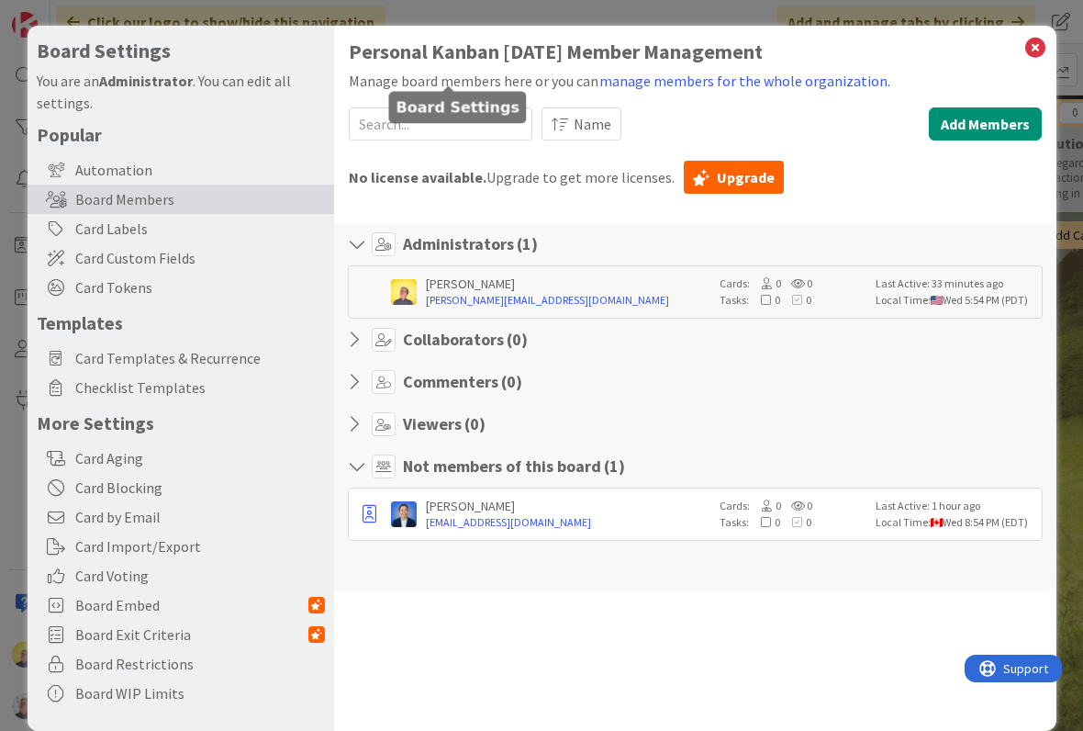
click at [214, 362] on span "Card Templates & Recurrence" at bounding box center [200, 358] width 250 height 22
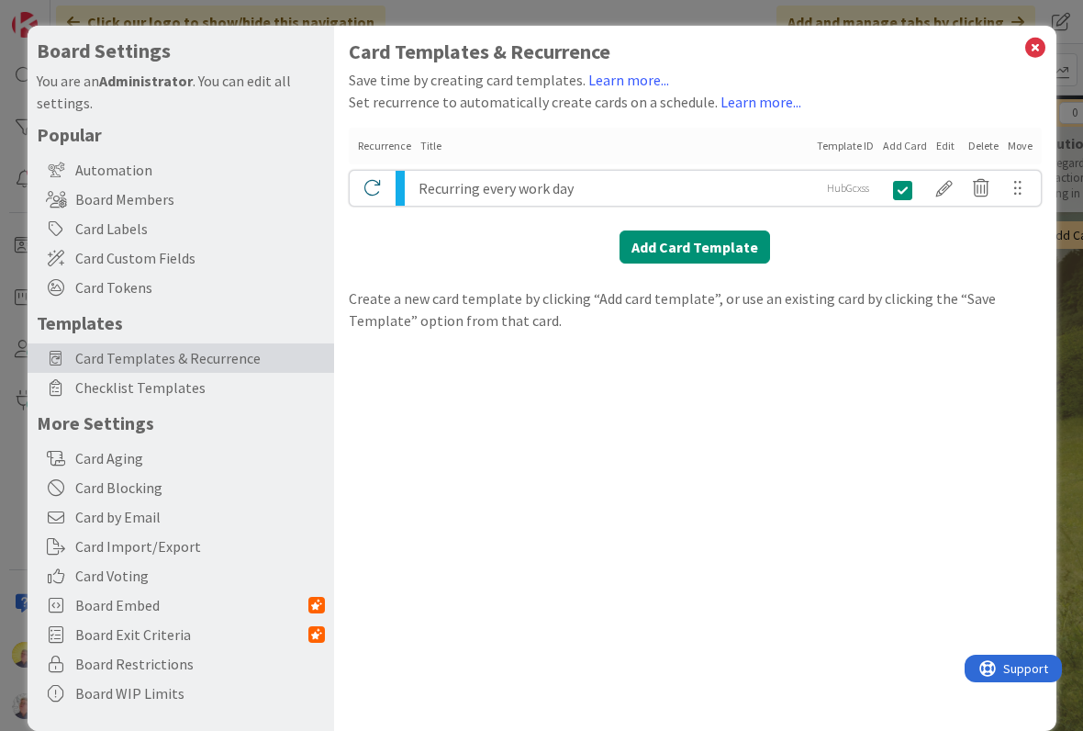
click at [950, 190] on div at bounding box center [944, 188] width 37 height 31
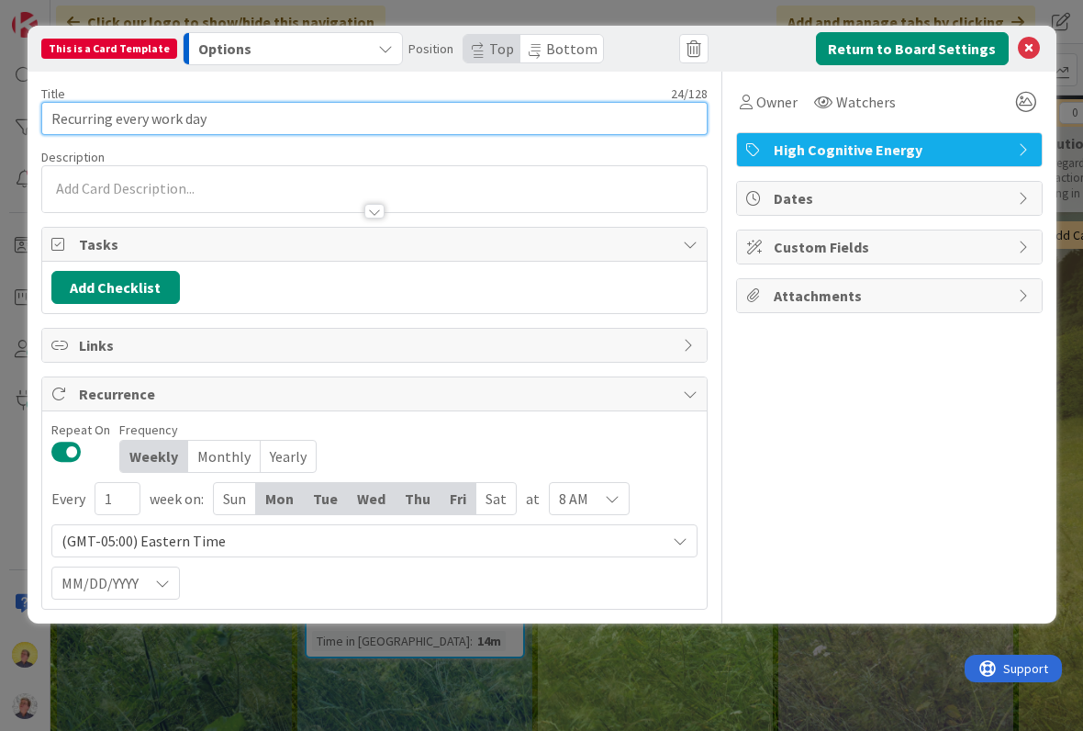
click at [343, 123] on input "Recurring every work day" at bounding box center [374, 118] width 666 height 33
type input "R"
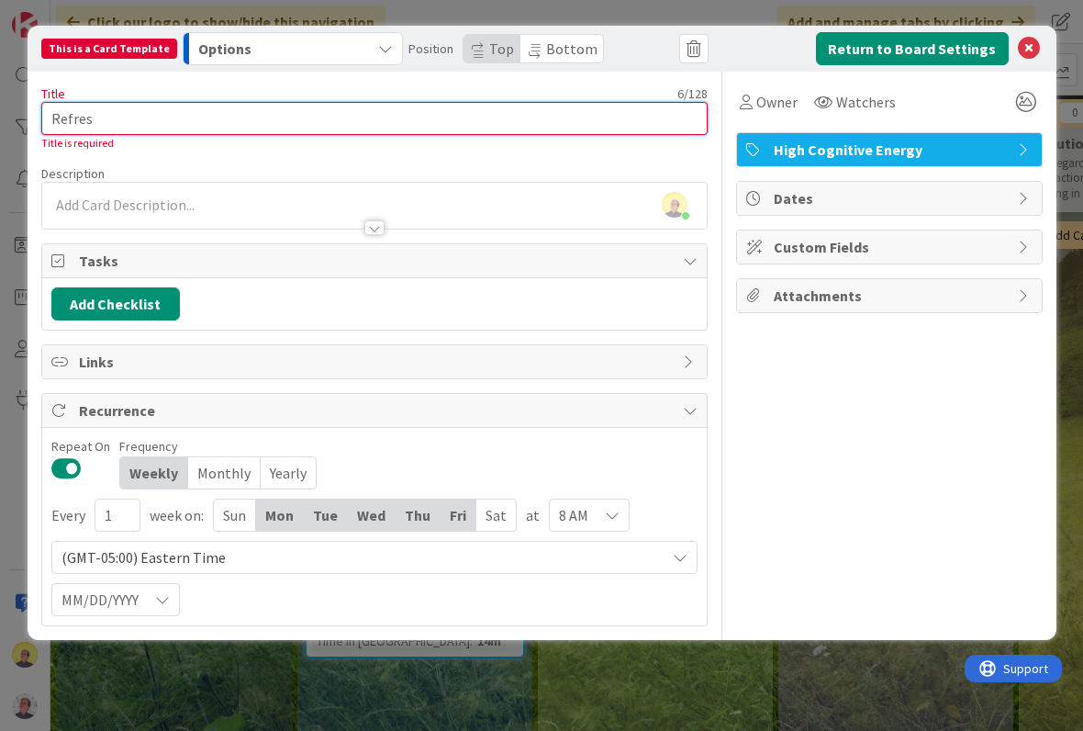
type input "Refresh"
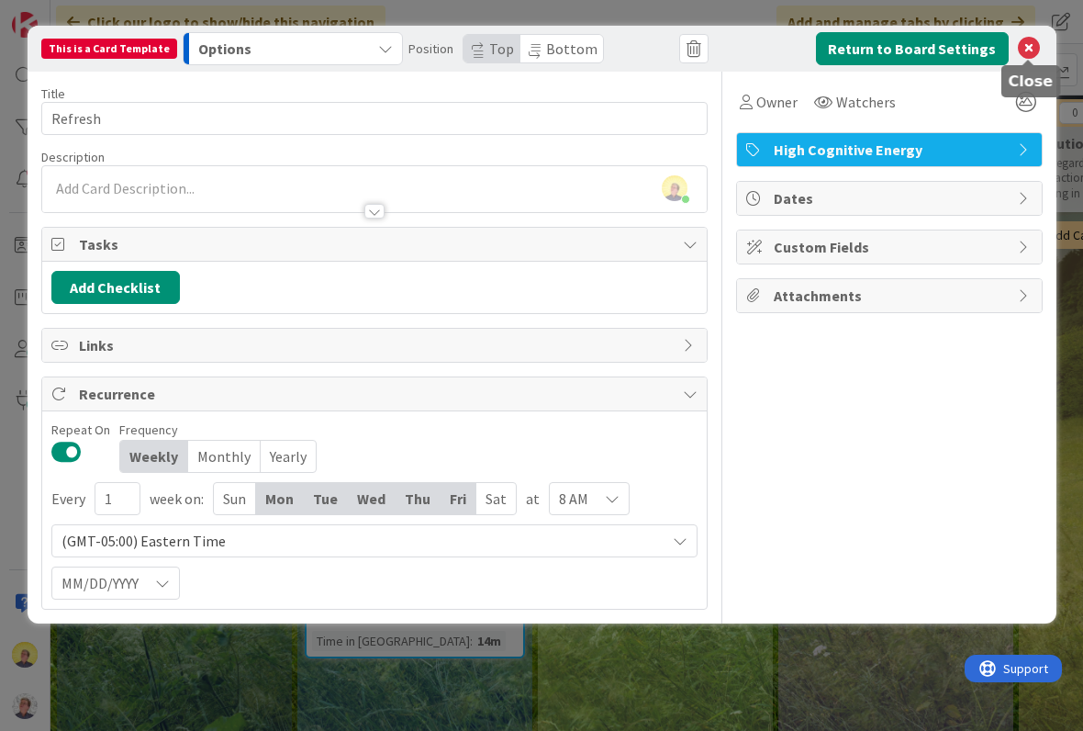
click at [1036, 53] on icon at bounding box center [1029, 49] width 22 height 22
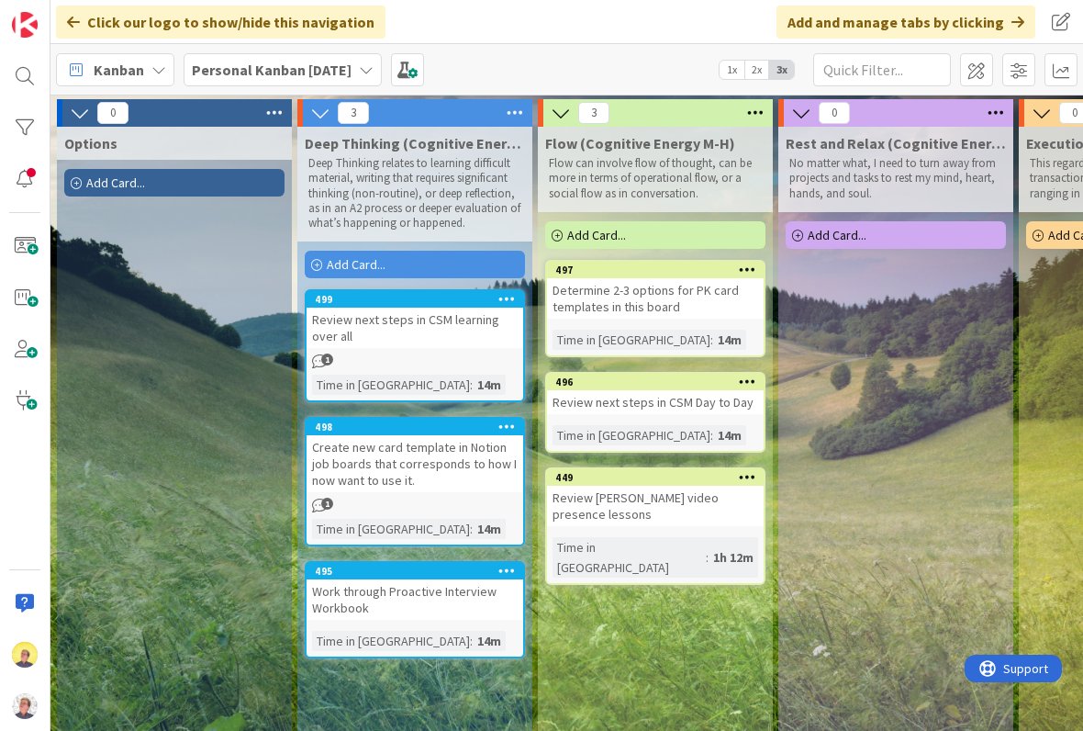
click at [921, 230] on div "Add Card..." at bounding box center [896, 235] width 220 height 28
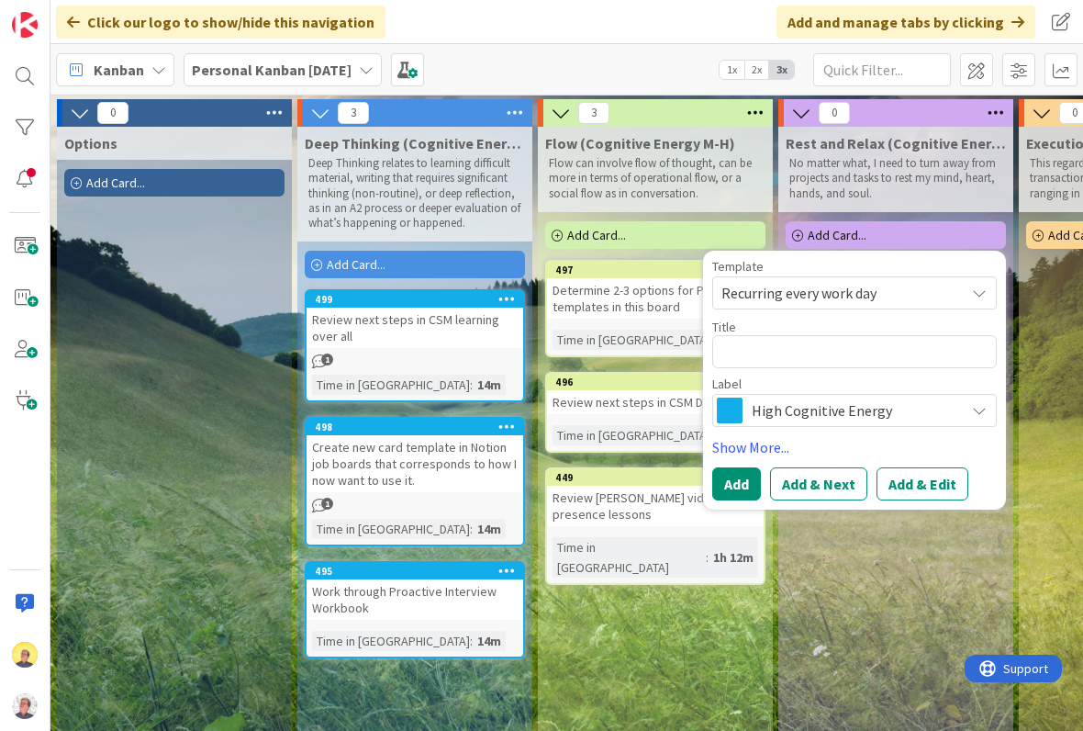
click at [951, 286] on span "Recurring every work day" at bounding box center [854, 292] width 285 height 33
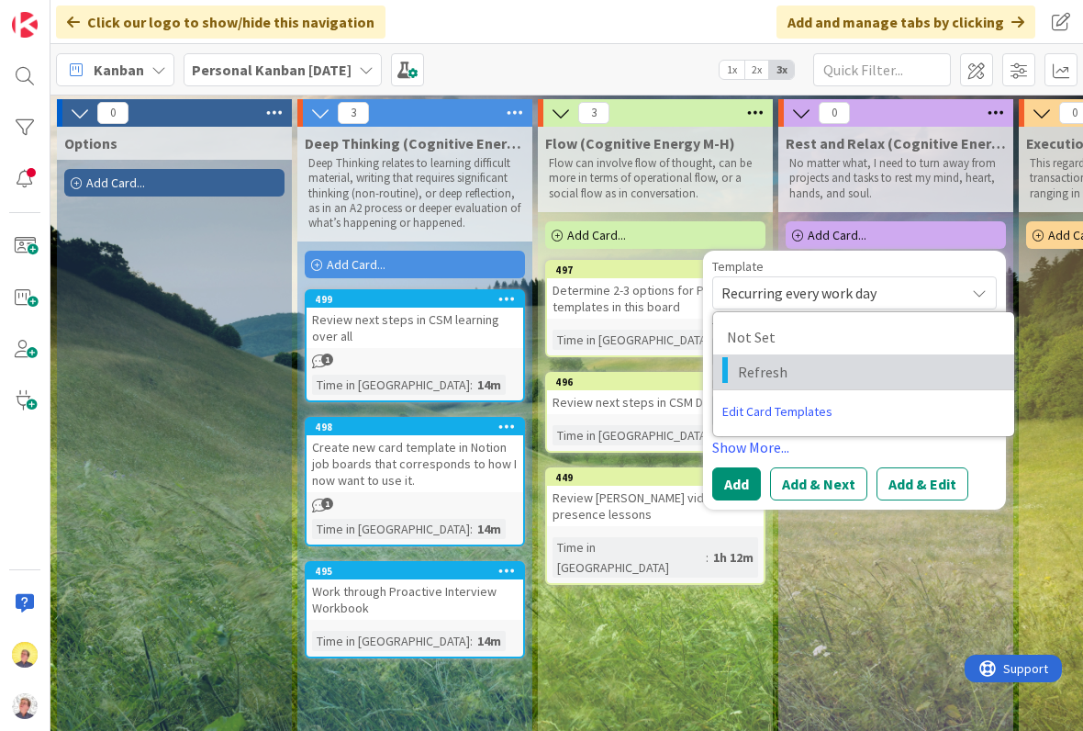
click at [880, 363] on span "Refresh" at bounding box center [869, 372] width 263 height 24
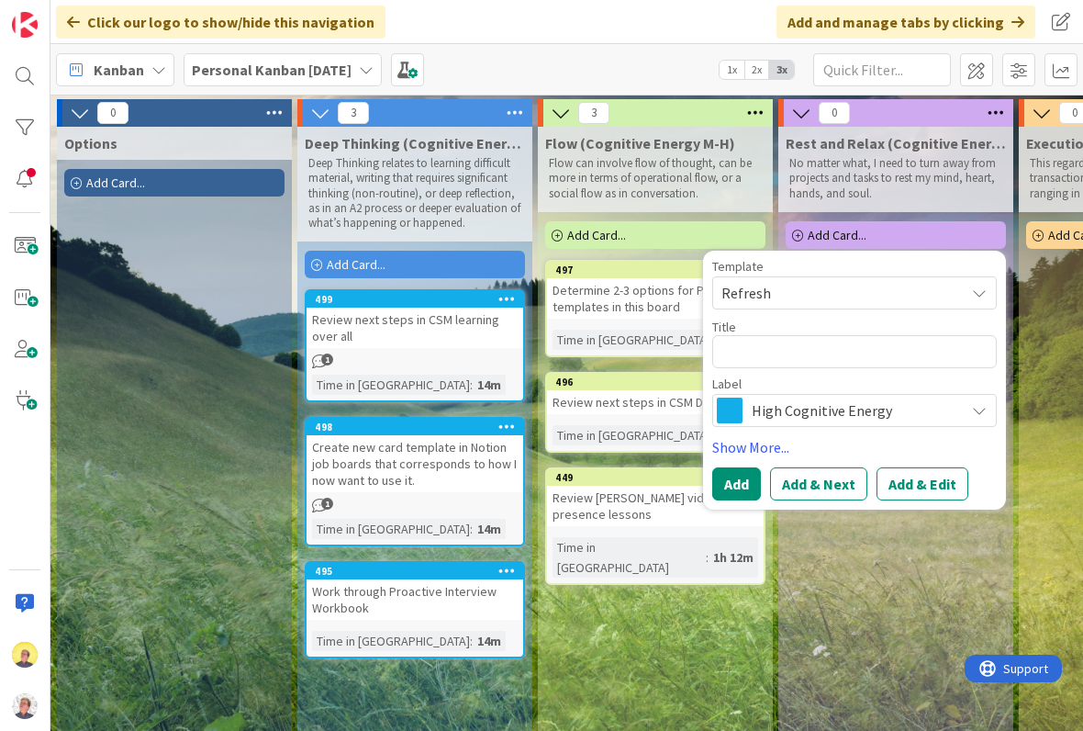
type textarea "x"
type textarea "Refresh"
click at [911, 364] on textarea "Refresh" at bounding box center [854, 351] width 285 height 33
type textarea "x"
type textarea "Refresh"
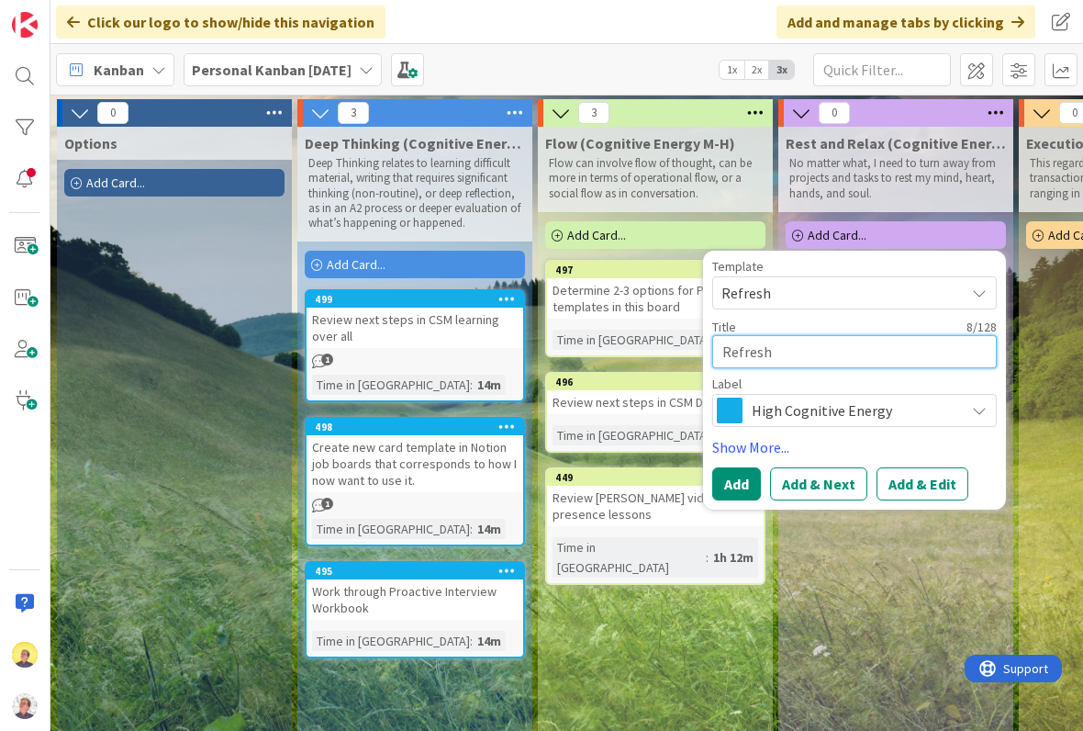
type textarea "x"
type textarea "Refresh A"
type textarea "x"
type textarea "Refresh AM"
click at [982, 404] on icon at bounding box center [979, 410] width 15 height 15
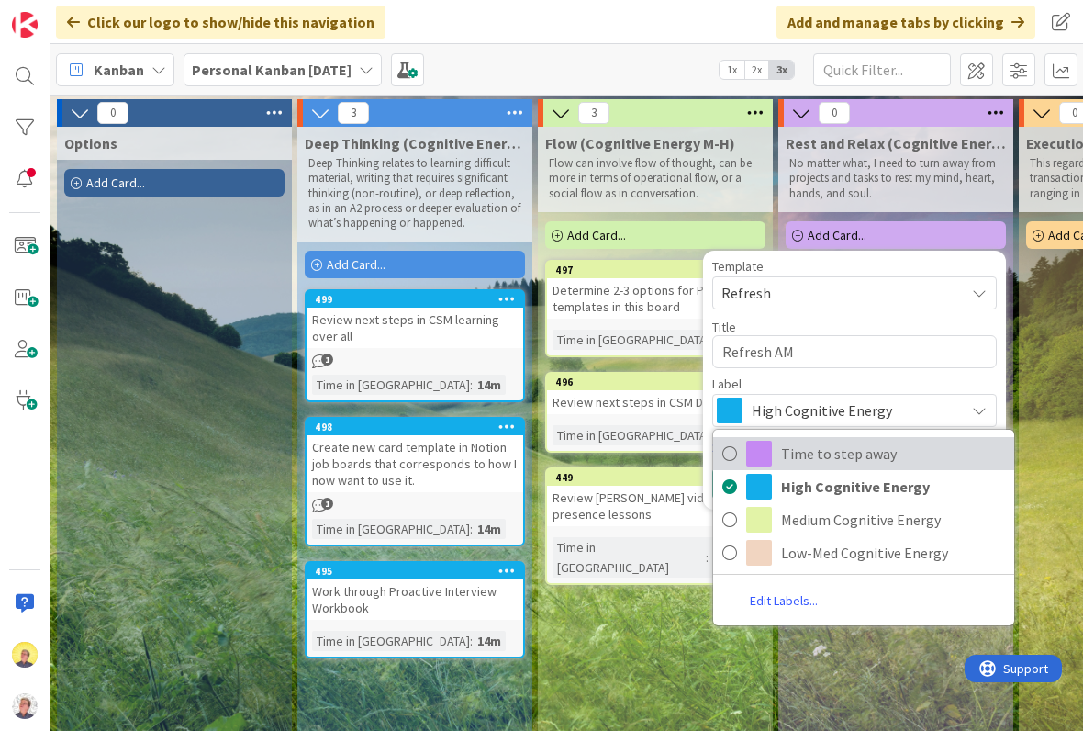
click at [899, 457] on span "Time to step away" at bounding box center [893, 454] width 224 height 28
type textarea "x"
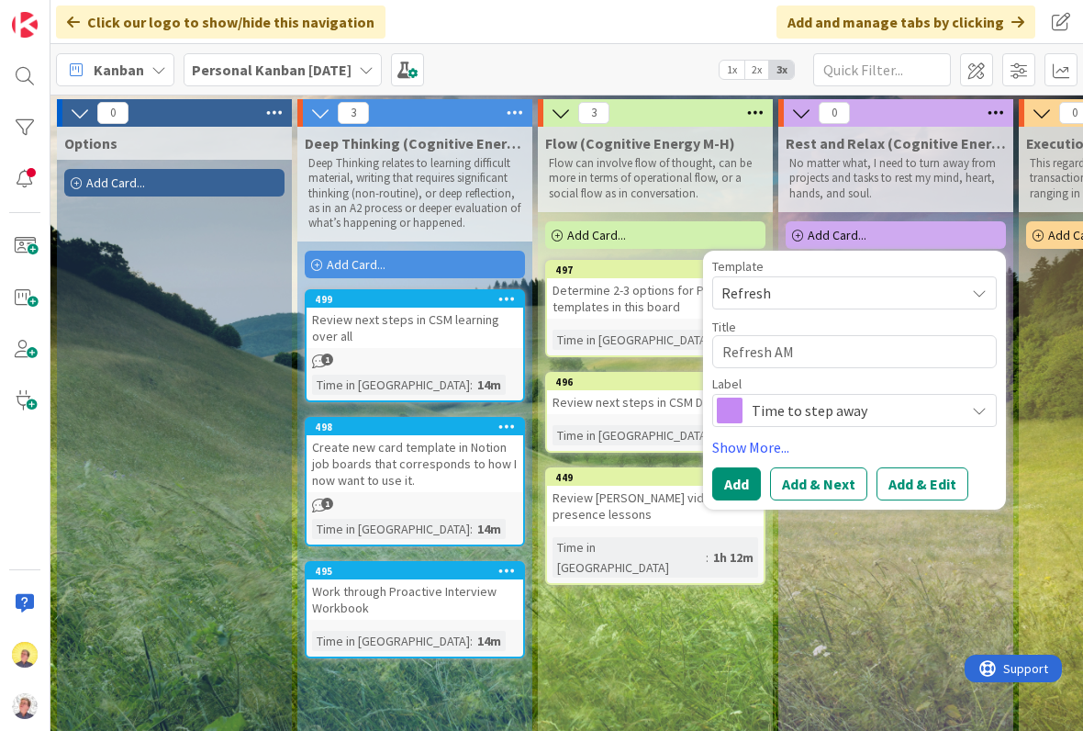
click at [836, 487] on button "Add & Next" at bounding box center [818, 483] width 97 height 33
click at [888, 301] on span "Not Set" at bounding box center [835, 293] width 229 height 24
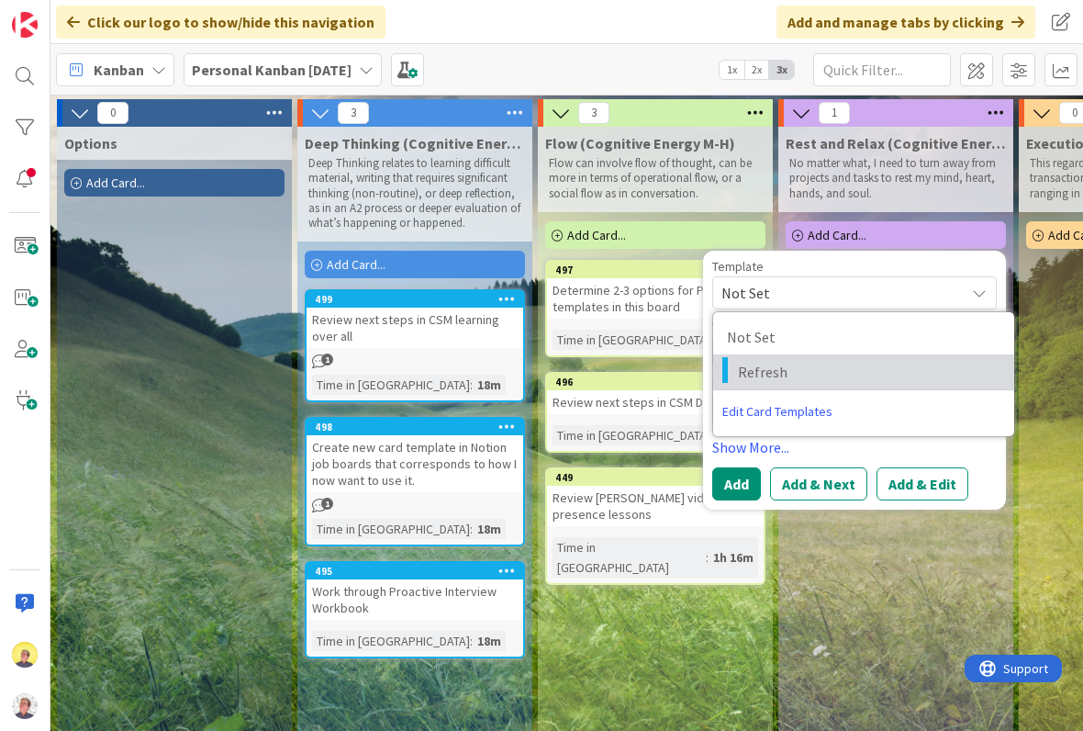
click at [787, 380] on span "Refresh" at bounding box center [869, 372] width 263 height 24
type textarea "x"
type textarea "Refresh"
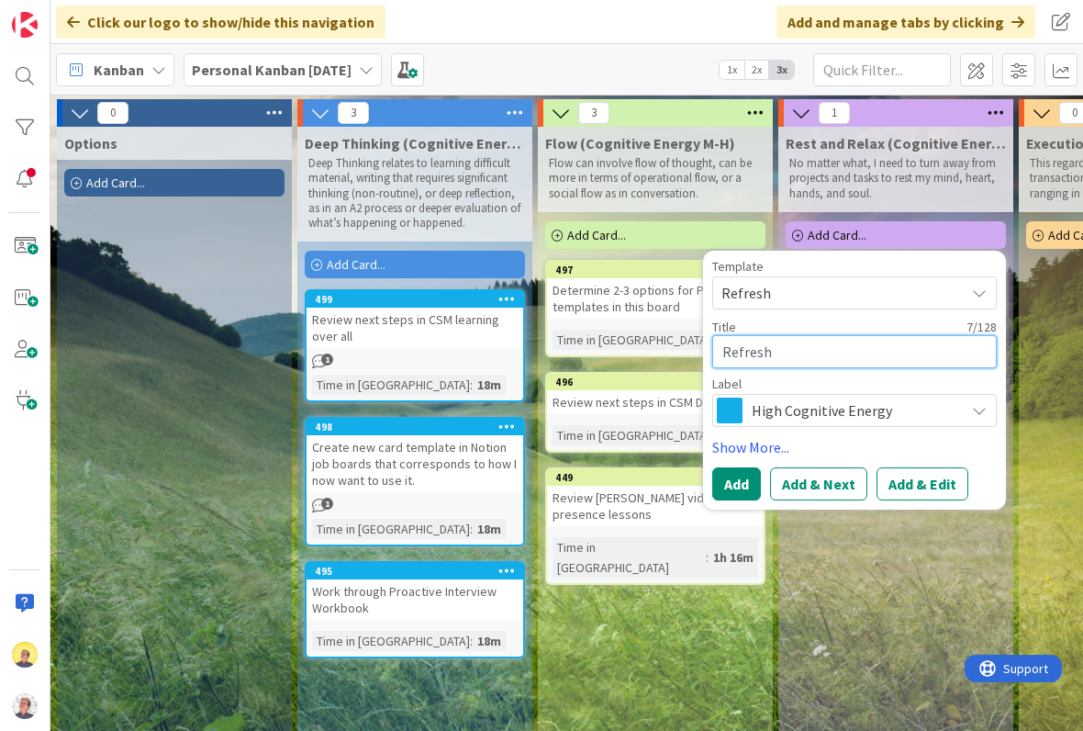
click at [872, 359] on textarea "Refresh" at bounding box center [854, 351] width 285 height 33
type textarea "x"
type textarea "Refresh"
type textarea "x"
type textarea "Refresh P"
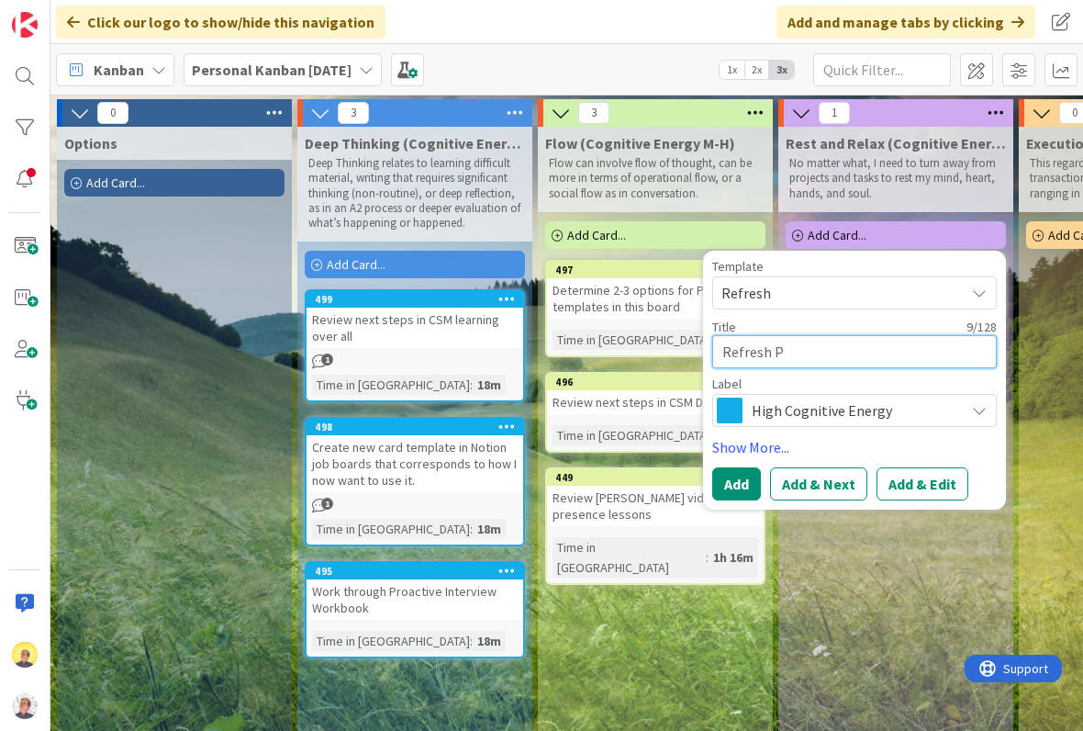
type textarea "x"
type textarea "Refresh PM"
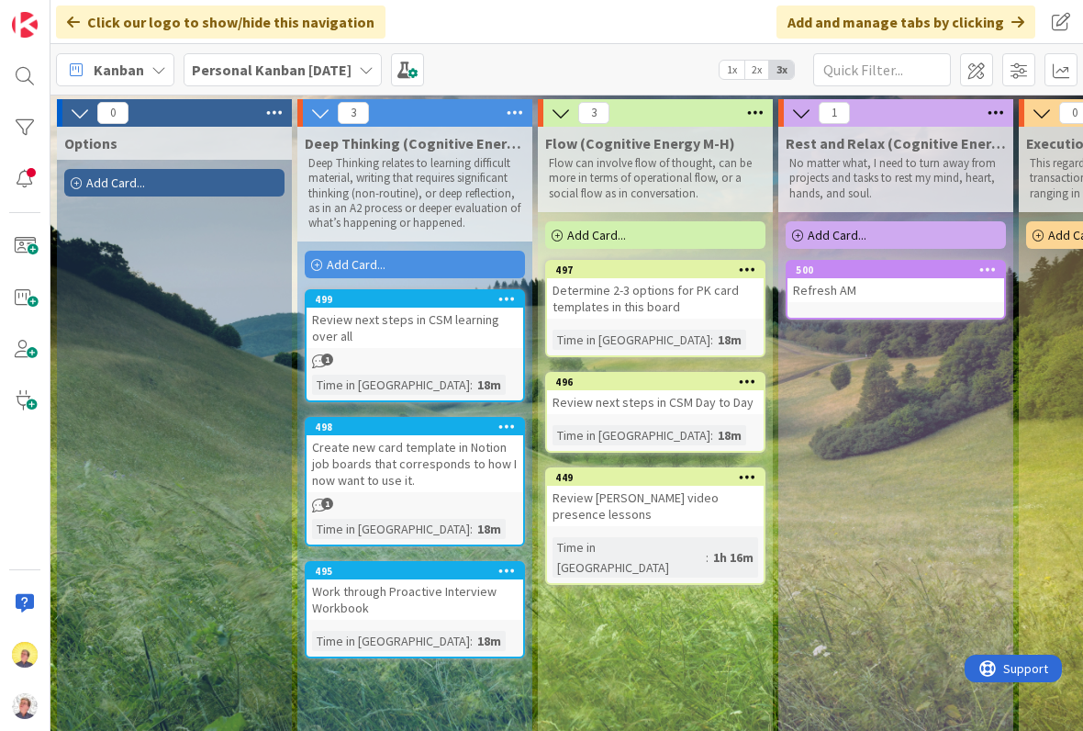
click at [978, 414] on div "Rest and Relax (Cognitive Energy L) No matter what, I need to turn away from pr…" at bounding box center [895, 727] width 235 height 1200
click at [968, 311] on div "500 Refresh AM" at bounding box center [896, 290] width 220 height 60
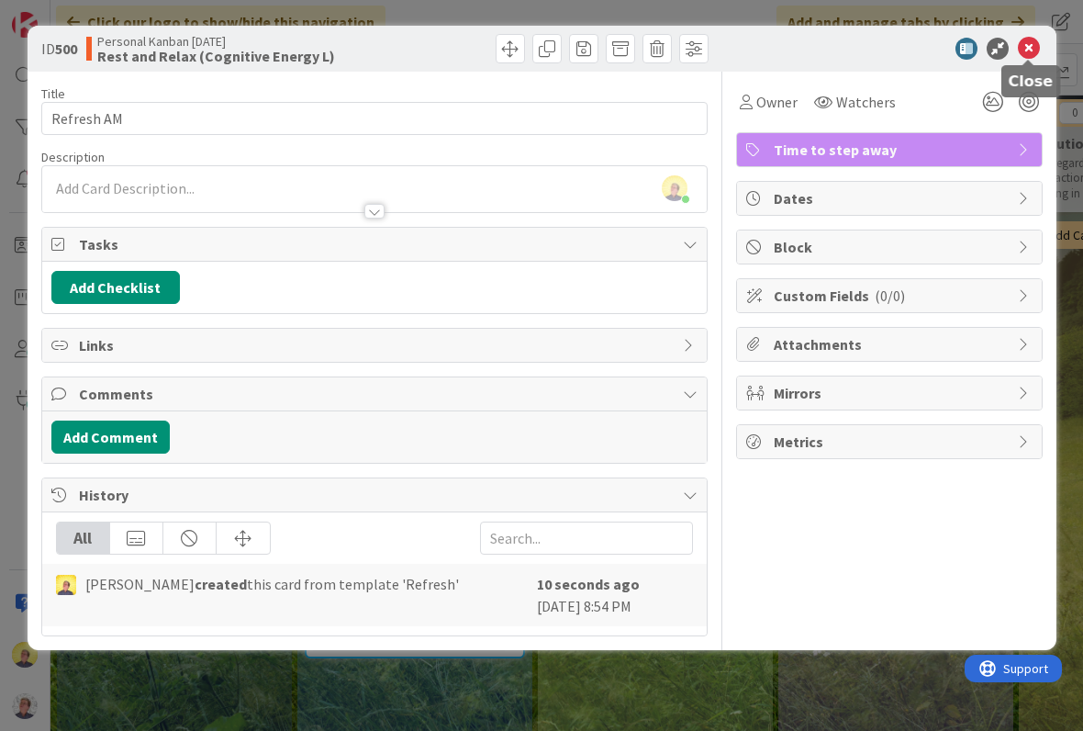
click at [1033, 47] on icon at bounding box center [1029, 49] width 22 height 22
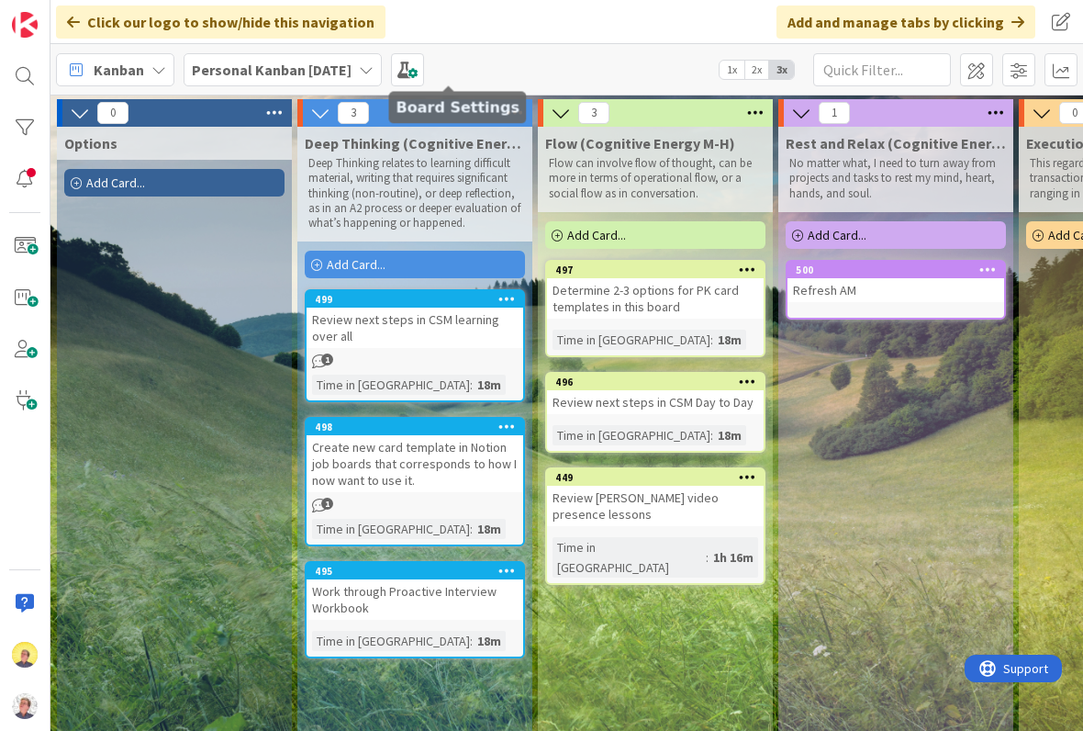
click at [424, 73] on span at bounding box center [407, 69] width 33 height 33
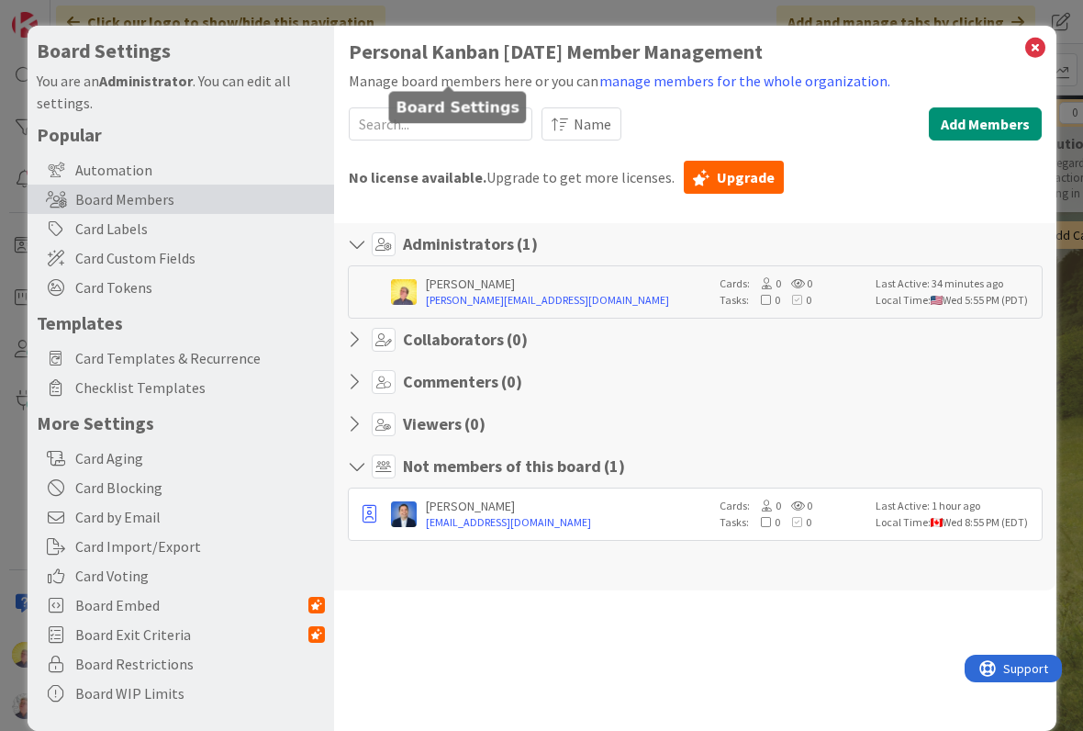
click at [222, 355] on span "Card Templates & Recurrence" at bounding box center [200, 358] width 250 height 22
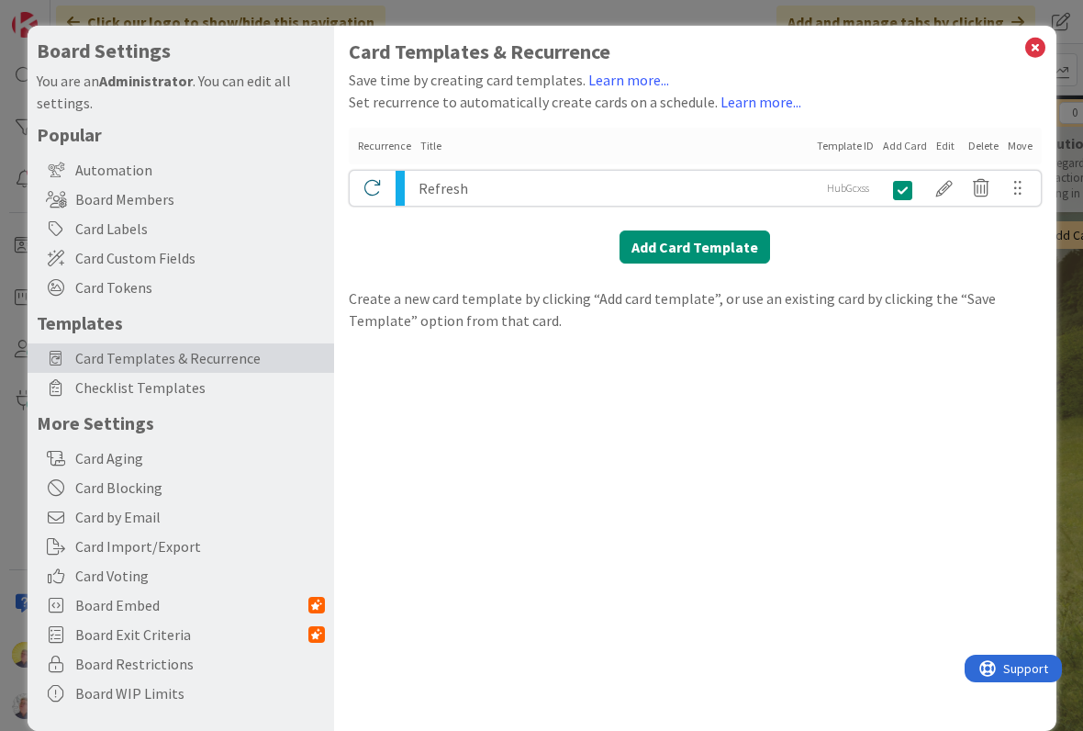
click at [937, 193] on div at bounding box center [944, 188] width 37 height 31
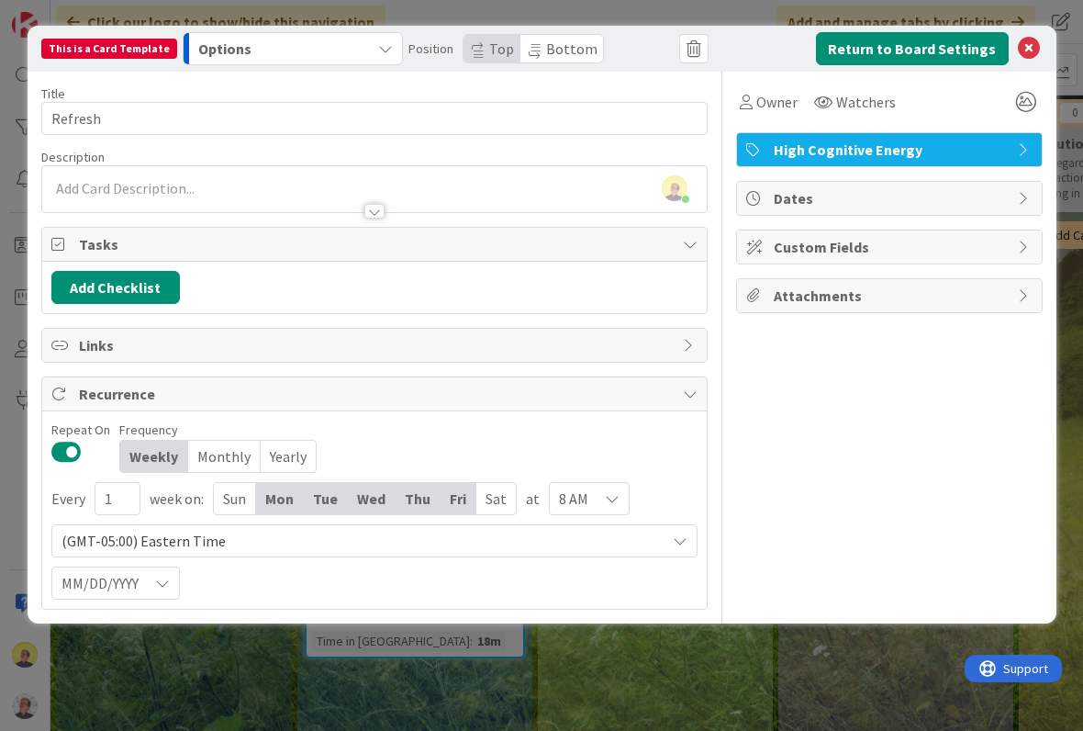
click at [1022, 142] on icon at bounding box center [1025, 149] width 15 height 15
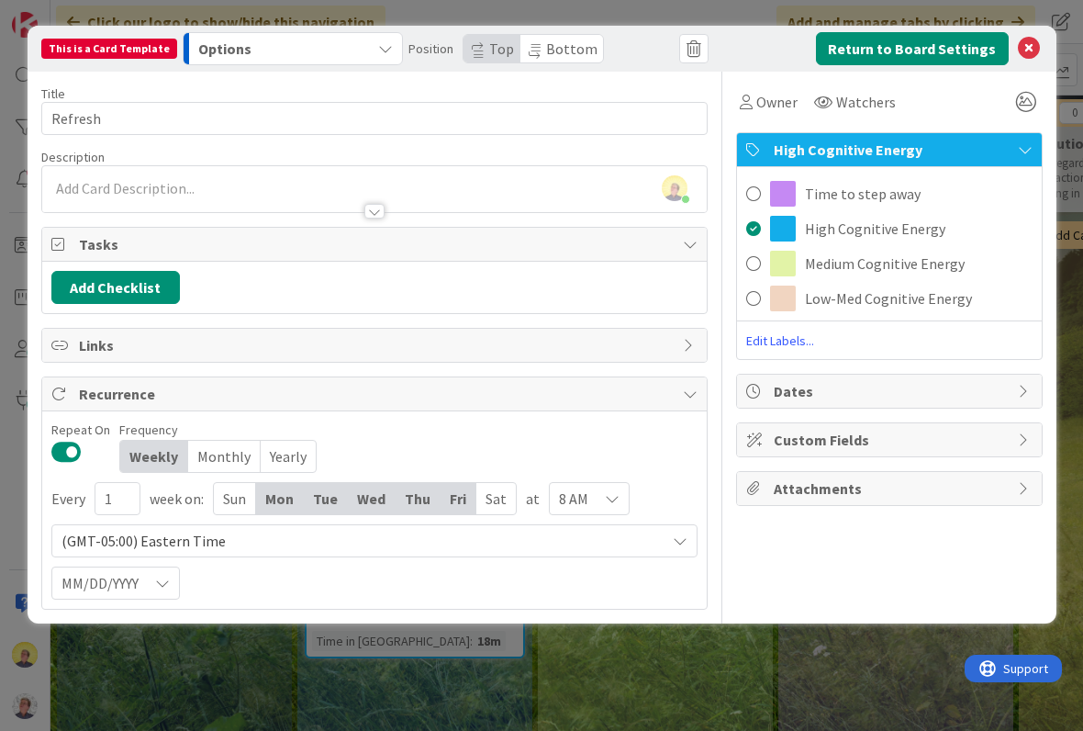
click at [908, 200] on span "Time to step away" at bounding box center [863, 194] width 116 height 22
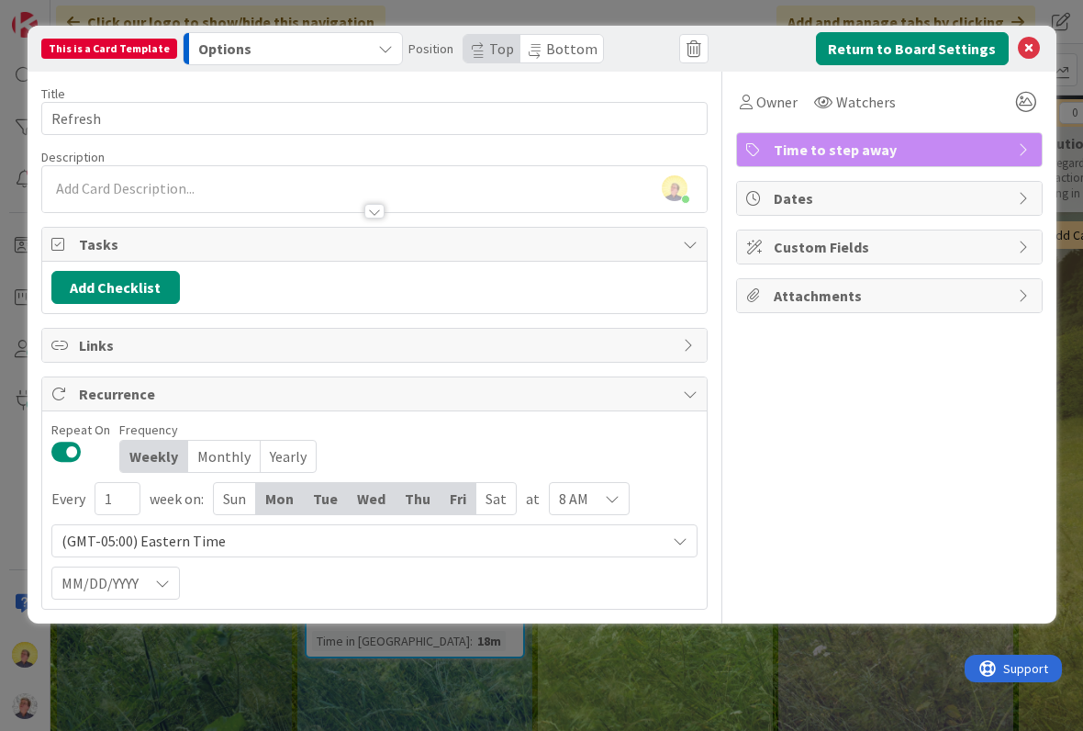
click at [1045, 39] on div "This is a Card Template Options Position Top Bottom Return to Board Settings" at bounding box center [542, 49] width 1029 height 46
click at [1028, 51] on icon at bounding box center [1029, 49] width 22 height 22
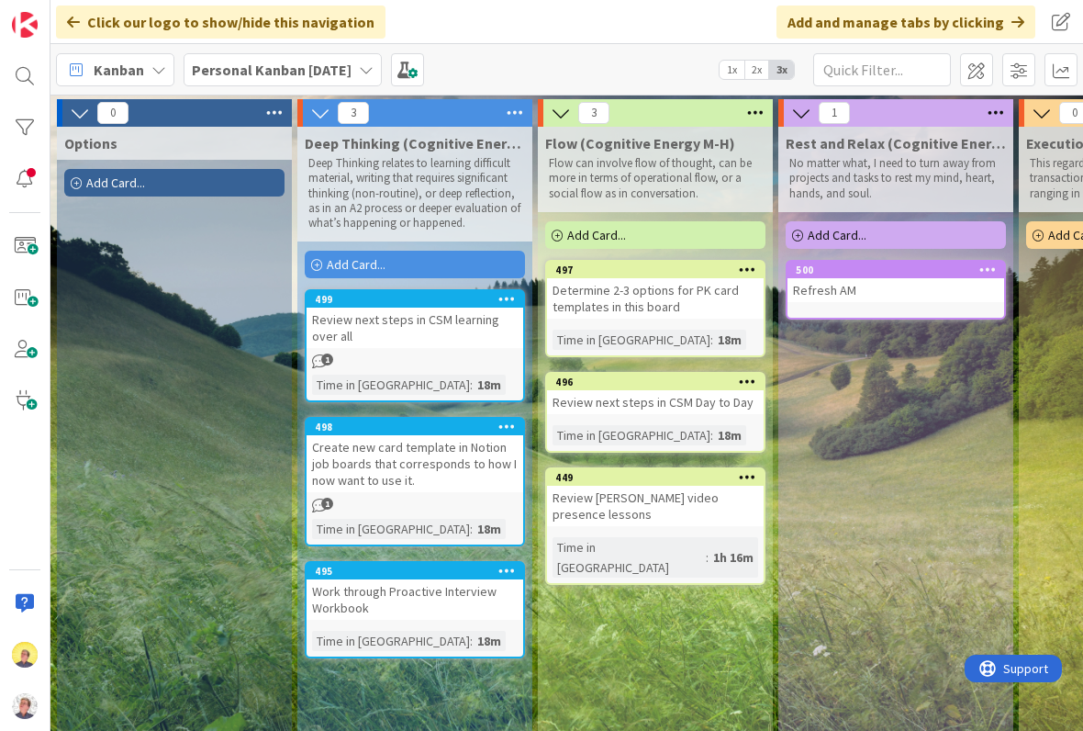
click at [939, 233] on div "Add Card..." at bounding box center [896, 235] width 220 height 28
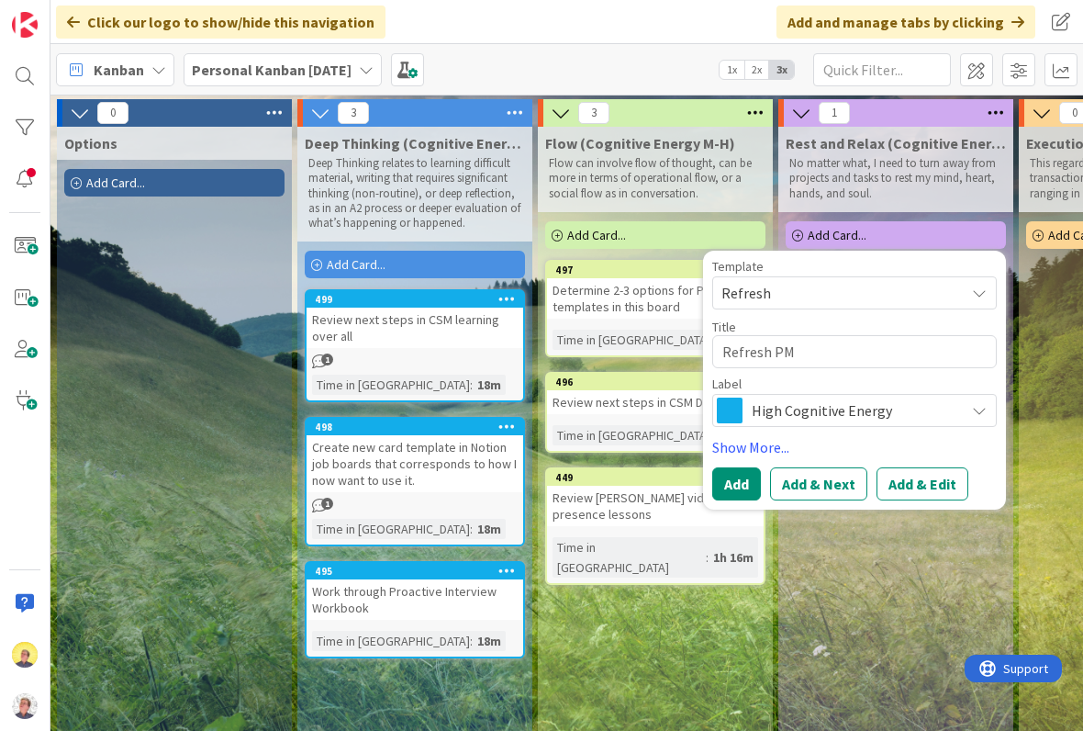
click at [956, 412] on div "High Cognitive Energy" at bounding box center [854, 410] width 285 height 33
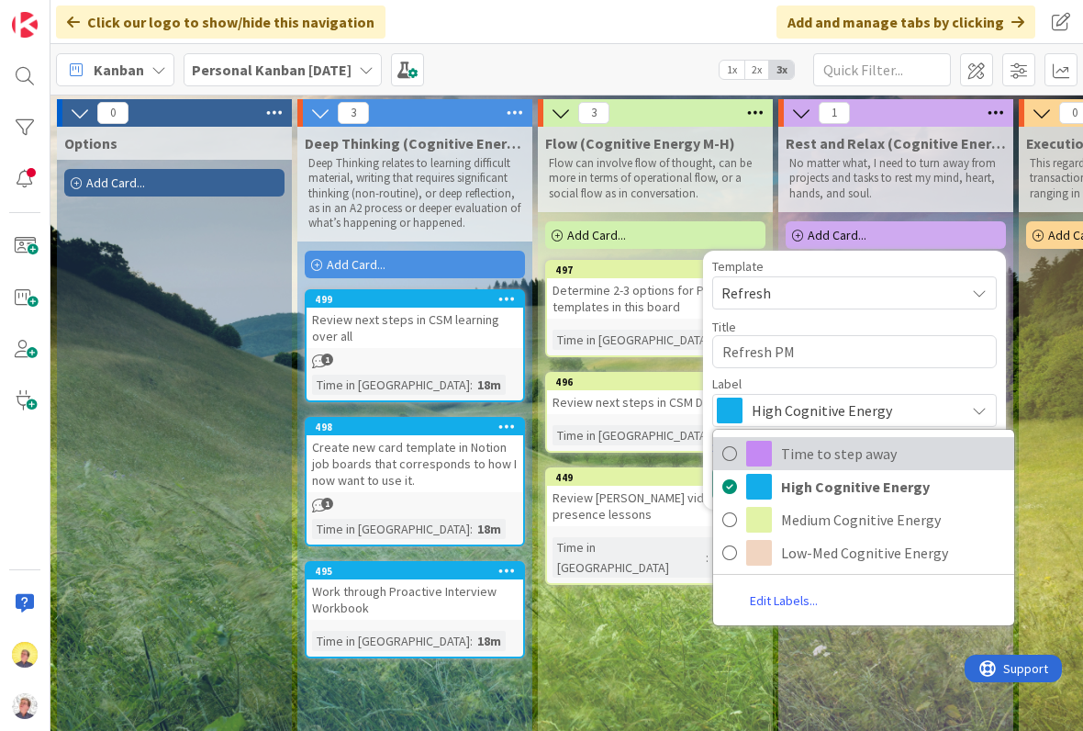
click at [891, 462] on span "Time to step away" at bounding box center [893, 454] width 224 height 28
type textarea "x"
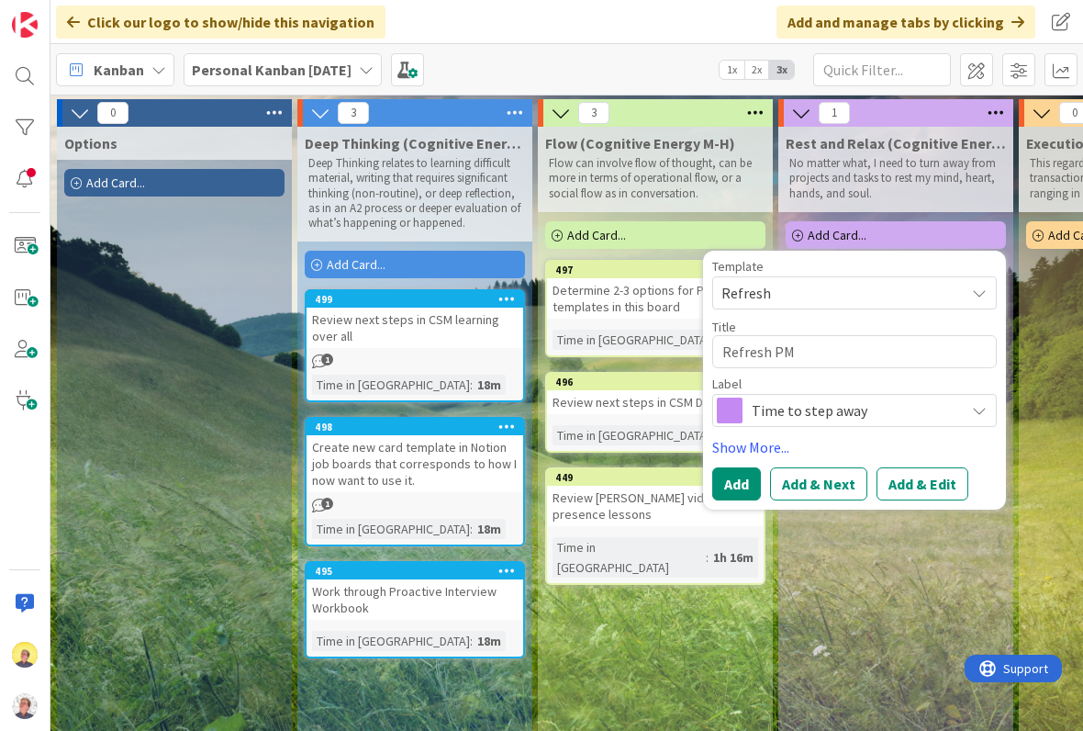
click at [749, 485] on button "Add" at bounding box center [736, 483] width 49 height 33
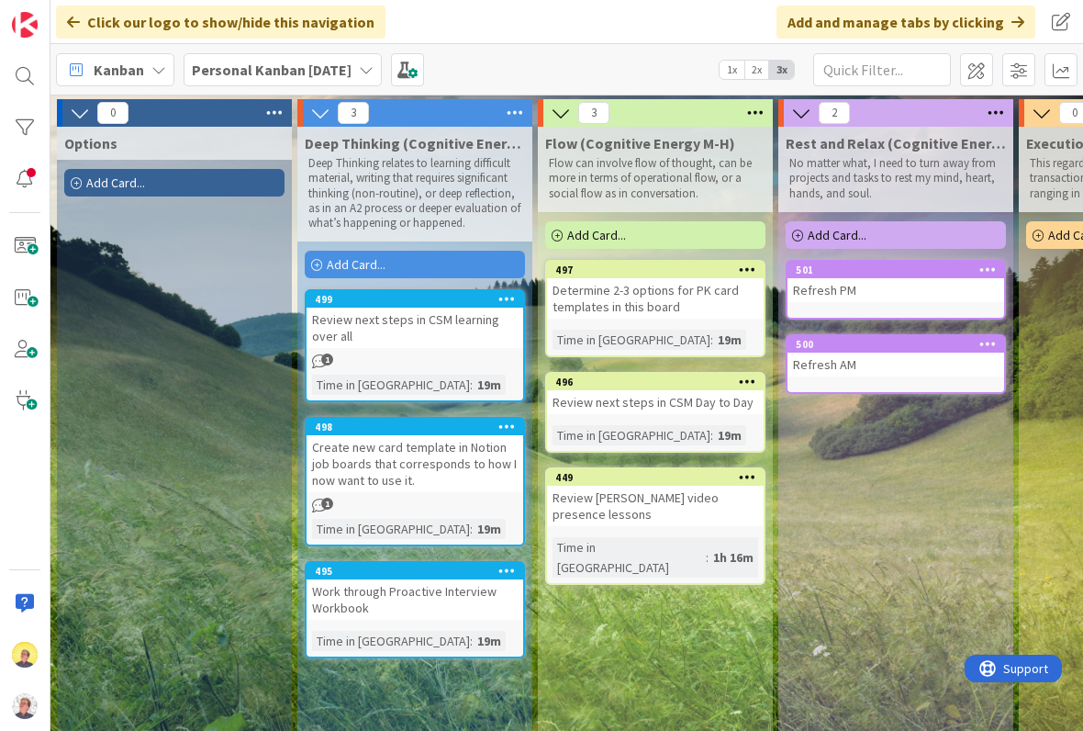
click at [424, 73] on span at bounding box center [407, 69] width 33 height 33
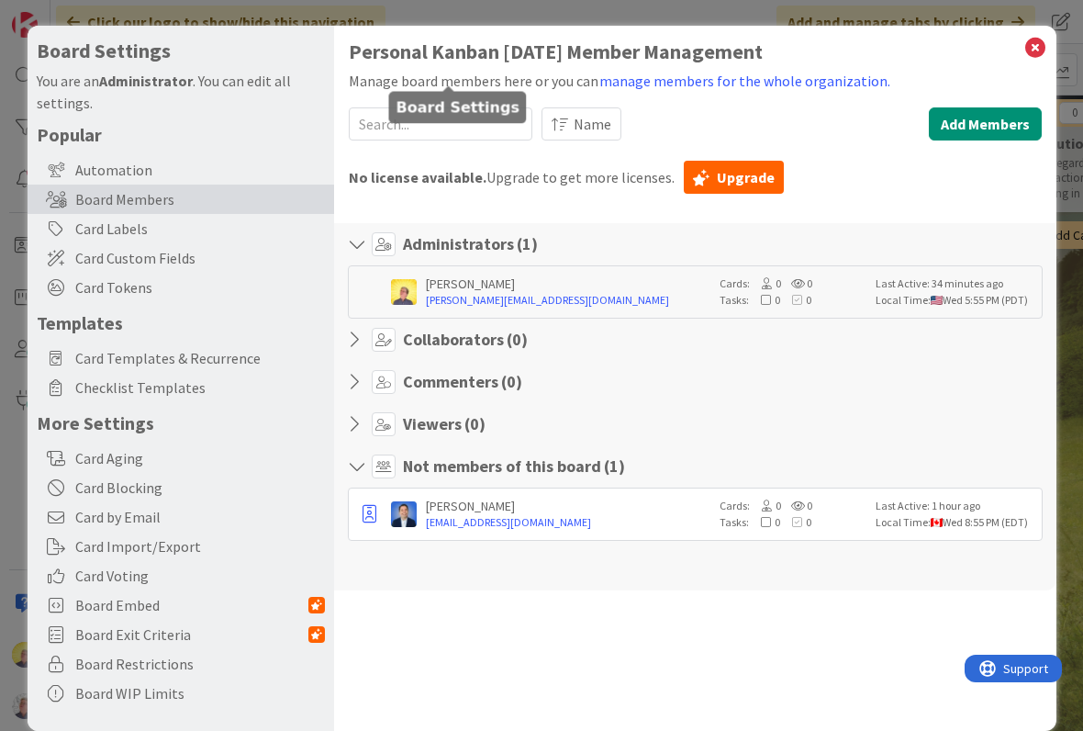
click at [205, 361] on span "Card Templates & Recurrence" at bounding box center [200, 358] width 250 height 22
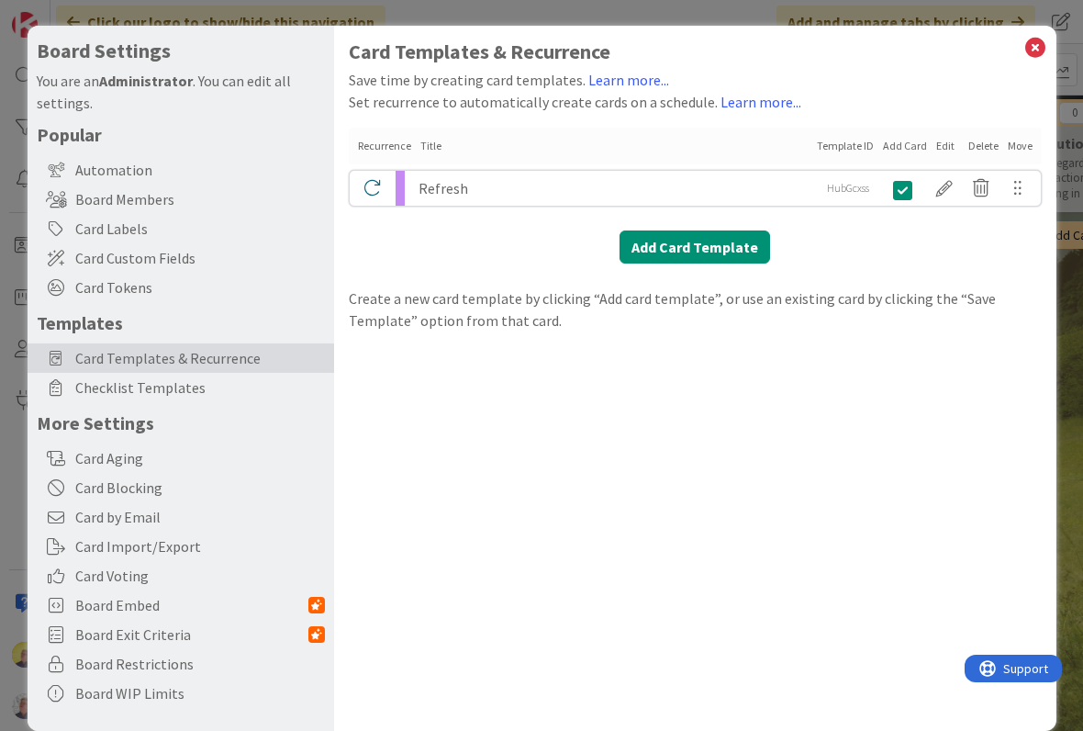
click at [939, 190] on div at bounding box center [944, 188] width 37 height 31
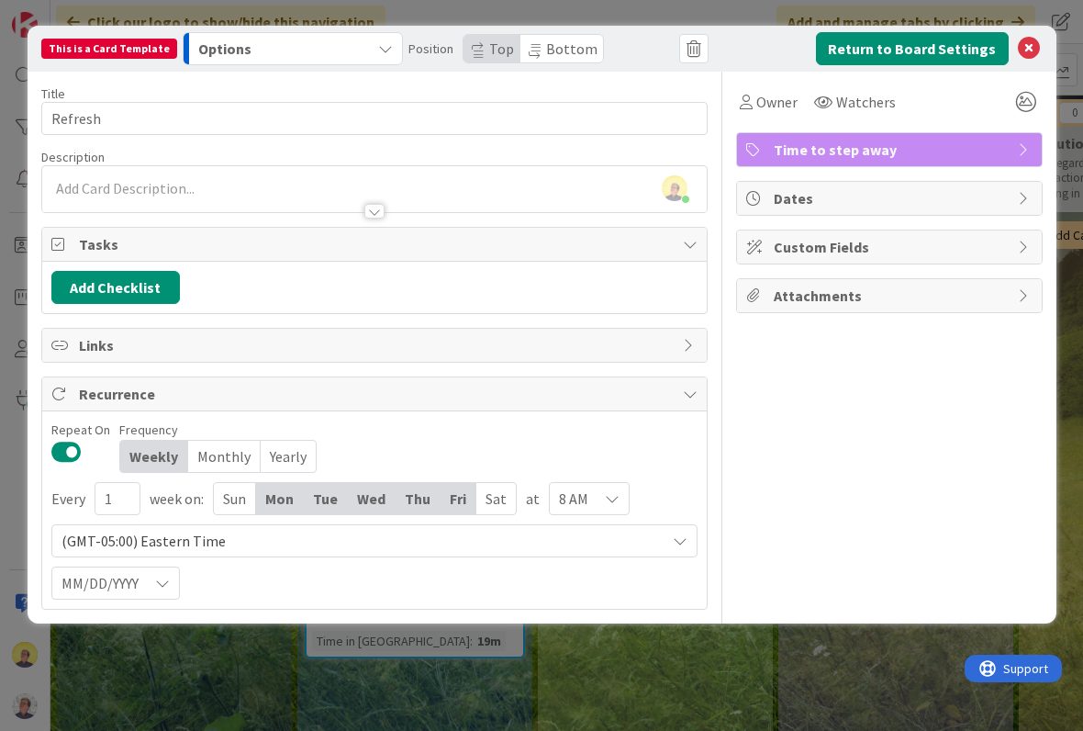
click at [1035, 43] on icon at bounding box center [1029, 49] width 22 height 22
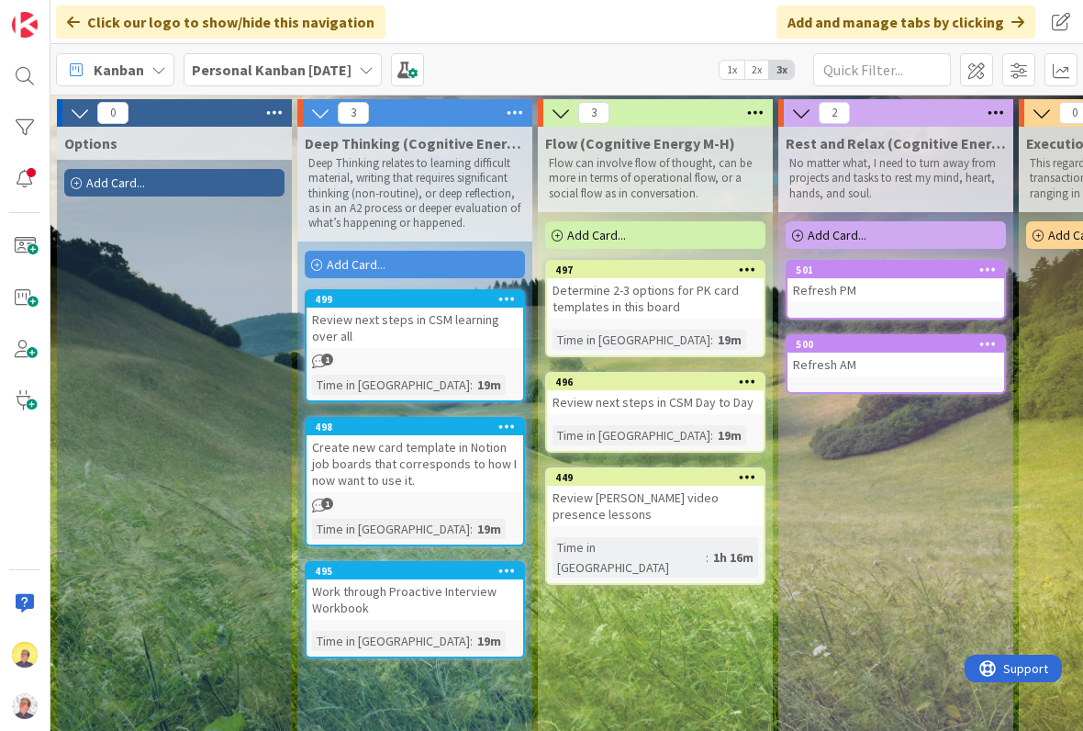
click at [424, 65] on span at bounding box center [407, 69] width 33 height 33
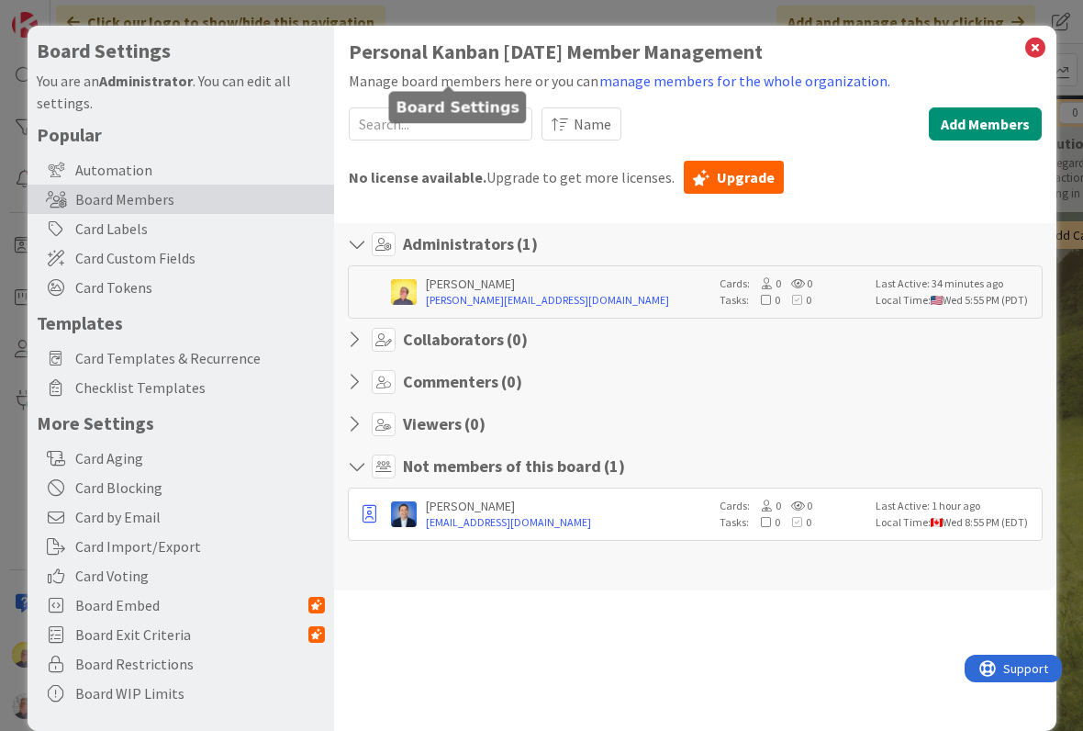
click at [236, 359] on span "Card Templates & Recurrence" at bounding box center [200, 358] width 250 height 22
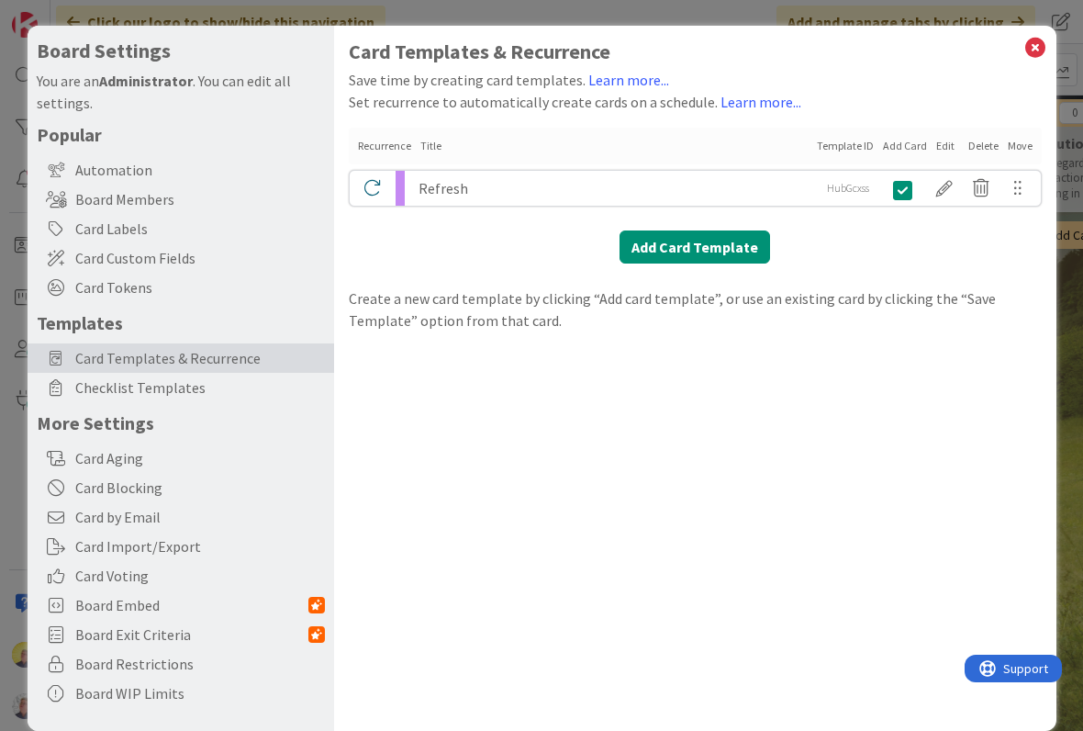
click at [947, 191] on div at bounding box center [944, 188] width 37 height 31
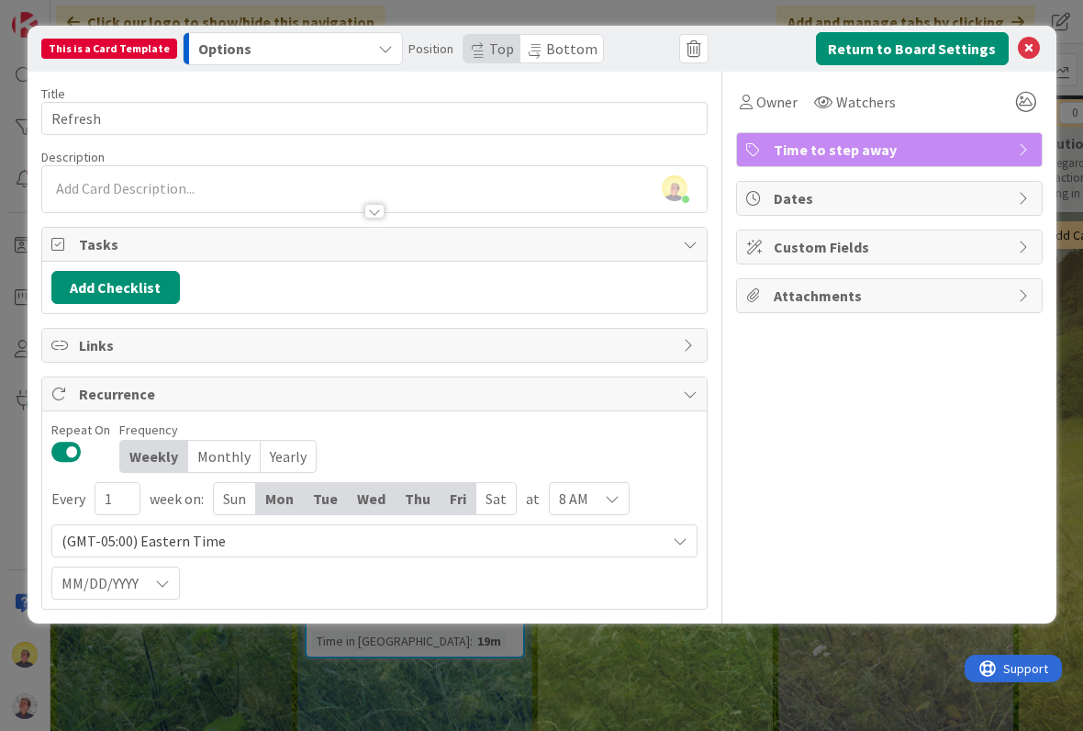
click at [378, 43] on icon "button" at bounding box center [385, 48] width 15 height 15
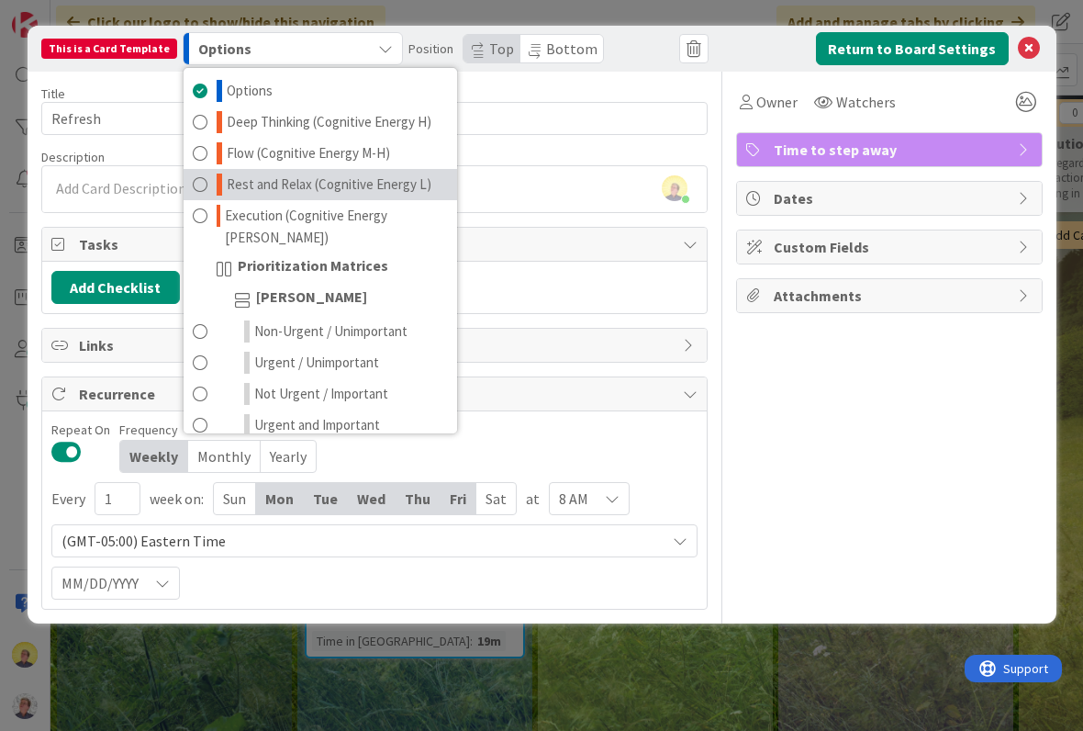
click at [401, 184] on span "Rest and Relax (Cognitive Energy L)" at bounding box center [329, 184] width 205 height 22
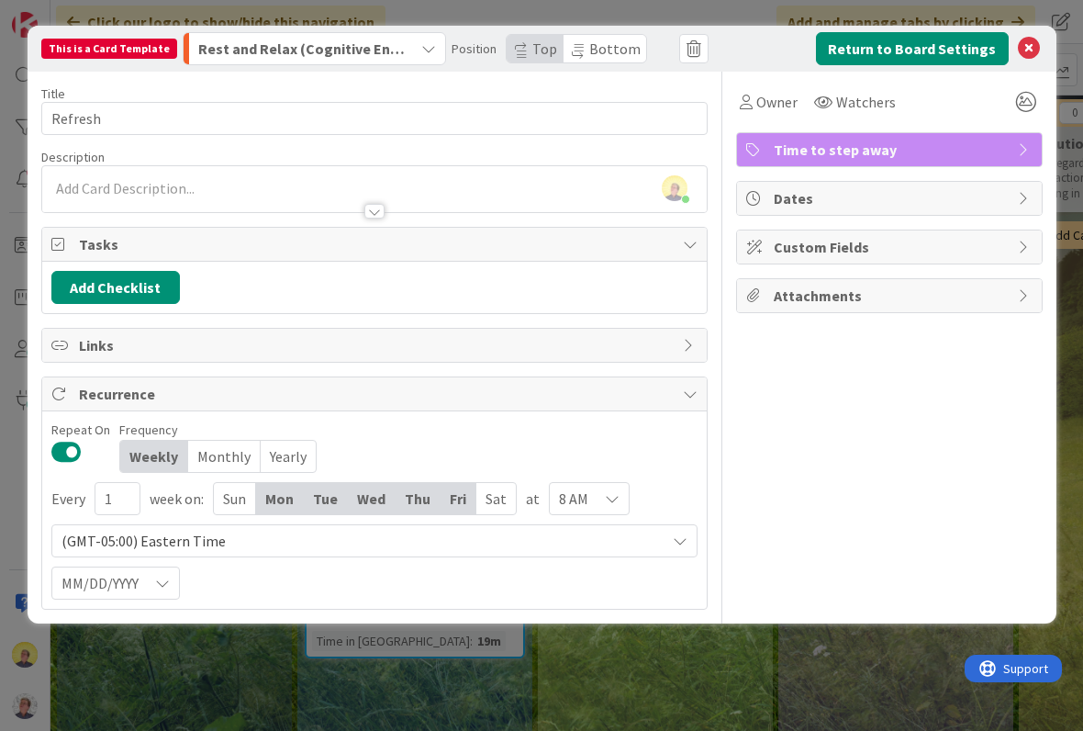
click at [1028, 44] on icon at bounding box center [1029, 49] width 22 height 22
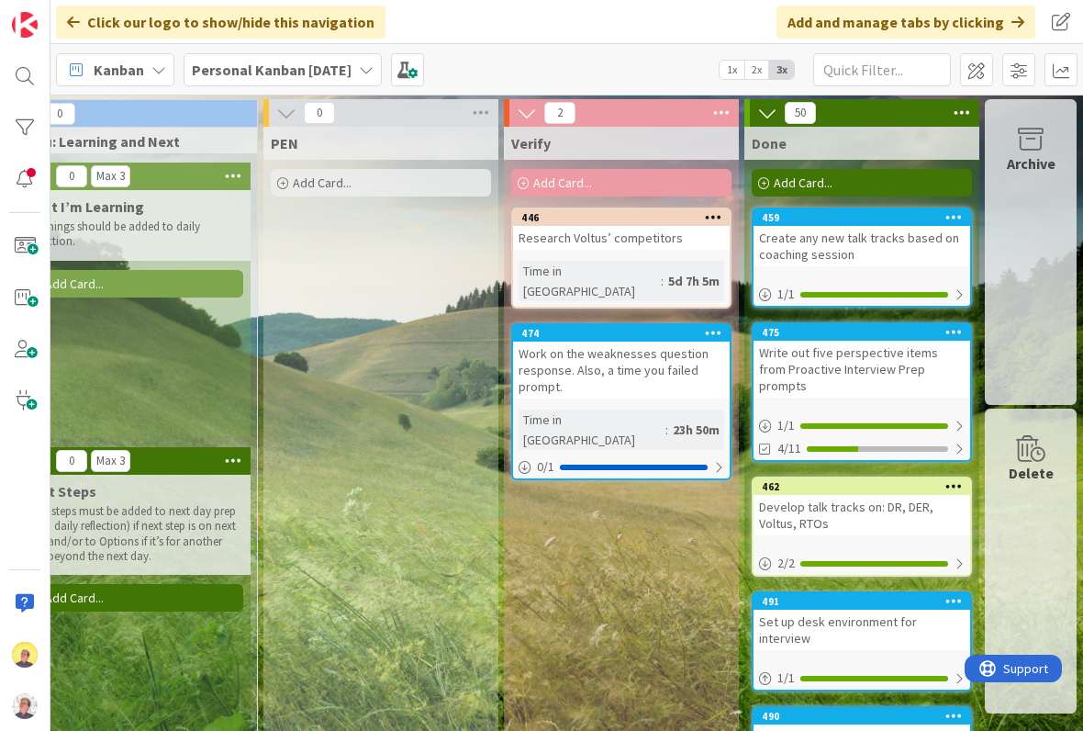
scroll to position [0, 2723]
click at [1032, 304] on div "Archive" at bounding box center [1031, 252] width 92 height 306
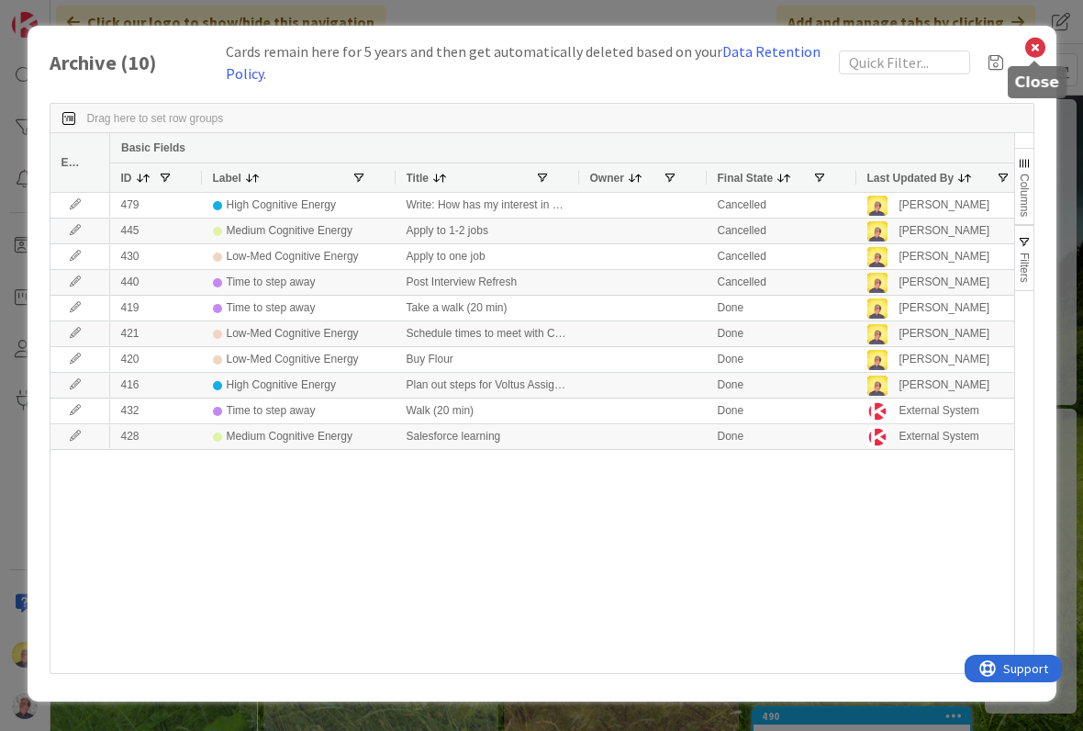
click at [1037, 50] on icon at bounding box center [1035, 48] width 24 height 26
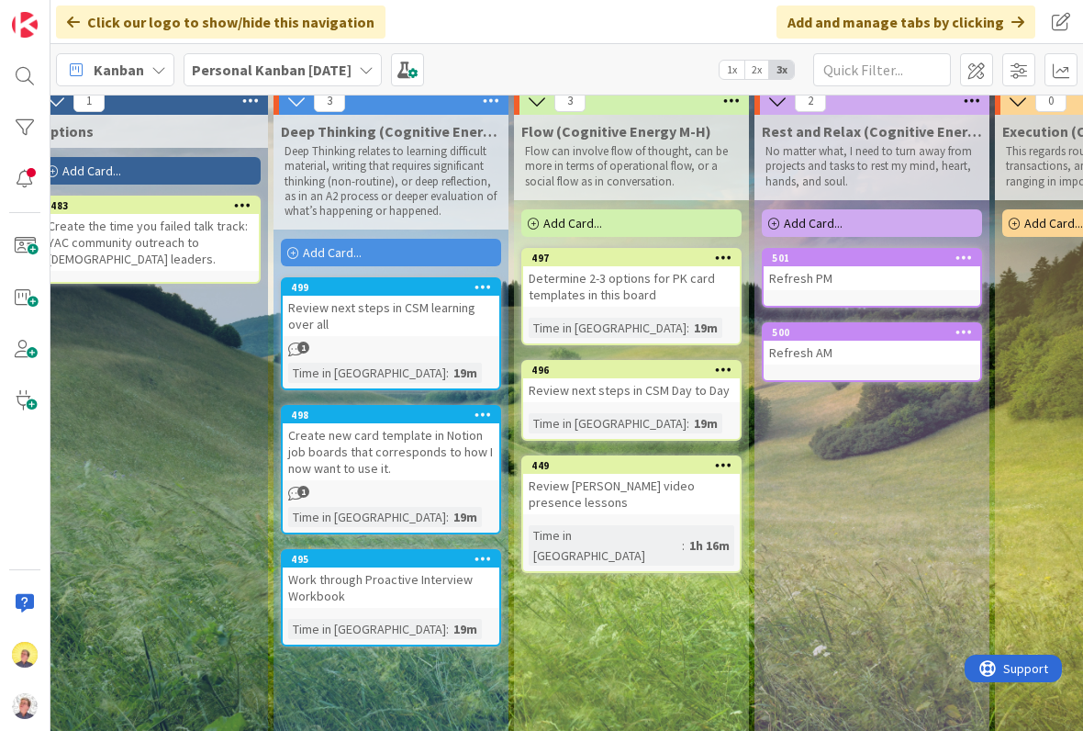
scroll to position [7, 27]
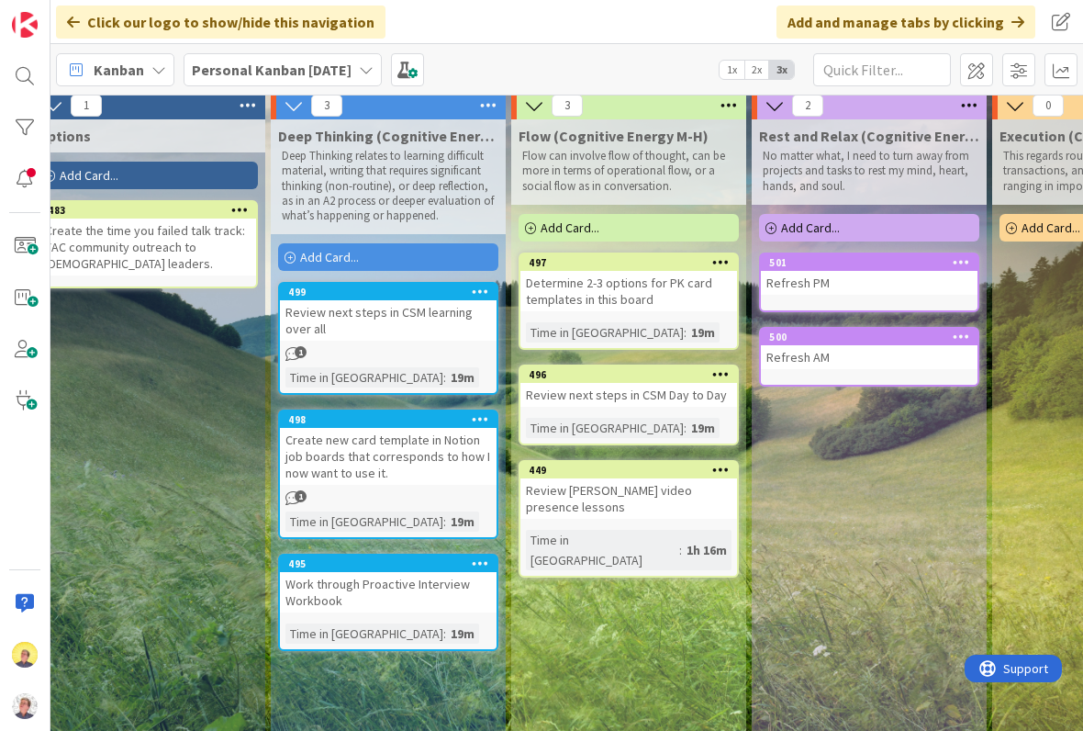
click at [755, 69] on span "2x" at bounding box center [756, 70] width 25 height 18
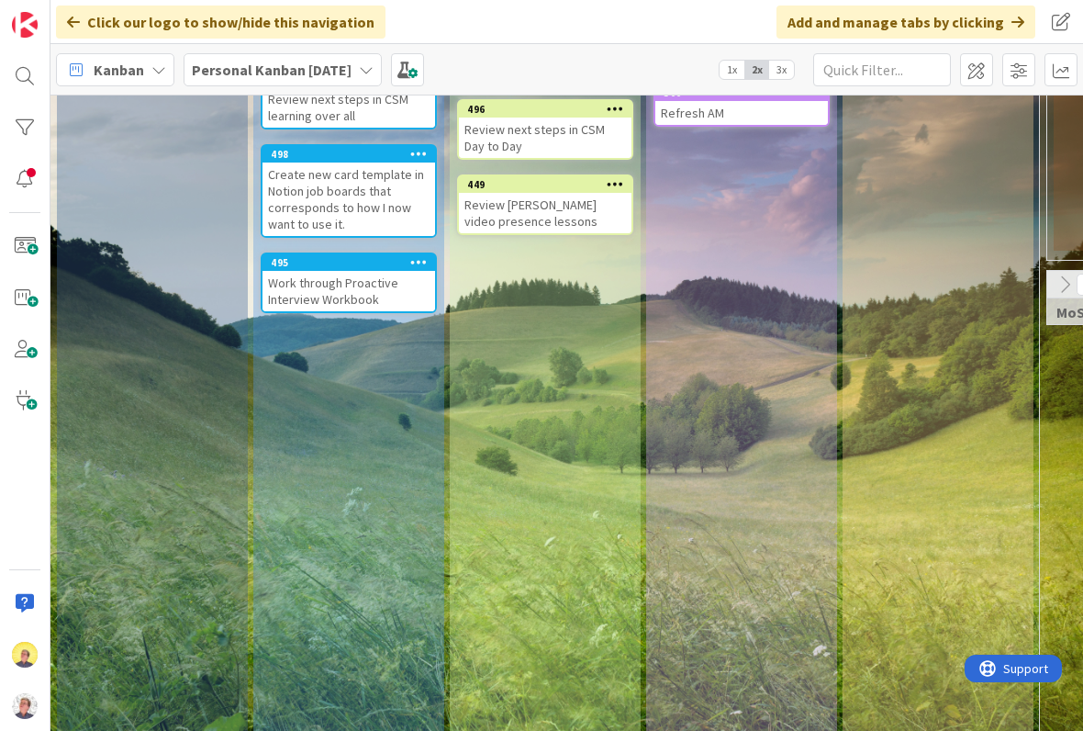
scroll to position [250, 0]
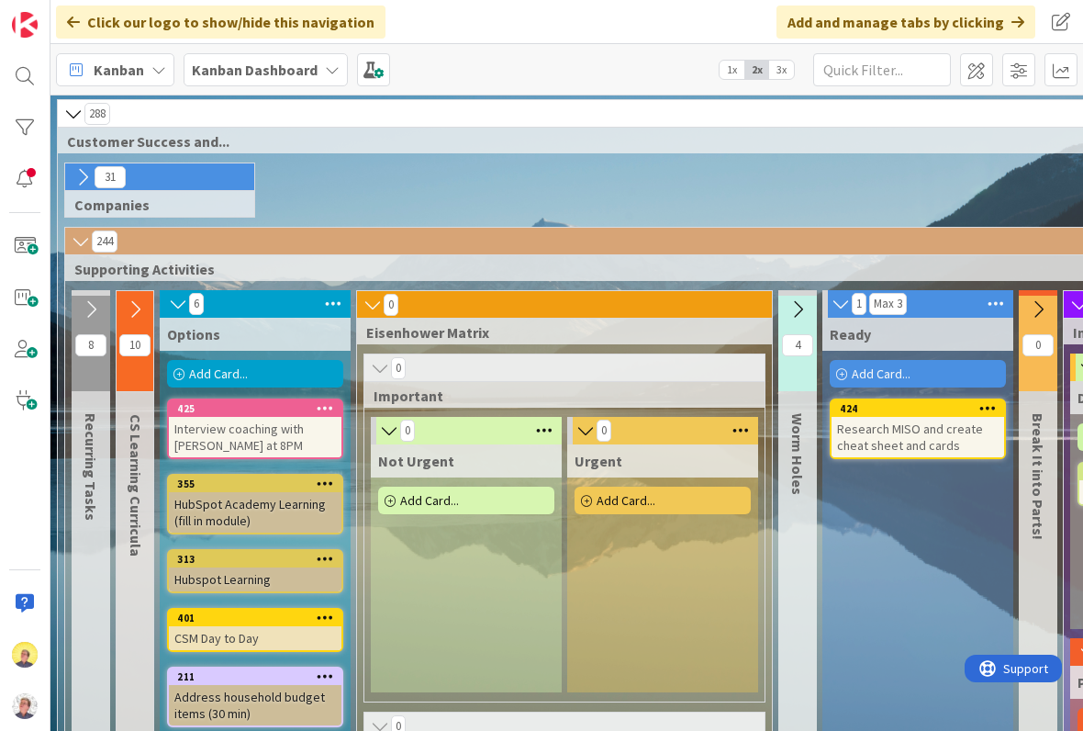
click at [316, 59] on div "Kanban Dashboard" at bounding box center [266, 69] width 164 height 33
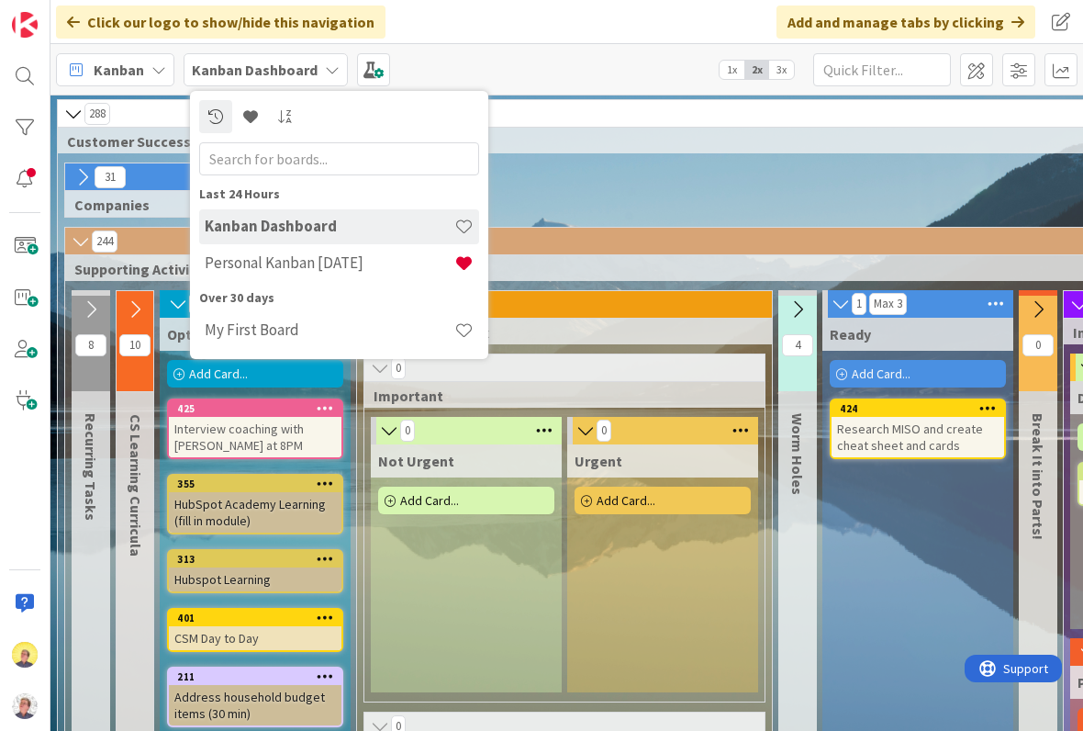
click at [292, 269] on h4 "Personal Kanban [DATE]" at bounding box center [330, 262] width 250 height 18
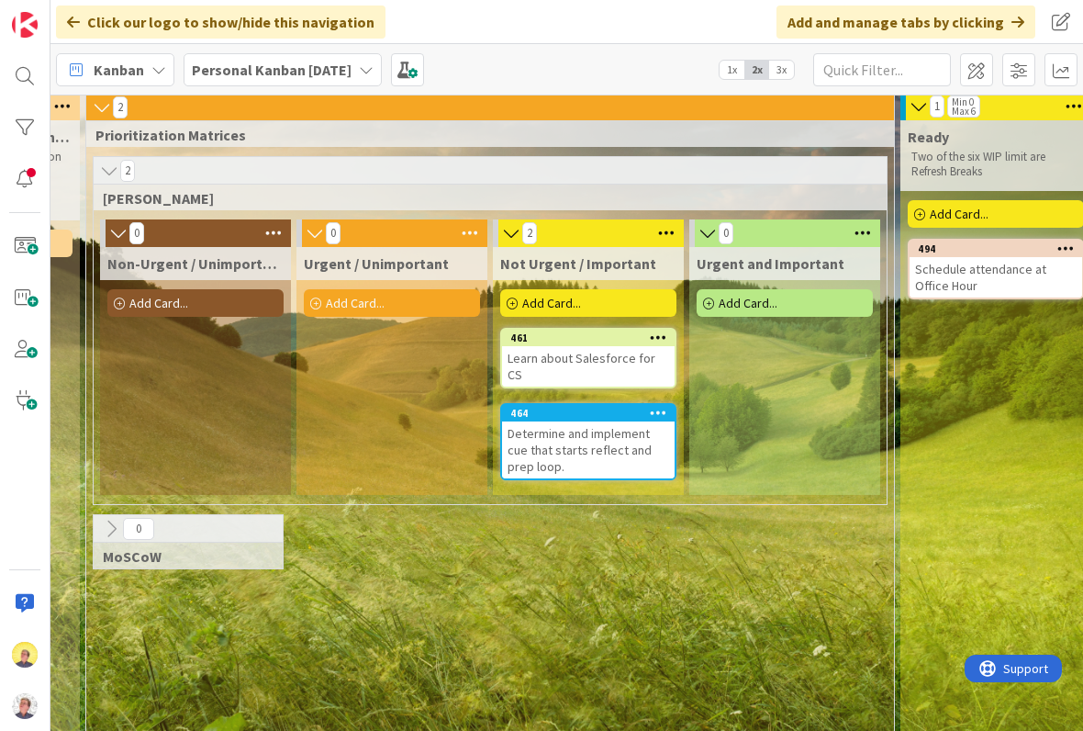
scroll to position [6, 946]
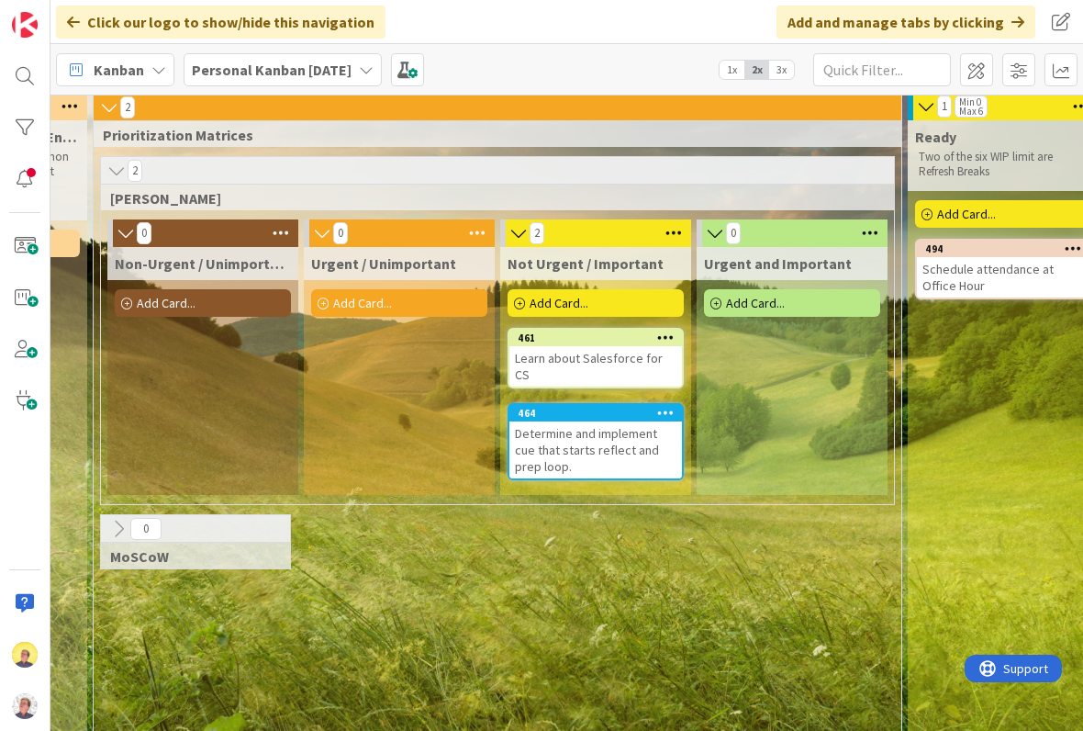
click at [116, 230] on icon at bounding box center [126, 233] width 20 height 18
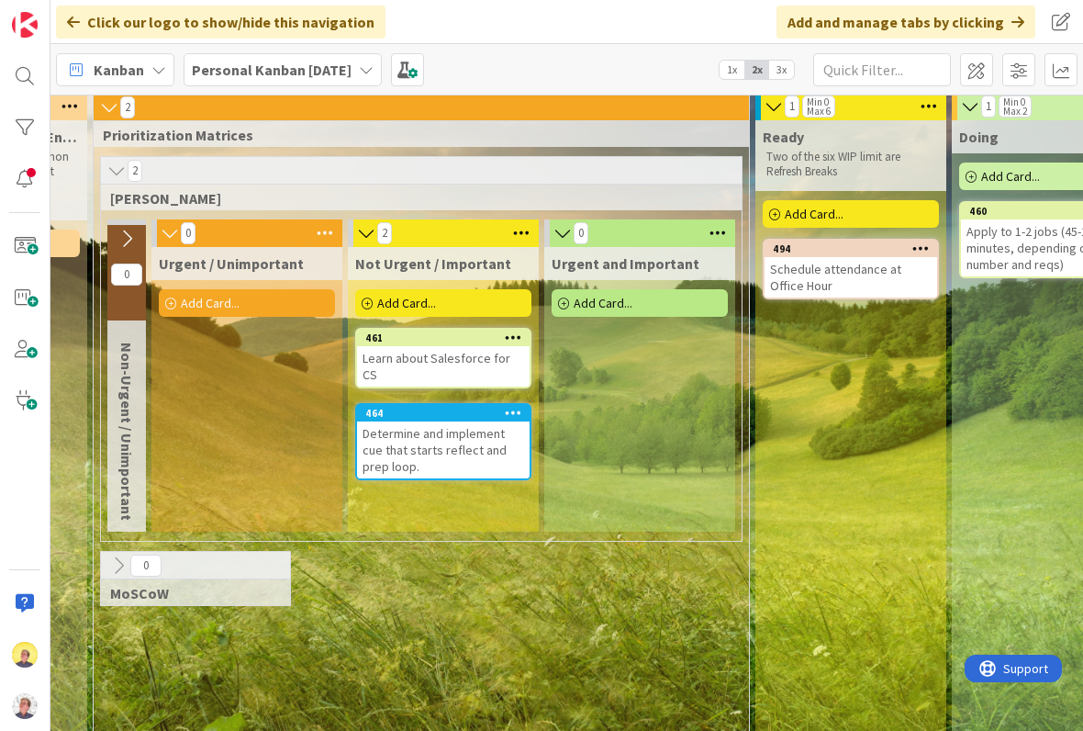
click at [163, 230] on icon at bounding box center [170, 233] width 20 height 18
